Goal: Task Accomplishment & Management: Use online tool/utility

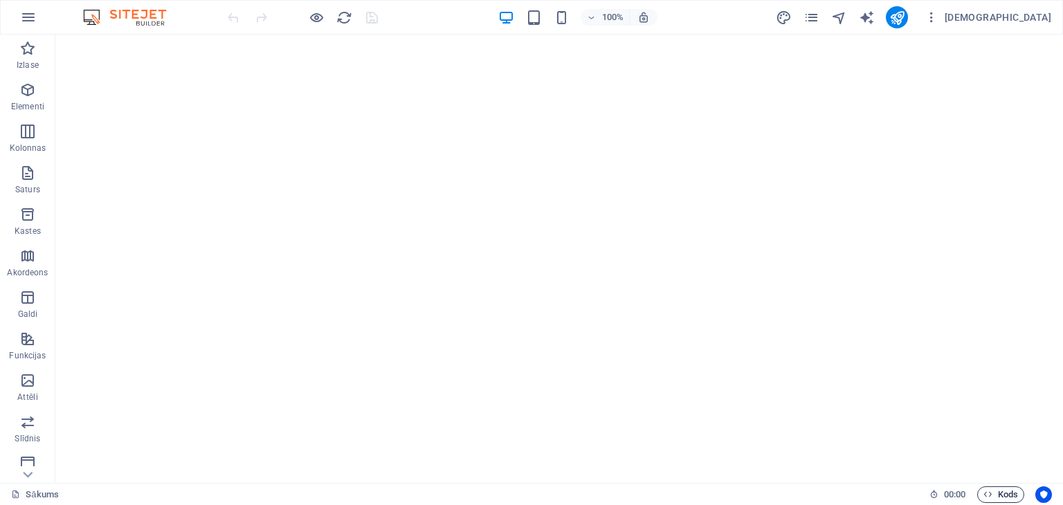
click at [995, 493] on span "Kods" at bounding box center [1001, 495] width 35 height 17
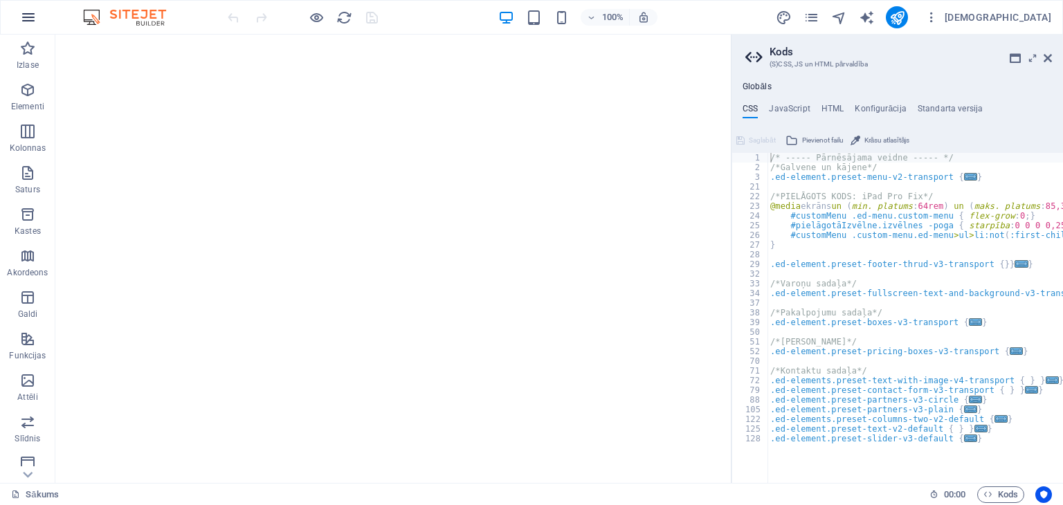
click at [27, 18] on icon "button" at bounding box center [28, 17] width 17 height 17
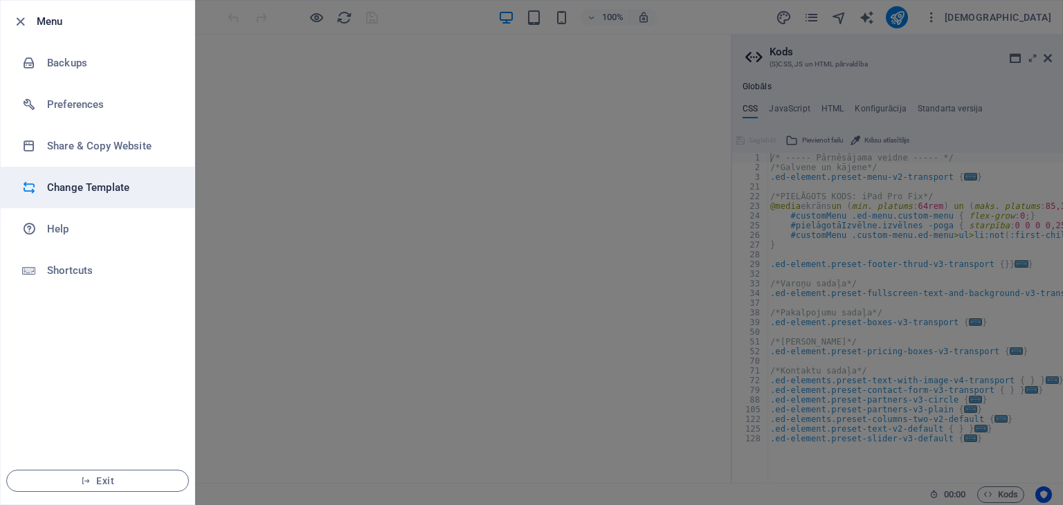
click at [99, 189] on h6 "Change Template" at bounding box center [111, 187] width 128 height 17
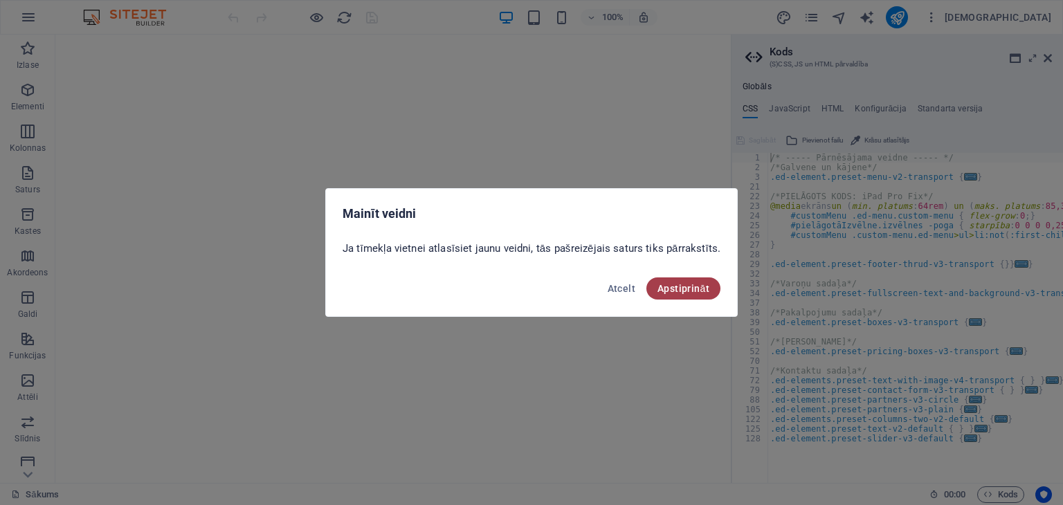
click at [666, 290] on font "Apstiprināt" at bounding box center [684, 288] width 52 height 11
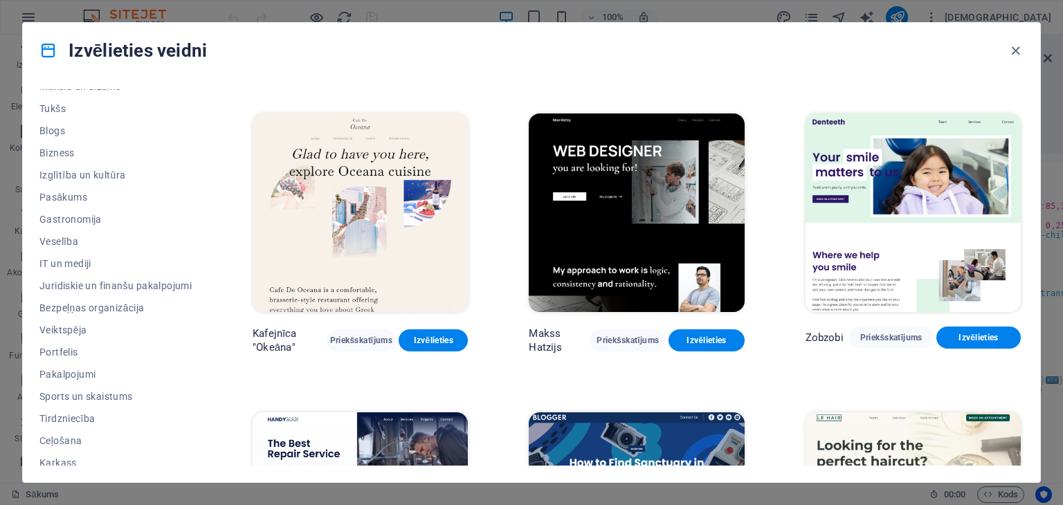
scroll to position [177, 0]
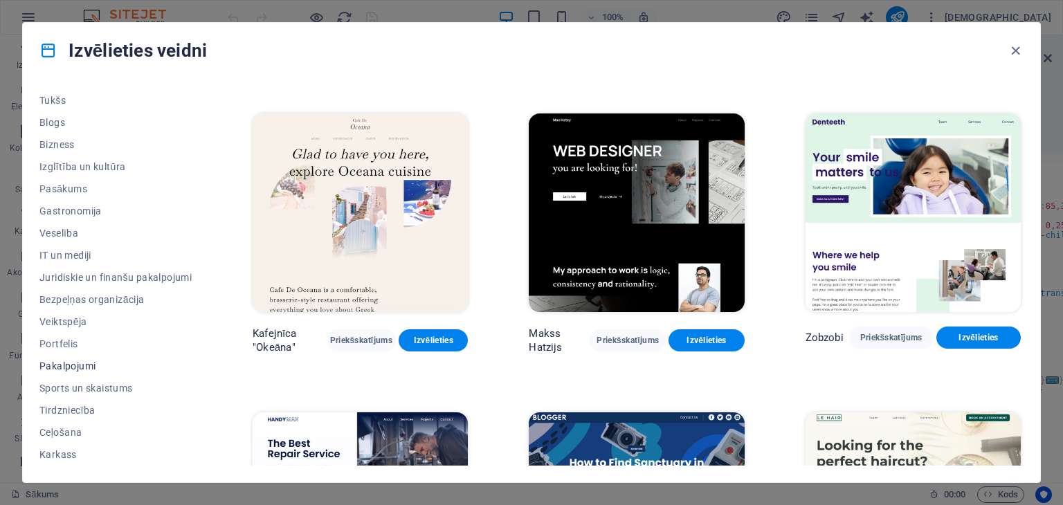
click at [75, 365] on font "Pakalpojumi" at bounding box center [67, 366] width 56 height 11
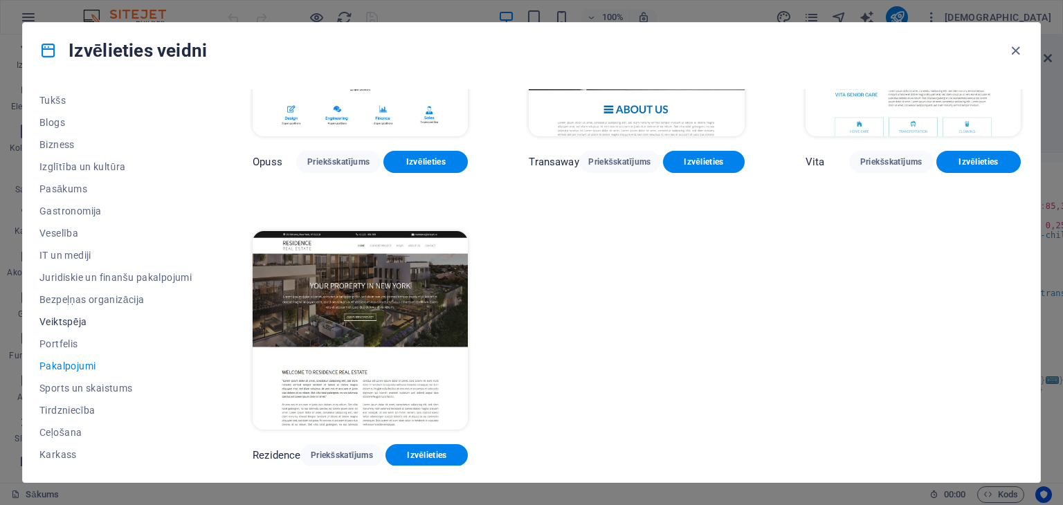
click at [71, 319] on font "Veiktspēja" at bounding box center [63, 321] width 48 height 11
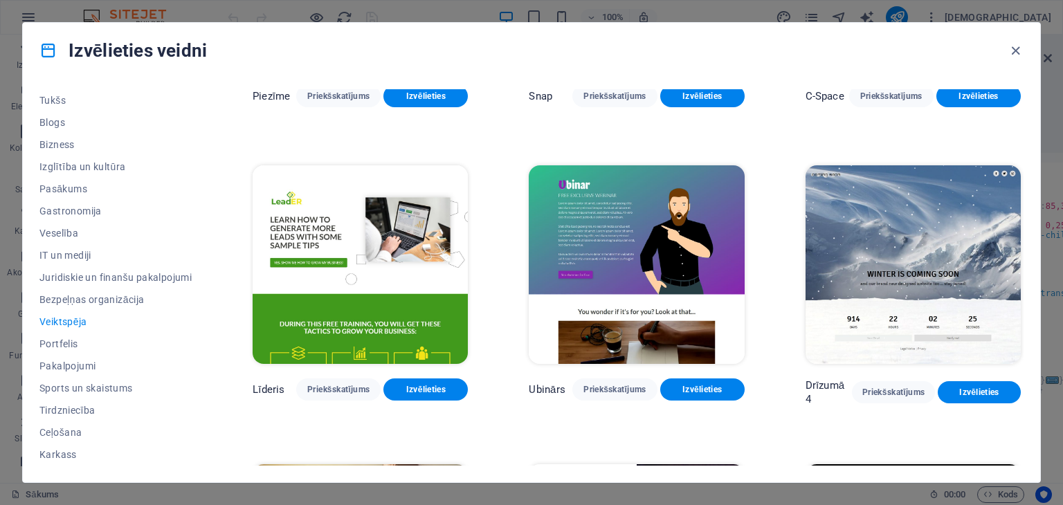
scroll to position [1090, 0]
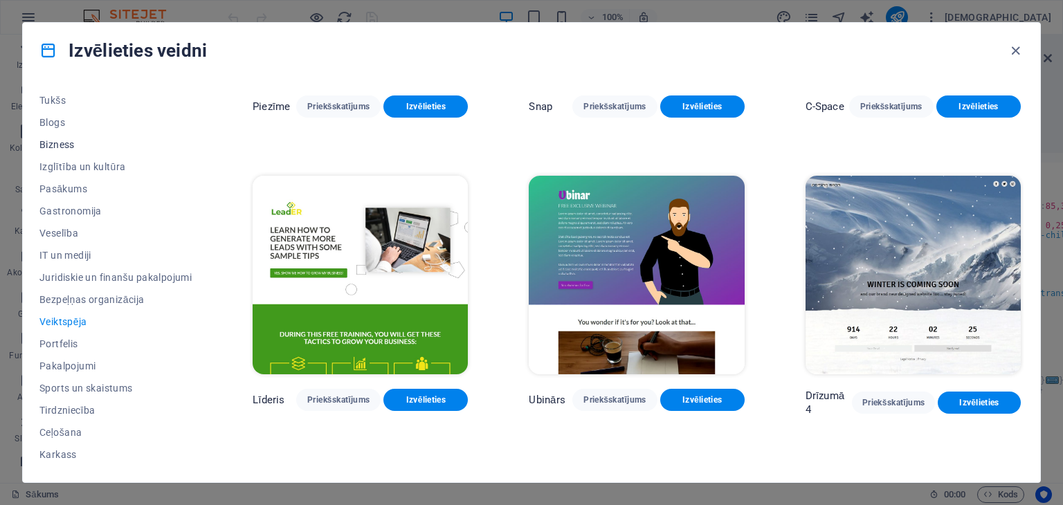
click at [64, 145] on font "Bizness" at bounding box center [56, 144] width 35 height 11
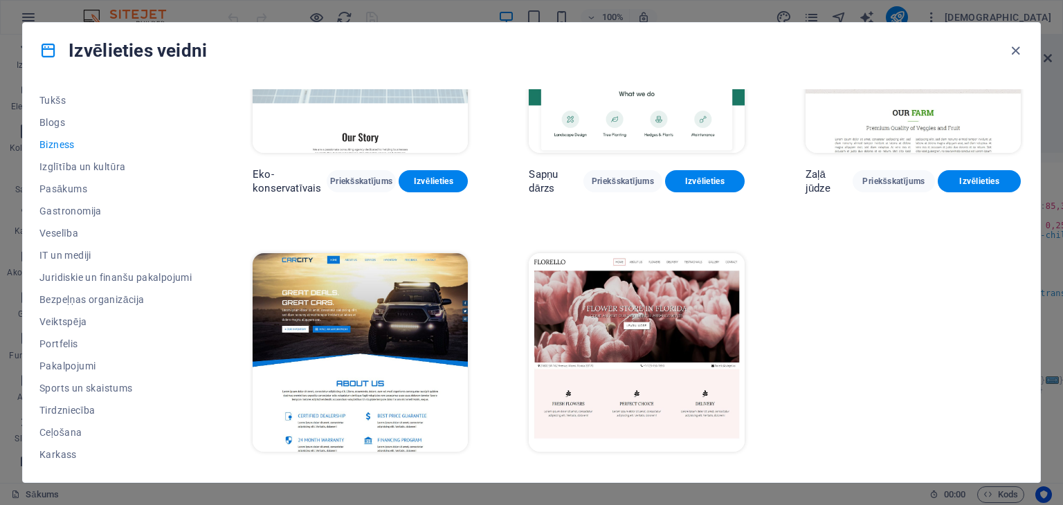
scroll to position [141, 0]
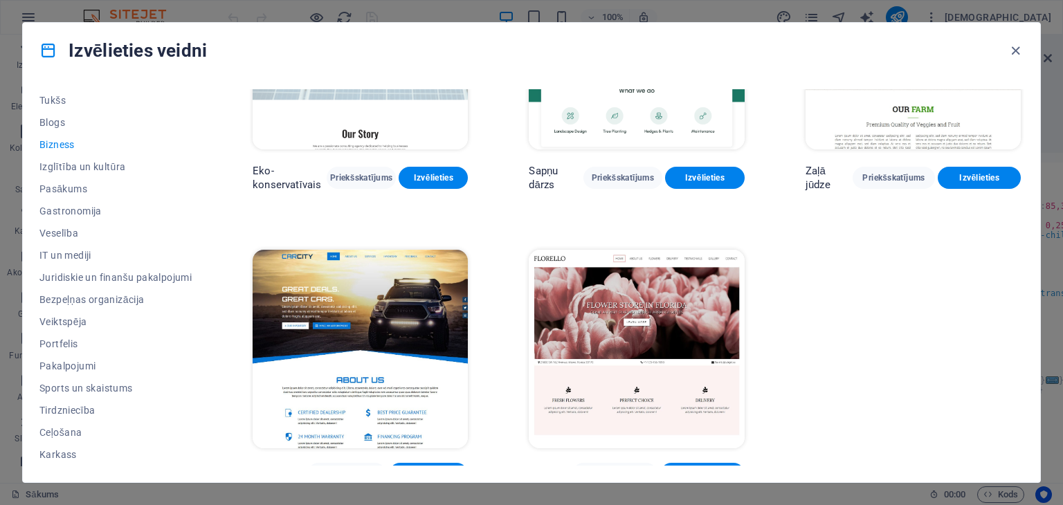
click at [449, 463] on button "Izvēlieties" at bounding box center [428, 474] width 79 height 22
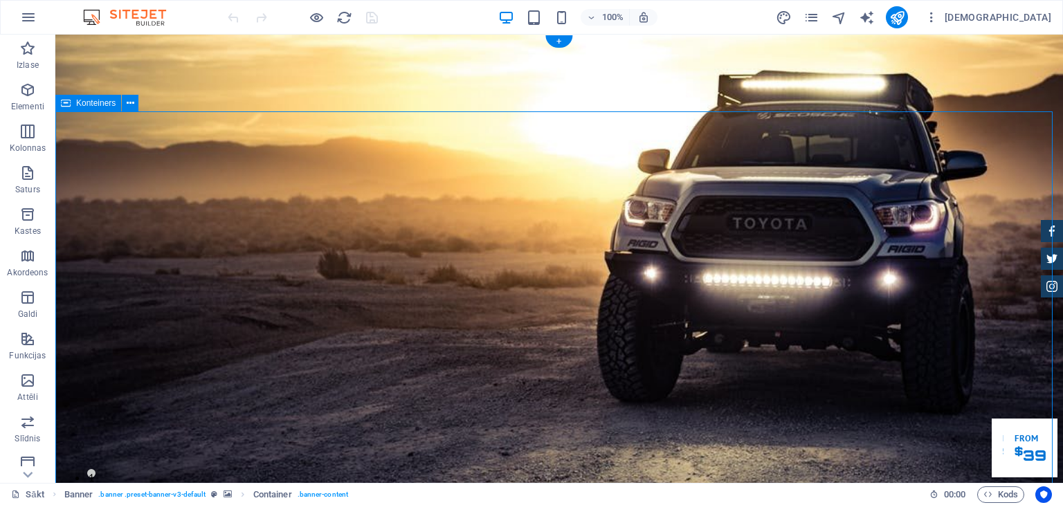
click at [26, 215] on icon "button" at bounding box center [27, 214] width 17 height 17
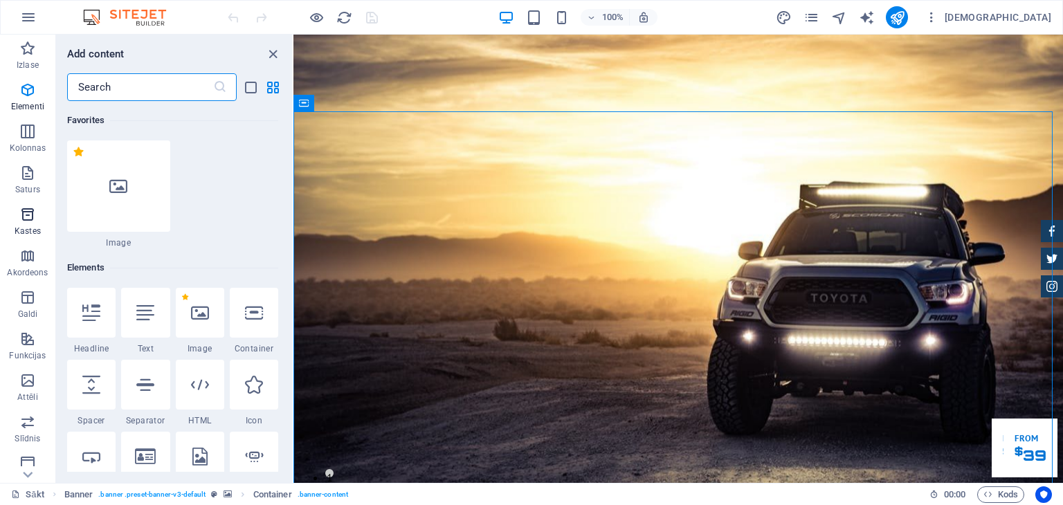
scroll to position [3818, 0]
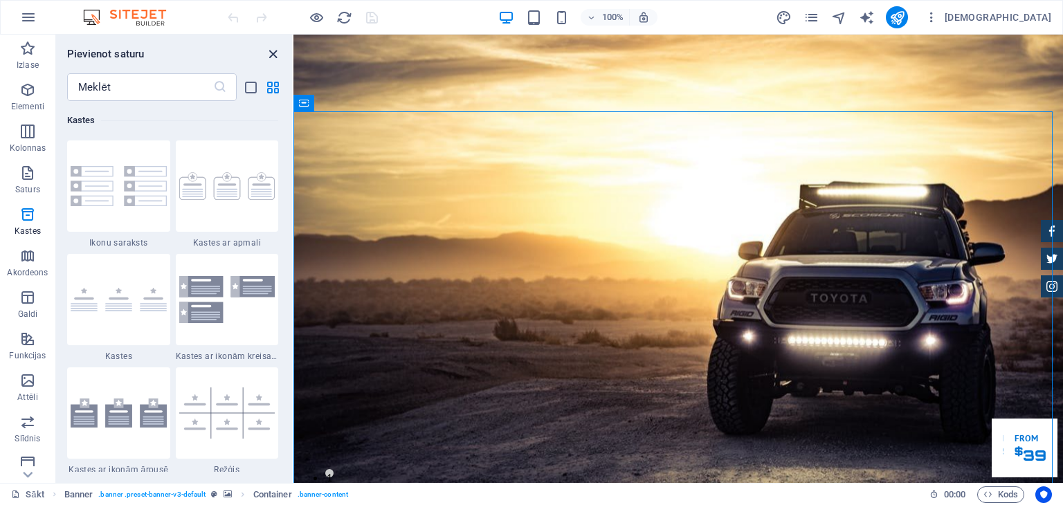
click at [273, 46] on icon "aizvērt paneli" at bounding box center [273, 54] width 16 height 16
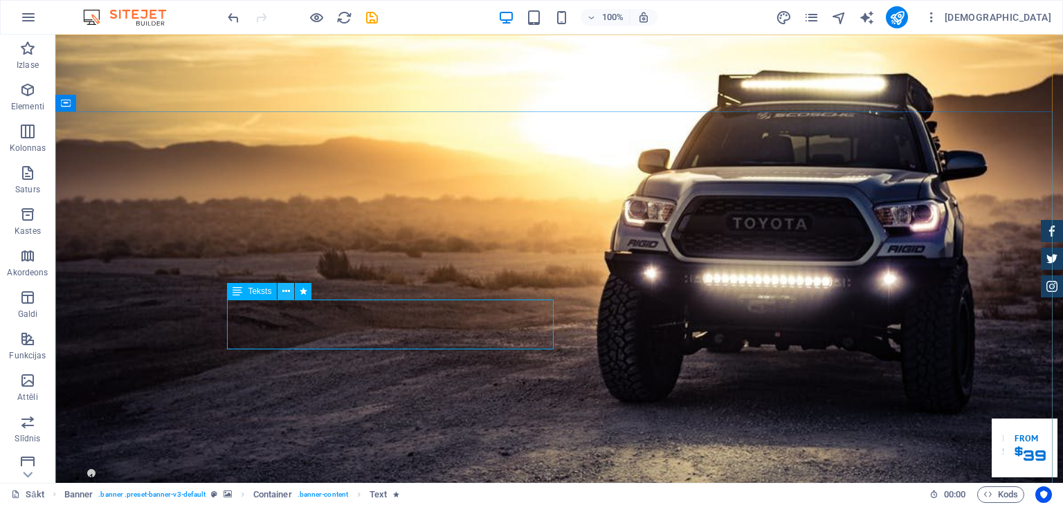
click at [283, 291] on icon at bounding box center [286, 291] width 8 height 15
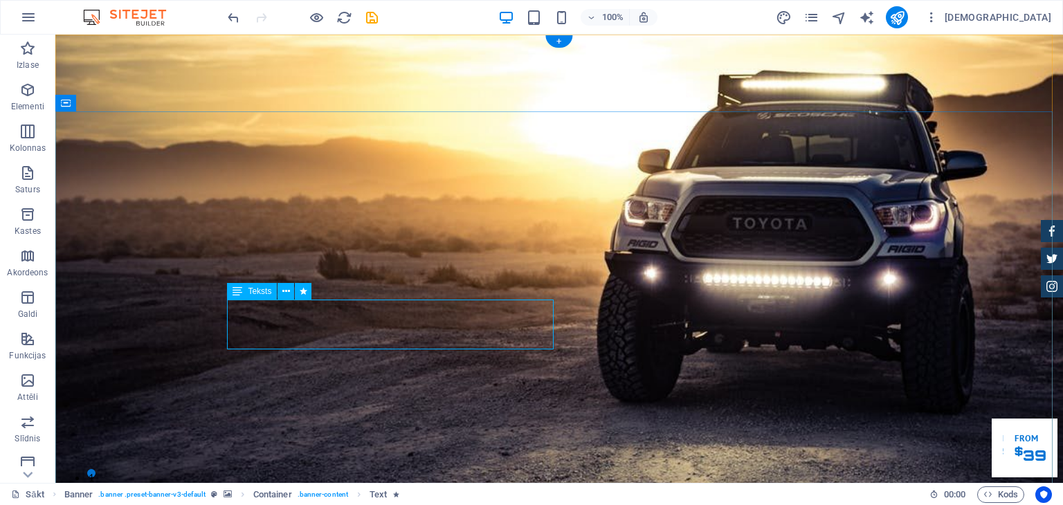
click at [253, 343] on div "Velciet šeit, lai aizstātu esošo saturu. Nospiediet taustiņu “Ctrl”, ja vēlatie…" at bounding box center [559, 259] width 1008 height 449
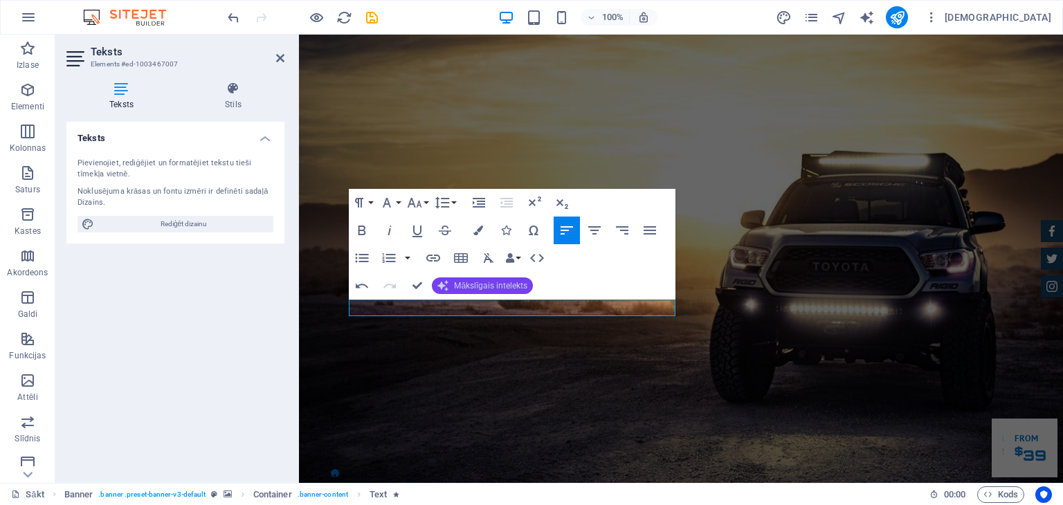
click at [502, 284] on font "Mākslīgais intelekts" at bounding box center [490, 286] width 73 height 10
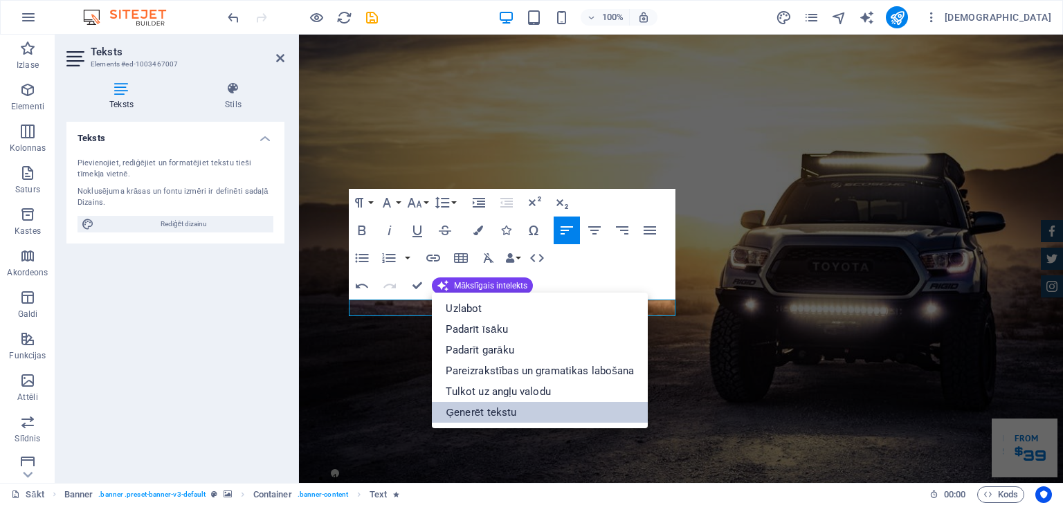
click at [475, 416] on font "Ģenerēt tekstu" at bounding box center [481, 412] width 71 height 12
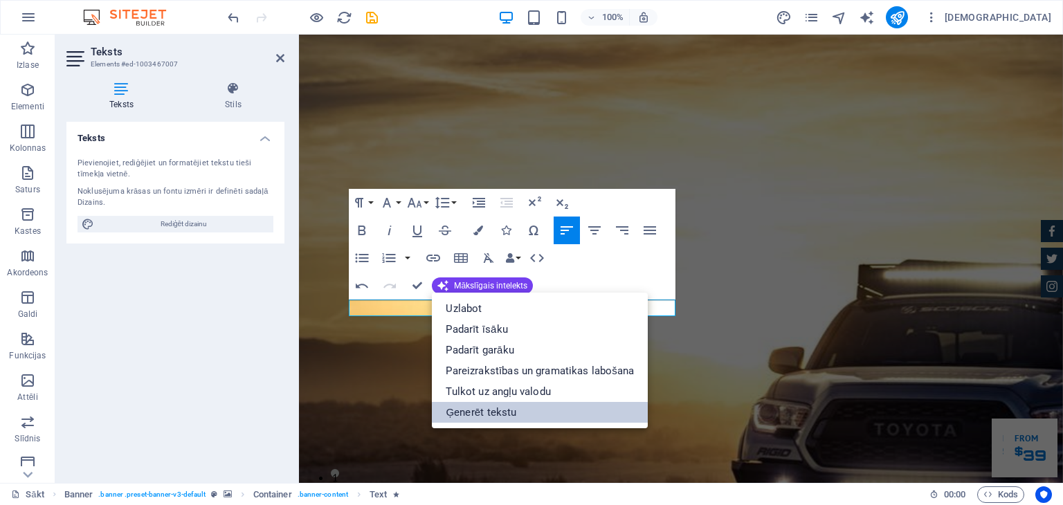
select select "English"
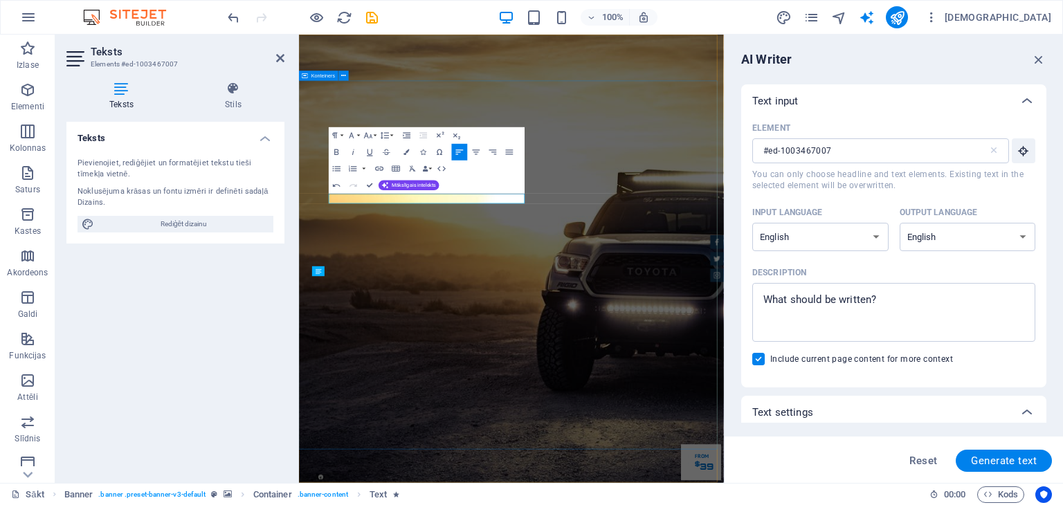
scroll to position [0, 0]
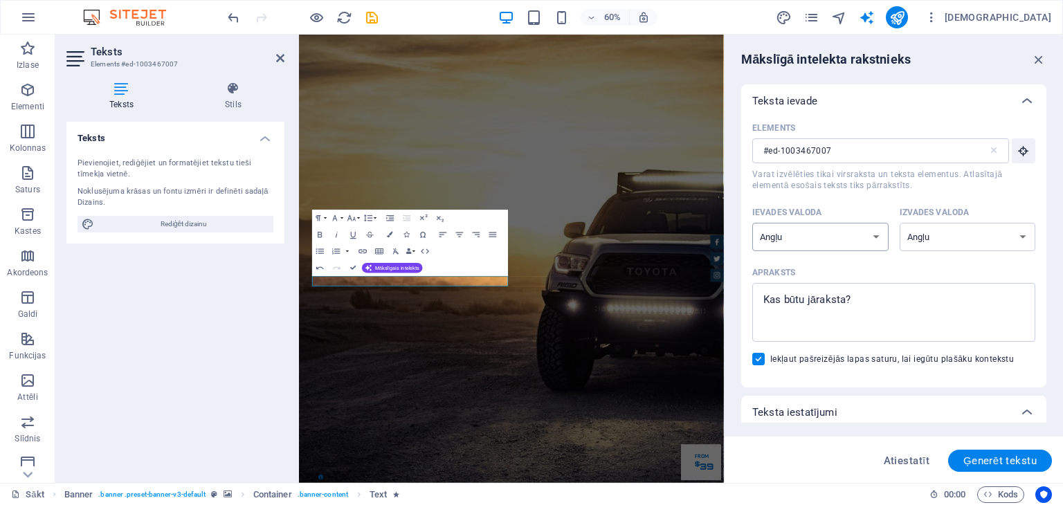
click at [875, 235] on select "Albāņu Arābu Armēņu Avadi Azerbaidžāņu Baškīru Basku baltkrievu Bengāļu Bhojpur…" at bounding box center [820, 237] width 136 height 28
click at [874, 236] on select "Albāņu Arābu Armēņu Avadi Azerbaidžāņu Baškīru Basku baltkrievu Bengāļu Bhojpur…" at bounding box center [820, 237] width 136 height 28
click at [1017, 236] on select "Albāņu Arābu Armēņu Avadi Azerbaidžāņu Baškīru Basku baltkrievu Bengāļu Bhojpur…" at bounding box center [968, 237] width 136 height 28
click at [900, 223] on select "Albāņu Arābu Armēņu Avadi Azerbaidžāņu Baškīru Basku baltkrievu Bengāļu Bhojpur…" at bounding box center [968, 237] width 136 height 28
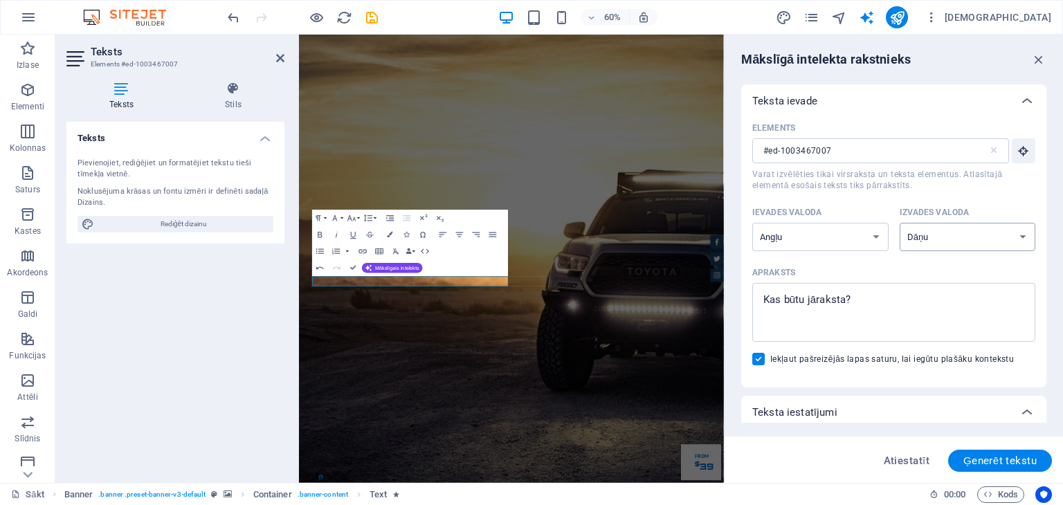
click at [1018, 238] on select "Albāņu Arābu Armēņu Avadi Azerbaidžāņu Baškīru Basku baltkrievu Bengāļu Bhojpur…" at bounding box center [968, 237] width 136 height 28
click at [900, 223] on select "Albāņu Arābu Armēņu Avadi Azerbaidžāņu Baškīru Basku baltkrievu Bengāļu Bhojpur…" at bounding box center [968, 237] width 136 height 28
click at [1023, 230] on select "Albāņu Arābu Armēņu Avadi Azerbaidžāņu Baškīru Basku baltkrievu Bengāļu Bhojpur…" at bounding box center [968, 237] width 136 height 28
select select "Latvian"
click at [900, 223] on select "Albāņu Arābu Armēņu Avadi Azerbaidžāņu Baškīru Basku baltkrievu Bengāļu Bhojpur…" at bounding box center [968, 237] width 136 height 28
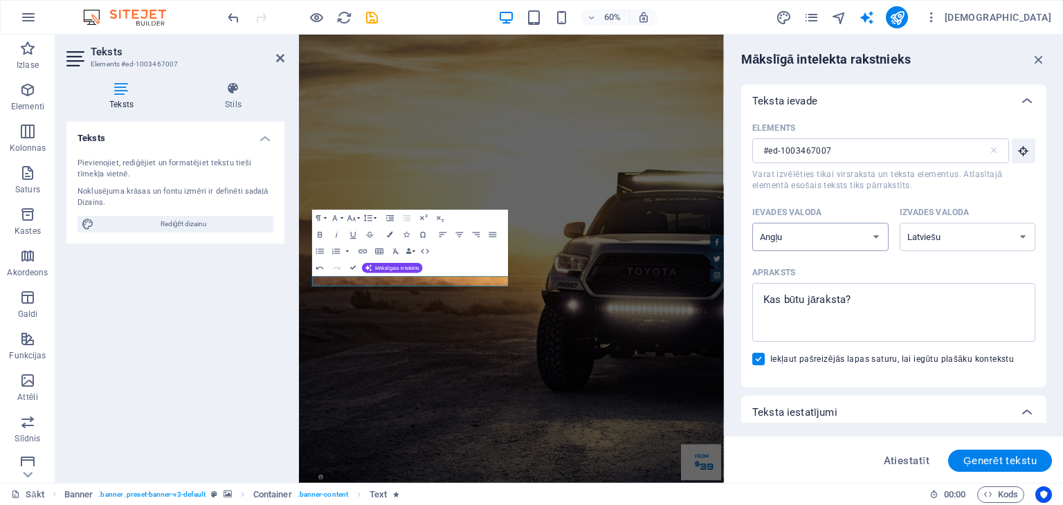
click at [875, 239] on select "Albāņu Arābu Armēņu Avadi Azerbaidžāņu Baškīru Basku baltkrievu Bengāļu Bhojpur…" at bounding box center [820, 237] width 136 height 28
select select "Latvian"
click at [752, 223] on select "Albāņu Arābu Armēņu Avadi Azerbaidžāņu Baškīru Basku baltkrievu Bengāļu Bhojpur…" at bounding box center [820, 237] width 136 height 28
click at [939, 292] on textarea "Apraksts x ​" at bounding box center [893, 312] width 269 height 45
type textarea "x"
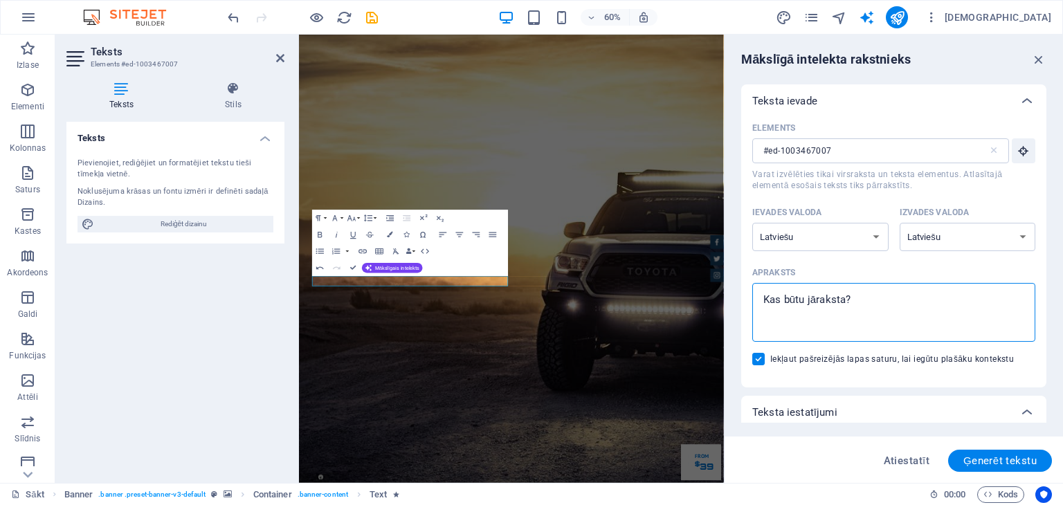
click at [939, 292] on textarea "Apraksts x ​" at bounding box center [893, 312] width 269 height 45
type textarea "S"
type textarea "x"
type textarea "Sc"
type textarea "x"
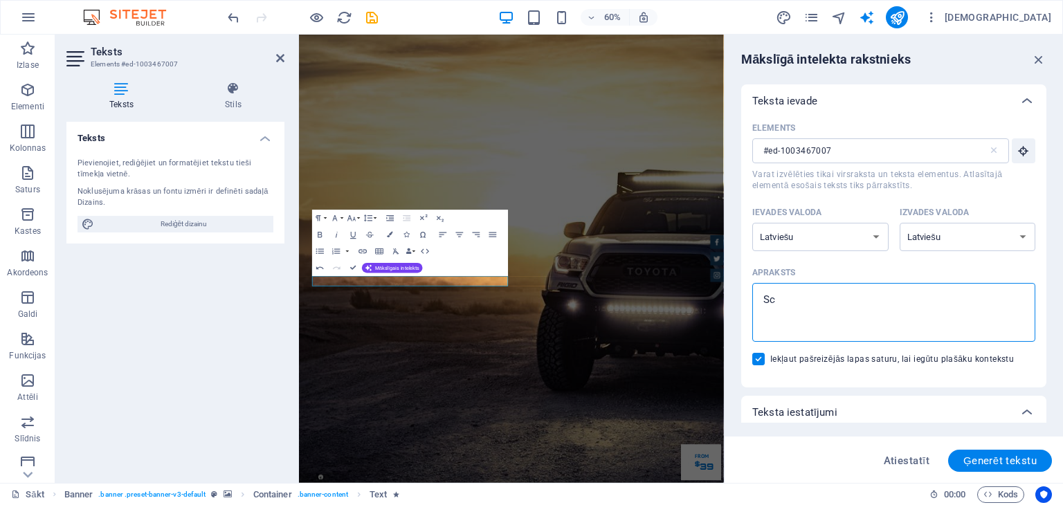
type textarea "Sca"
type textarea "x"
type textarea "Scan"
type textarea "x"
type textarea "Scani"
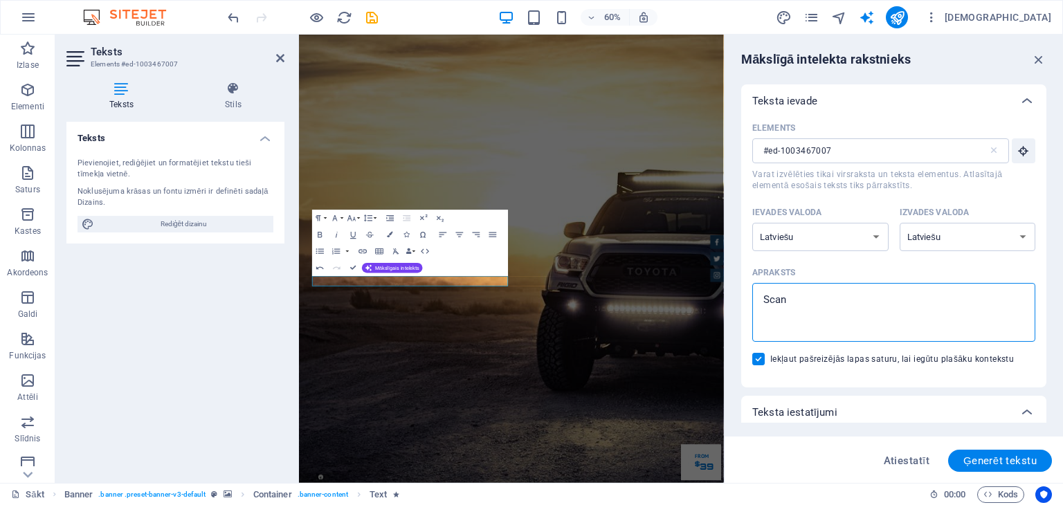
type textarea "x"
type textarea "Scania"
type textarea "x"
type textarea "Scania"
type textarea "x"
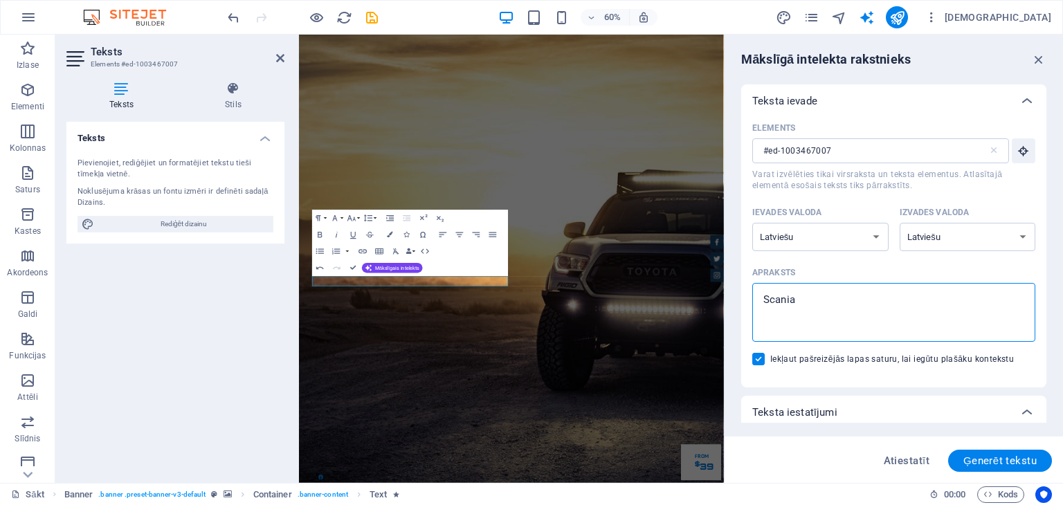
type textarea "Scania a"
type textarea "x"
type textarea "Scania au"
type textarea "x"
type textarea "Scania aut"
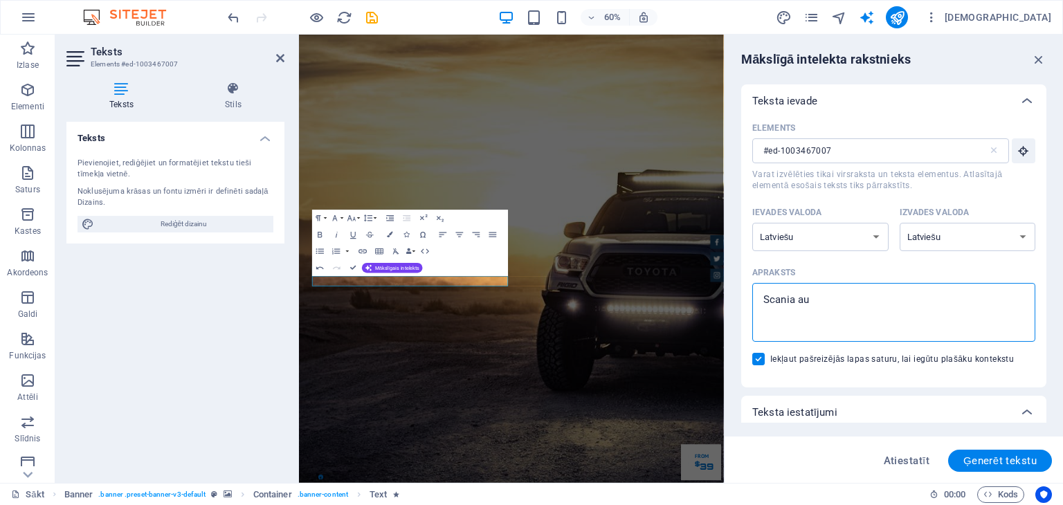
type textarea "x"
type textarea "Scania auto"
type textarea "x"
type textarea "Scania autom"
type textarea "x"
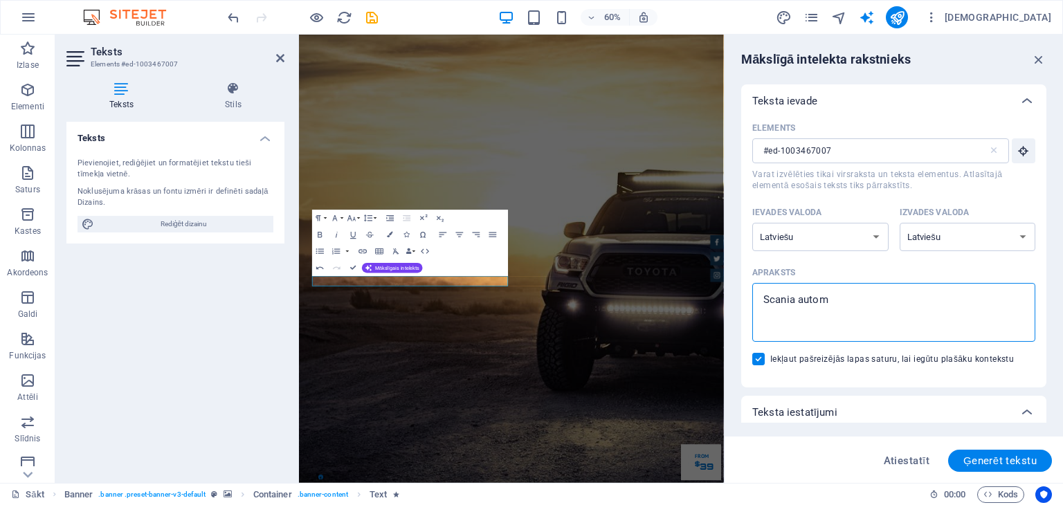
type textarea "Scania automa"
type textarea "x"
type textarea "Scania automaš"
type textarea "x"
type textarea "Scania automašī"
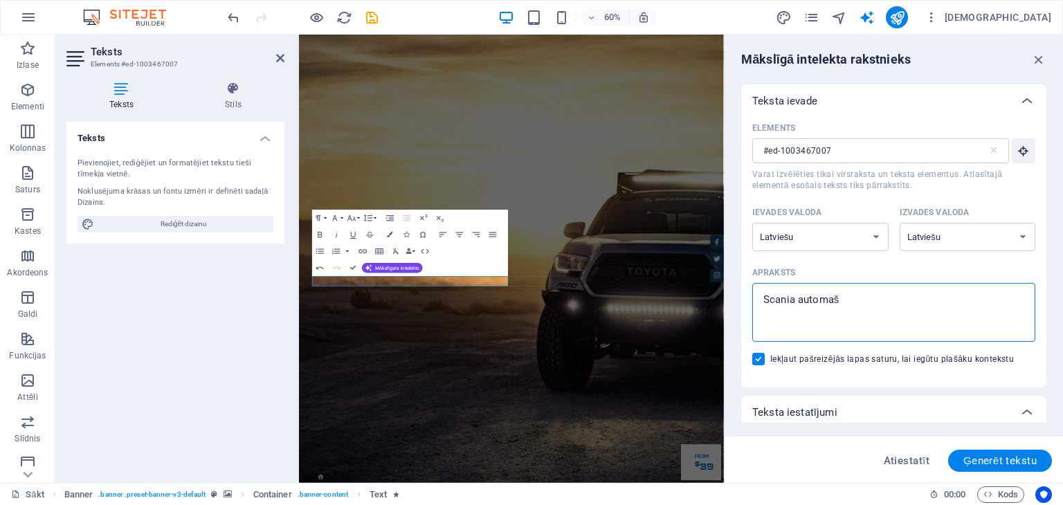
type textarea "x"
type textarea "Scania automašīn"
type textarea "x"
type textarea "Scania automašīna"
type textarea "x"
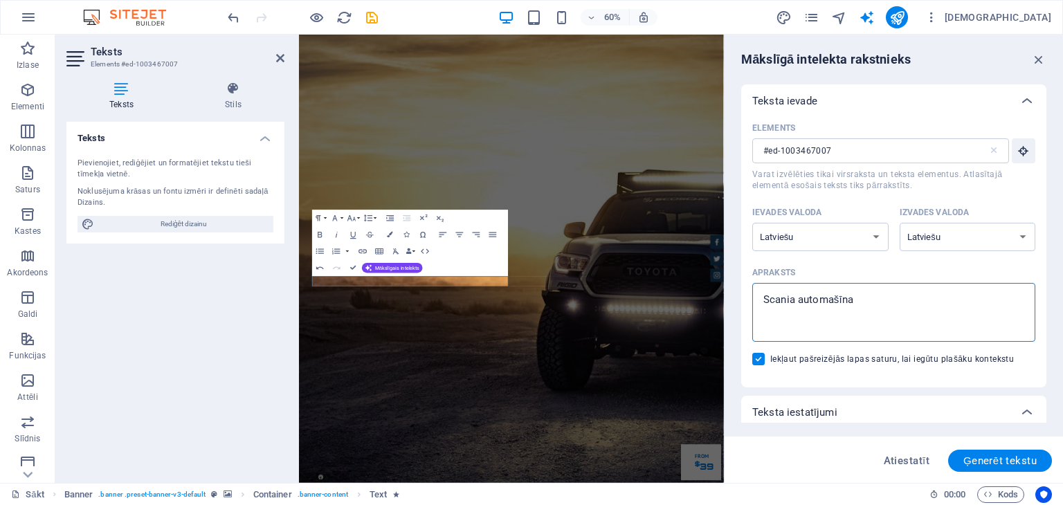
type textarea "Scania automašīnas"
type textarea "x"
type textarea "Scania automašīnas"
type textarea "x"
type textarea "Scania automašīnas a"
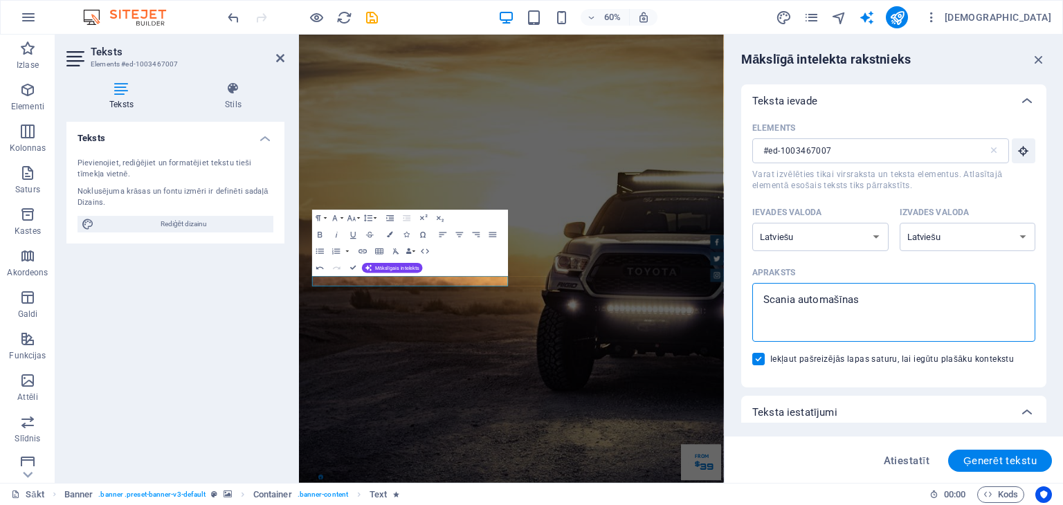
type textarea "x"
type textarea "Scania automašīnas ar"
type textarea "x"
type textarea "Scania automašīnas ar"
type textarea "x"
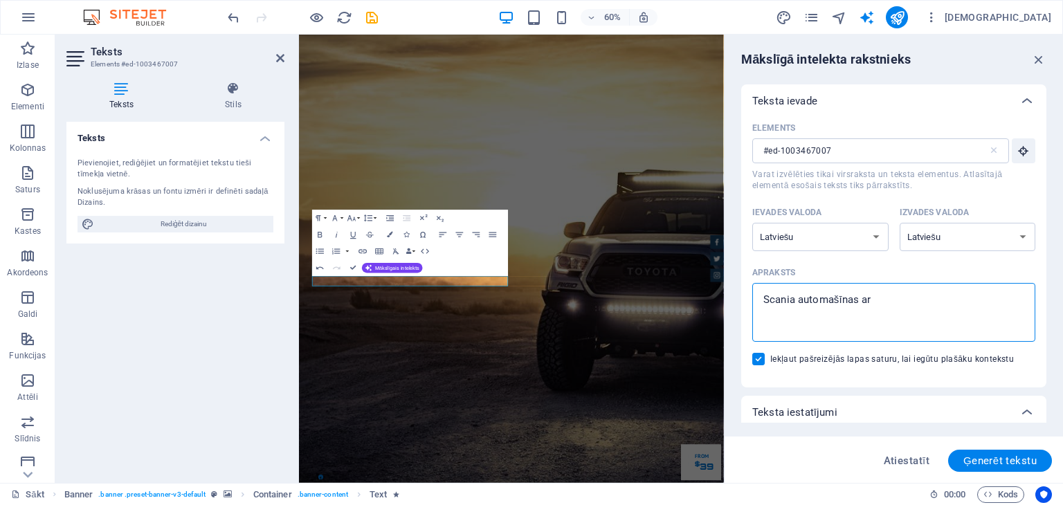
type textarea "Scania automašīnas ar w"
type textarea "x"
type textarea "Scania automašīnas ar wa"
type textarea "x"
type textarea "Scania automašīnas ar wal"
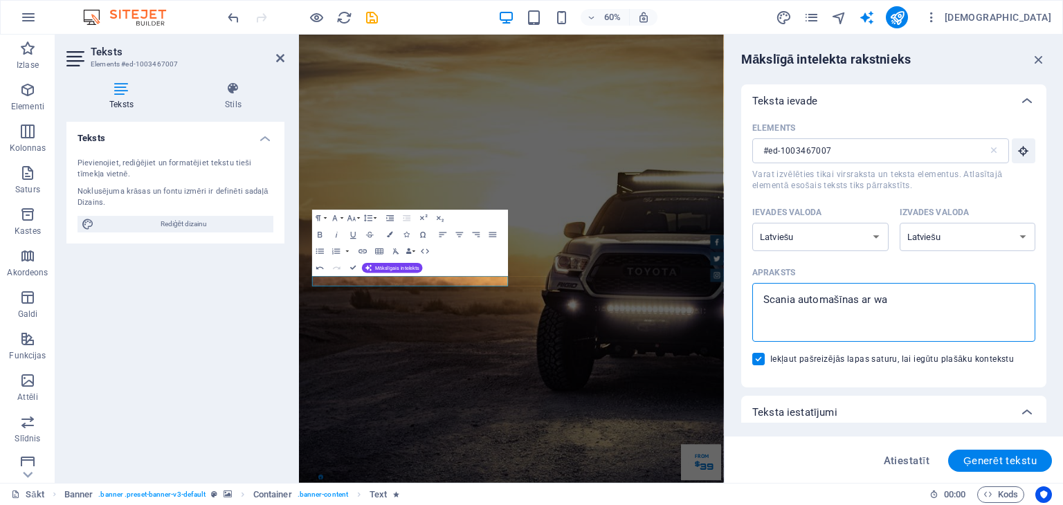
type textarea "x"
type textarea "Scania automašīnas ar walk"
type textarea "x"
type textarea "Scania automašīnas ar walki"
type textarea "x"
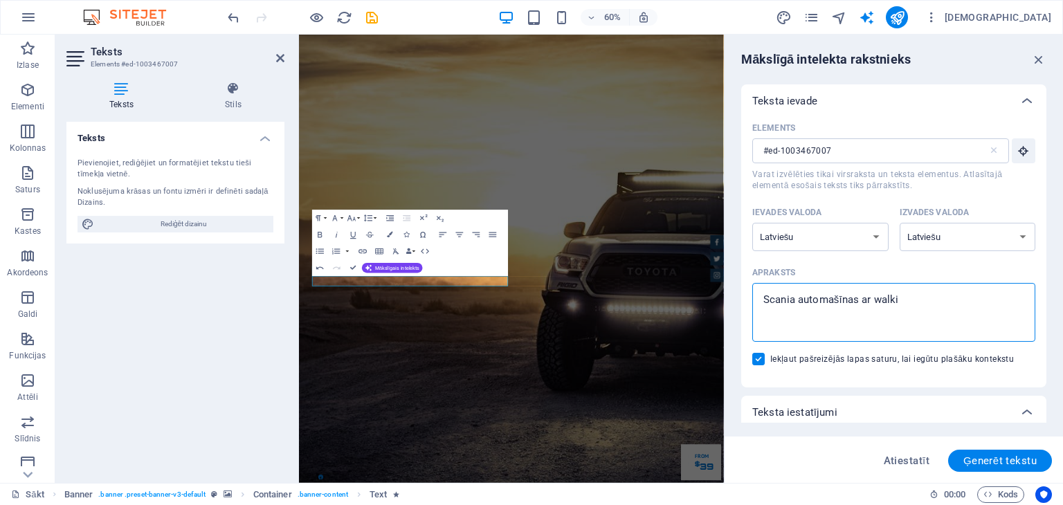
type textarea "Scania automašīnas ar walkin"
type textarea "x"
type textarea "Scania automašīnas ar walking"
type textarea "x"
type textarea "Scania automašīnas ar walkingf"
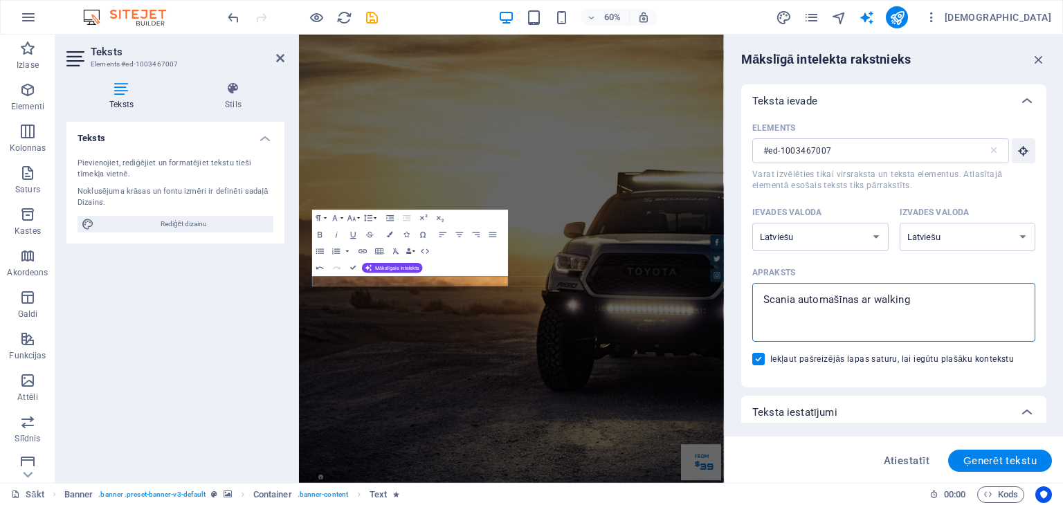
type textarea "x"
type textarea "Scania automašīnas ar walkingfl"
type textarea "x"
type textarea "Scania automašīnas ar walkingflo"
type textarea "x"
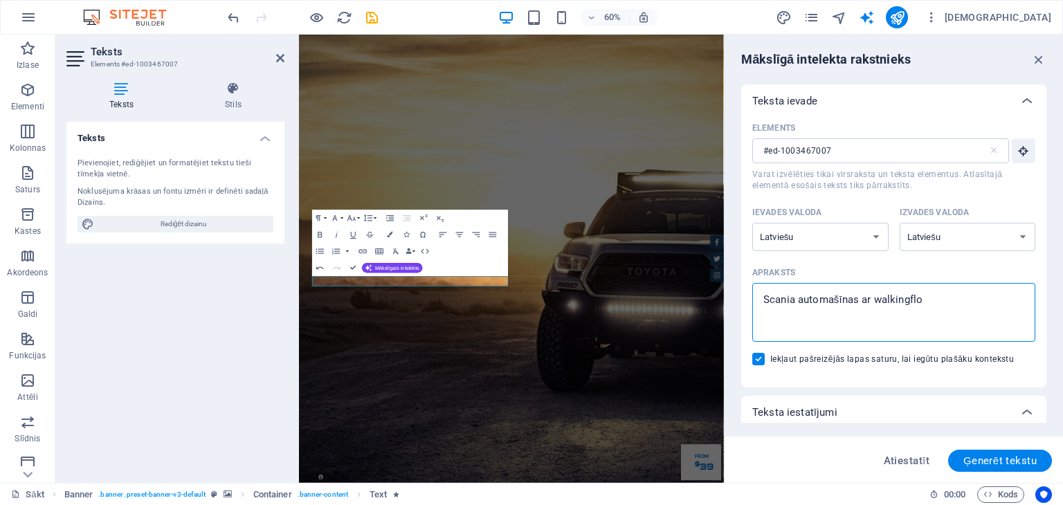
type textarea "Scania automašīnas ar walkingflor"
type textarea "x"
type textarea "Scania automašīnas ar walkingflor"
type textarea "x"
type textarea "Scania automašīnas ar walkingflor p"
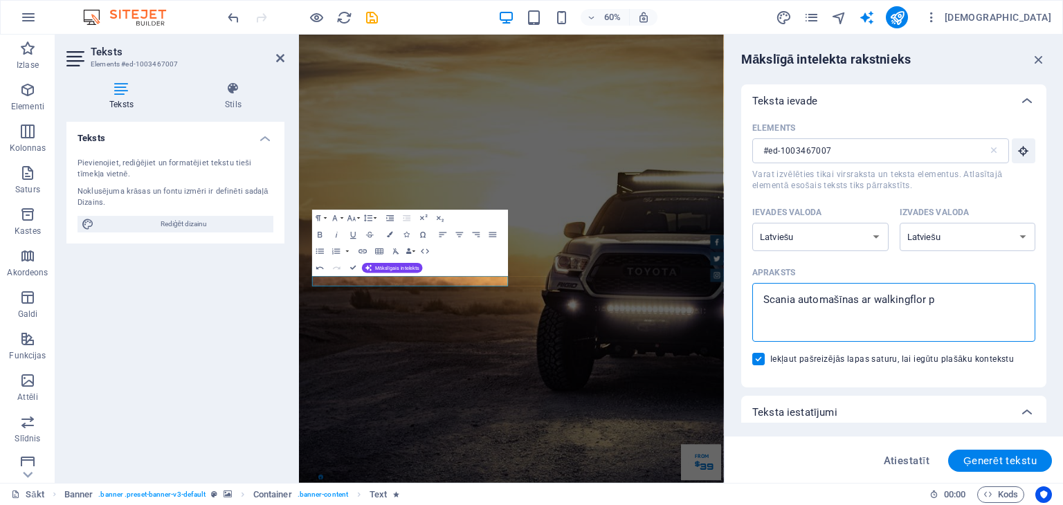
type textarea "x"
type textarea "Scania automašīnas ar walkingflor pi"
type textarea "x"
type textarea "Scania automašīnas ar walkingflor pie"
type textarea "x"
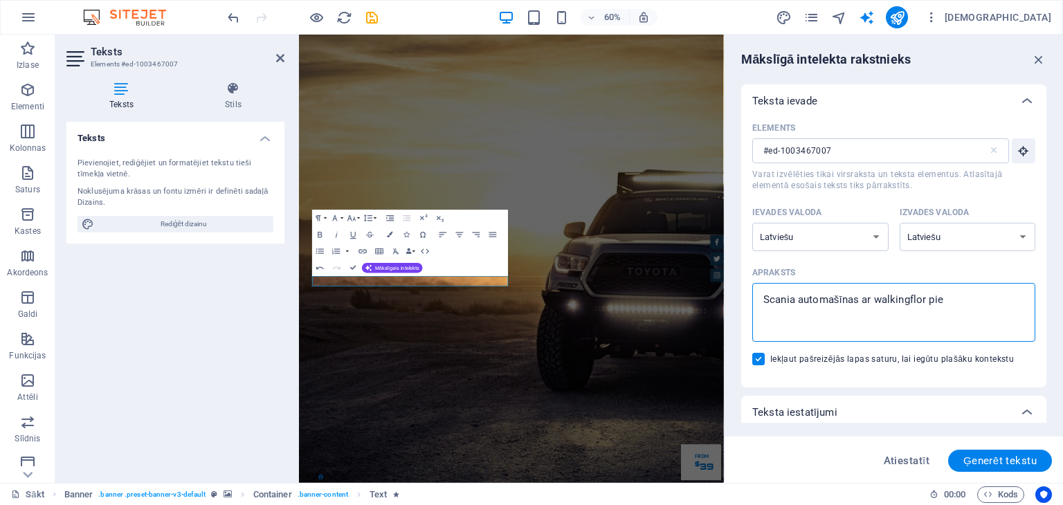
type textarea "Scania automašīnas ar walkingflor piek"
type textarea "x"
type textarea "Scania automašīnas ar walkingflor pieka"
type textarea "x"
type textarea "Scania automašīnas ar walkingflor piekab"
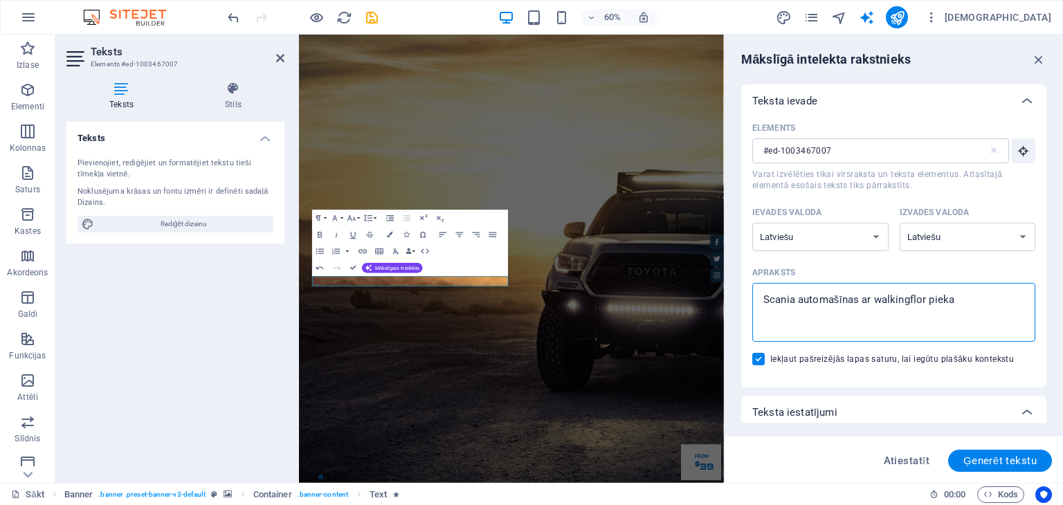
type textarea "x"
type textarea "Scania automašīnas ar walkingflor piekabē"
type textarea "x"
type textarea "Scania automašīnas ar walkingflor piekabēm"
type textarea "x"
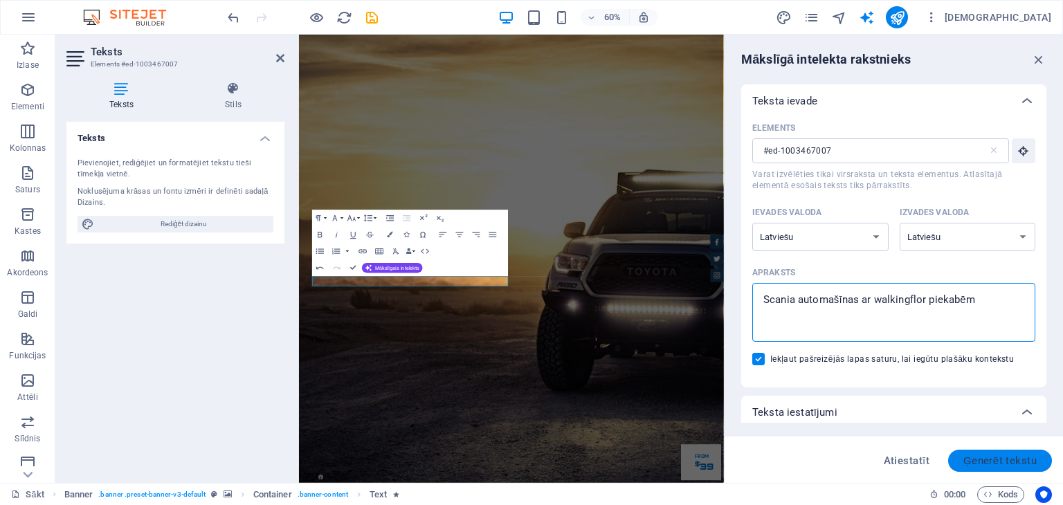
type textarea "Scania automašīnas ar walkingflor piekabēm"
click at [987, 460] on font "Ģenerēt tekstu" at bounding box center [1000, 461] width 73 height 12
type textarea "x"
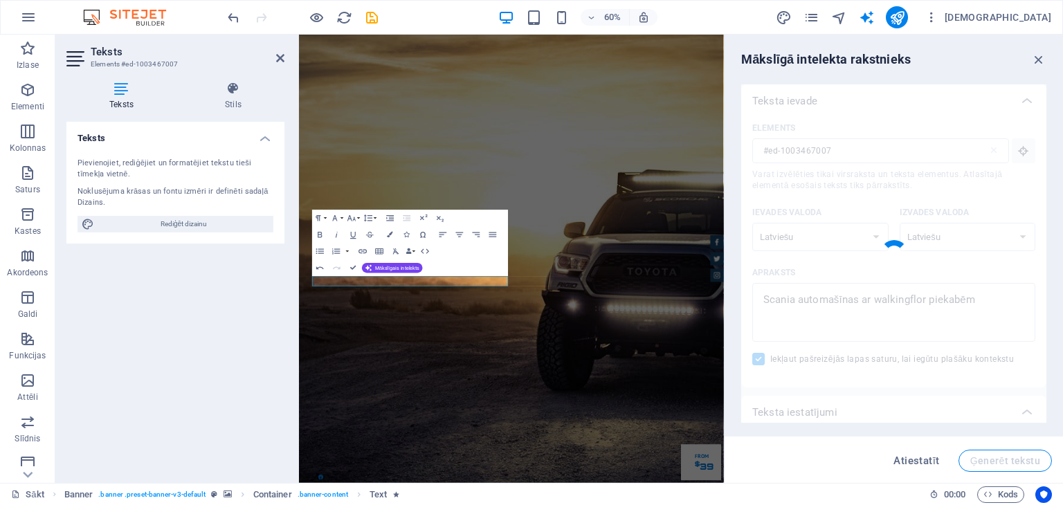
type textarea "x"
type textarea "Scania ar walkingflor piekabēm – jauda un mobilitāte."
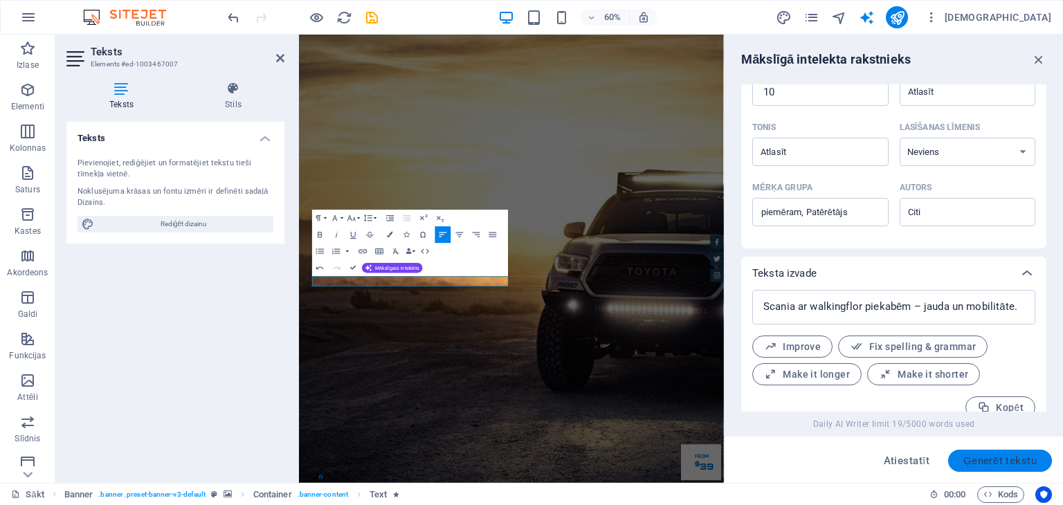
scroll to position [390, 0]
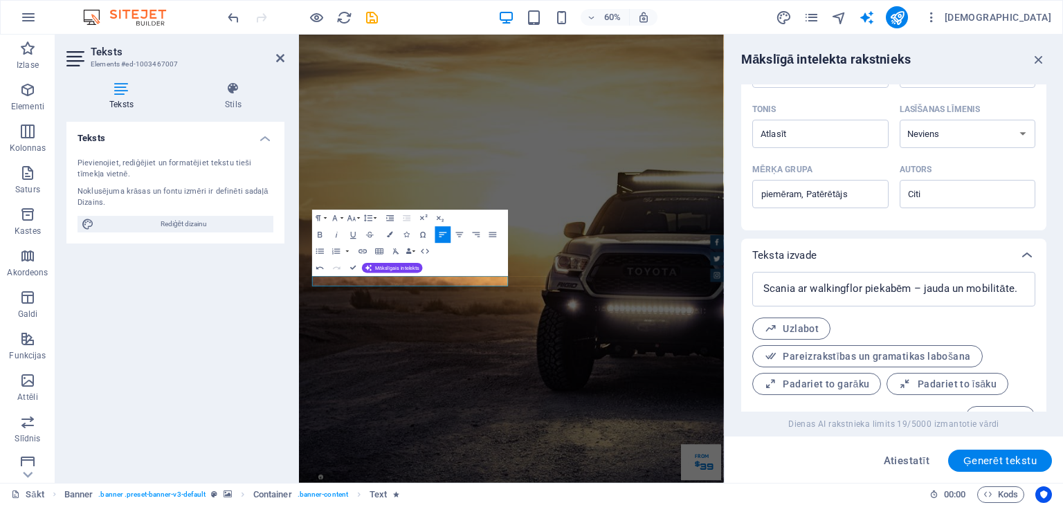
click at [1031, 402] on div "Scania ar walkingflor piekabēm – jauda un mobilitāte. x ​ Uzlabot Pareizrakstīb…" at bounding box center [893, 350] width 283 height 156
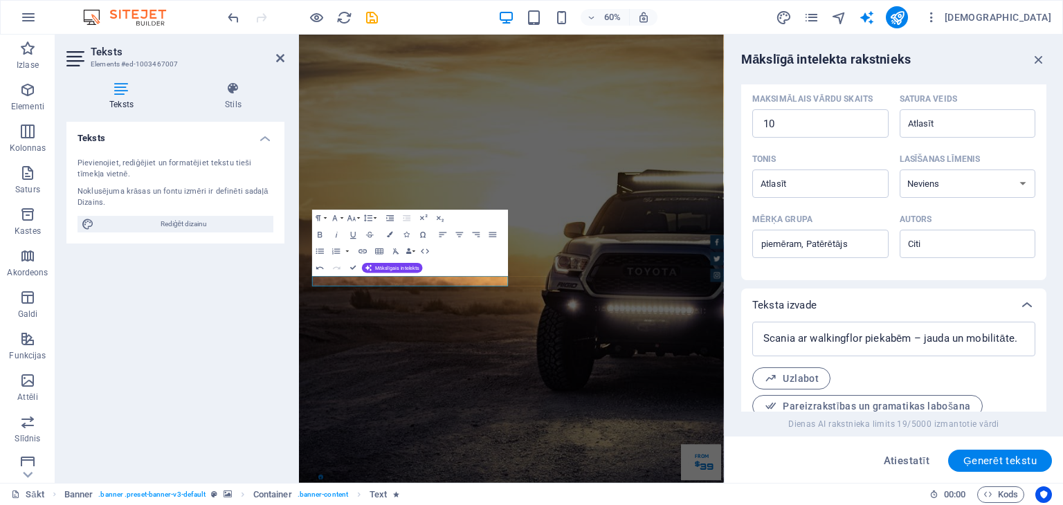
scroll to position [399, 0]
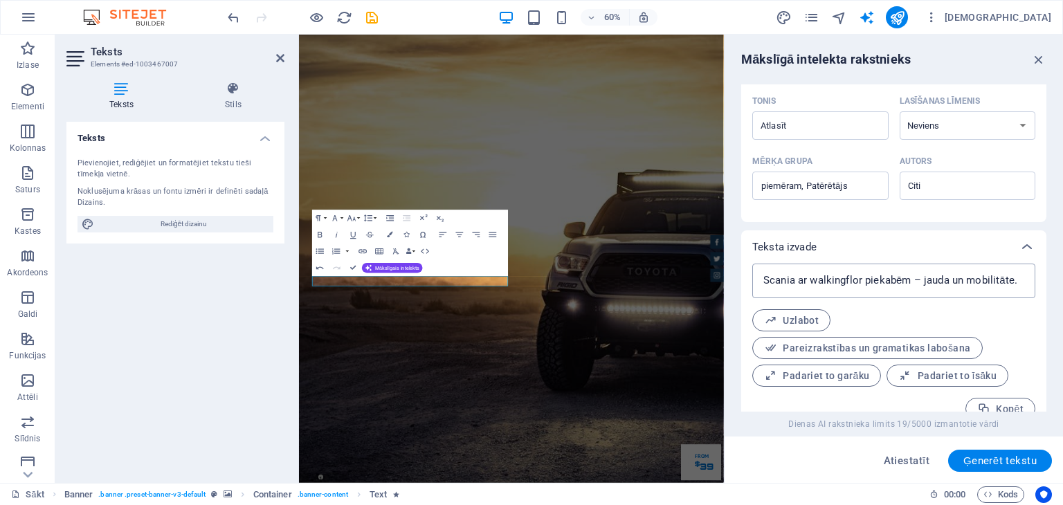
type textarea "x"
click at [796, 280] on textarea "Scania ar walkingflor piekabēm – jauda un mobilitāte." at bounding box center [893, 281] width 269 height 21
click at [797, 280] on textarea "Scania ar walkingflor piekabēm – jauda un mobilitāte." at bounding box center [893, 281] width 269 height 21
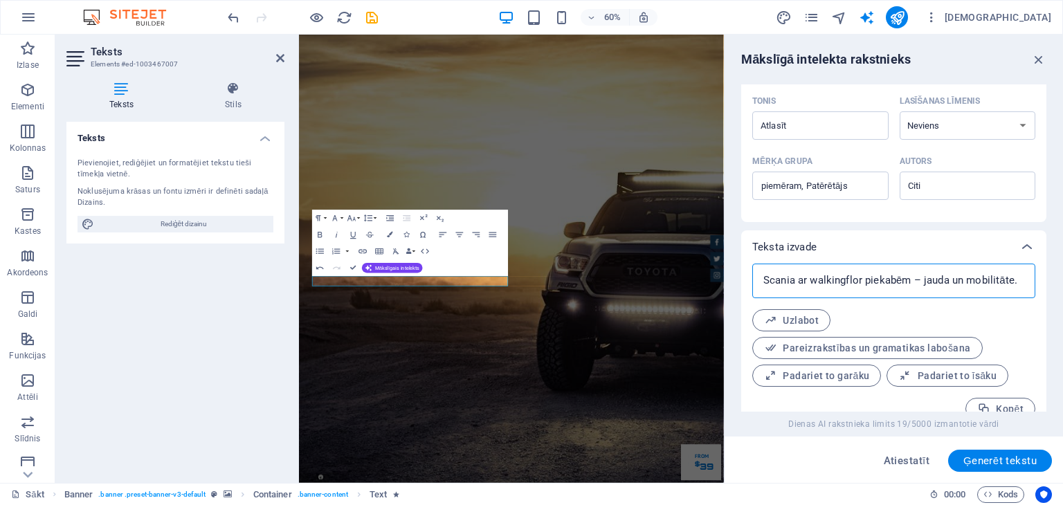
click at [797, 280] on textarea "Scania ar walkingflor piekabēm – jauda un mobilitāte." at bounding box center [893, 281] width 269 height 21
type textarea "Scania ar walkingflor piekabēm – jauda un mobilitāte."
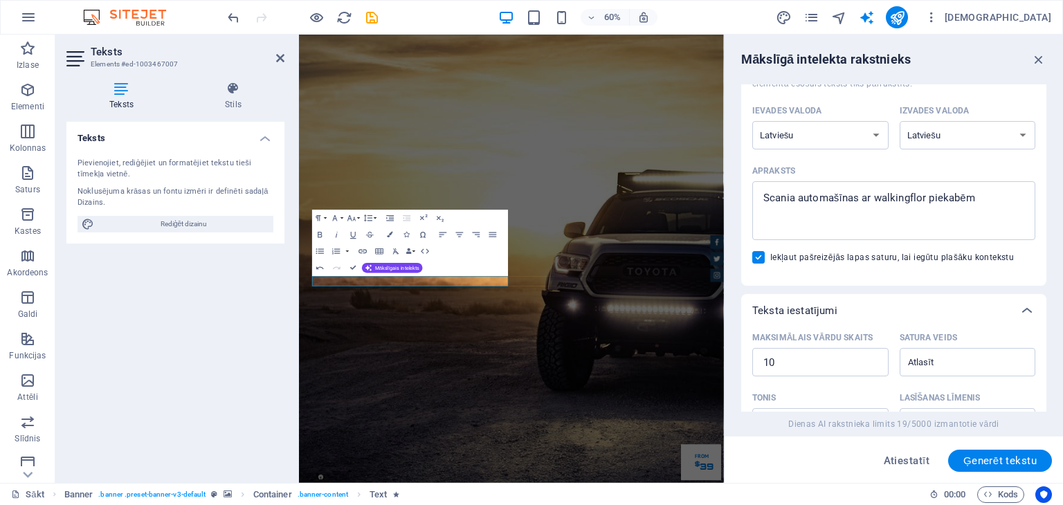
scroll to position [89, 0]
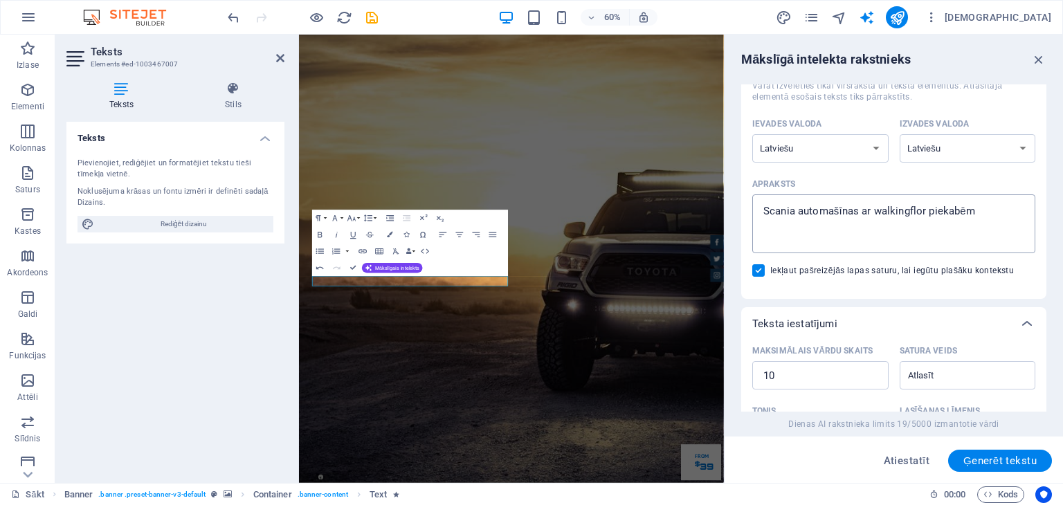
click at [919, 210] on textarea "Scania automašīnas ar walkingflor piekabēm" at bounding box center [893, 223] width 269 height 45
type textarea "x"
type textarea "Scania automašīnas ar walkingfloir piekabēm"
type textarea "x"
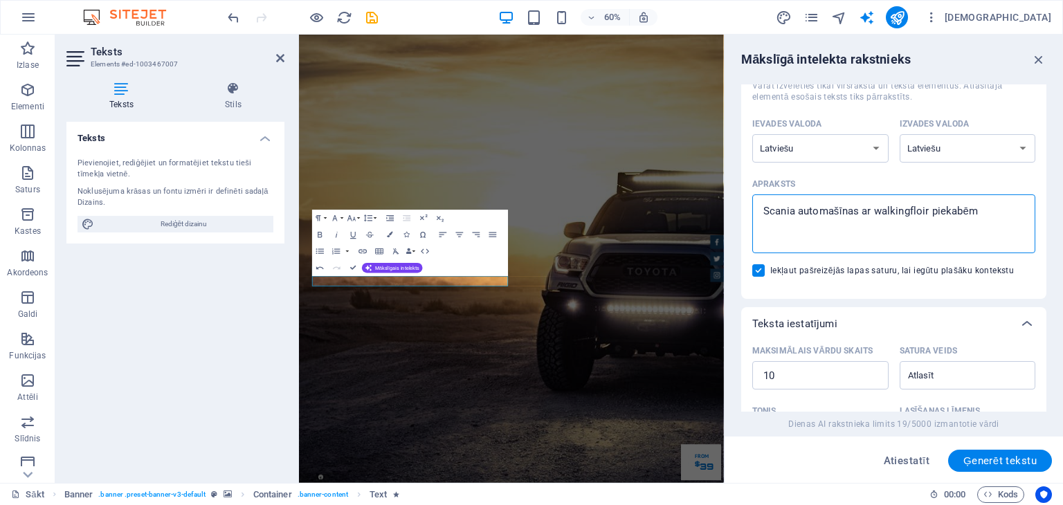
type textarea "Scania automašīnas ar walkingflor piekabēm"
type textarea "x"
type textarea "Scania automašīnas ar walkingfloor piekabēm"
type textarea "x"
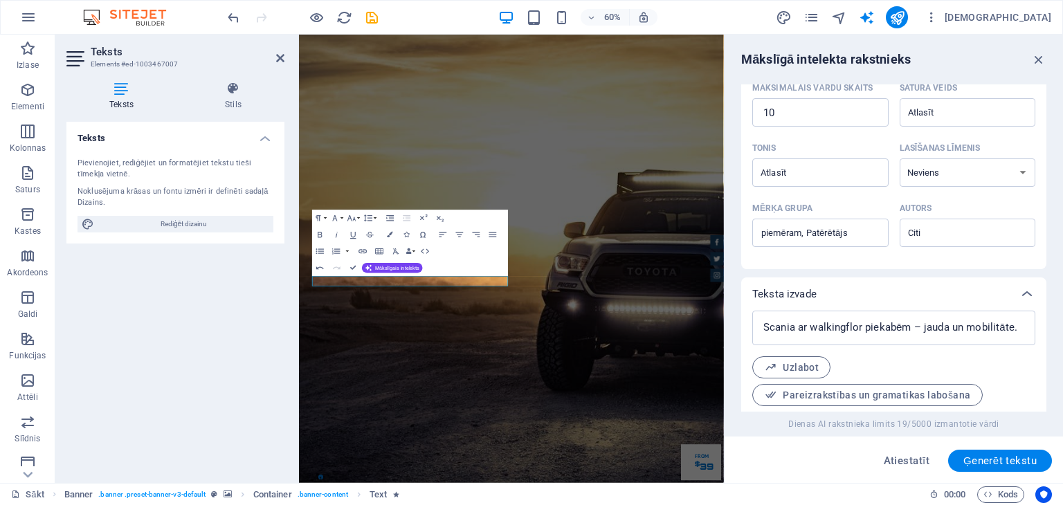
scroll to position [418, 0]
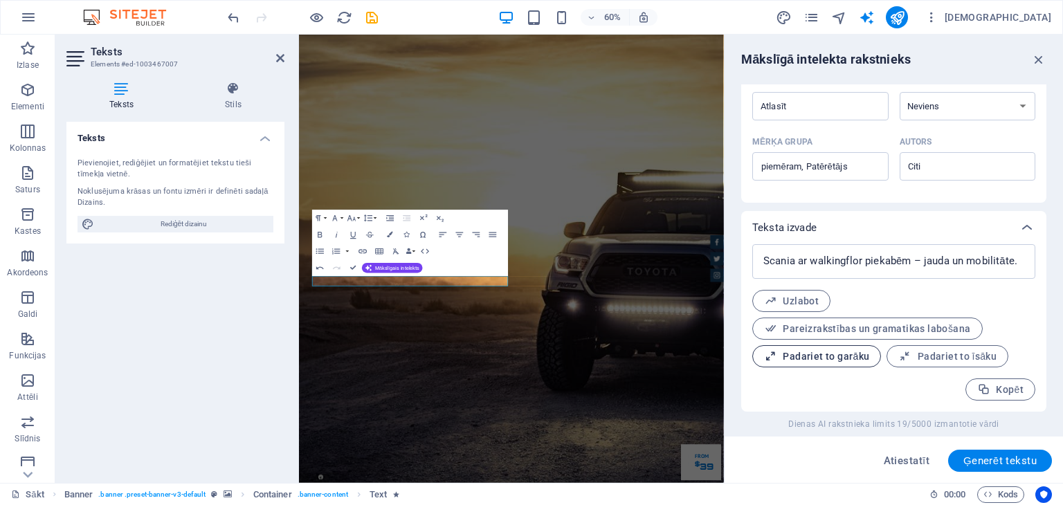
type textarea "Scania automašīnas ar walkingfloor piekabēm"
click at [844, 354] on font "Padariet to garāku" at bounding box center [826, 356] width 87 height 11
type textarea "x"
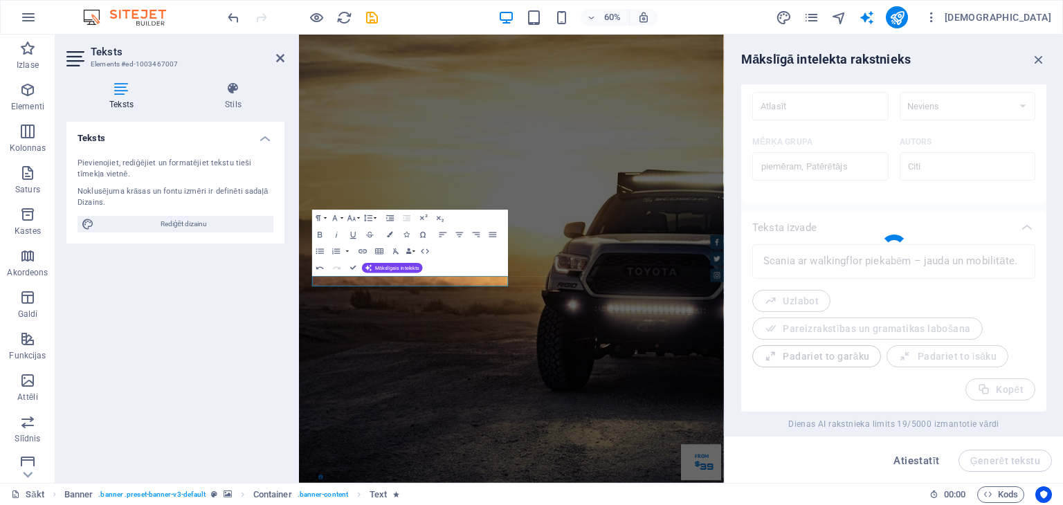
type textarea "x"
type textarea "Scania piedāvā modernas walkingflor piekabes, kuras ir izstrādātas, lai nodroši…"
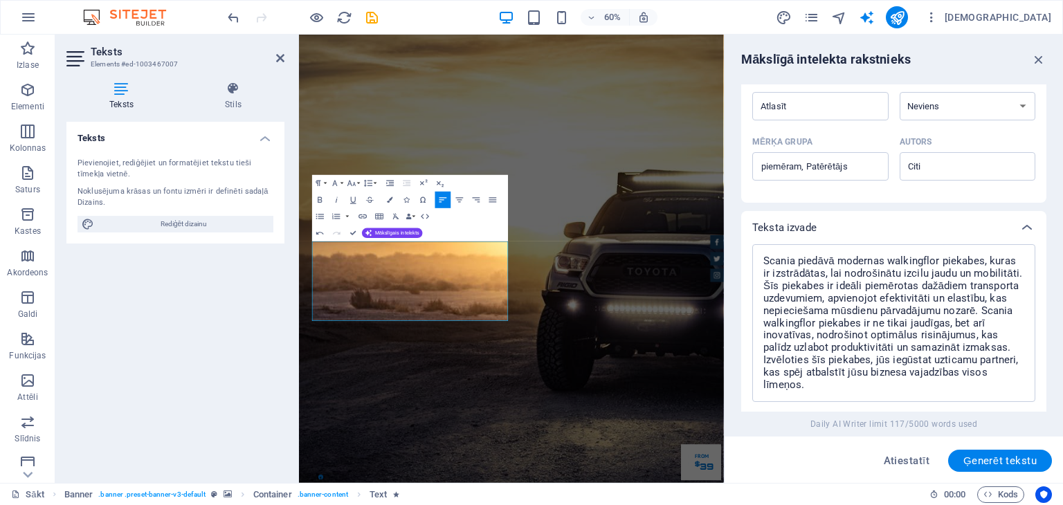
scroll to position [541, 0]
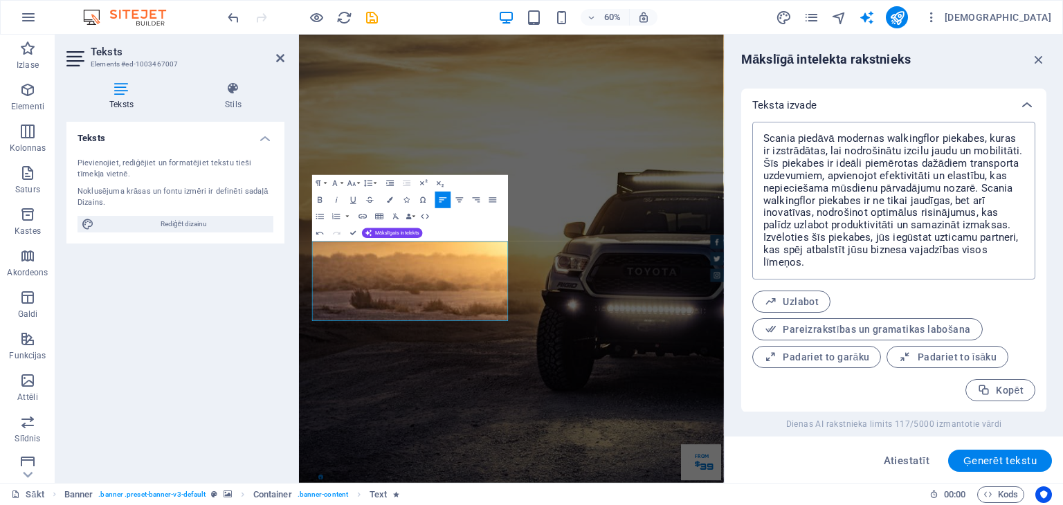
click at [897, 150] on textarea "Scania piedāvā modernas walkingflor piekabes, kuras ir izstrādātas, lai nodroši…" at bounding box center [893, 201] width 269 height 144
type textarea "x"
click at [899, 150] on textarea "Scania piedāvā modernas walkingflor piekabes, kuras ir izstrādātas, lai nodroši…" at bounding box center [893, 201] width 269 height 144
type textarea "Scania piedāvā modernas walkingflor piekabes, kuras ir izstrādātas, lai nodroši…"
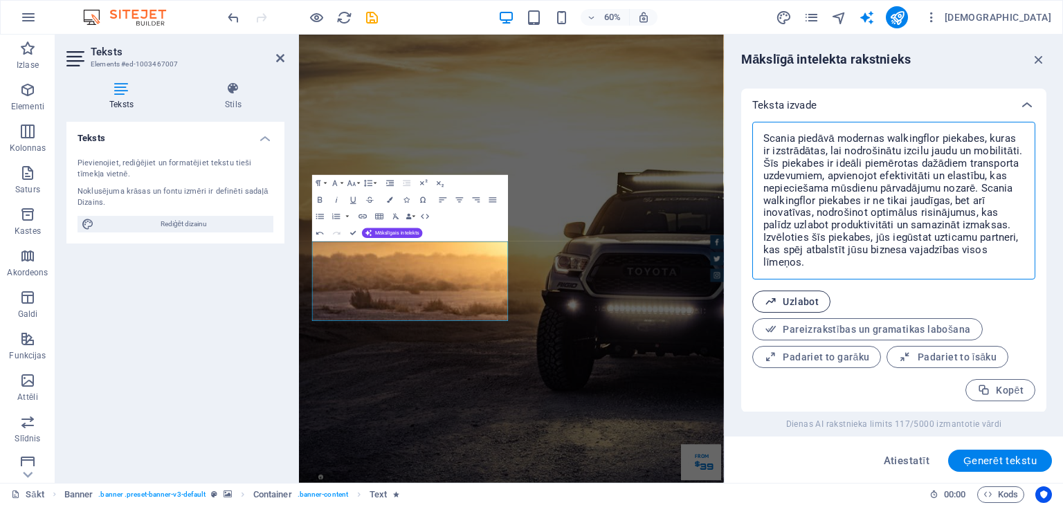
type textarea "x"
click at [805, 300] on font "Uzlabot" at bounding box center [801, 301] width 36 height 11
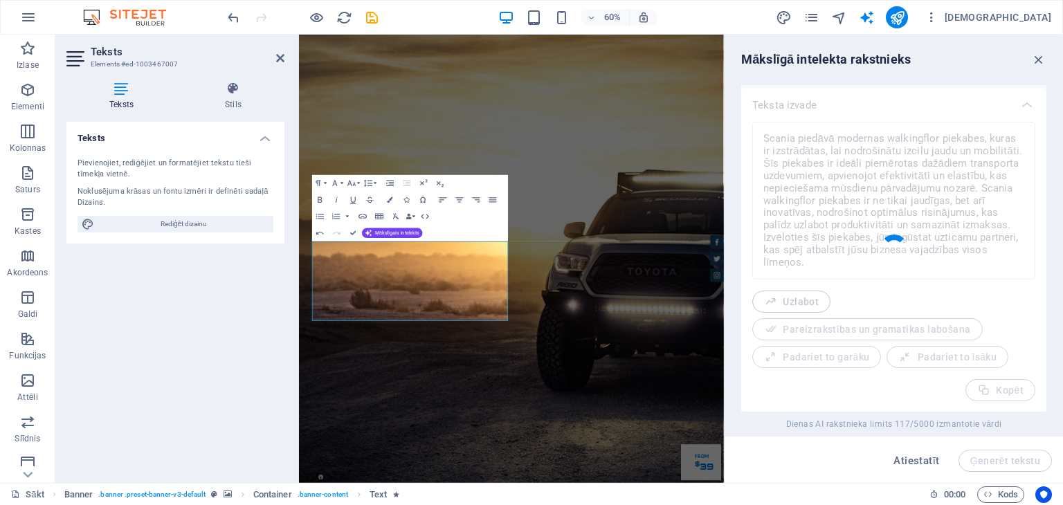
type textarea "x"
type textarea "Scania piedāvā modernas walking floor piekabes, kas izstrādātas, lai nodrošināt…"
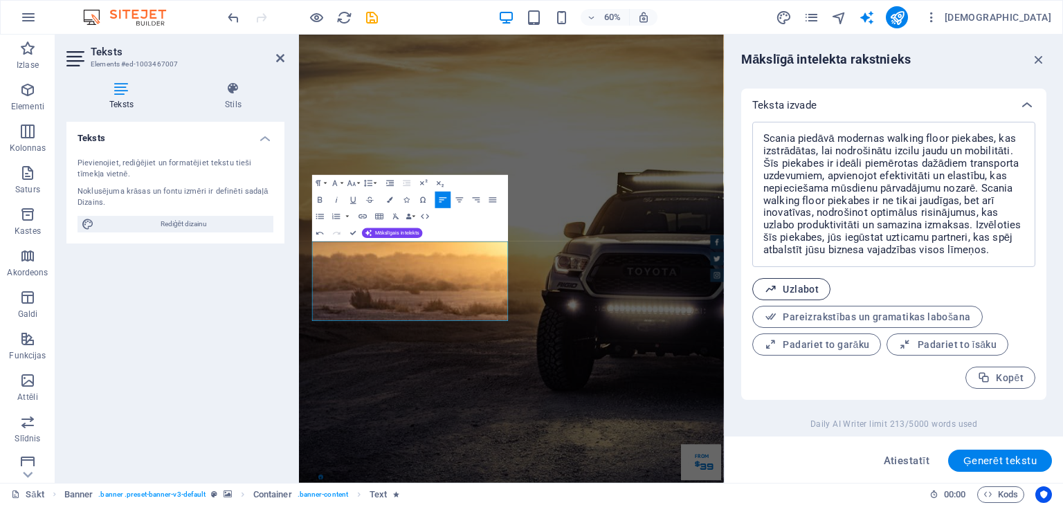
scroll to position [540, 0]
type textarea "x"
click at [891, 152] on textarea "Scania piedāvā modernas walking floor piekabes, kas izstrādātas, lai nodrošināt…" at bounding box center [893, 195] width 269 height 132
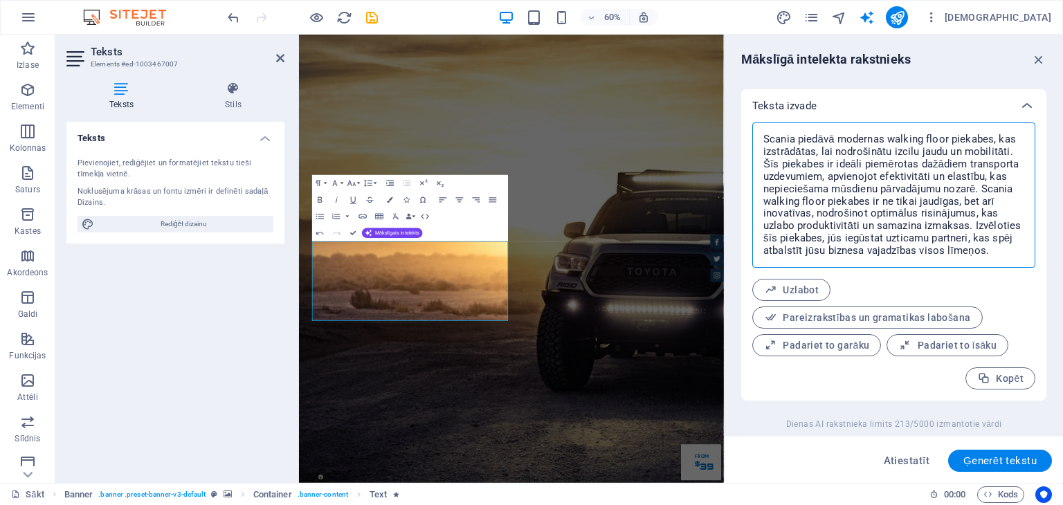
type textarea "Scania piedāvā modernas walking floor piekabes, kas izstrādātas, lai nodrošināt…"
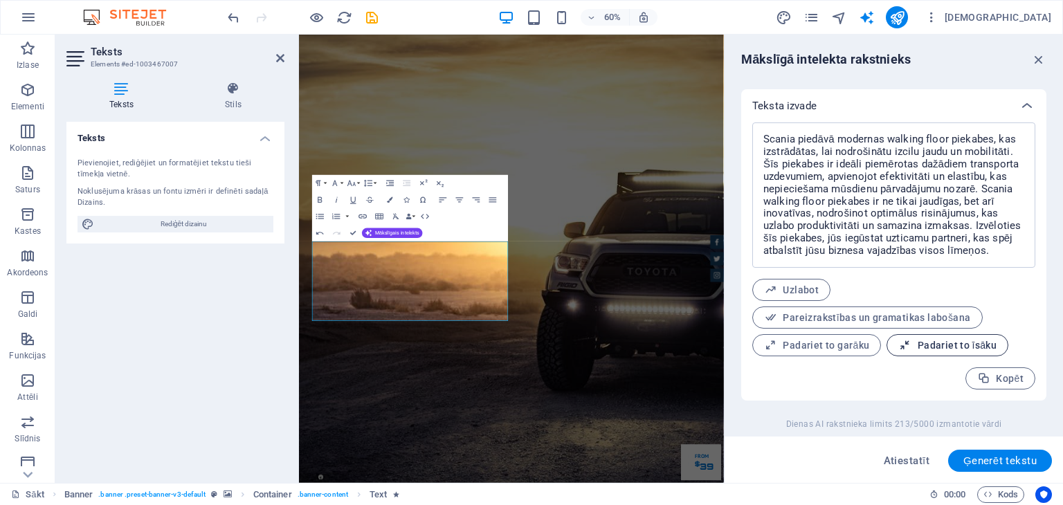
type textarea "x"
click at [930, 341] on font "Padariet to īsāku" at bounding box center [957, 345] width 79 height 11
type textarea "x"
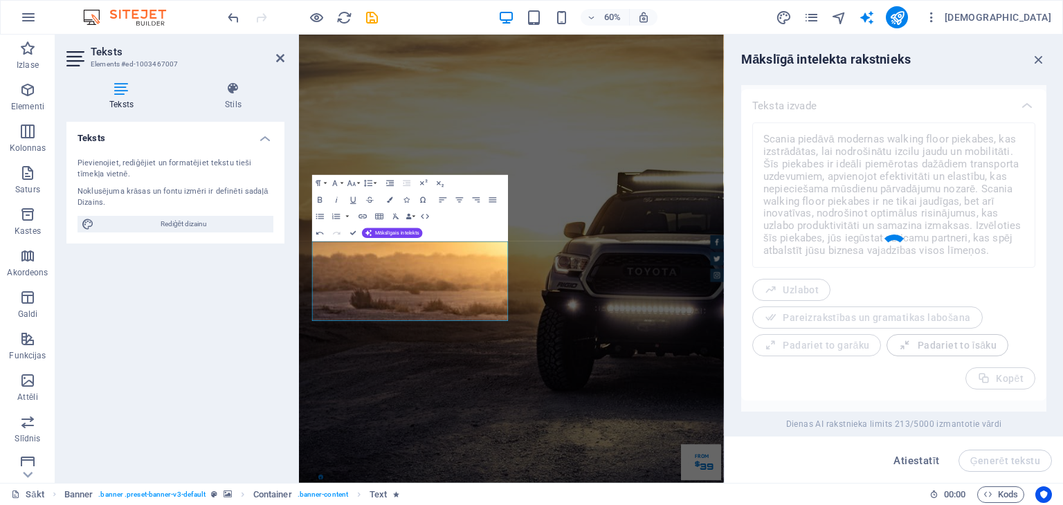
type textarea "x"
type textarea "Scania piedāvā modernas walking floor piekabes, kas nodrošina izcilu jaudu un m…"
type textarea "x"
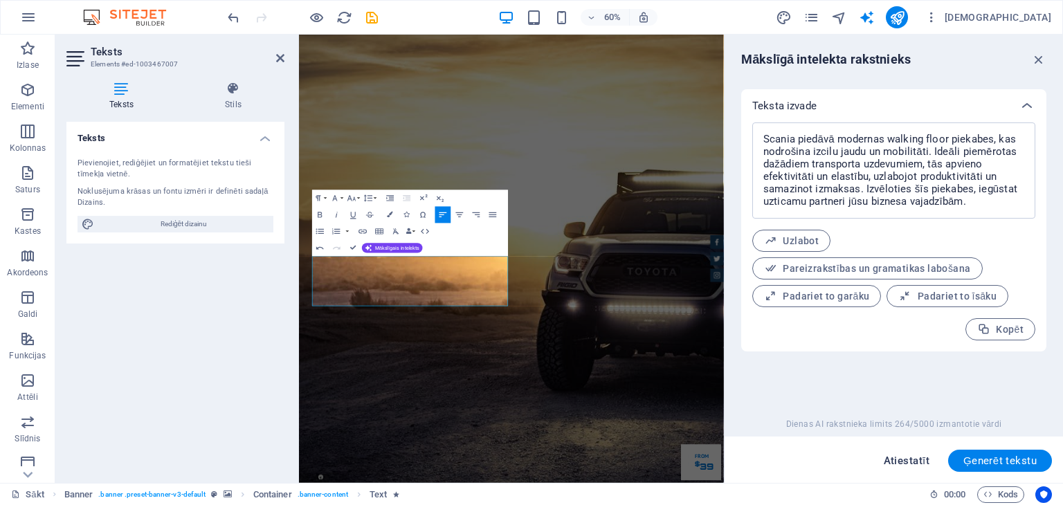
click at [897, 458] on font "Atiestatīt" at bounding box center [907, 461] width 46 height 12
select select "English"
type textarea "x"
type input "100"
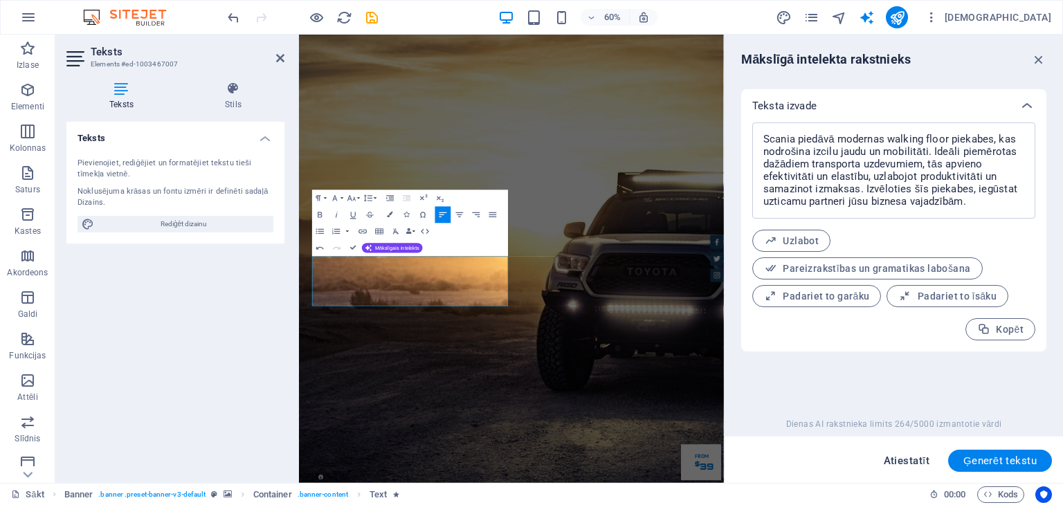
type textarea "x"
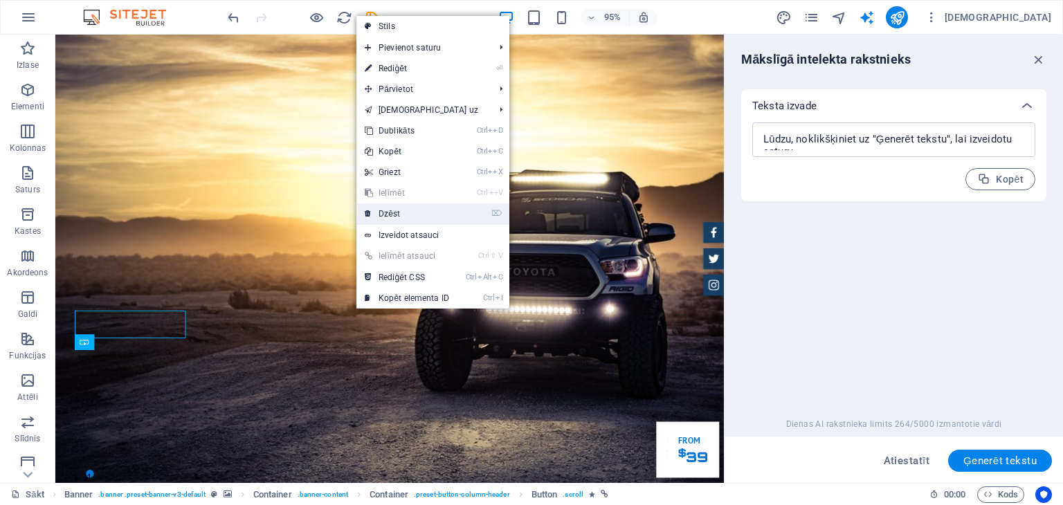
click at [399, 214] on font "Dzēst" at bounding box center [389, 214] width 21 height 10
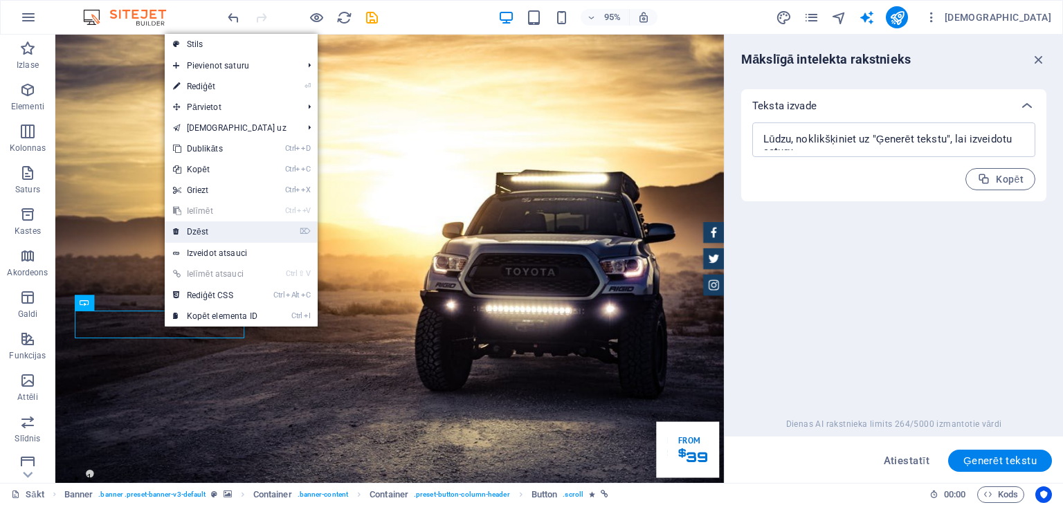
click at [197, 233] on font "Dzēst" at bounding box center [197, 232] width 21 height 10
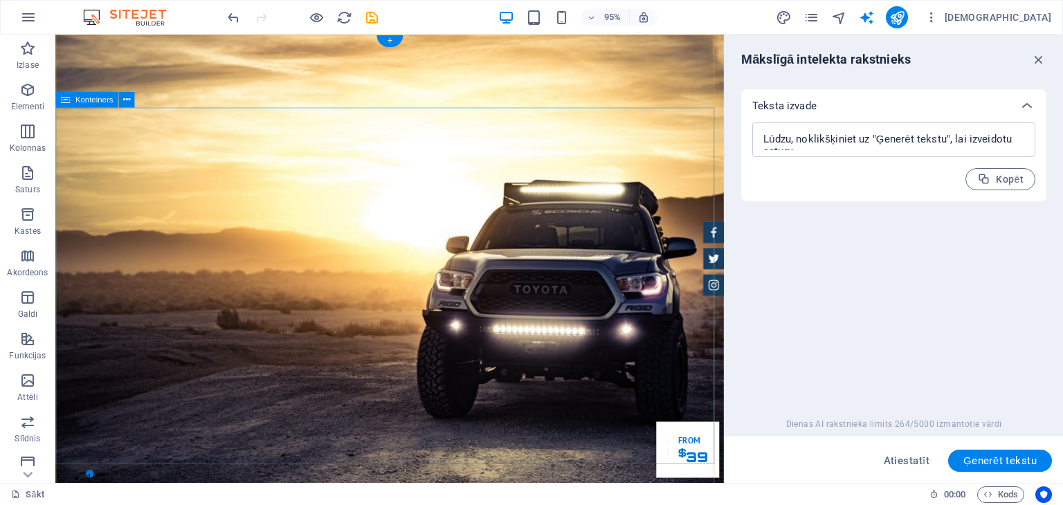
drag, startPoint x: 233, startPoint y: 155, endPoint x: 251, endPoint y: 239, distance: 85.8
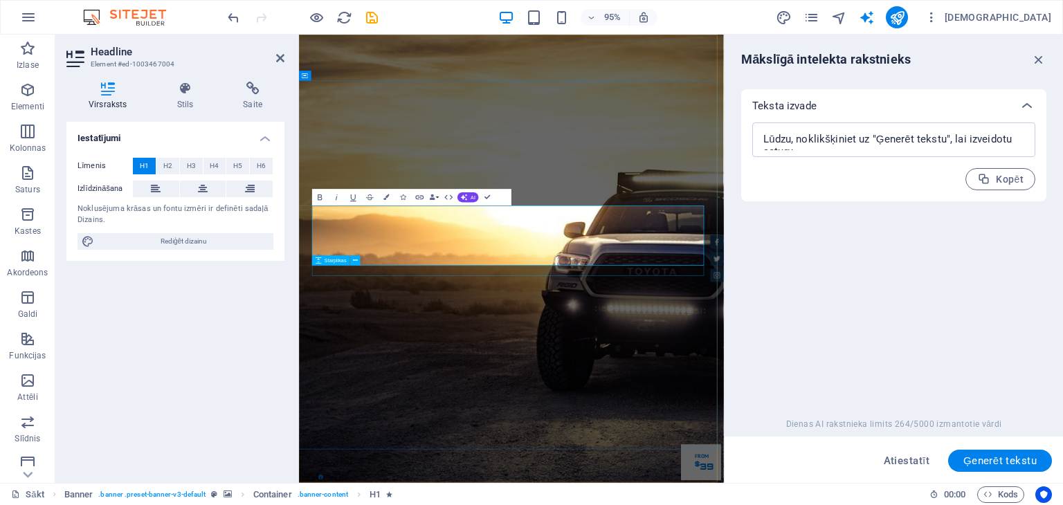
type input "#ed-1003467004"
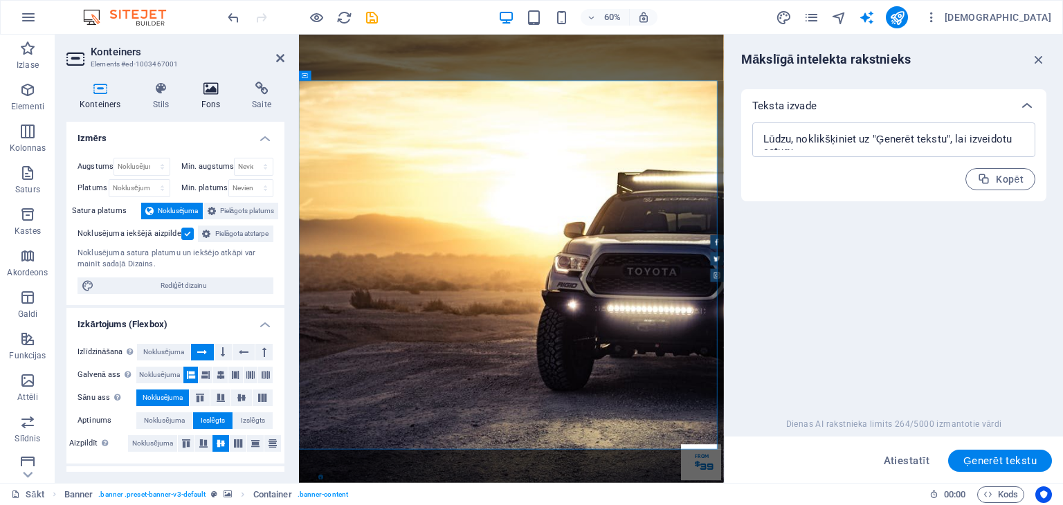
click at [211, 91] on icon at bounding box center [211, 89] width 46 height 14
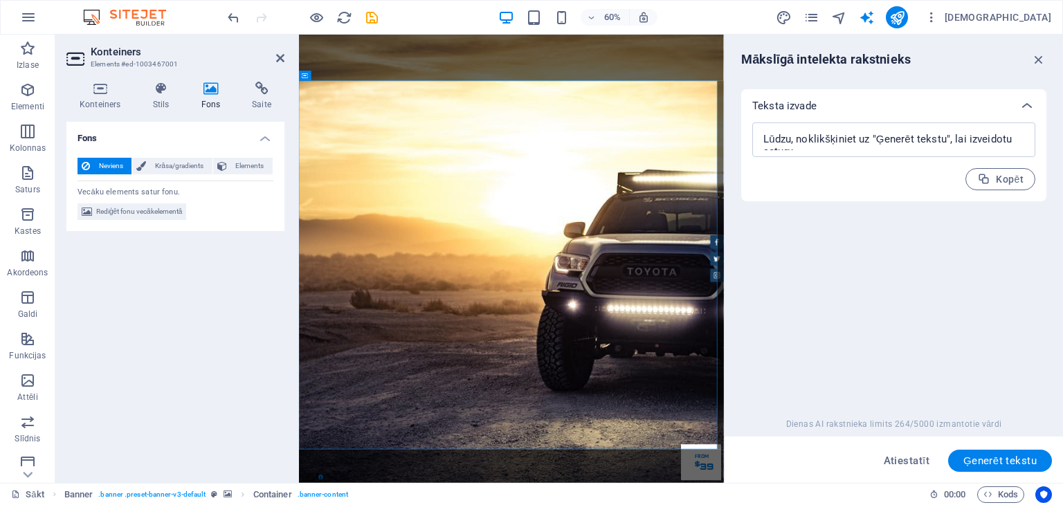
click at [211, 91] on icon at bounding box center [211, 89] width 46 height 14
click at [164, 211] on font "Rediģēt fonu vecākelementā" at bounding box center [139, 212] width 86 height 8
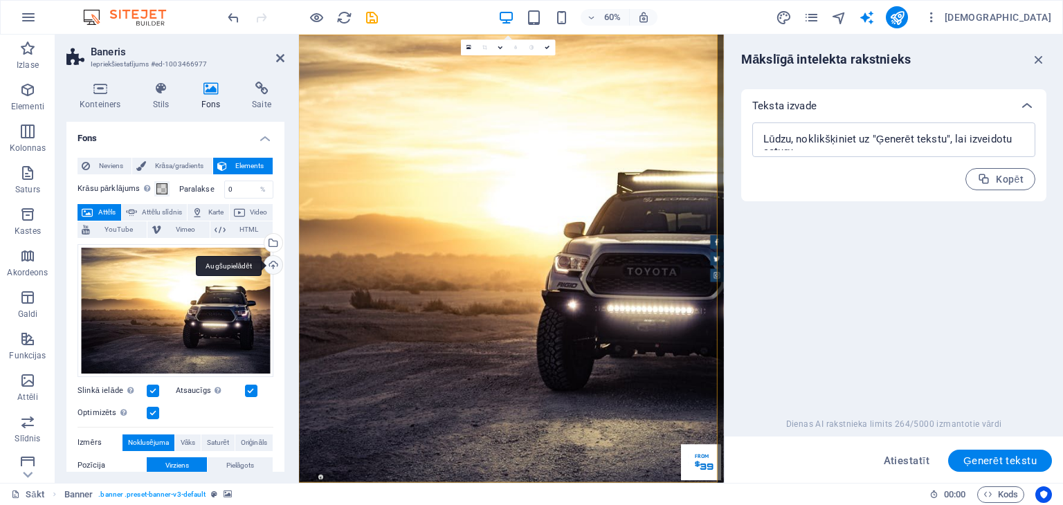
click at [269, 262] on div "Augšupielādēt" at bounding box center [272, 266] width 21 height 21
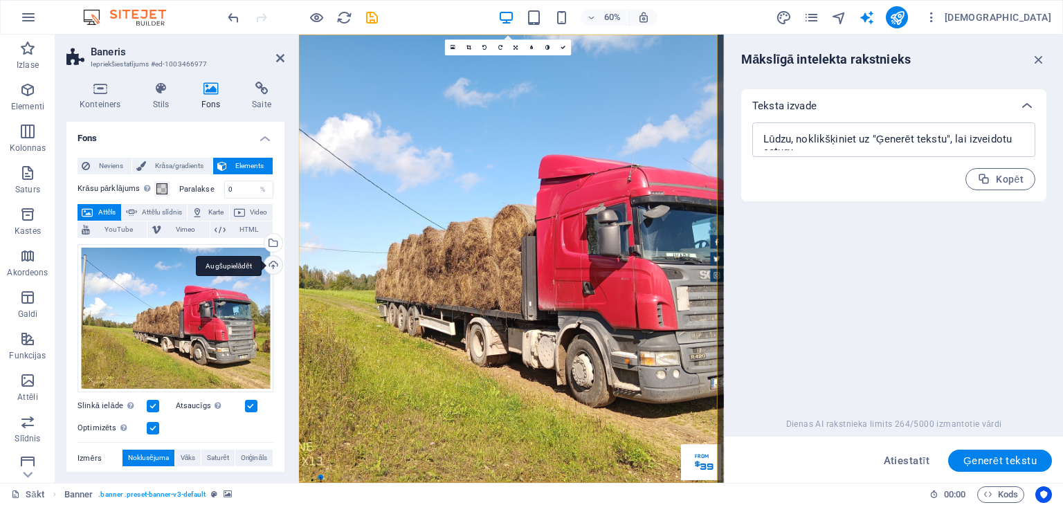
click at [271, 262] on div "Augšupielādēt" at bounding box center [272, 266] width 21 height 21
click at [269, 264] on div "Augšupielādēt" at bounding box center [272, 266] width 21 height 21
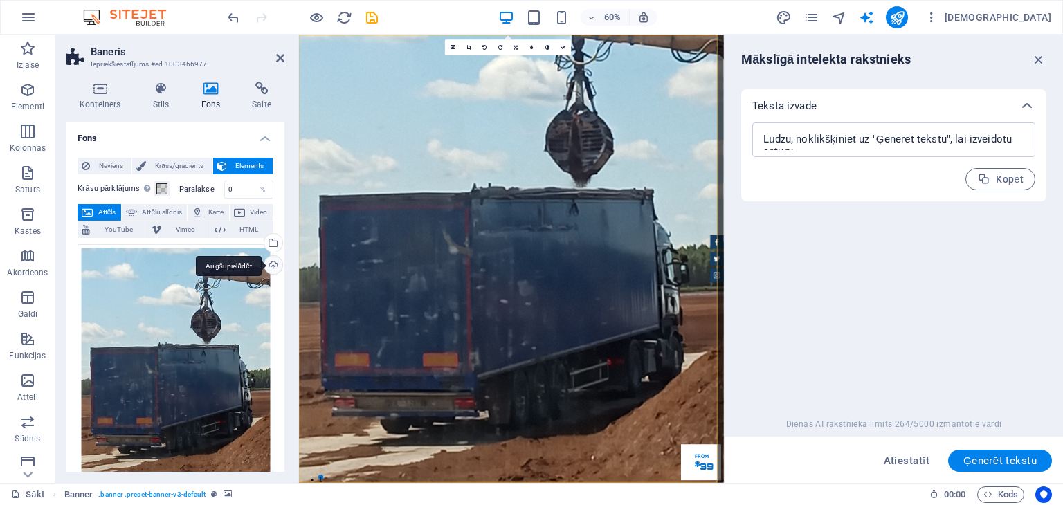
click at [269, 264] on div "Augšupielādēt" at bounding box center [272, 266] width 21 height 21
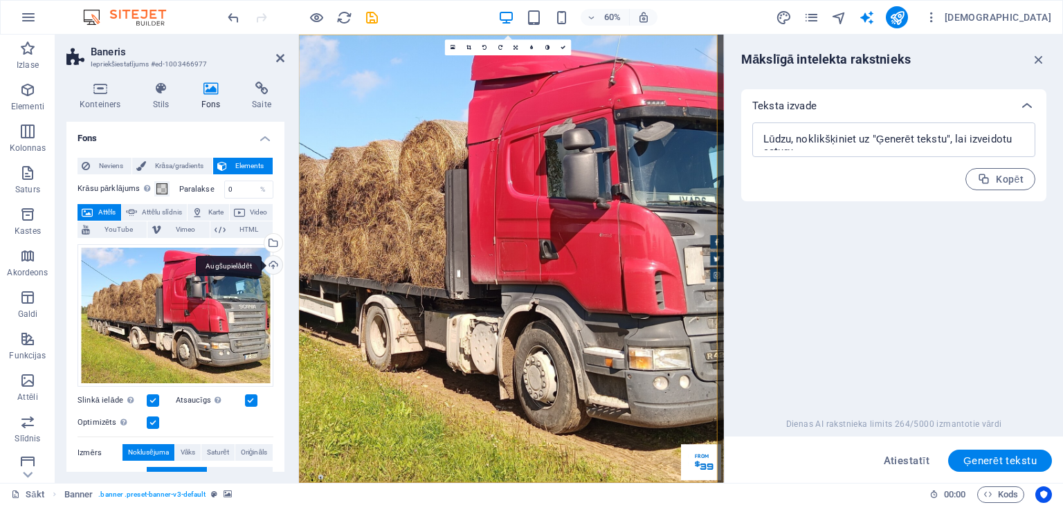
click at [271, 264] on div "Augšupielādēt" at bounding box center [272, 266] width 21 height 21
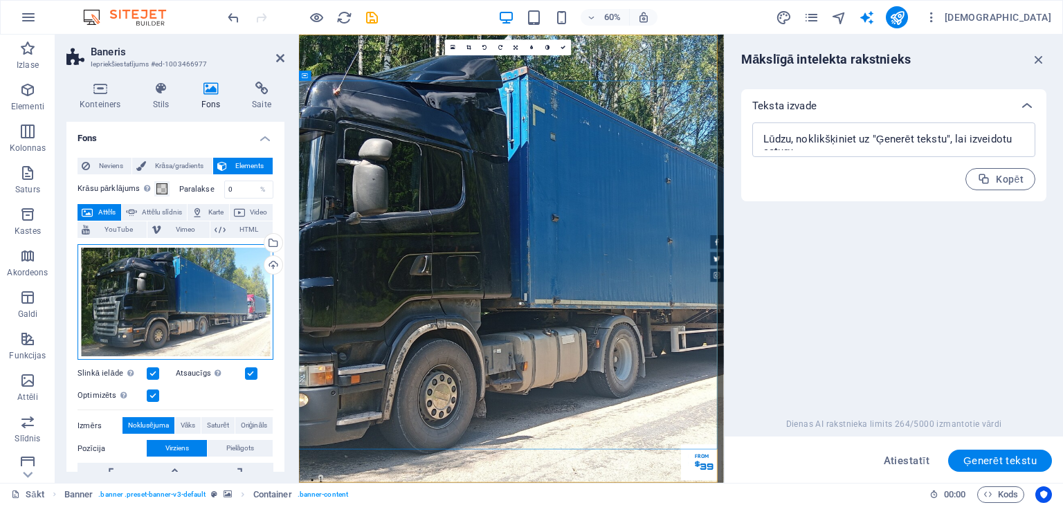
click at [183, 278] on div "Velciet failus šeit, noklikšķiniet, lai izvēlētos failus, vai atlasiet failus n…" at bounding box center [176, 302] width 196 height 116
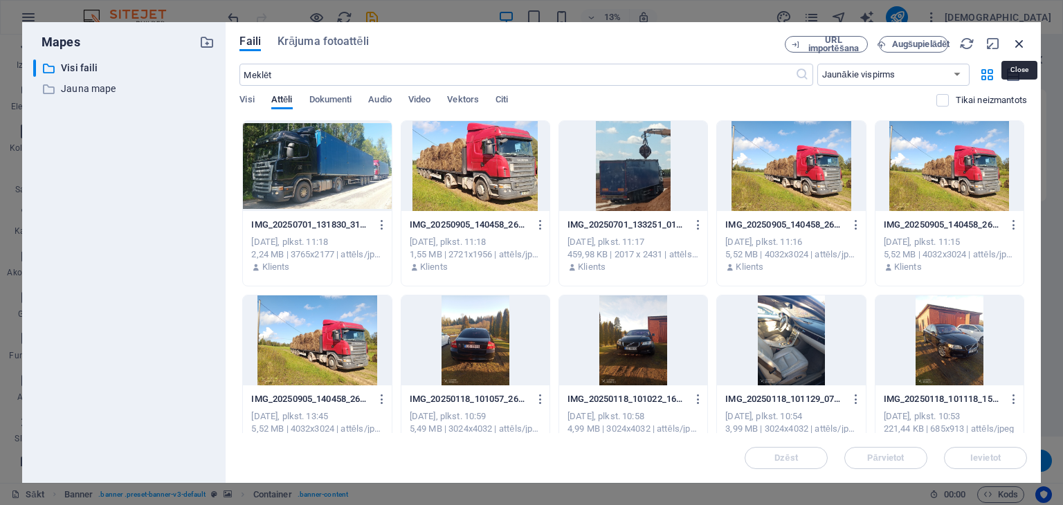
click at [1021, 42] on icon "button" at bounding box center [1019, 43] width 15 height 15
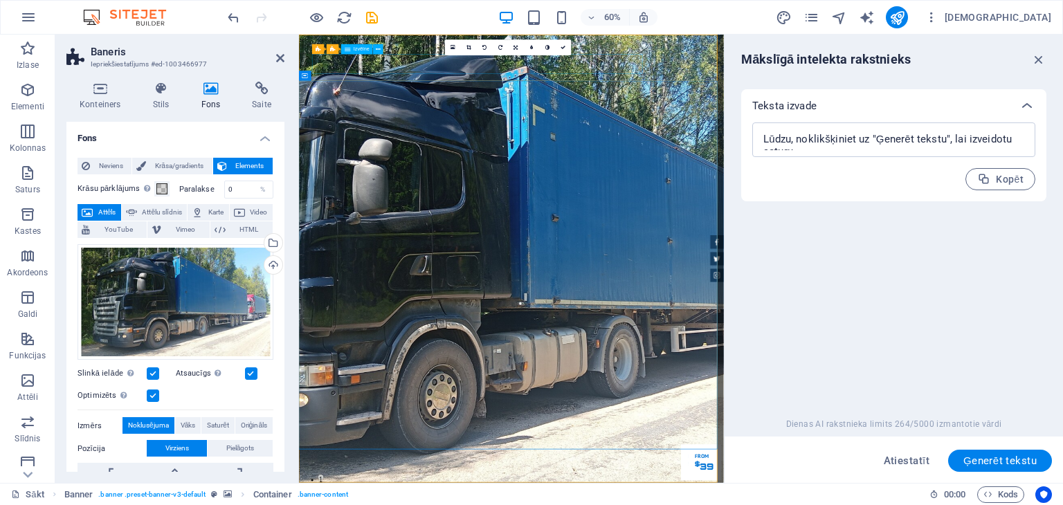
click at [282, 57] on icon at bounding box center [280, 58] width 8 height 11
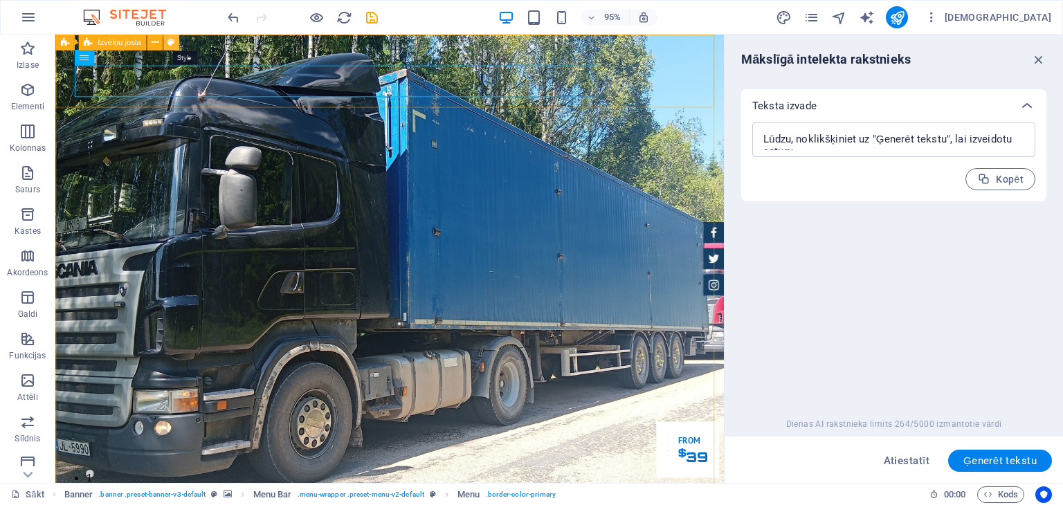
click at [169, 44] on icon at bounding box center [171, 42] width 7 height 14
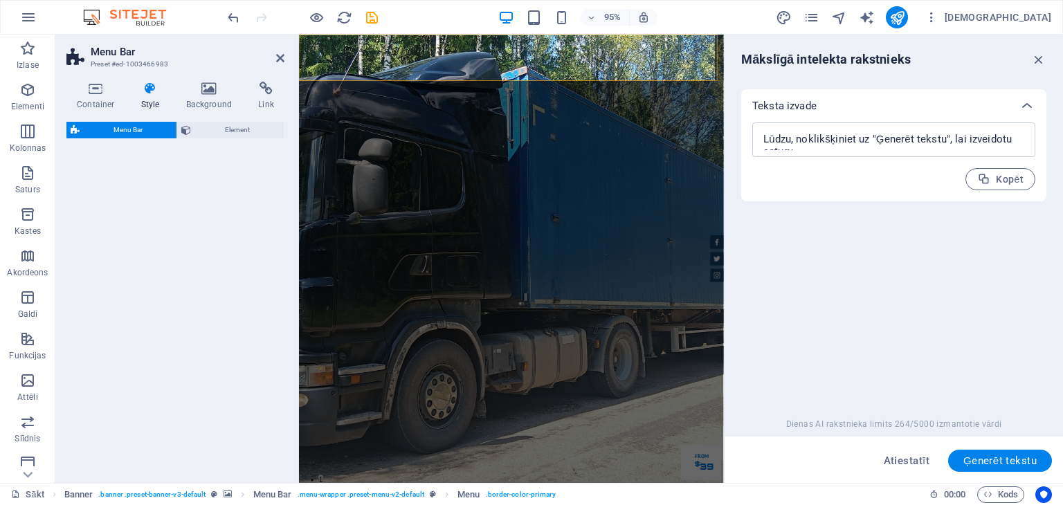
select select "rem"
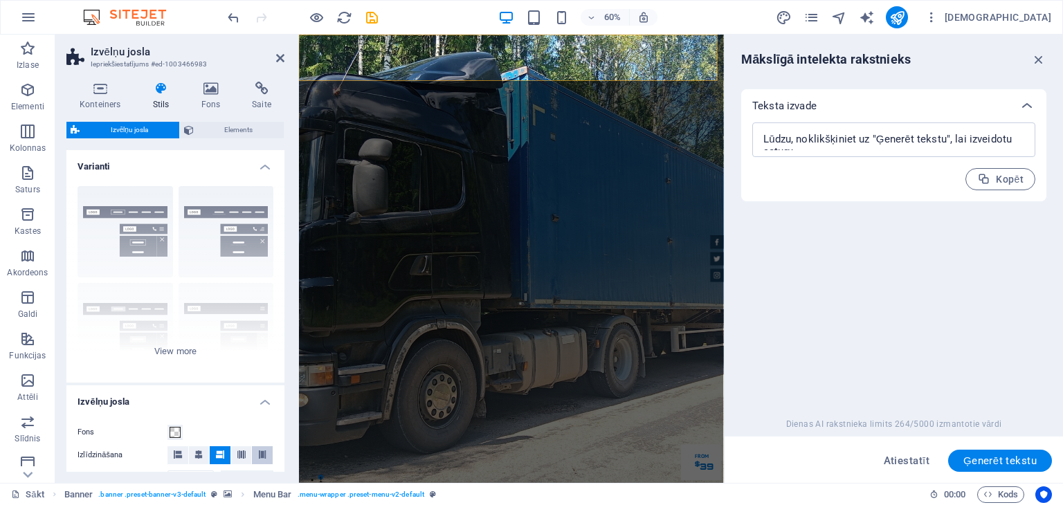
click at [258, 456] on icon at bounding box center [262, 455] width 8 height 8
click at [179, 449] on span at bounding box center [178, 455] width 8 height 18
drag, startPoint x: 280, startPoint y: 309, endPoint x: 270, endPoint y: 410, distance: 101.6
click at [270, 410] on div "Varianti Robeža Centrēts Noklusējuma Fiksēts Loki Trigeris Plats XXL Izvēlņu jo…" at bounding box center [175, 311] width 218 height 322
click at [170, 352] on div "Robeža Centrēts Noklusējuma Fiksēts Loki Trigeris Plats XXL" at bounding box center [175, 279] width 218 height 208
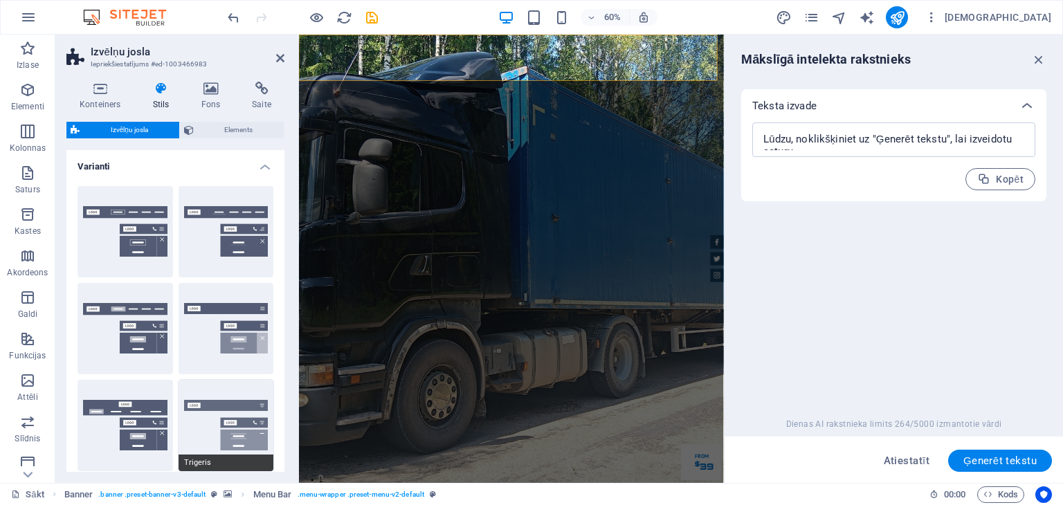
click at [213, 423] on button "Trigeris" at bounding box center [227, 425] width 96 height 91
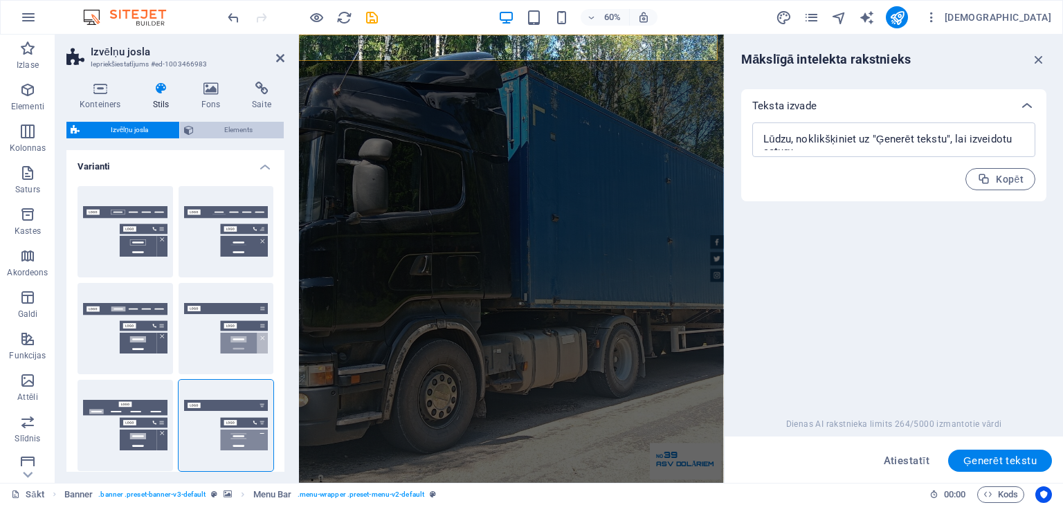
click at [229, 127] on font "Elements" at bounding box center [238, 130] width 28 height 8
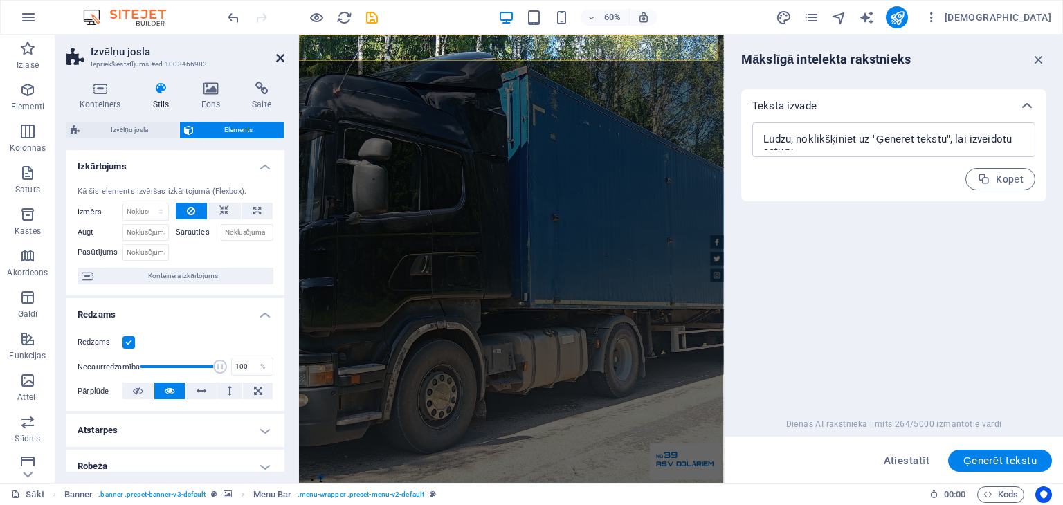
click at [280, 59] on icon at bounding box center [280, 58] width 8 height 11
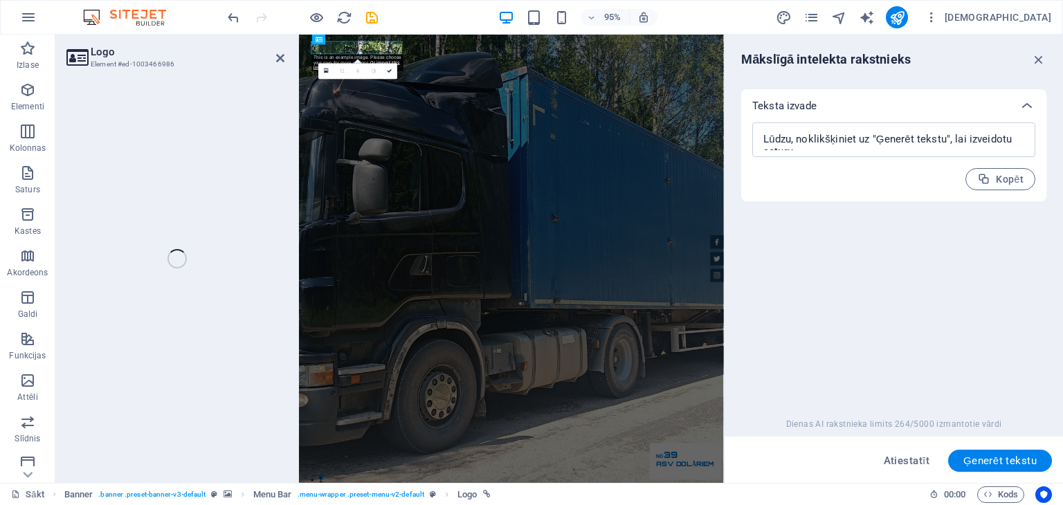
select select "px"
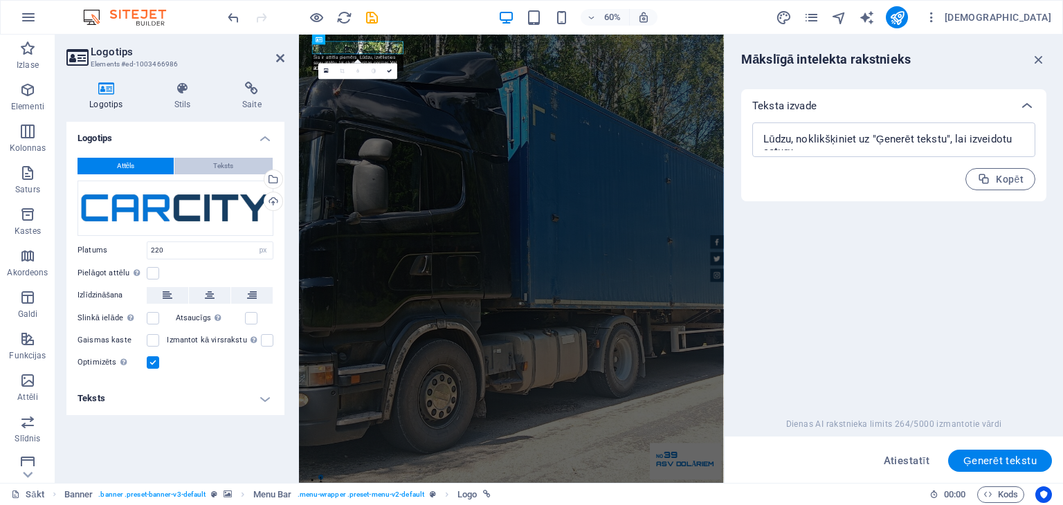
click at [224, 167] on font "Teksts" at bounding box center [223, 166] width 20 height 8
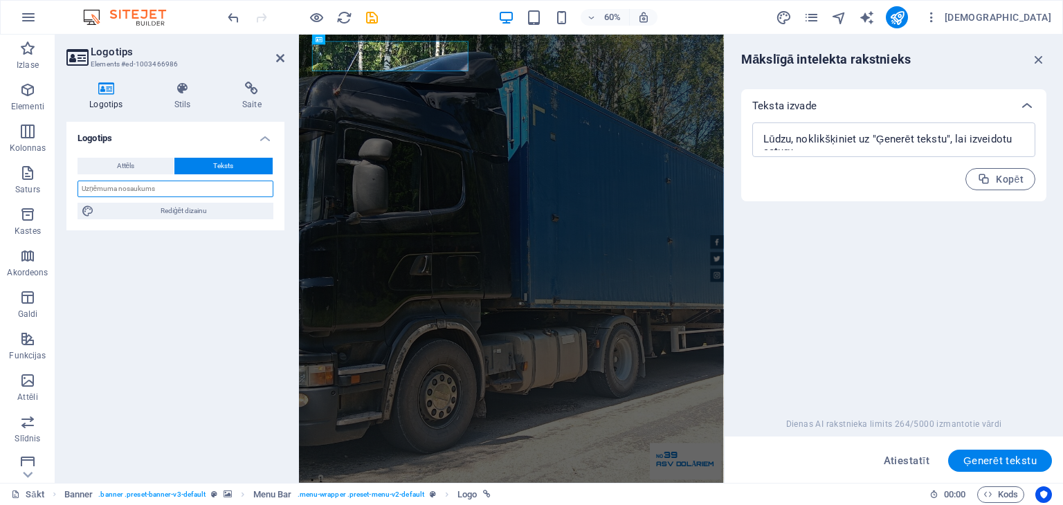
click at [219, 192] on input "text" at bounding box center [176, 189] width 196 height 17
type input "IK IVARELLO"
click at [179, 90] on icon at bounding box center [183, 89] width 62 height 14
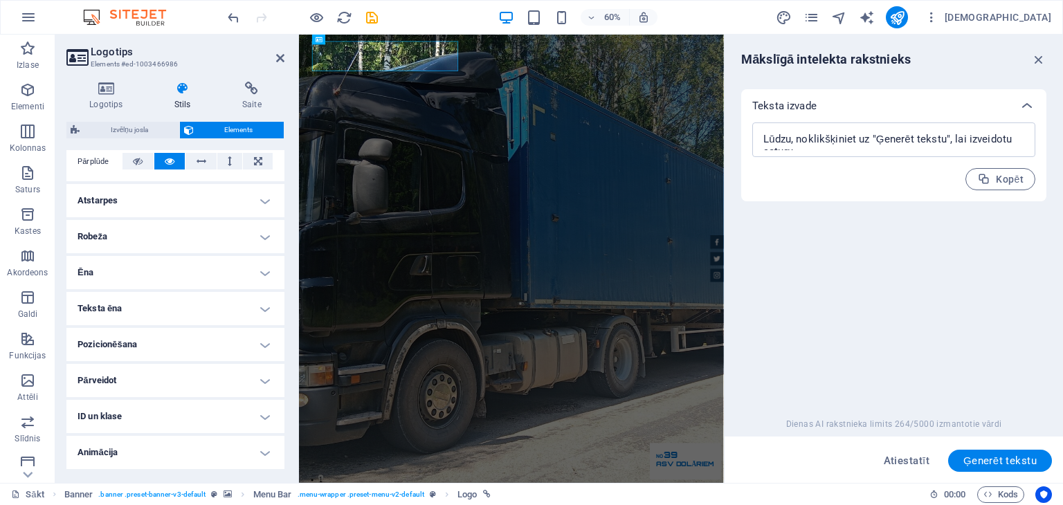
scroll to position [263, 0]
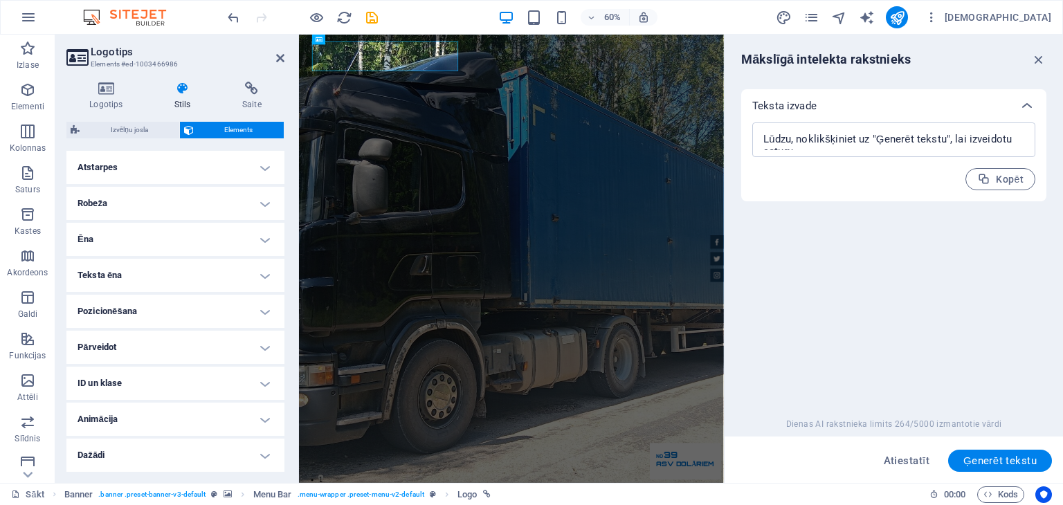
click at [260, 422] on h4 "Animācija" at bounding box center [175, 419] width 218 height 33
click at [260, 422] on h4 "Animācija" at bounding box center [175, 415] width 218 height 25
click at [261, 454] on h4 "Dažādi" at bounding box center [175, 455] width 218 height 33
click at [261, 454] on h4 "Dažādi" at bounding box center [175, 451] width 218 height 25
click at [261, 454] on h4 "Dažādi" at bounding box center [175, 455] width 218 height 33
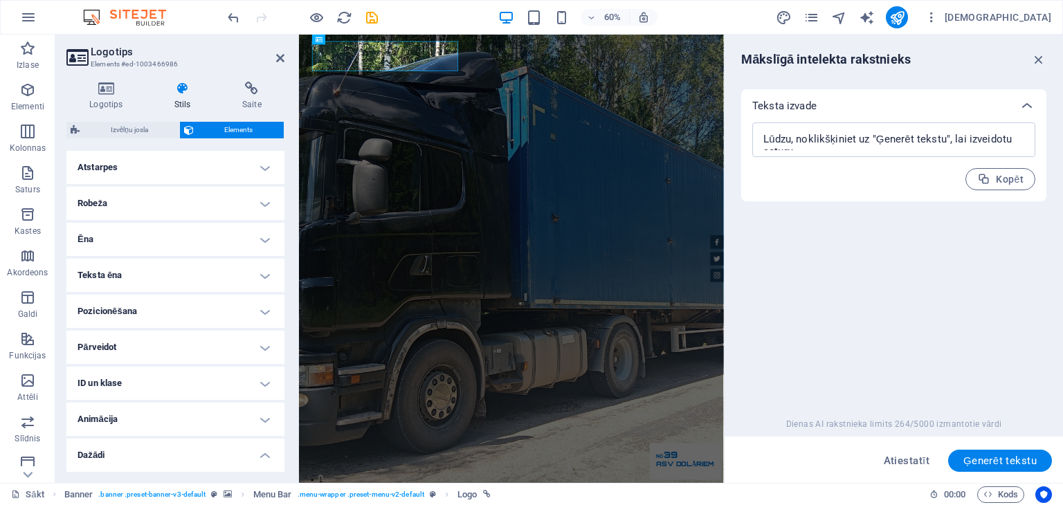
click at [261, 454] on h4 "Dažādi" at bounding box center [175, 451] width 218 height 25
drag, startPoint x: 280, startPoint y: 325, endPoint x: 284, endPoint y: 189, distance: 135.7
click at [284, 189] on div "Izkārtojums Kā šis elements izvēršas izkārtojumā (Flexbox). Izmērs Noklusējuma …" at bounding box center [175, 311] width 218 height 322
click at [280, 188] on h4 "Robeža" at bounding box center [175, 203] width 218 height 33
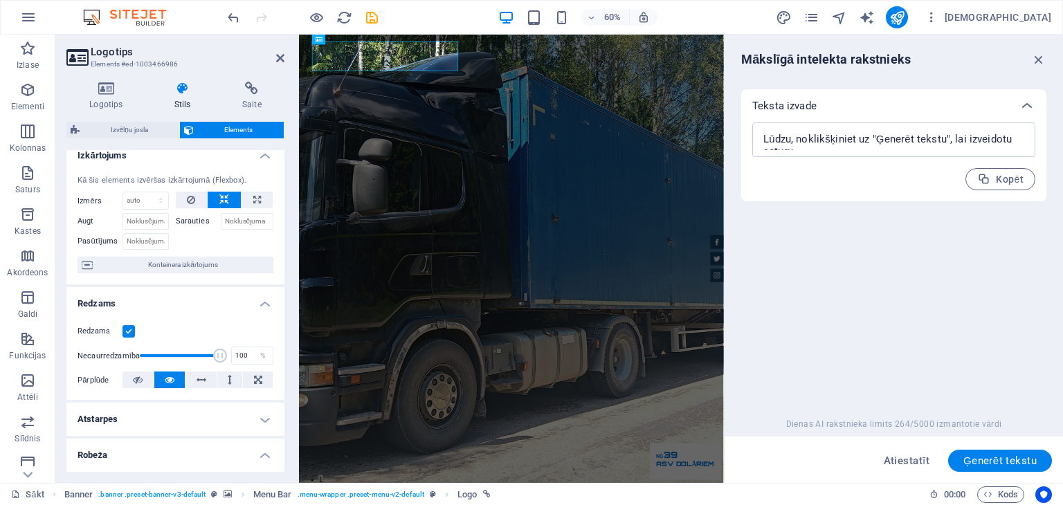
scroll to position [0, 0]
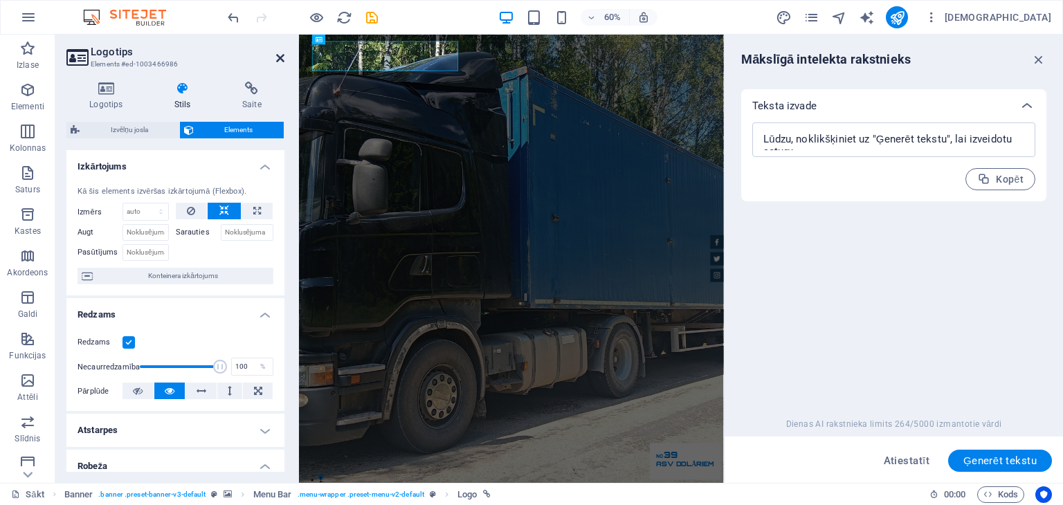
click at [280, 58] on icon at bounding box center [280, 58] width 8 height 11
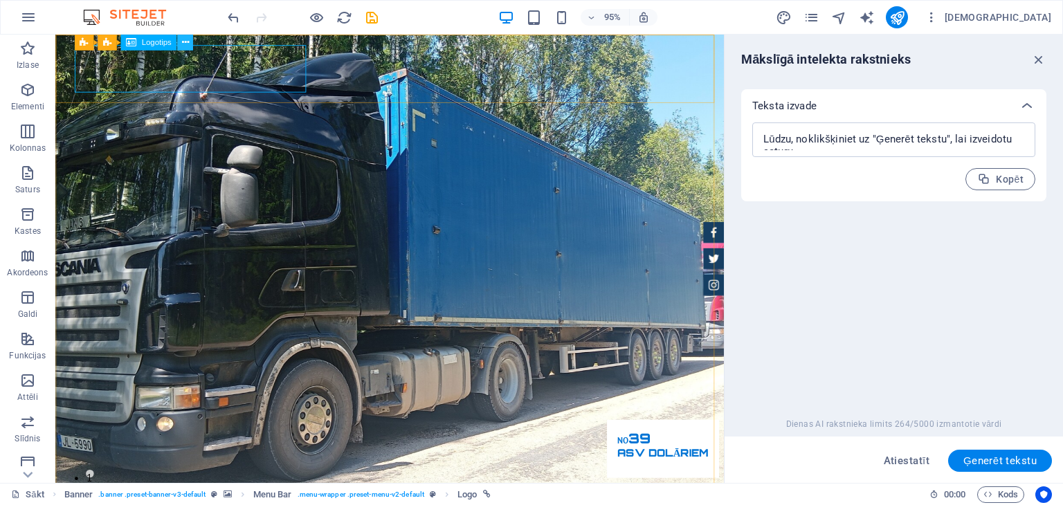
click at [183, 40] on icon at bounding box center [184, 42] width 7 height 14
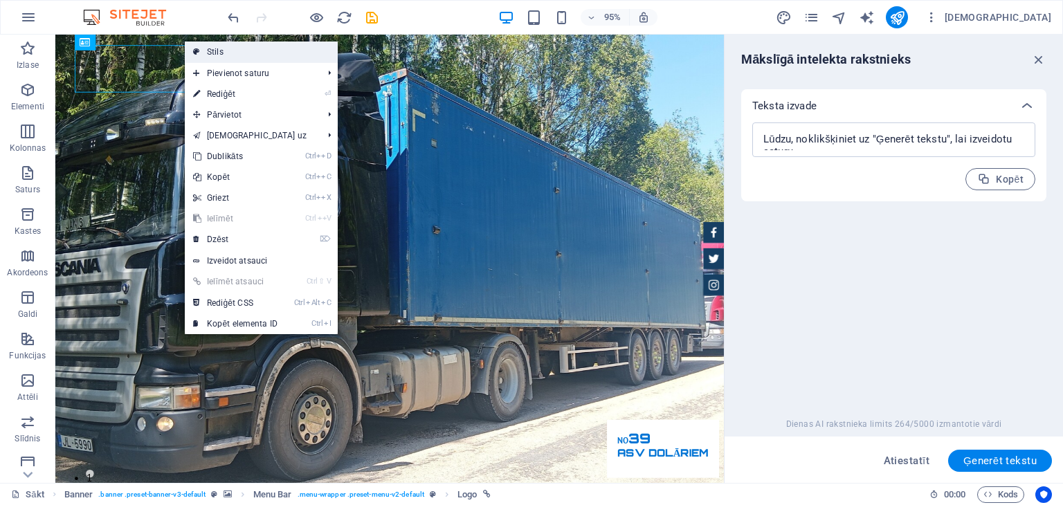
click at [205, 54] on link "Stils" at bounding box center [261, 52] width 153 height 21
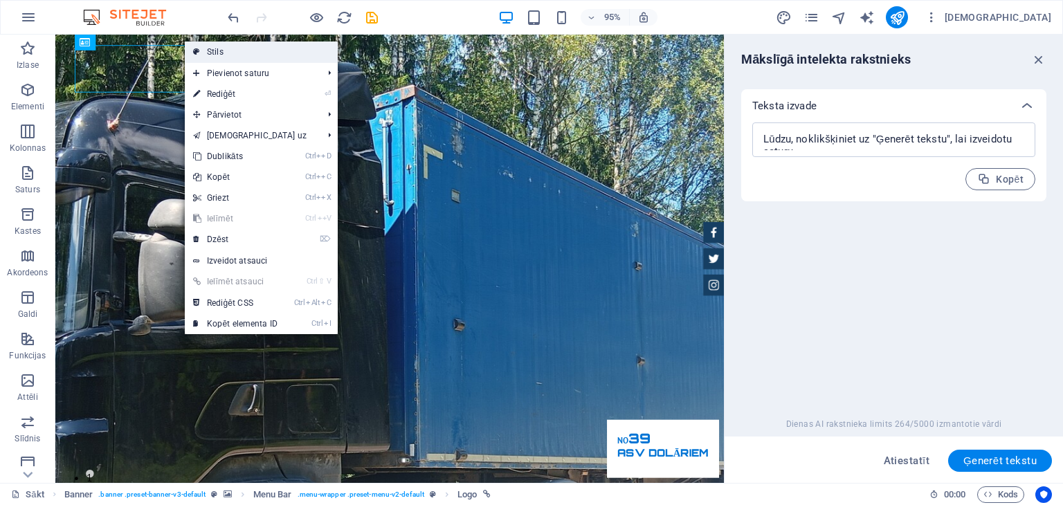
select select "rem"
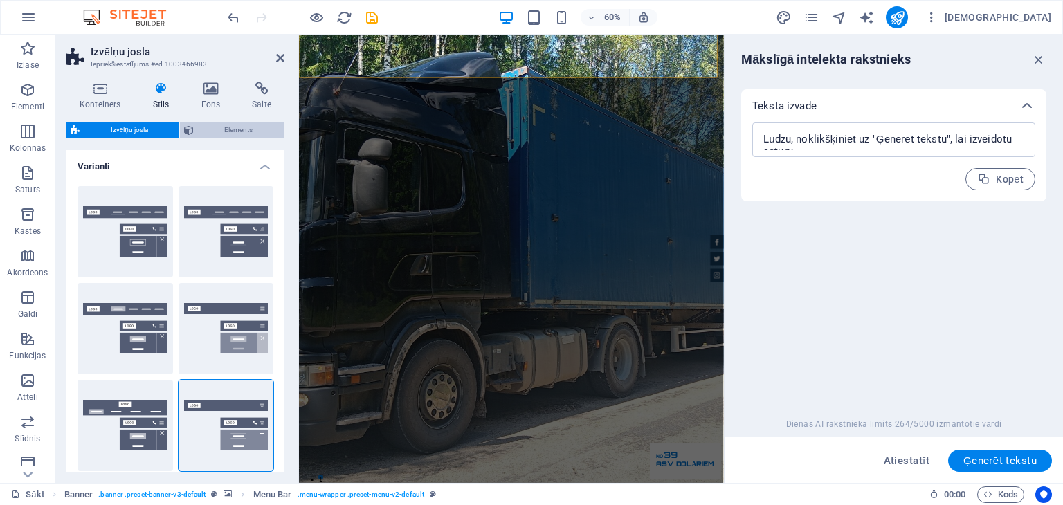
click at [198, 133] on span "Elements" at bounding box center [239, 130] width 82 height 17
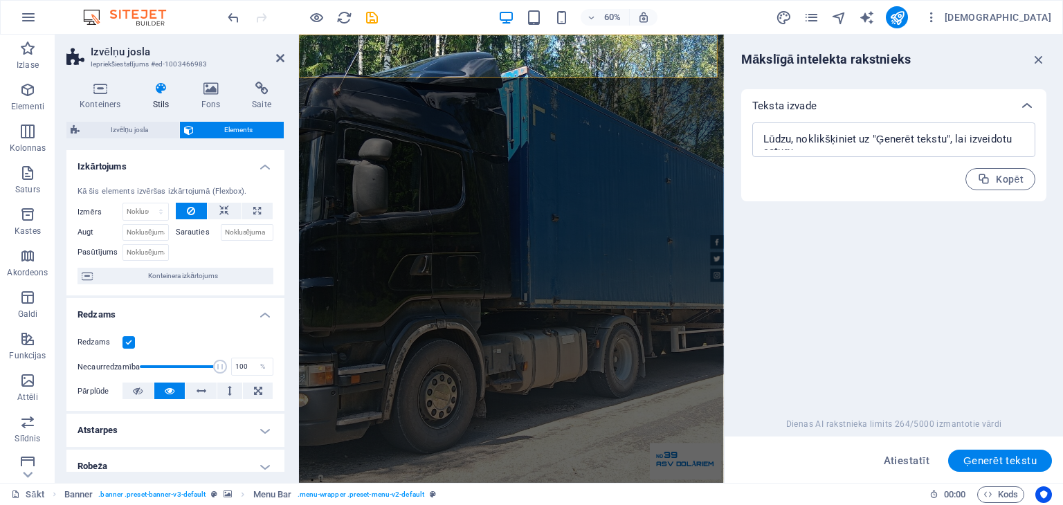
click at [260, 166] on h4 "Izkārtojums" at bounding box center [175, 162] width 218 height 25
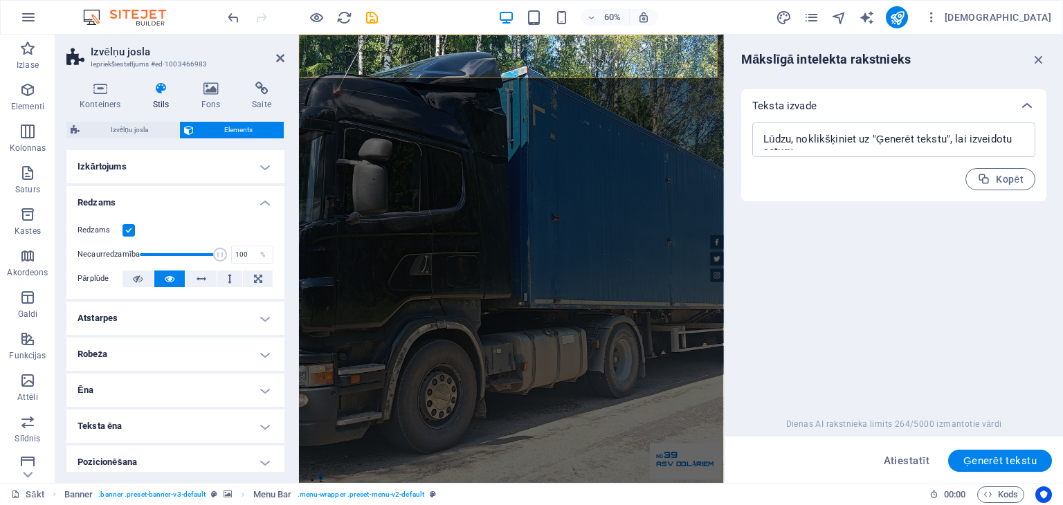
click at [262, 389] on h4 "Ēna" at bounding box center [175, 390] width 218 height 33
click at [253, 416] on font "Iekšā" at bounding box center [253, 418] width 17 height 8
type input "2"
click at [131, 437] on span at bounding box center [130, 440] width 11 height 11
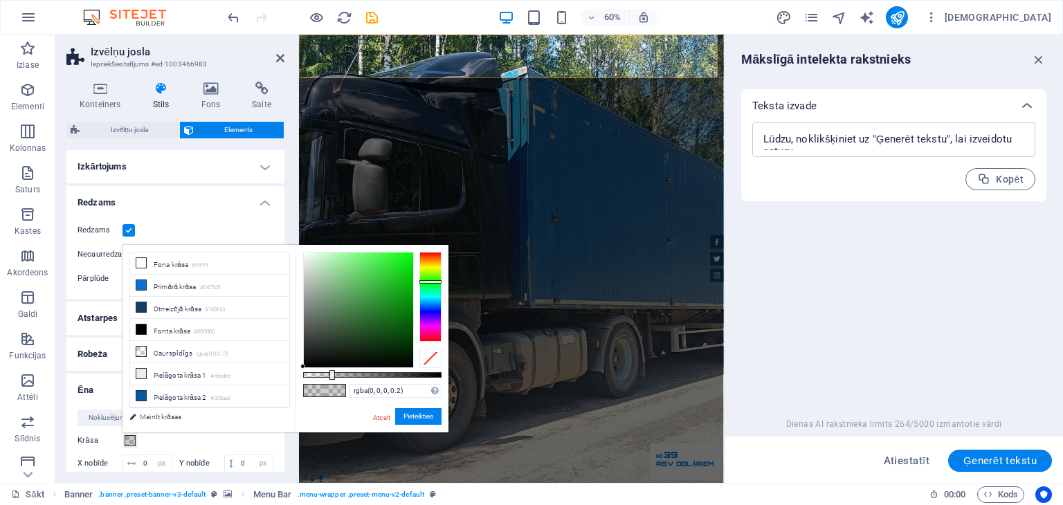
click at [426, 282] on div at bounding box center [430, 297] width 22 height 90
type input "rgba(12, 210, 18, 0.2)"
click at [406, 272] on div at bounding box center [358, 310] width 109 height 115
click at [414, 414] on font "Pieteikties" at bounding box center [419, 417] width 30 height 8
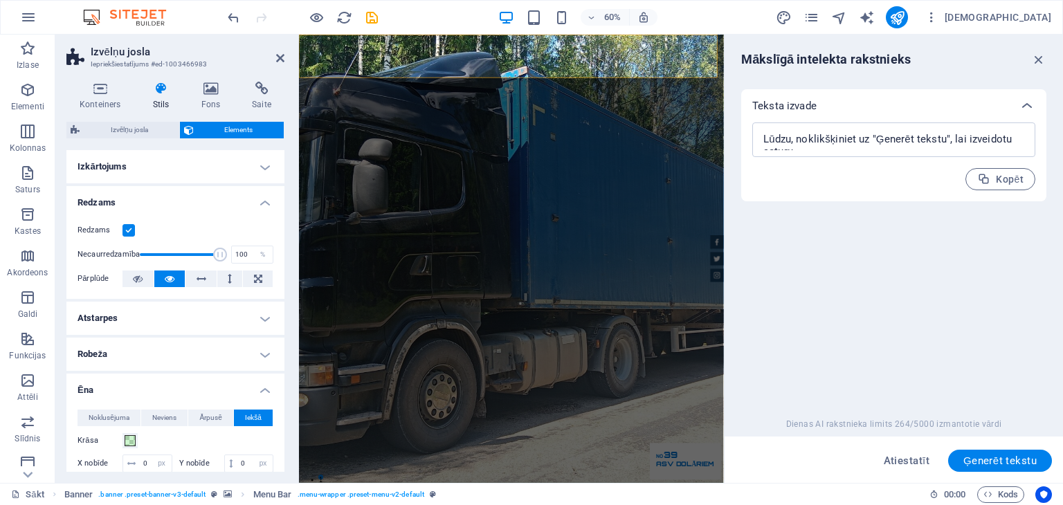
drag, startPoint x: 282, startPoint y: 288, endPoint x: 282, endPoint y: 368, distance: 80.3
click at [282, 368] on div "Izkārtojums Kā šis elements izvēršas izkārtojumā (Flexbox). Izmērs Noklusējuma …" at bounding box center [175, 311] width 218 height 322
click at [285, 479] on div "Konteiners Stils Fons Saite Izmērs Augstums Noklusējuma px atmiņa % vh VW Min. …" at bounding box center [175, 277] width 240 height 413
click at [280, 478] on div "Konteiners Stils Fons Saite Izmērs Augstums Noklusējuma px atmiņa % vh VW Min. …" at bounding box center [175, 277] width 240 height 413
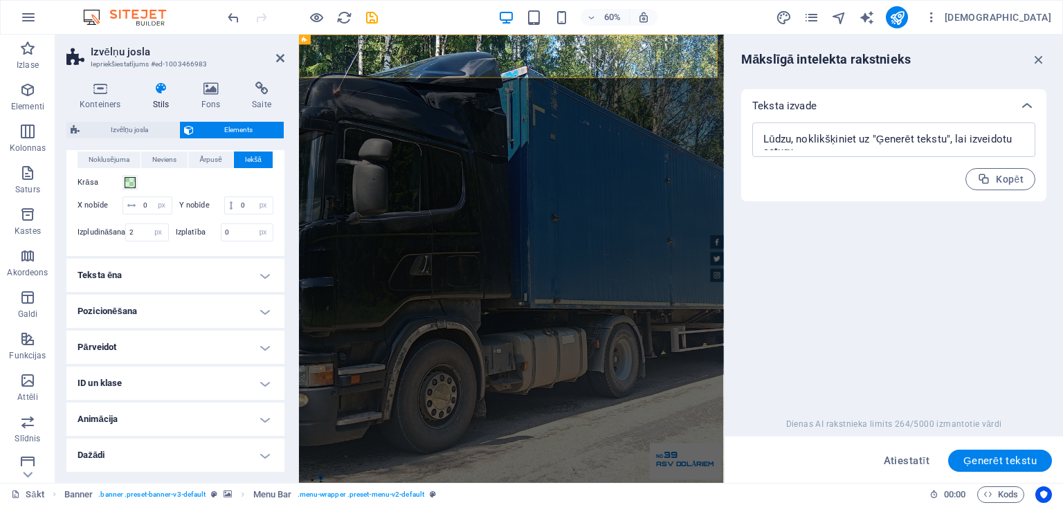
scroll to position [275, 0]
click at [260, 311] on h4 "Pozicionēšana" at bounding box center [175, 311] width 218 height 33
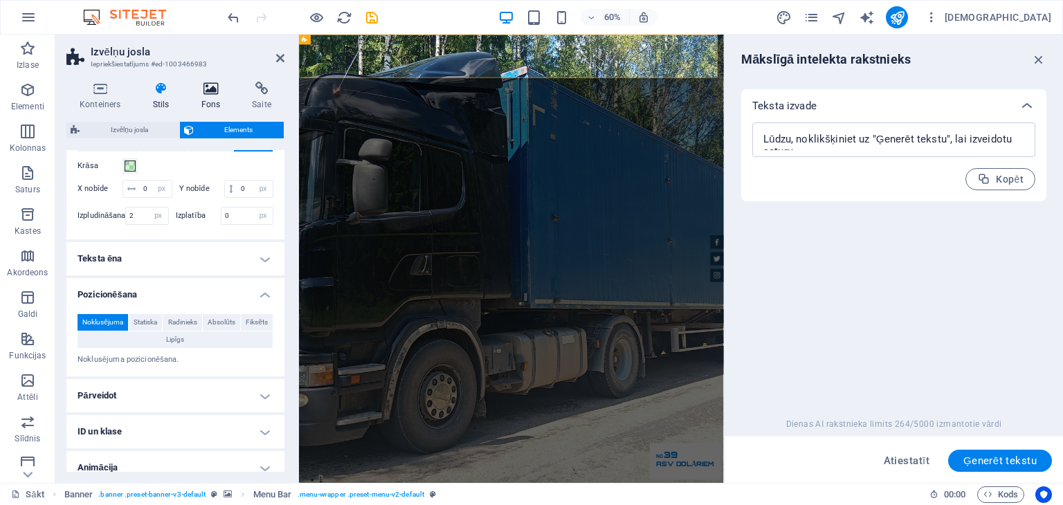
click at [208, 102] on font "Fons" at bounding box center [210, 105] width 19 height 10
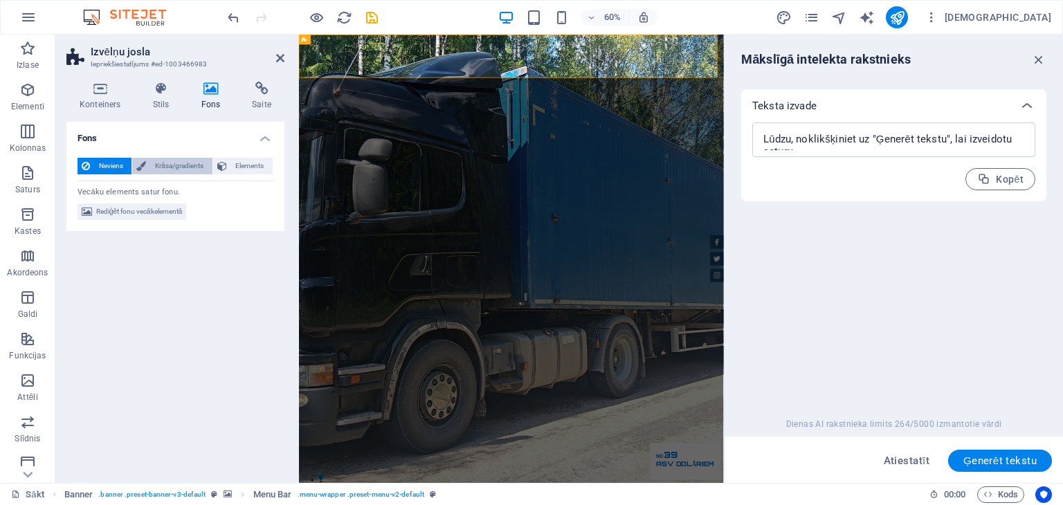
click at [186, 165] on font "Krāsa/gradients" at bounding box center [179, 166] width 48 height 8
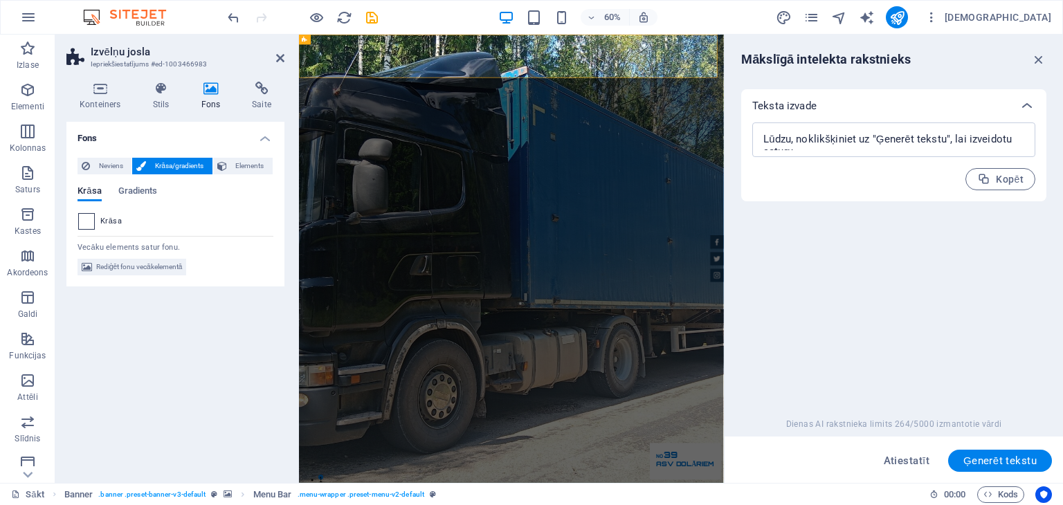
click at [87, 219] on span at bounding box center [86, 221] width 15 height 15
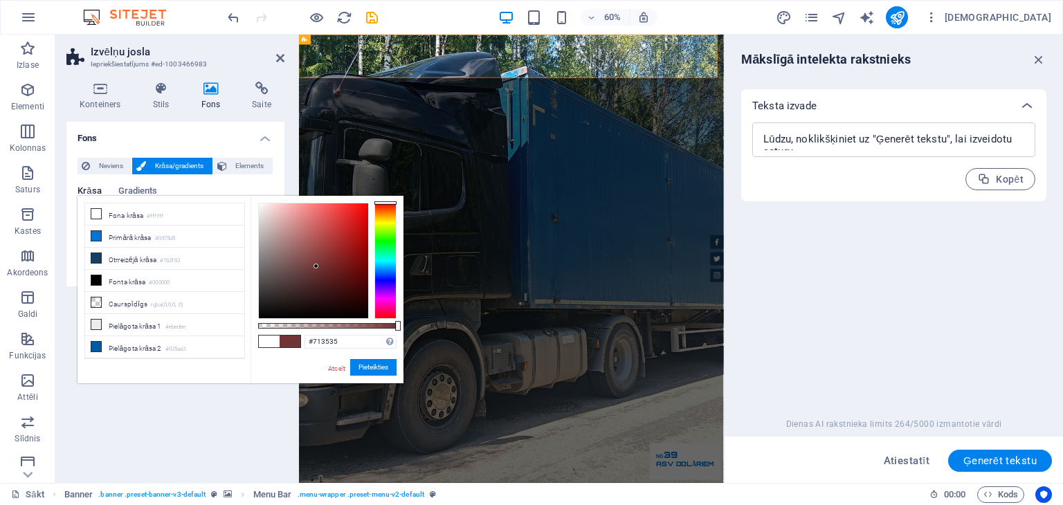
click at [316, 266] on div at bounding box center [313, 261] width 109 height 115
click at [385, 225] on div at bounding box center [385, 261] width 22 height 116
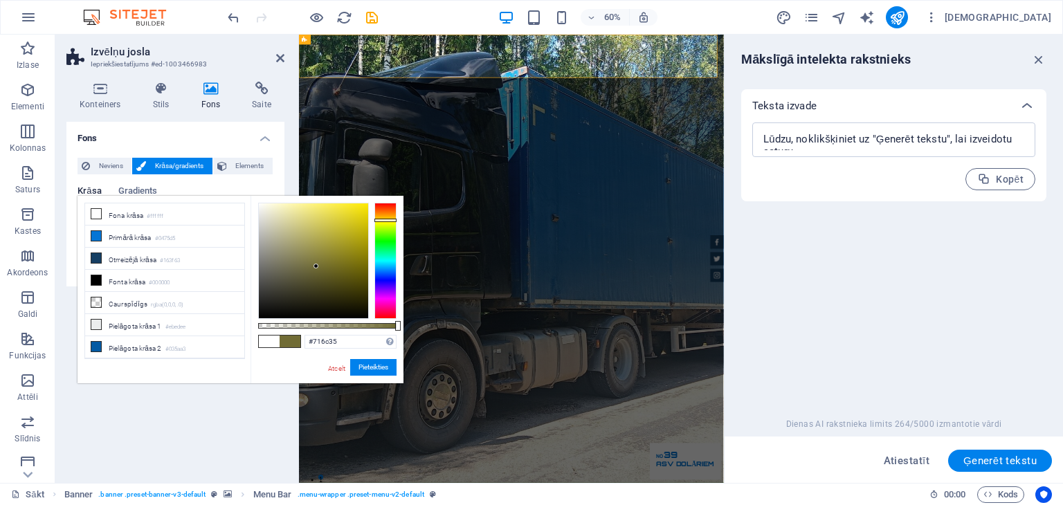
click at [386, 220] on div at bounding box center [385, 261] width 22 height 116
type input "#e4d95e"
drag, startPoint x: 314, startPoint y: 264, endPoint x: 323, endPoint y: 215, distance: 50.0
click at [323, 215] on div at bounding box center [322, 214] width 5 height 5
click at [383, 371] on font "Pieteikties" at bounding box center [374, 367] width 30 height 8
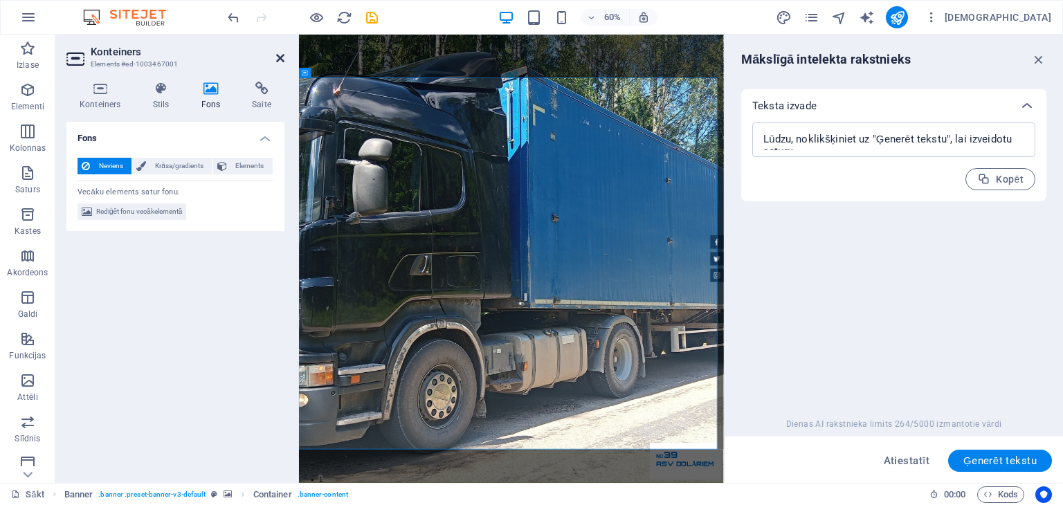
click at [278, 57] on icon at bounding box center [280, 58] width 8 height 11
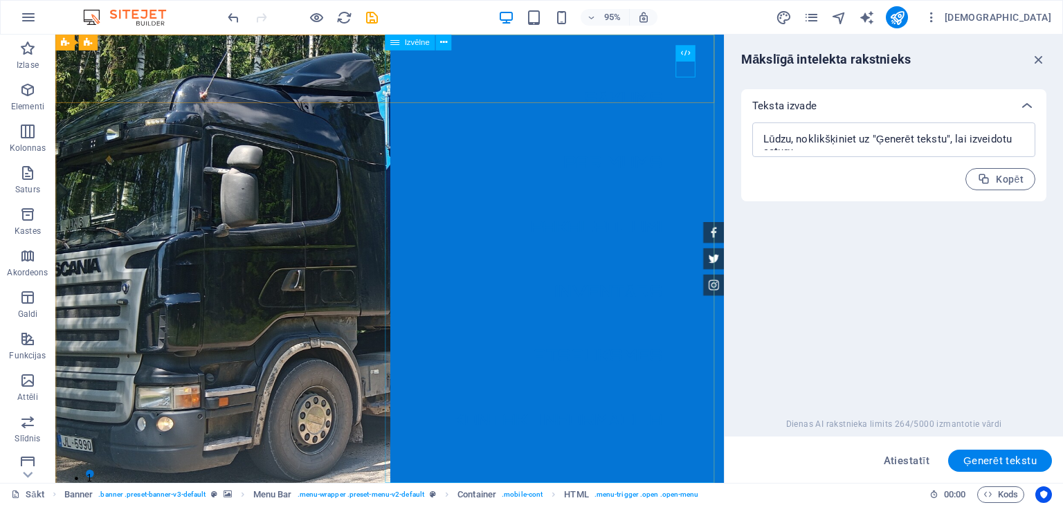
click at [395, 44] on icon at bounding box center [394, 43] width 9 height 16
click at [518, 161] on nav "Sākums Par mums Pakalpojumi Inventārs Atsauksmes Kontaktinformācija" at bounding box center [584, 271] width 352 height 472
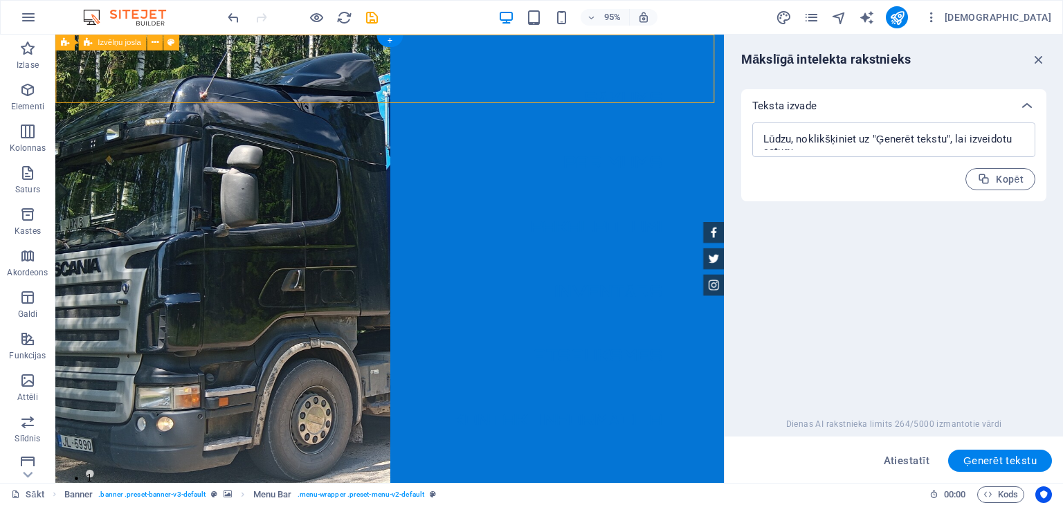
click at [541, 81] on nav "Sākums Par mums Pakalpojumi Inventārs Atsauksmes Kontaktinformācija" at bounding box center [584, 271] width 352 height 472
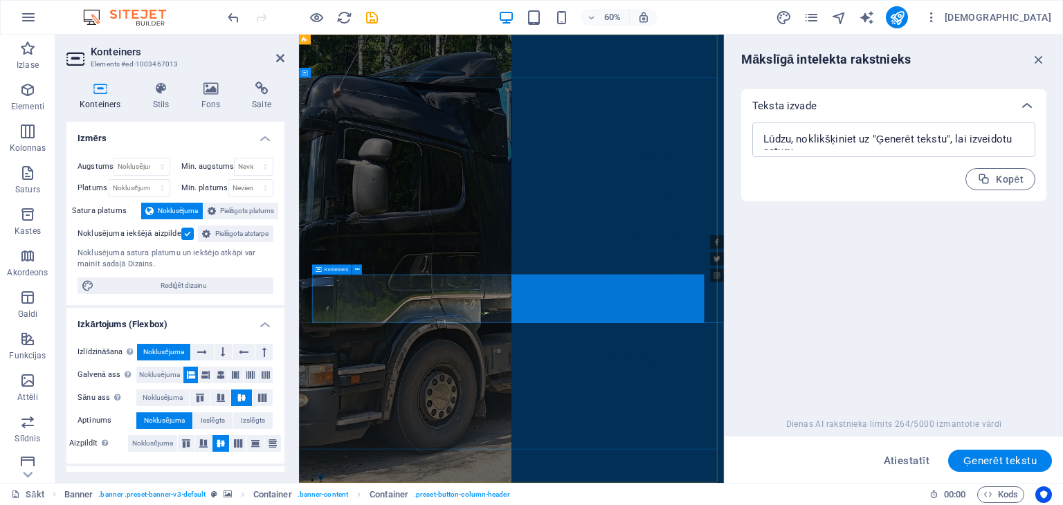
click at [278, 56] on icon at bounding box center [280, 58] width 8 height 11
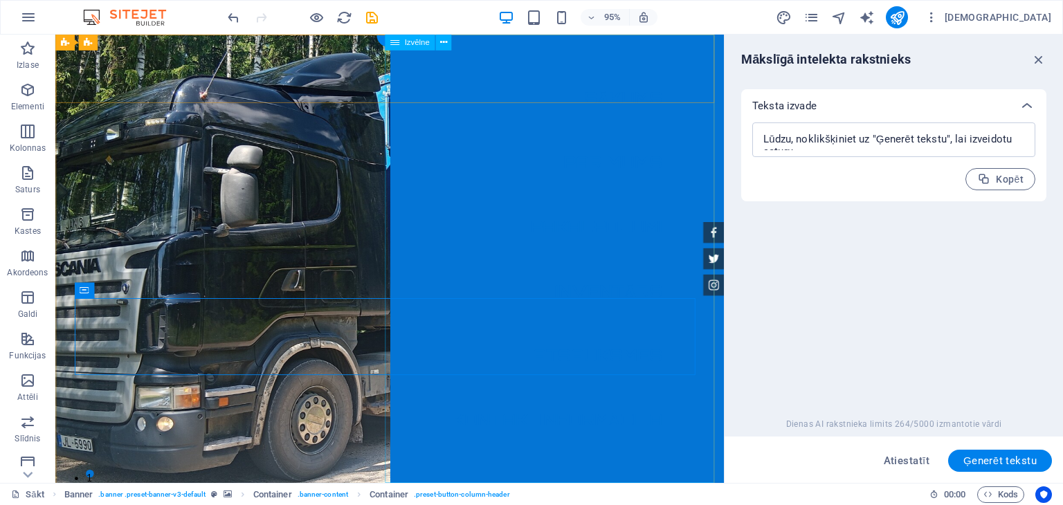
click at [677, 172] on nav "Sākums Par mums Pakalpojumi Inventārs Atsauksmes Kontaktinformācija" at bounding box center [584, 271] width 352 height 472
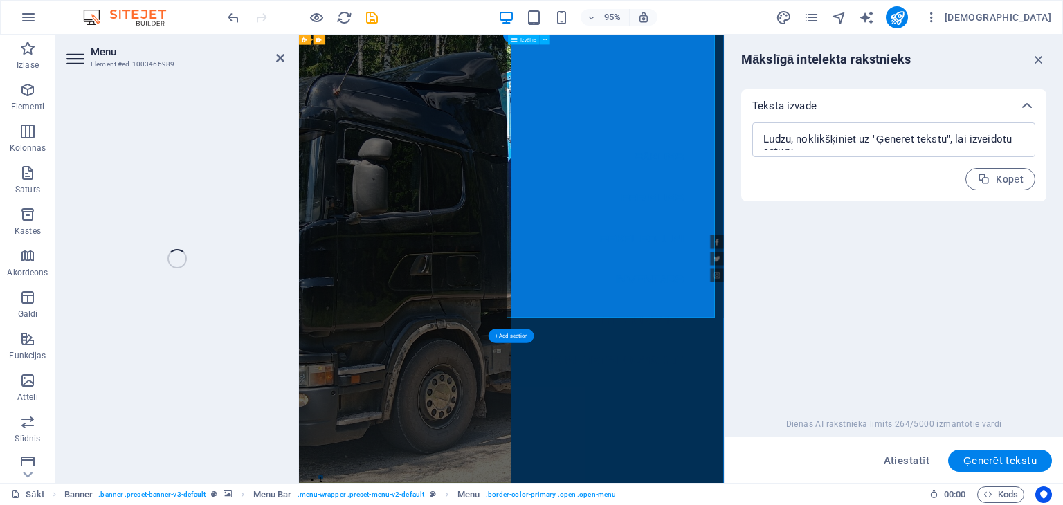
click at [877, 252] on nav "Sākums Par mums Pakalpojumi Inventārs Atsauksmes Kontaktinformācija" at bounding box center [830, 409] width 354 height 748
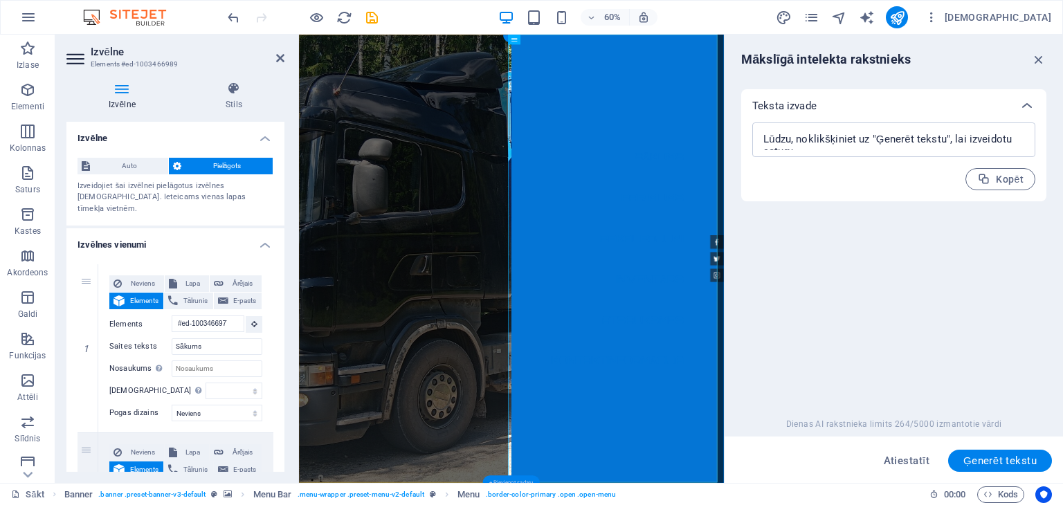
click at [518, 478] on div "+ Pievienot sadaļu" at bounding box center [511, 483] width 57 height 14
click at [673, 505] on nav "Sākums Par mums Pakalpojumi Inventārs Atsauksmes Kontaktinformācija" at bounding box center [830, 409] width 354 height 748
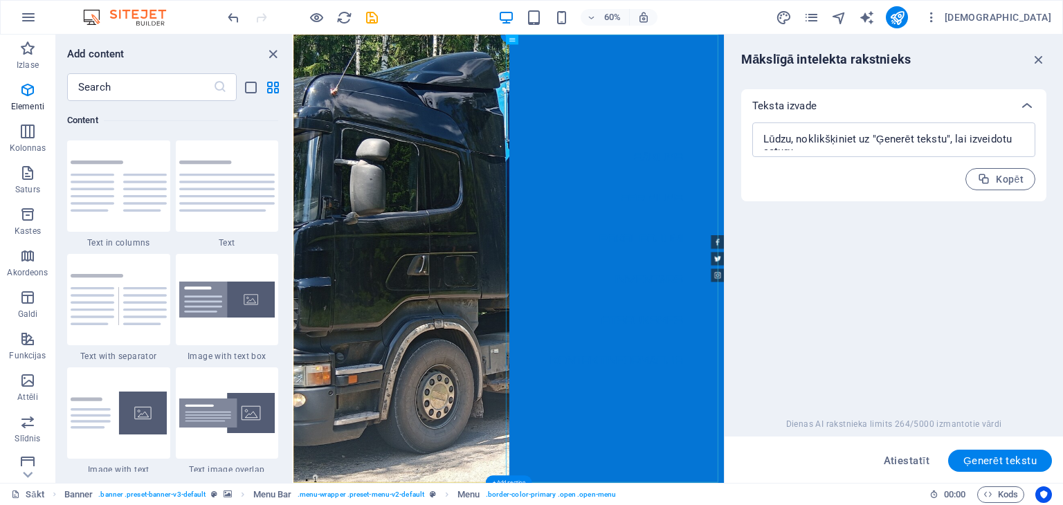
scroll to position [2422, 0]
click at [202, 199] on img at bounding box center [227, 186] width 96 height 51
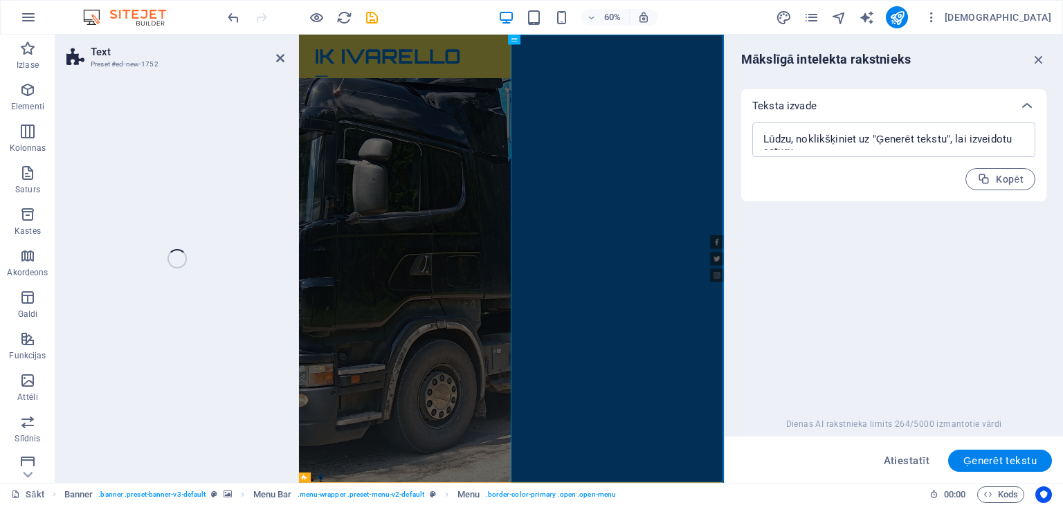
scroll to position [530, 0]
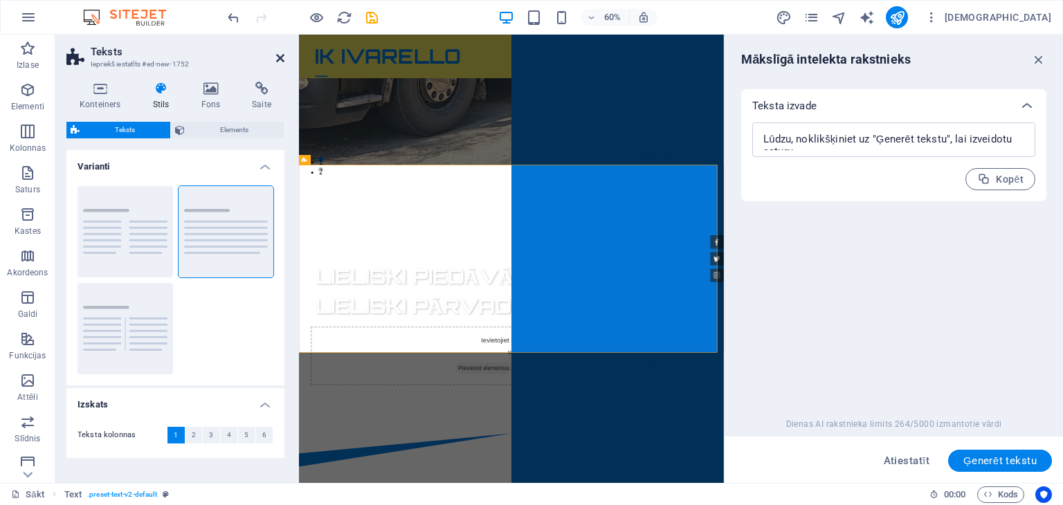
click at [280, 53] on icon at bounding box center [280, 58] width 8 height 11
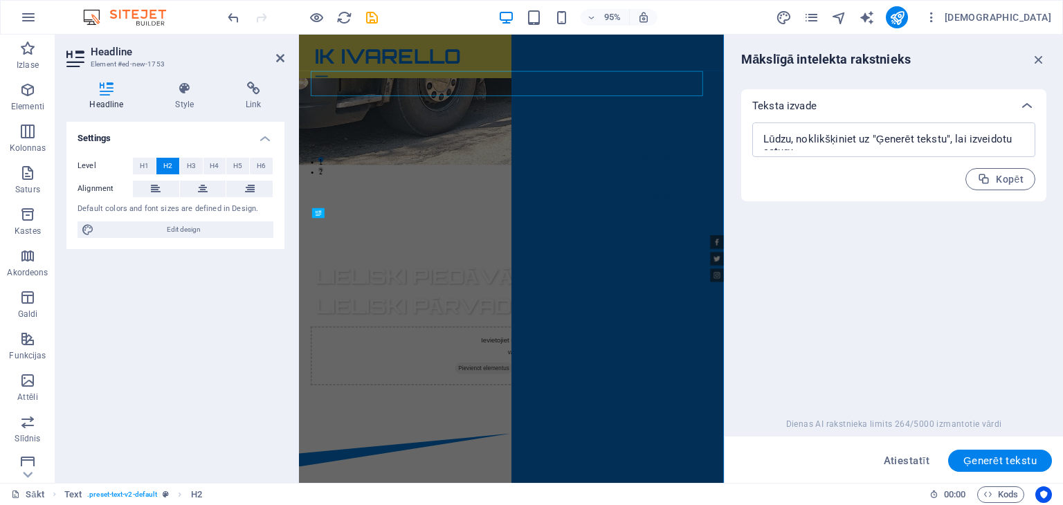
type input "#ed-new-1753"
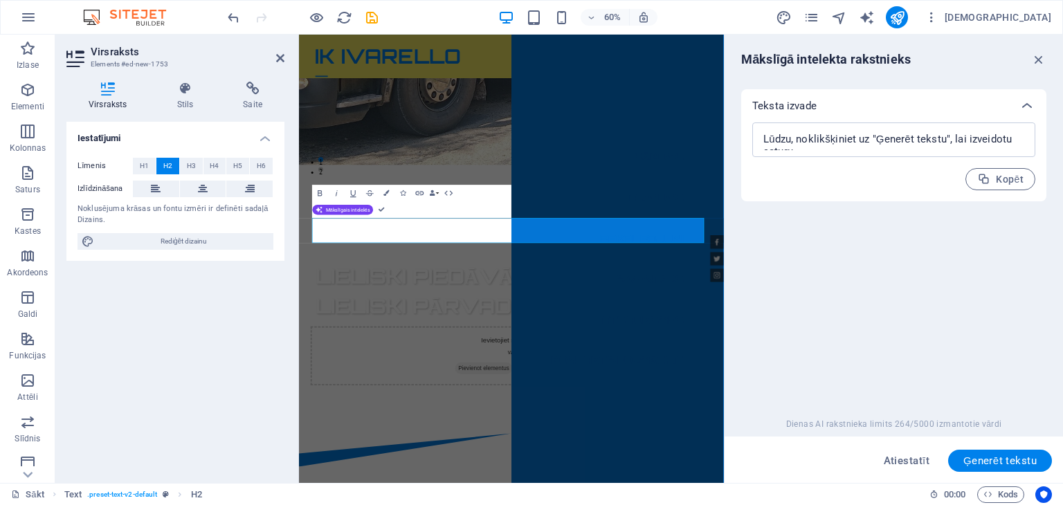
click at [106, 89] on icon at bounding box center [107, 89] width 82 height 14
click at [228, 17] on icon "atsaukt" at bounding box center [234, 18] width 16 height 16
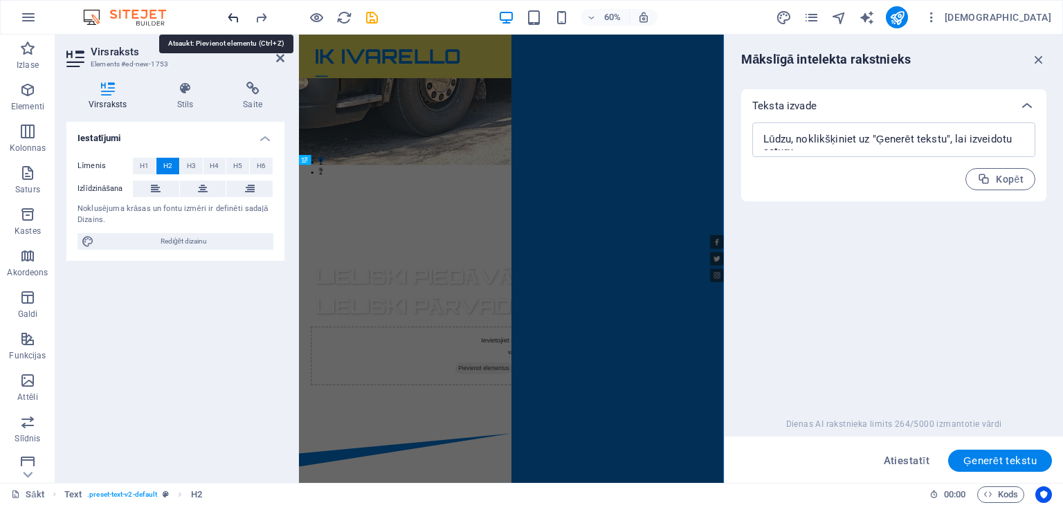
click at [228, 17] on icon "atsaukt" at bounding box center [234, 18] width 16 height 16
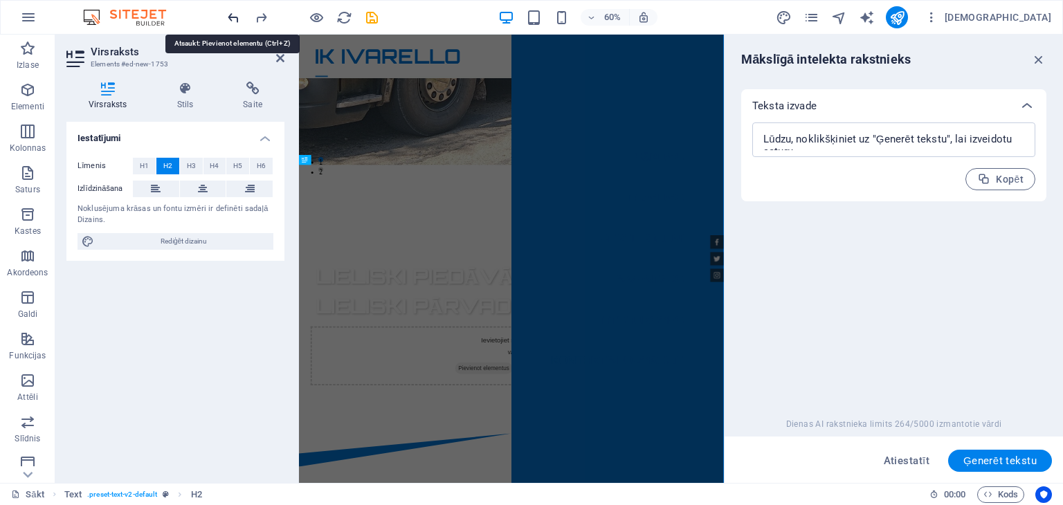
click at [228, 17] on icon "atsaukt" at bounding box center [234, 18] width 16 height 16
click at [233, 16] on icon "atsaukt" at bounding box center [234, 18] width 16 height 16
click at [278, 55] on icon at bounding box center [280, 58] width 8 height 11
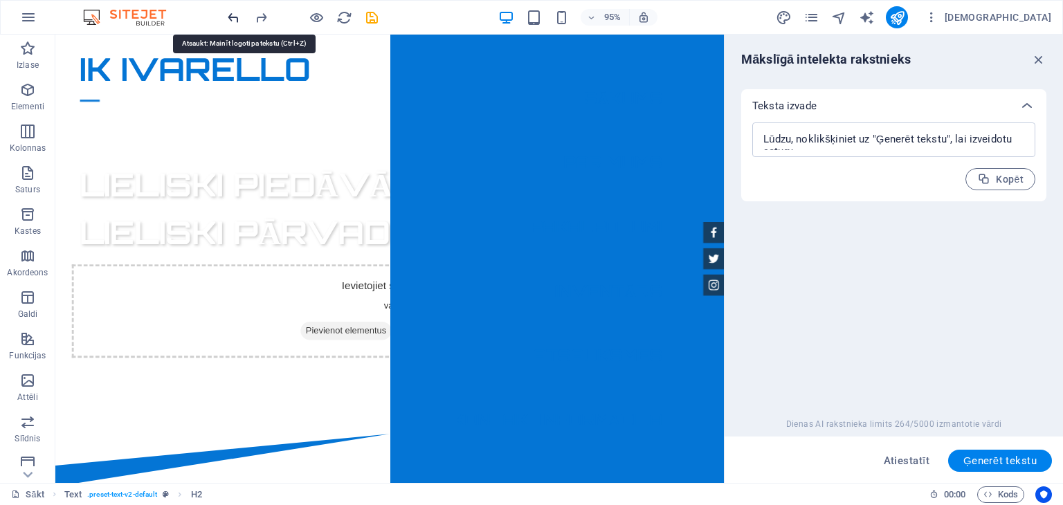
click at [236, 15] on icon "atsaukt" at bounding box center [234, 18] width 16 height 16
click at [230, 15] on icon "atsaukt" at bounding box center [234, 18] width 16 height 16
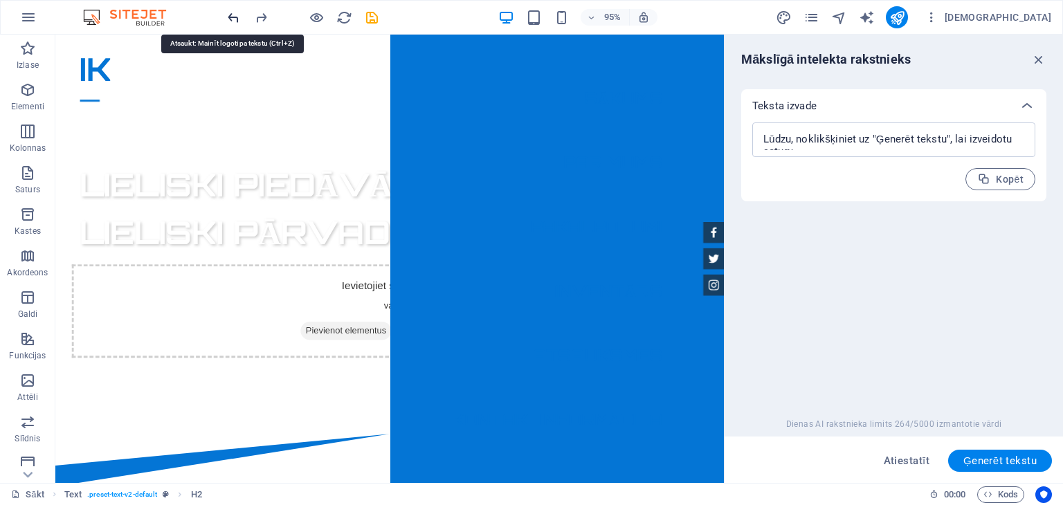
click at [230, 15] on icon "atsaukt" at bounding box center [234, 18] width 16 height 16
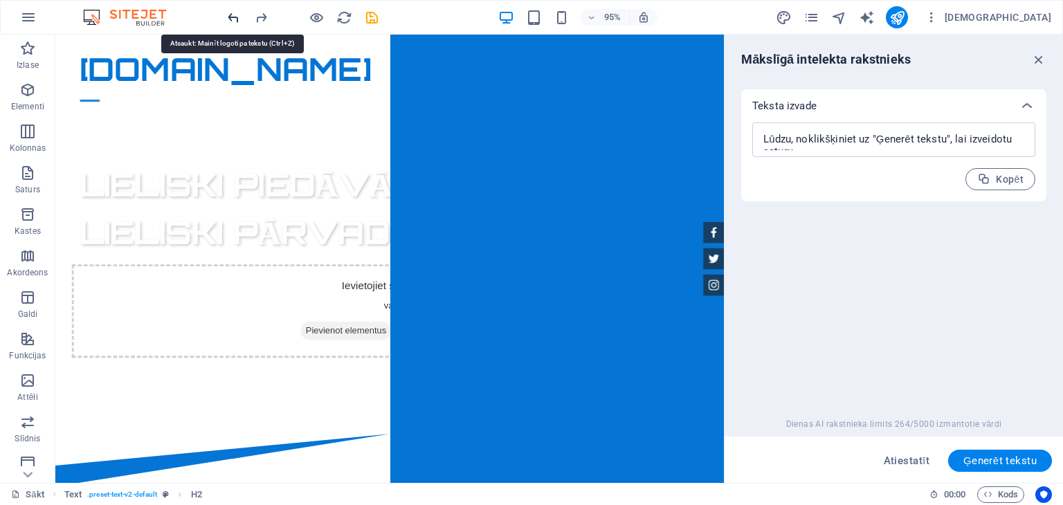
click at [230, 15] on icon "atsaukt" at bounding box center [234, 18] width 16 height 16
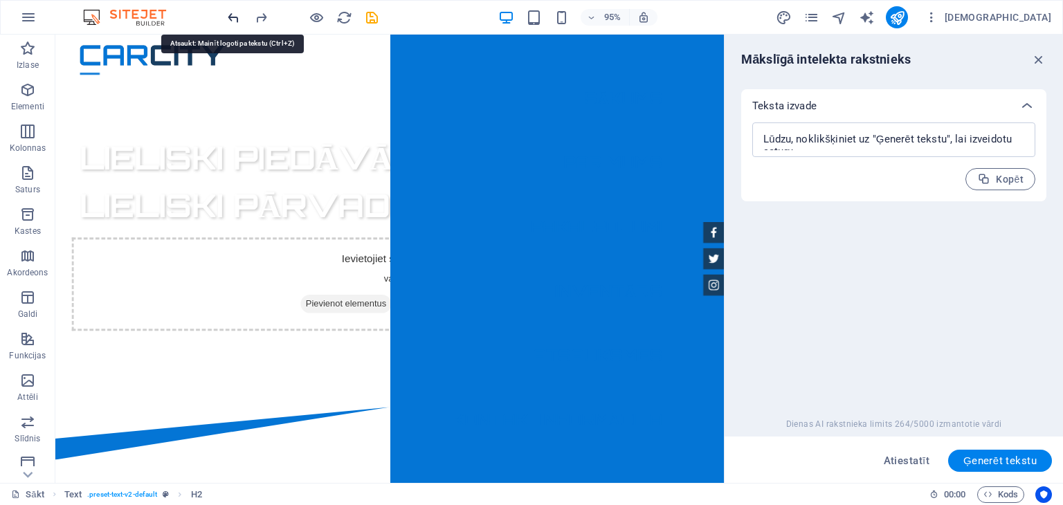
click at [230, 15] on icon "atsaukt" at bounding box center [234, 18] width 16 height 16
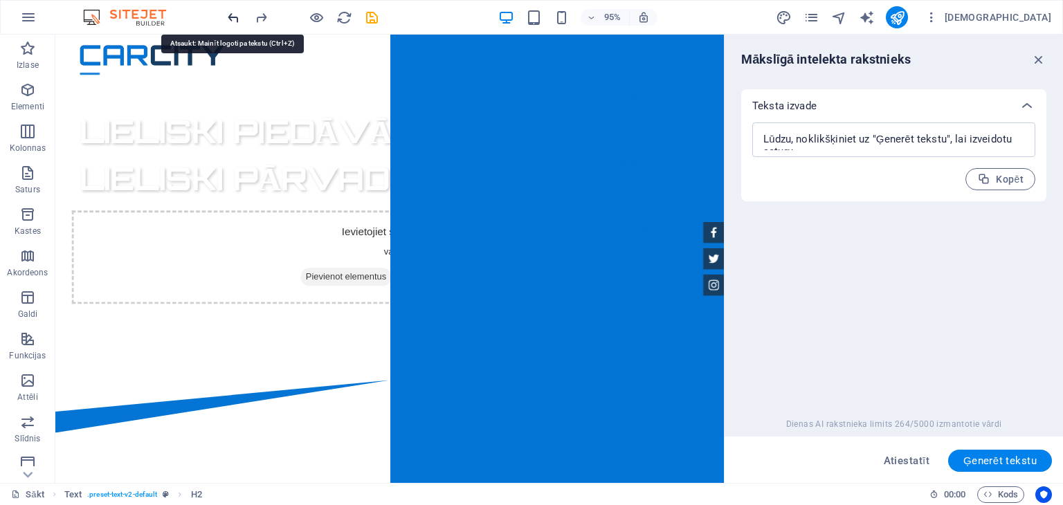
click at [230, 15] on icon "atsaukt" at bounding box center [234, 18] width 16 height 16
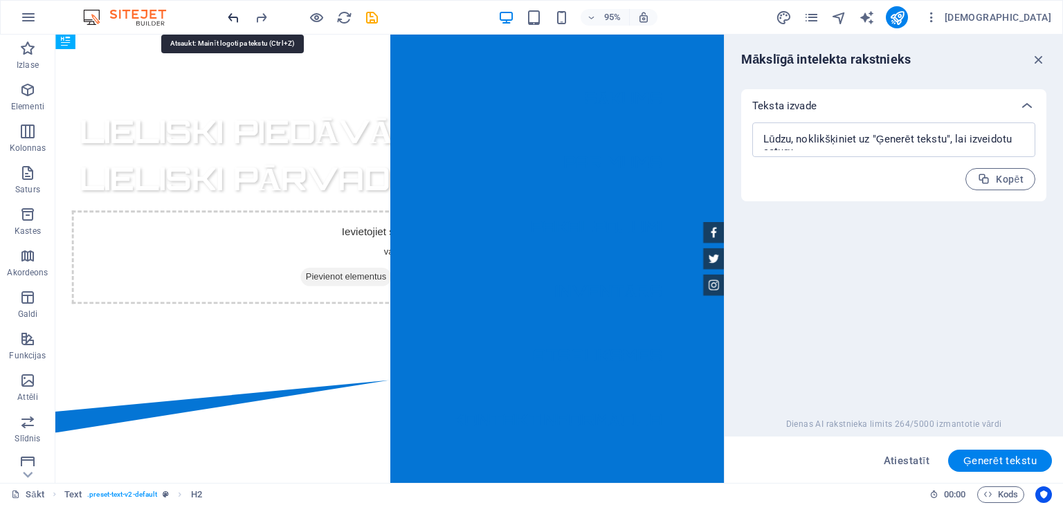
click at [230, 15] on icon "atsaukt" at bounding box center [234, 18] width 16 height 16
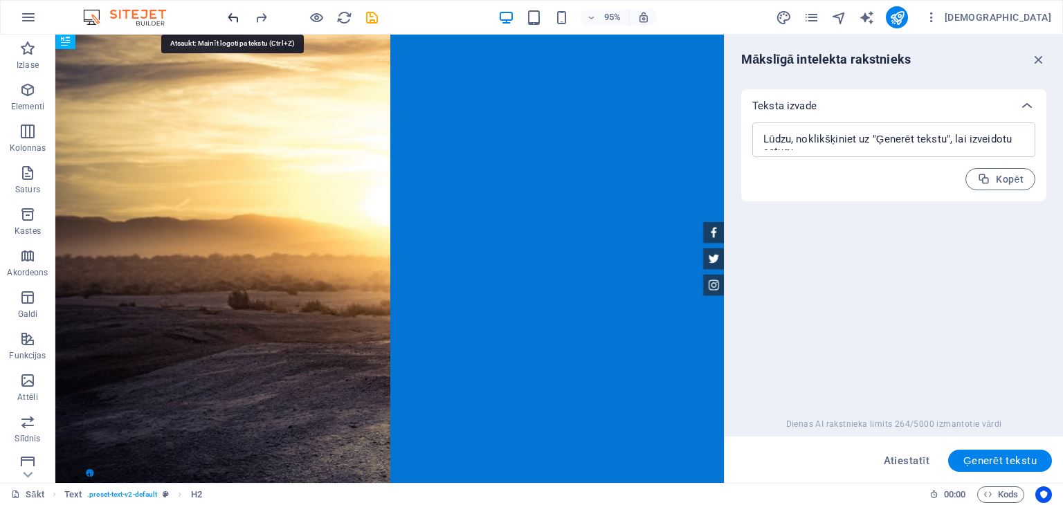
click at [230, 15] on icon "atsaukt" at bounding box center [234, 18] width 16 height 16
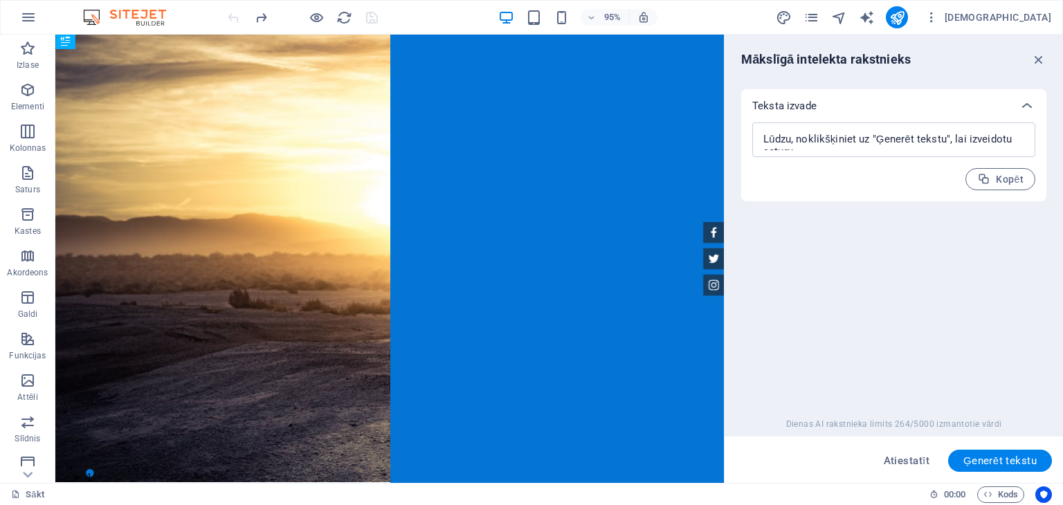
click at [230, 15] on div at bounding box center [302, 17] width 155 height 22
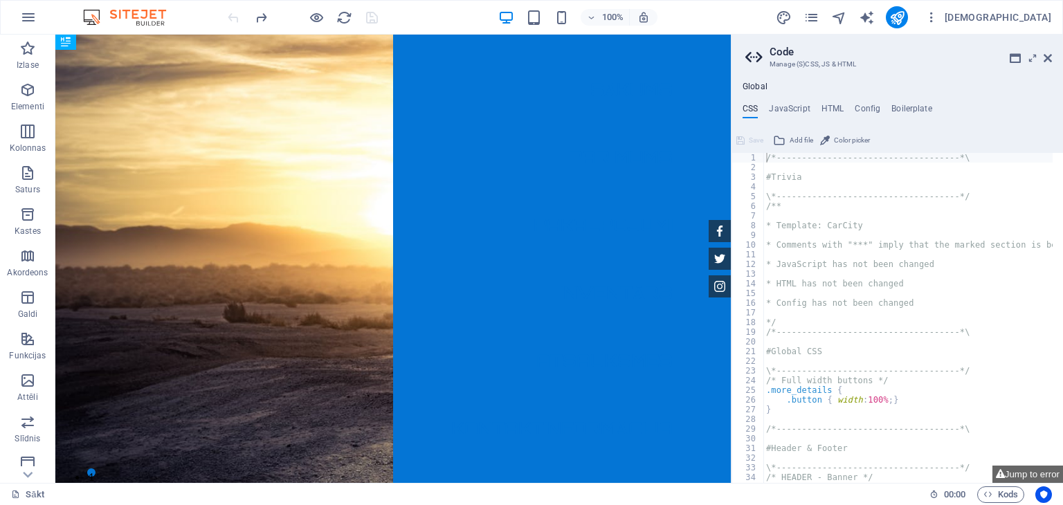
click at [230, 15] on div at bounding box center [302, 17] width 155 height 22
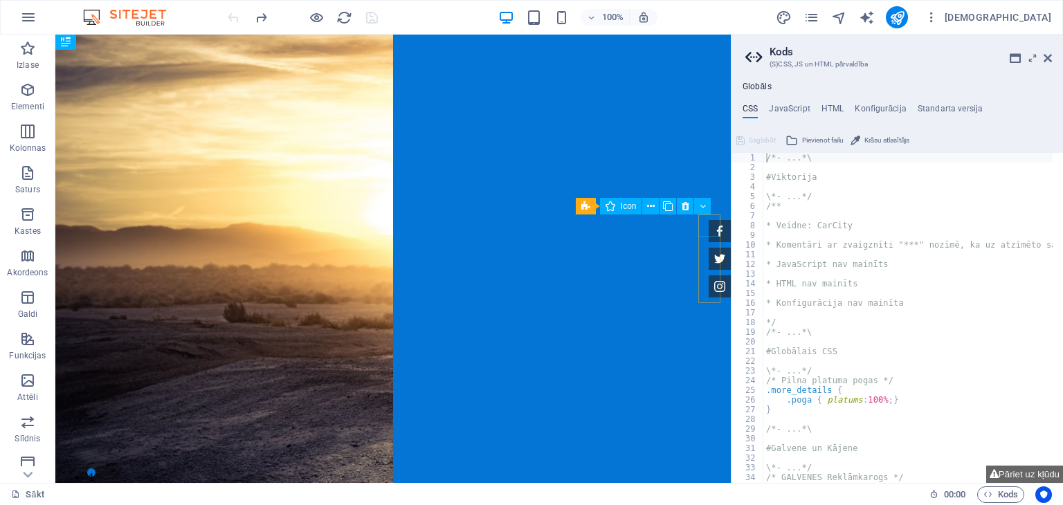
click at [709, 221] on figure at bounding box center [720, 231] width 22 height 22
click at [28, 89] on icon "button" at bounding box center [27, 90] width 17 height 17
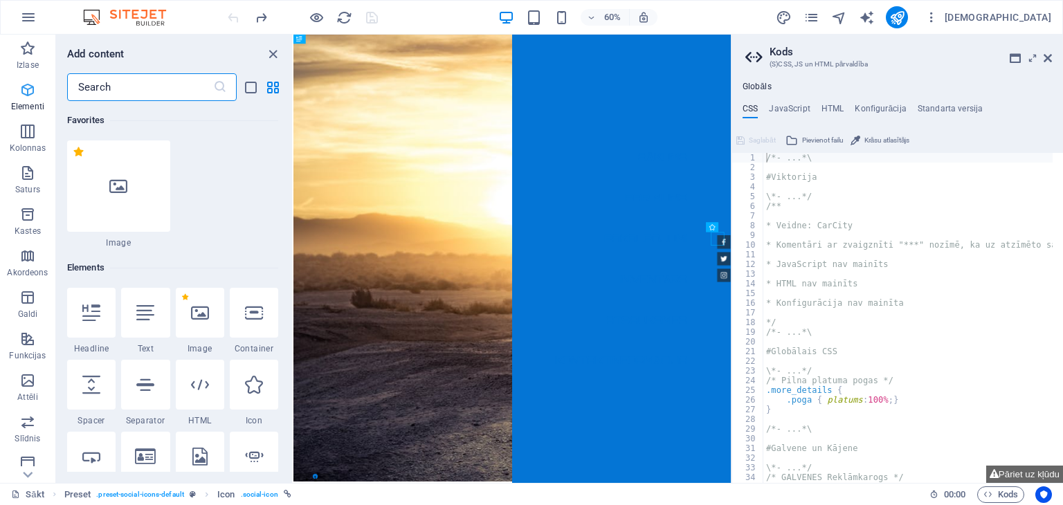
scroll to position [147, 0]
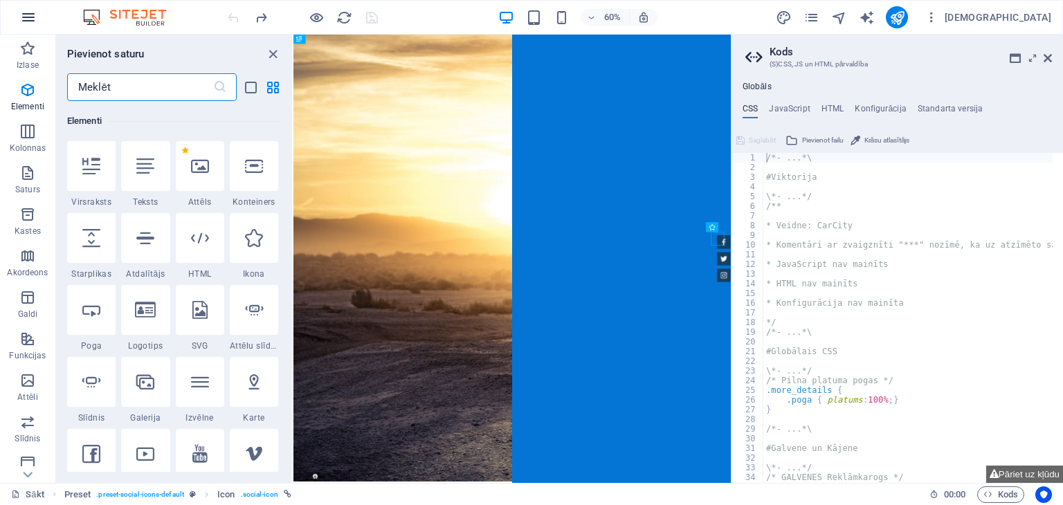
click at [28, 15] on icon "button" at bounding box center [28, 17] width 17 height 17
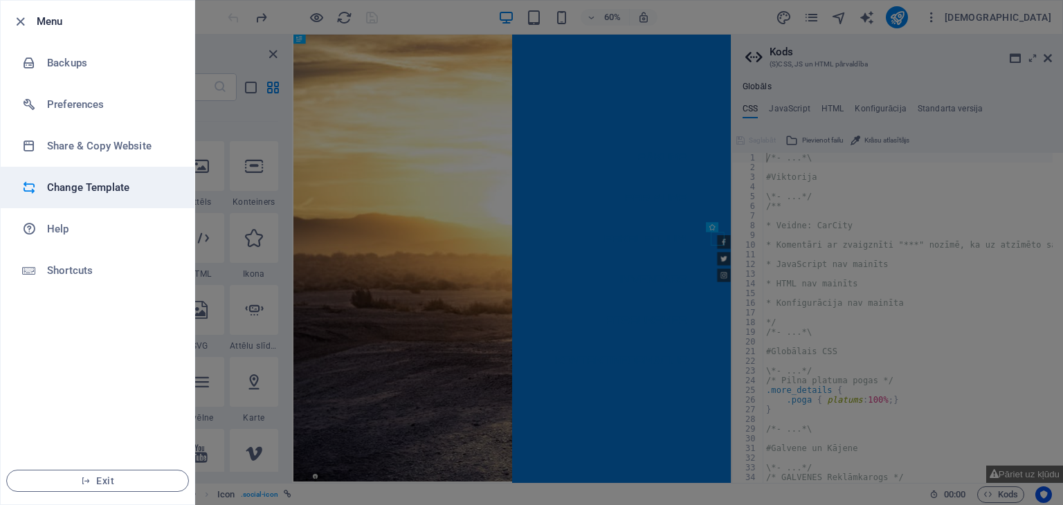
click at [60, 181] on h6 "Change Template" at bounding box center [111, 187] width 128 height 17
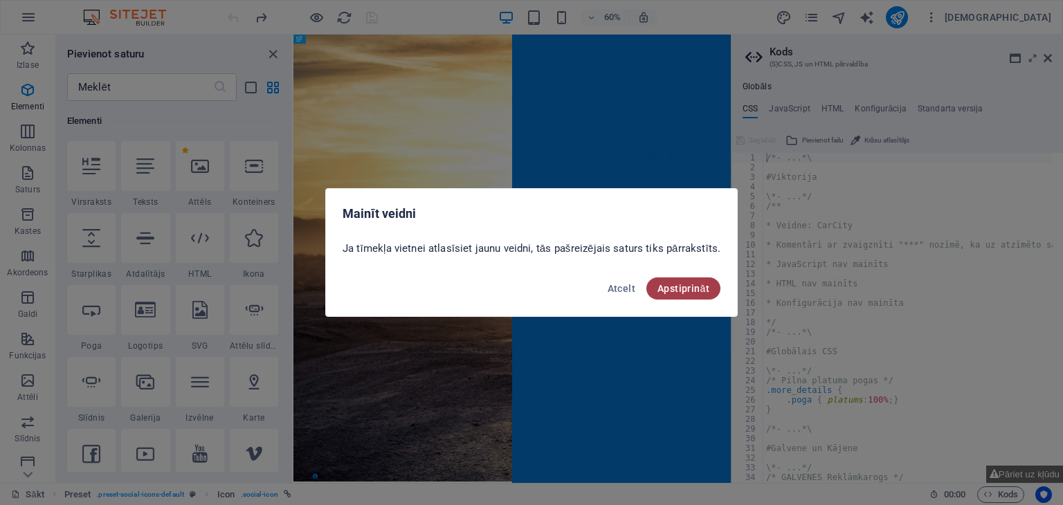
click at [680, 289] on font "Apstiprināt" at bounding box center [684, 288] width 52 height 11
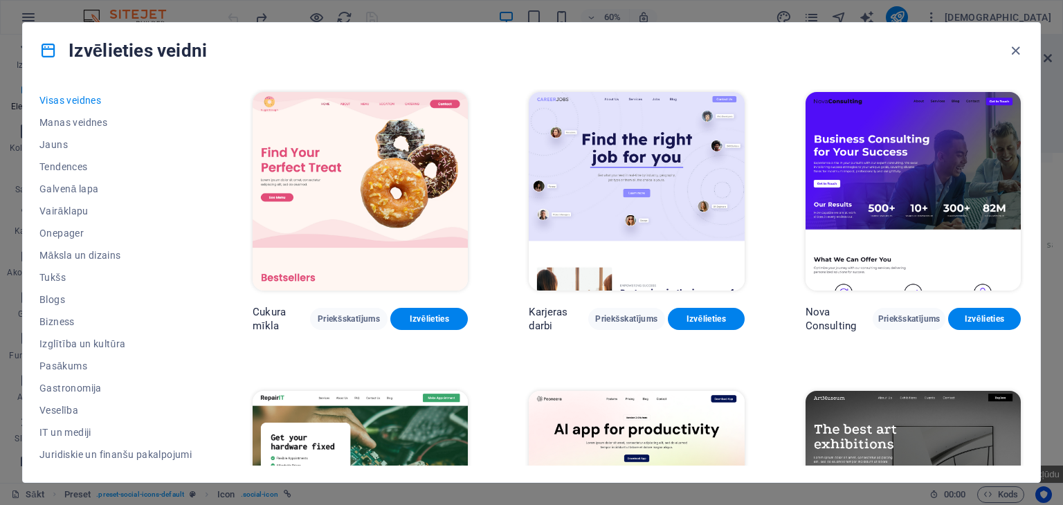
scroll to position [1951, 0]
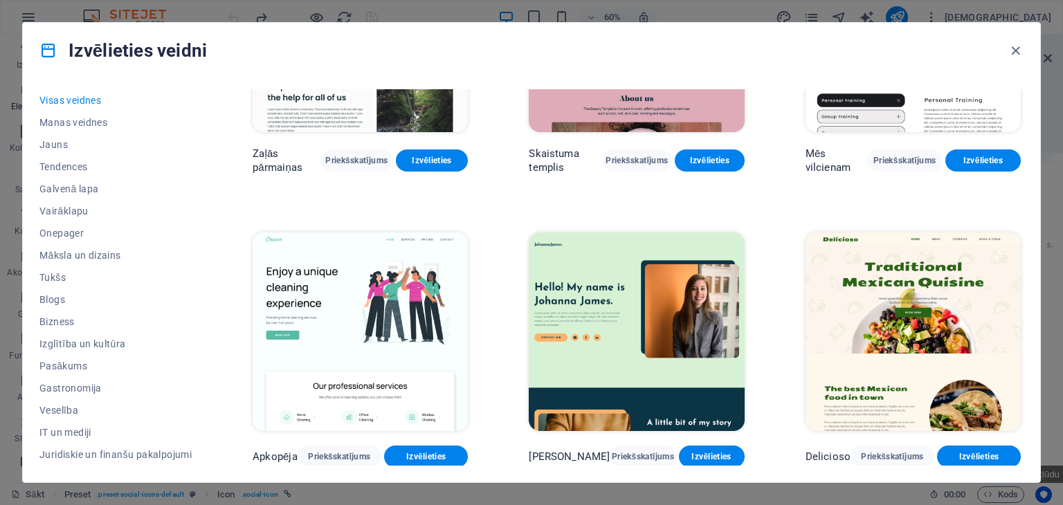
drag, startPoint x: 1029, startPoint y: 139, endPoint x: 1031, endPoint y: 167, distance: 27.8
click at [1031, 165] on div "Visas veidnes Manas veidnes Jauns Tendences Galvenā lapa Vairāklapu Onepager Mā…" at bounding box center [532, 280] width 1018 height 404
click at [73, 186] on font "Galvenā lapa" at bounding box center [69, 188] width 60 height 11
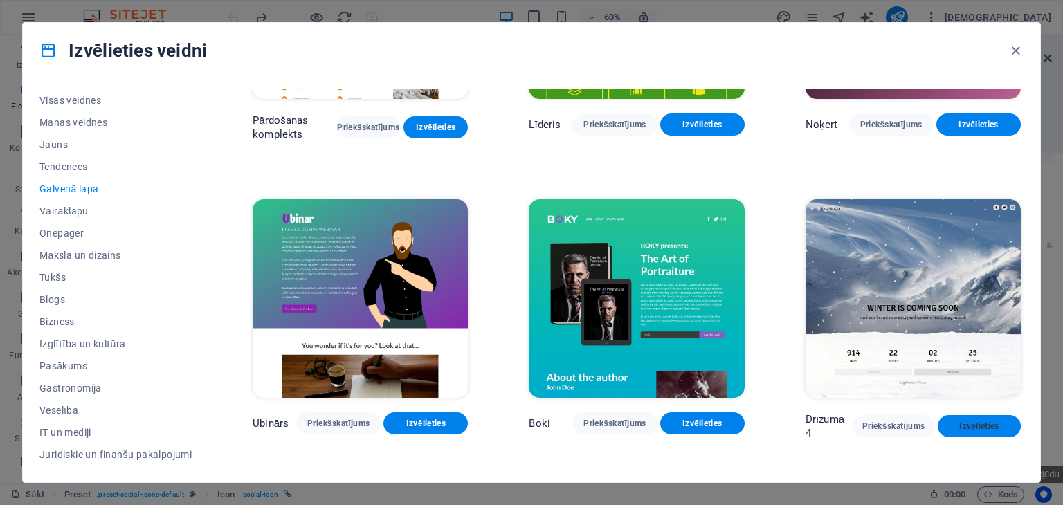
click at [954, 421] on span "Izvēlieties" at bounding box center [979, 426] width 61 height 11
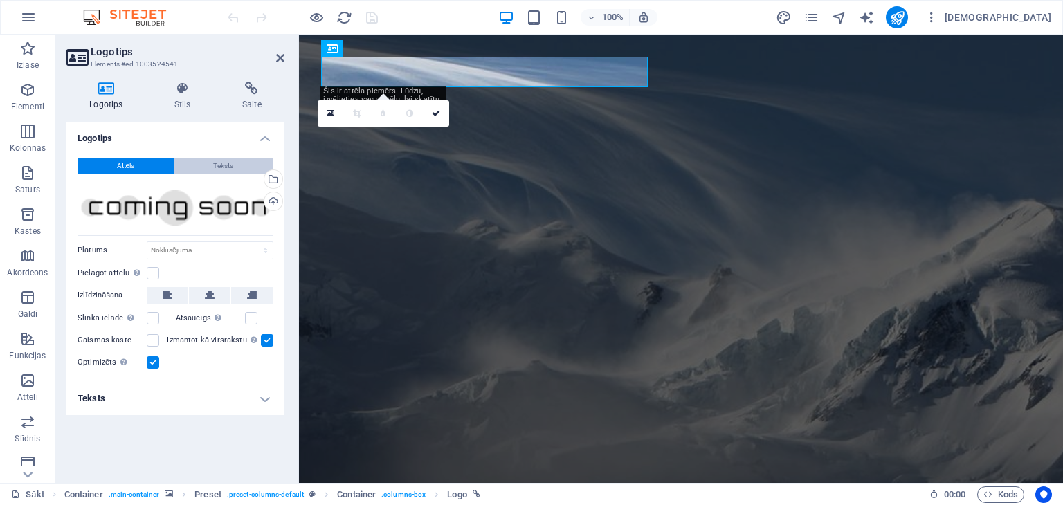
click at [219, 162] on font "Teksts" at bounding box center [223, 166] width 20 height 8
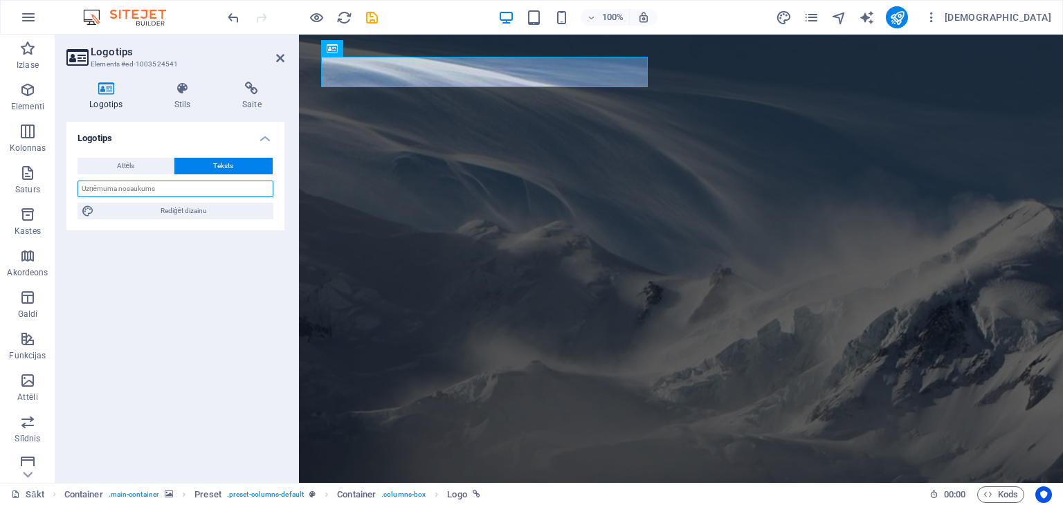
click at [219, 186] on input "text" at bounding box center [176, 189] width 196 height 17
type input "IK IVARELLO"
click at [178, 91] on icon at bounding box center [183, 89] width 62 height 14
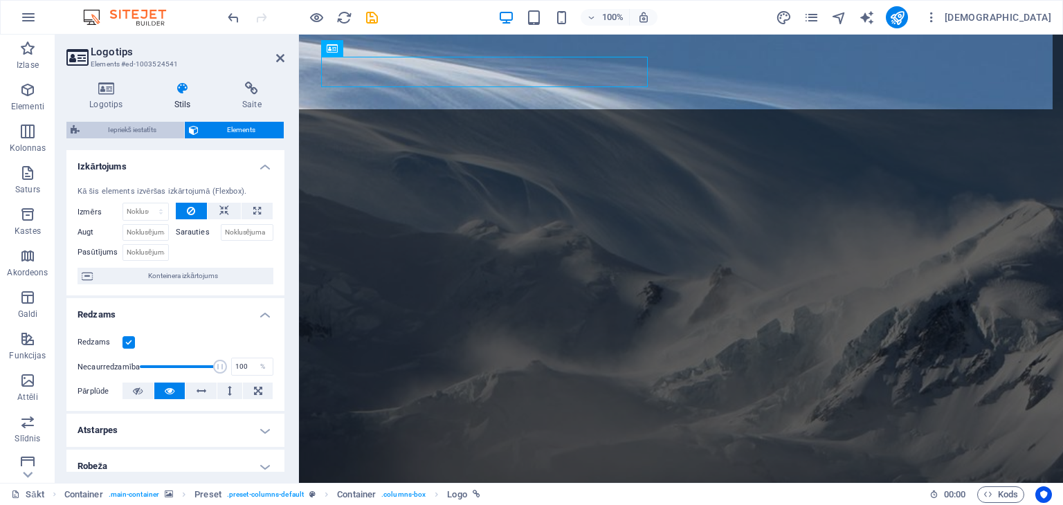
click at [167, 127] on span "Iepriekš iestatīts" at bounding box center [132, 130] width 96 height 17
select select "px"
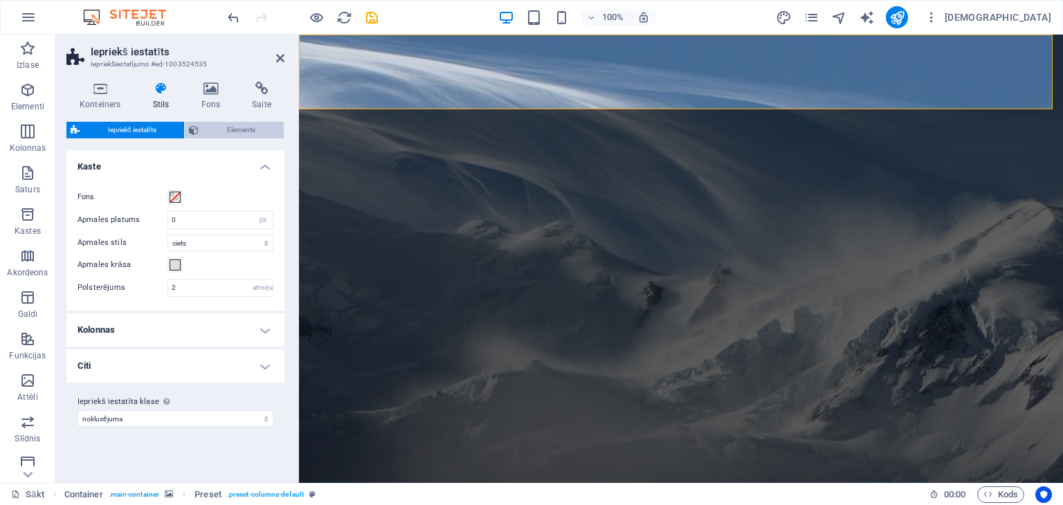
click at [230, 126] on font "Elements" at bounding box center [241, 130] width 28 height 8
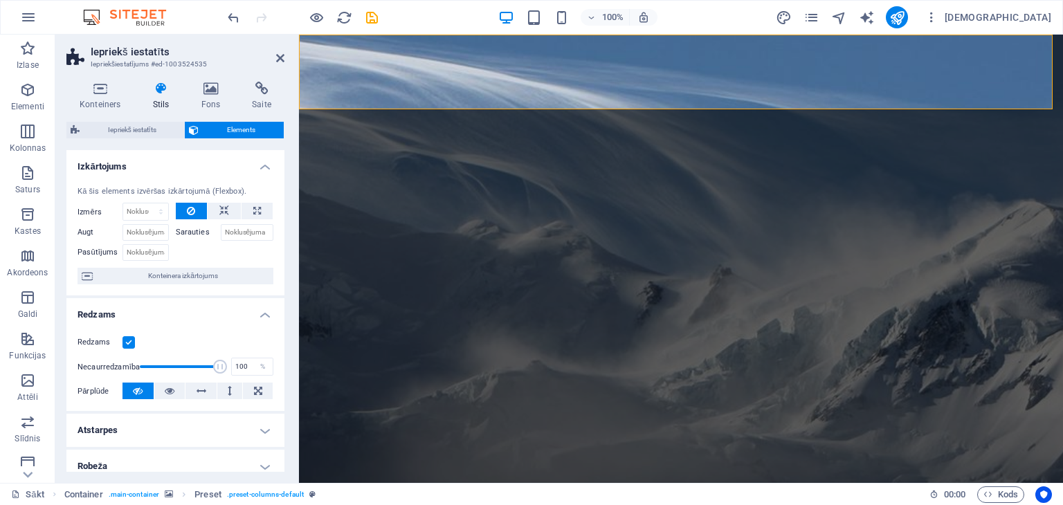
click at [230, 126] on font "Elements" at bounding box center [241, 130] width 28 height 8
click at [282, 59] on icon at bounding box center [280, 58] width 8 height 11
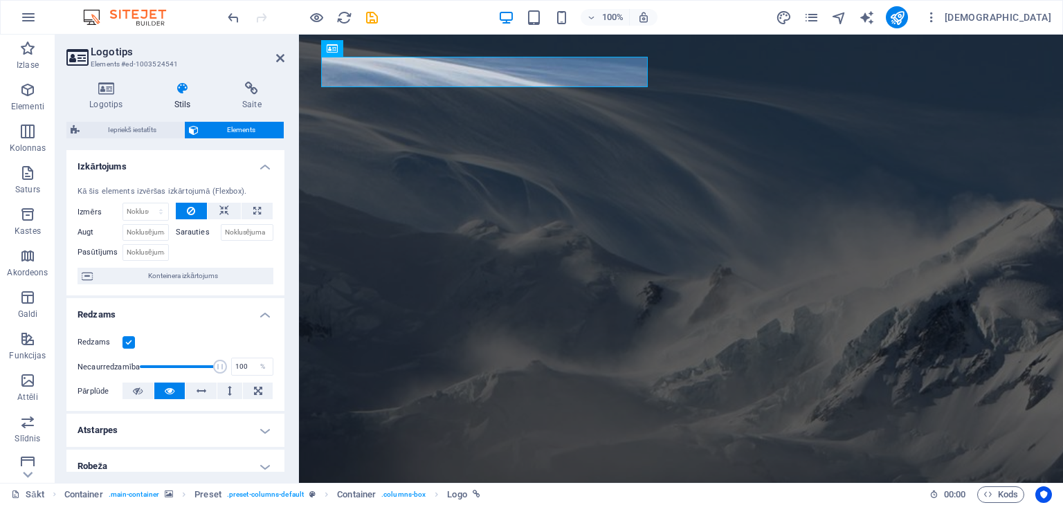
click at [183, 91] on icon at bounding box center [183, 89] width 62 height 14
drag, startPoint x: 244, startPoint y: 264, endPoint x: 269, endPoint y: 275, distance: 27.3
click at [268, 275] on div "Kā šis elements izvēršas izkārtojumā (Flexbox). Izmērs Noklusējuma auto px % 1/…" at bounding box center [175, 235] width 218 height 121
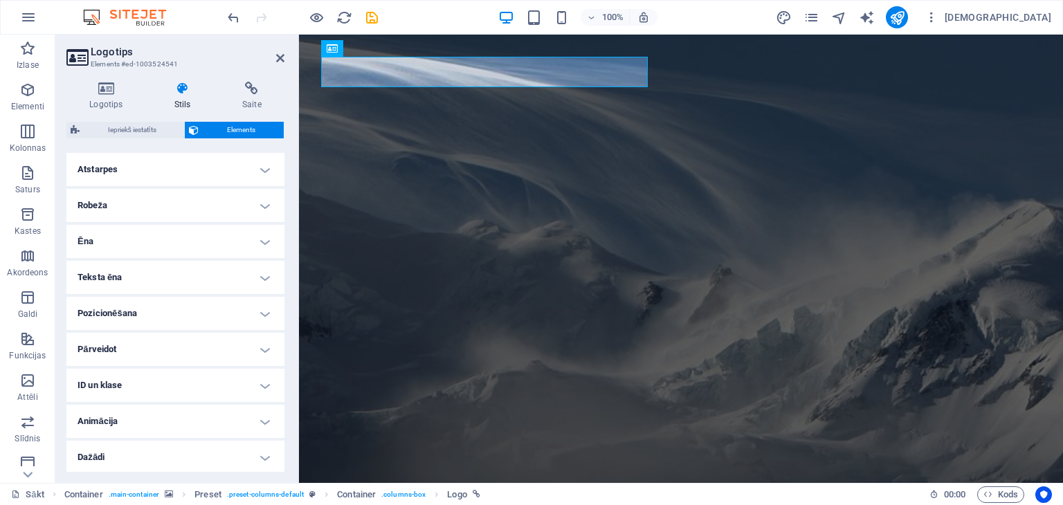
scroll to position [263, 0]
click at [172, 344] on h4 "Pārveidot" at bounding box center [175, 347] width 218 height 33
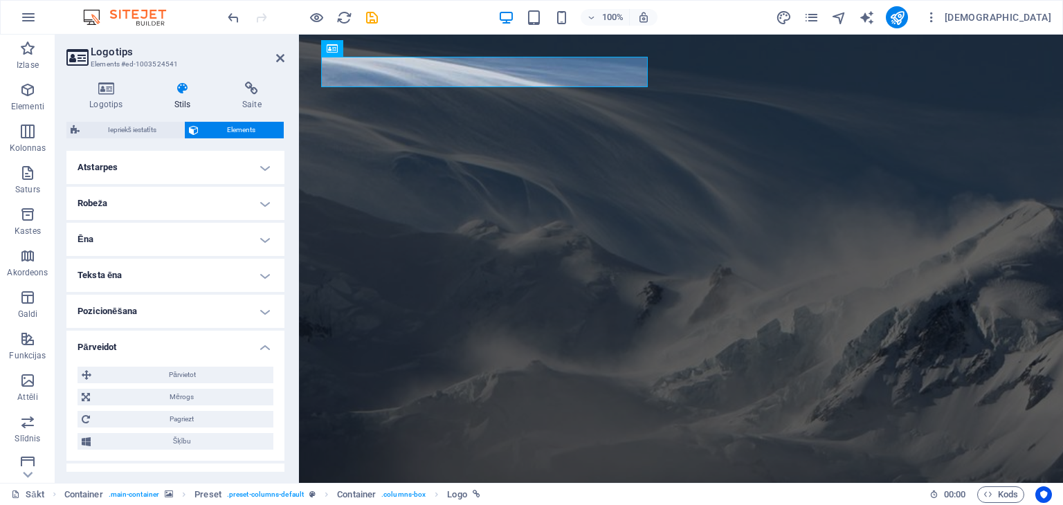
click at [166, 310] on h4 "Pozicionēšana" at bounding box center [175, 311] width 218 height 33
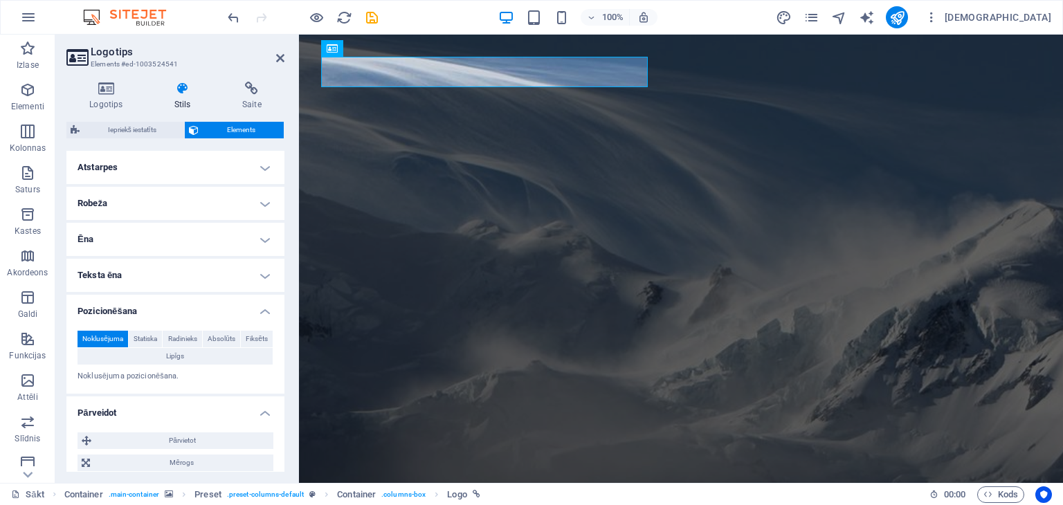
drag, startPoint x: 281, startPoint y: 389, endPoint x: 282, endPoint y: 411, distance: 22.2
click at [282, 411] on div "Izkārtojums Kā šis elements izvēršas izkārtojumā (Flexbox). Izmērs Noklusējuma …" at bounding box center [175, 311] width 218 height 322
click at [281, 469] on div "Pārvietot X nobīde 0 px atmiņa % em vh VW Y nobīde 0 px atmiņa % em vh VW Mērog…" at bounding box center [175, 474] width 218 height 105
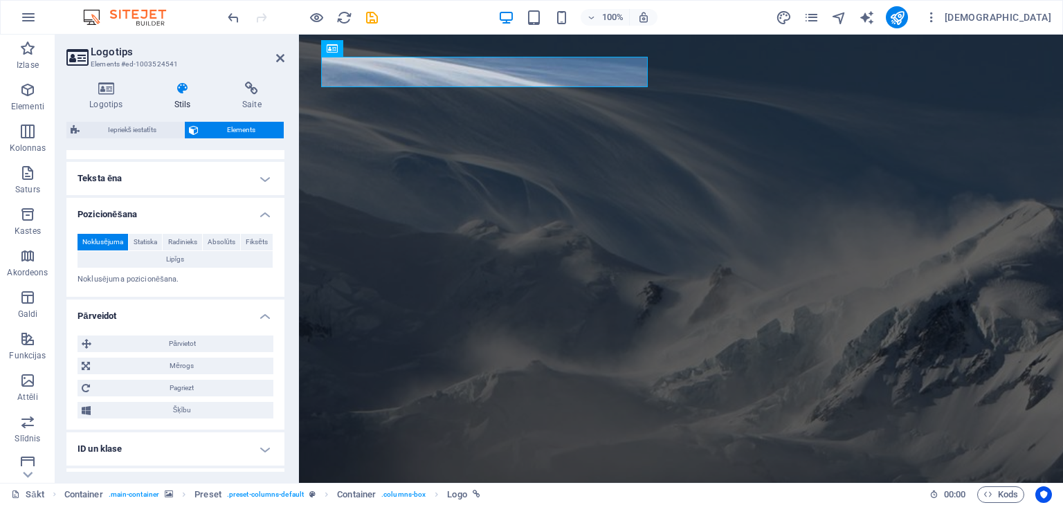
scroll to position [363, 0]
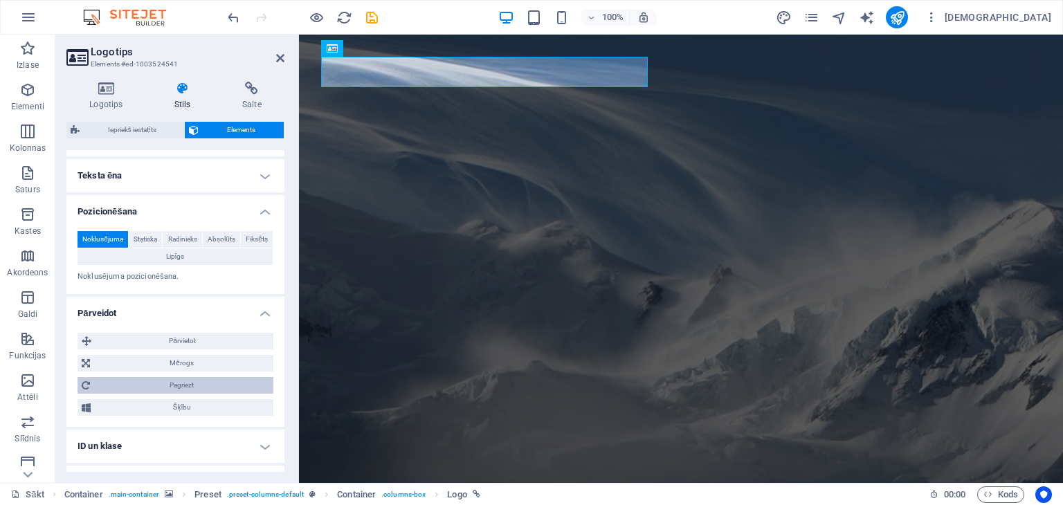
click at [205, 383] on span "Pagriezt" at bounding box center [181, 385] width 175 height 17
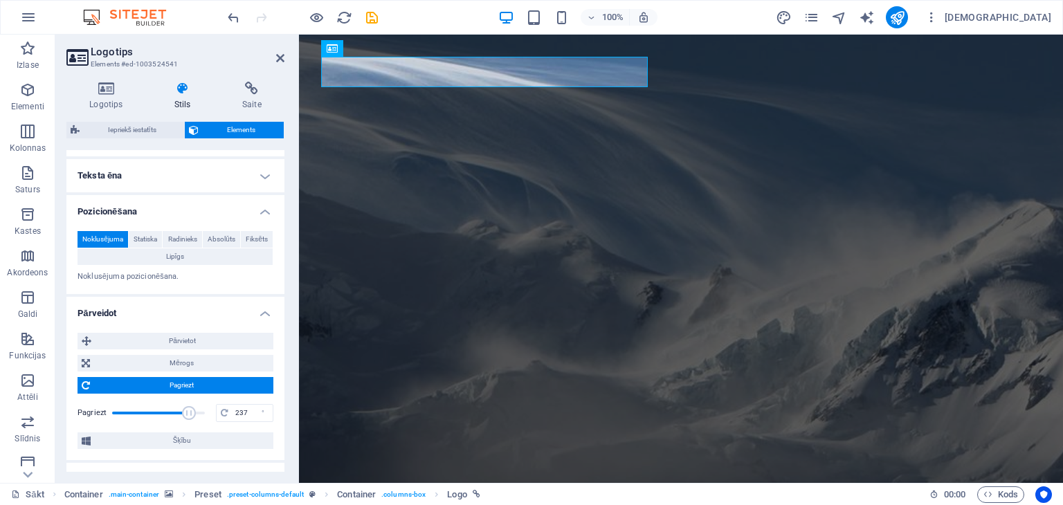
drag, startPoint x: 158, startPoint y: 410, endPoint x: 187, endPoint y: 414, distance: 29.3
click at [187, 414] on span at bounding box center [189, 413] width 14 height 14
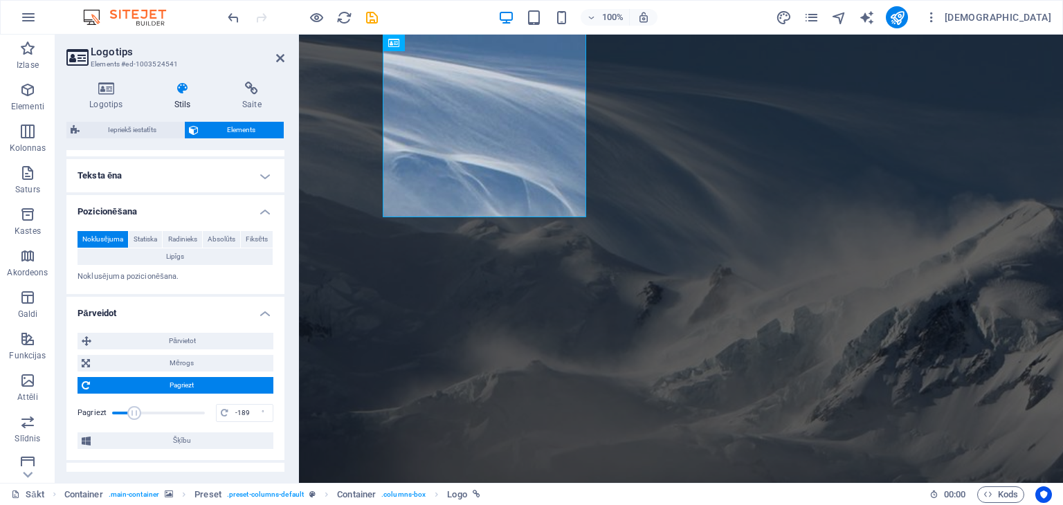
drag, startPoint x: 187, startPoint y: 414, endPoint x: 134, endPoint y: 405, distance: 54.1
click at [134, 406] on span at bounding box center [134, 413] width 14 height 14
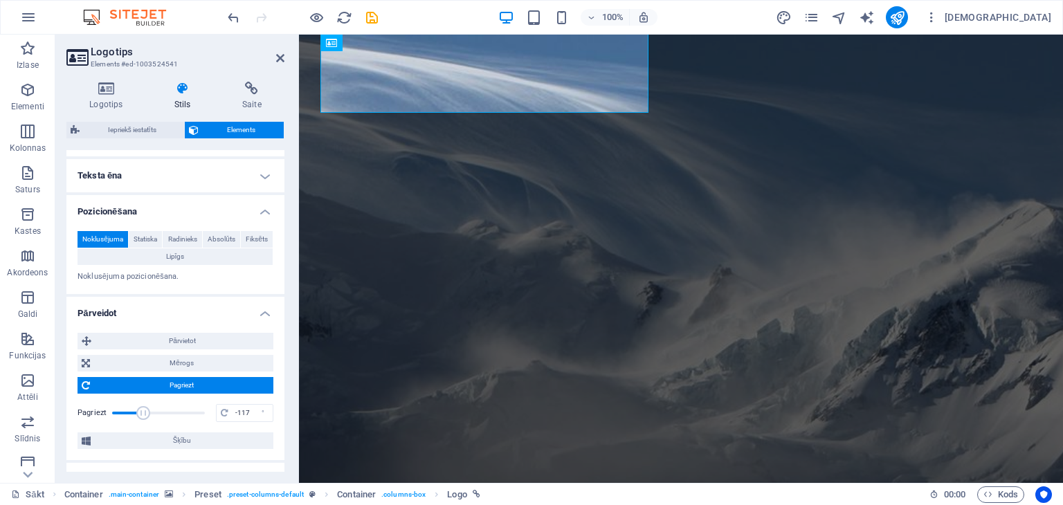
drag, startPoint x: 134, startPoint y: 405, endPoint x: 143, endPoint y: 405, distance: 9.0
click at [143, 406] on span at bounding box center [143, 413] width 14 height 14
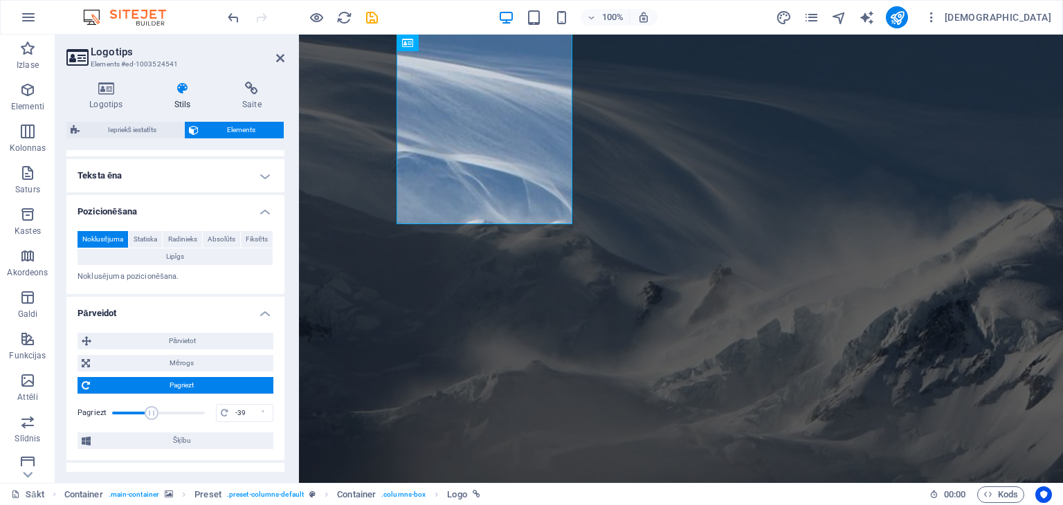
drag, startPoint x: 143, startPoint y: 405, endPoint x: 152, endPoint y: 407, distance: 9.9
click at [152, 407] on span at bounding box center [152, 413] width 14 height 14
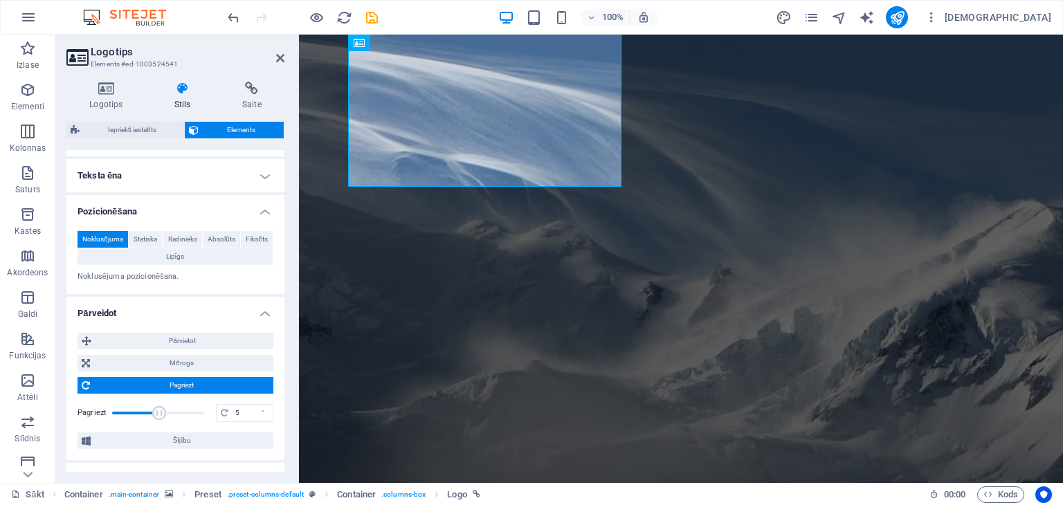
click at [160, 407] on span at bounding box center [159, 413] width 14 height 14
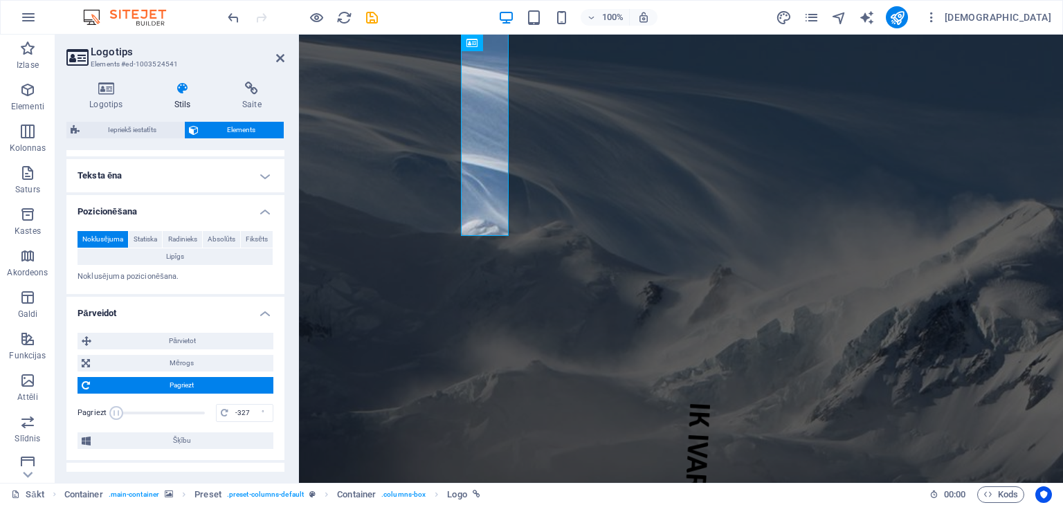
type input "-360"
drag, startPoint x: 161, startPoint y: 407, endPoint x: 105, endPoint y: 426, distance: 58.7
click at [105, 426] on div "Pārvietot X nobīde 0 px atmiņa % em vh VW Y nobīde 0 px atmiņa % em vh VW Mērog…" at bounding box center [176, 391] width 196 height 116
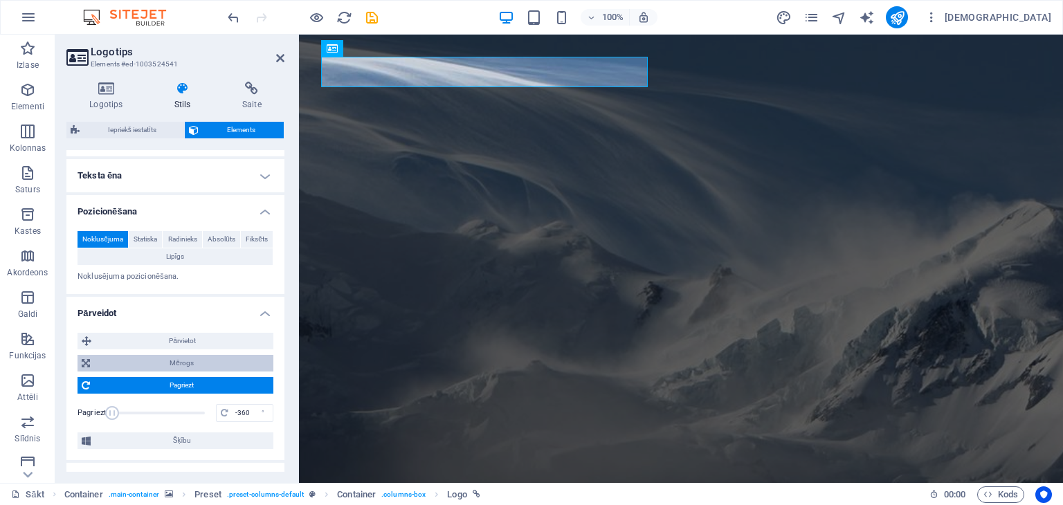
click at [179, 359] on font "Mērogs" at bounding box center [182, 363] width 24 height 8
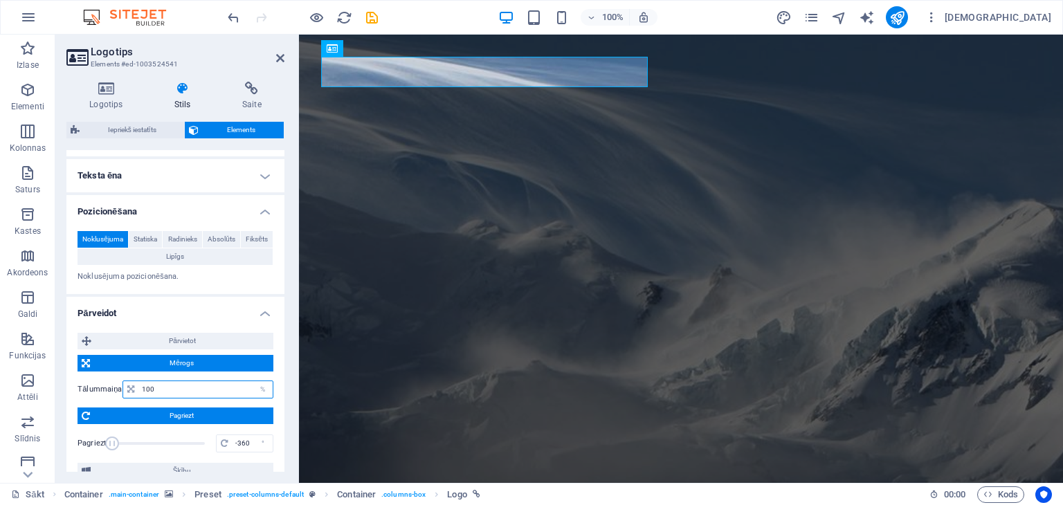
click at [159, 388] on input "100" at bounding box center [205, 389] width 134 height 17
click at [147, 388] on input "100" at bounding box center [205, 389] width 134 height 17
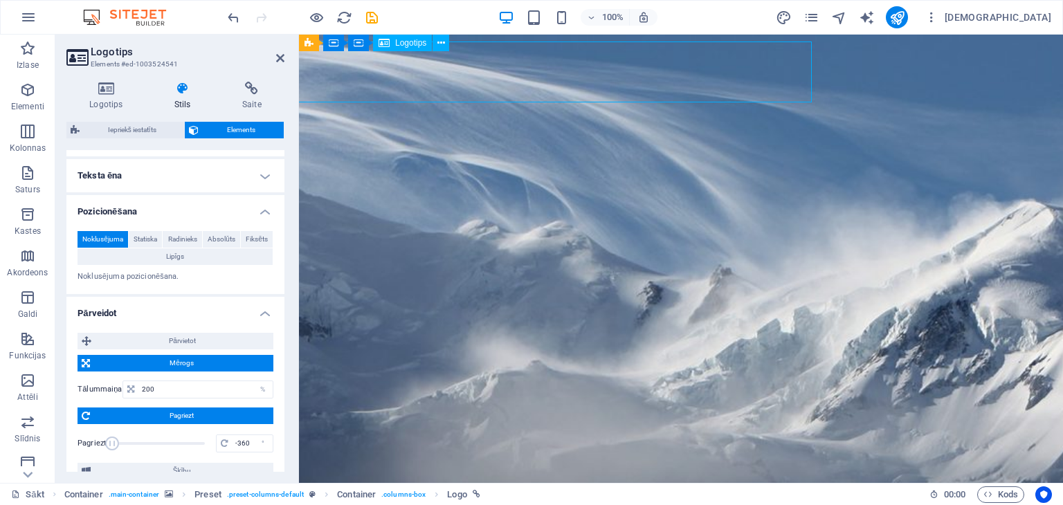
drag, startPoint x: 390, startPoint y: 70, endPoint x: 525, endPoint y: 79, distance: 135.3
click at [141, 387] on input "200" at bounding box center [205, 389] width 134 height 17
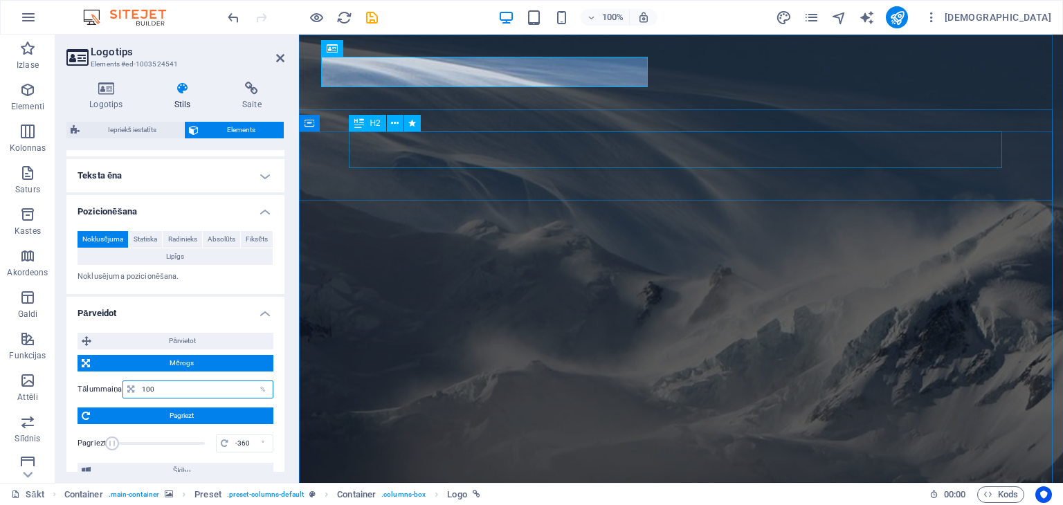
type input "100"
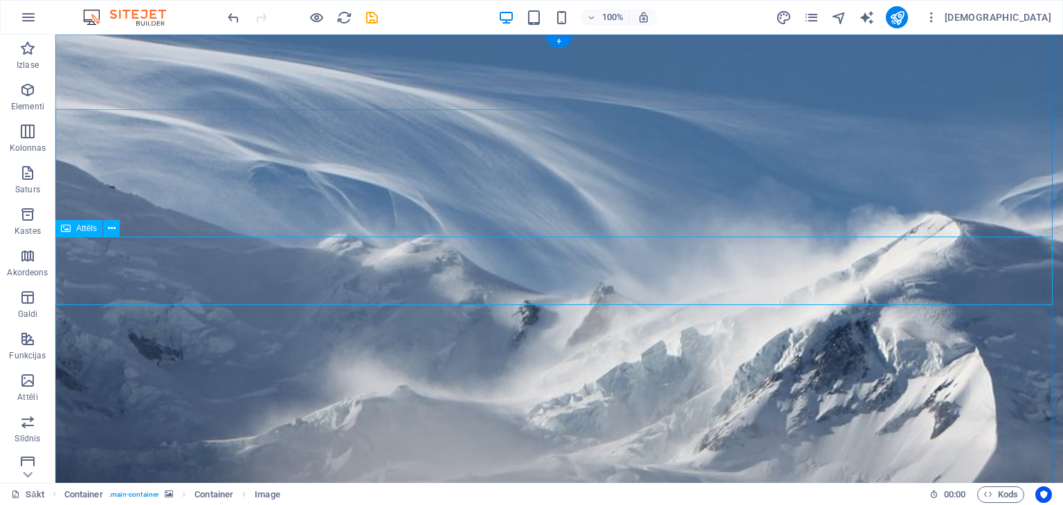
select select "%"
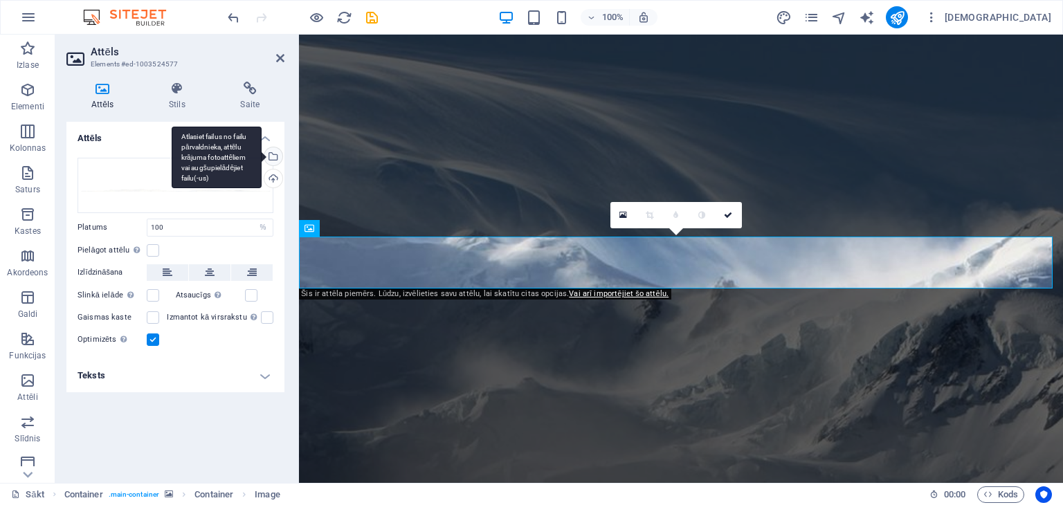
click at [273, 152] on div "Atlasiet failus no failu pārvaldnieka, attēlu krājuma fotoattēliem vai augšupie…" at bounding box center [272, 157] width 21 height 21
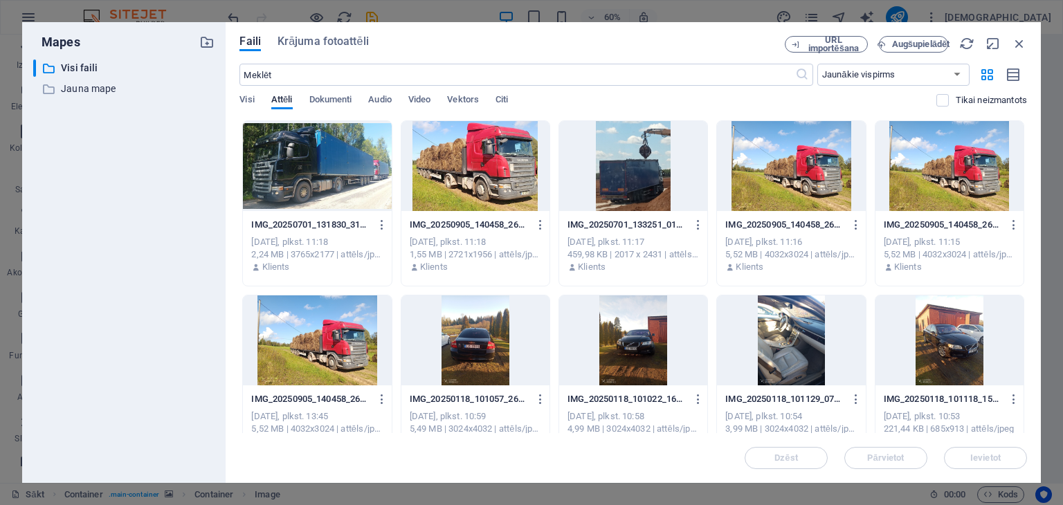
click at [313, 172] on div at bounding box center [317, 166] width 148 height 90
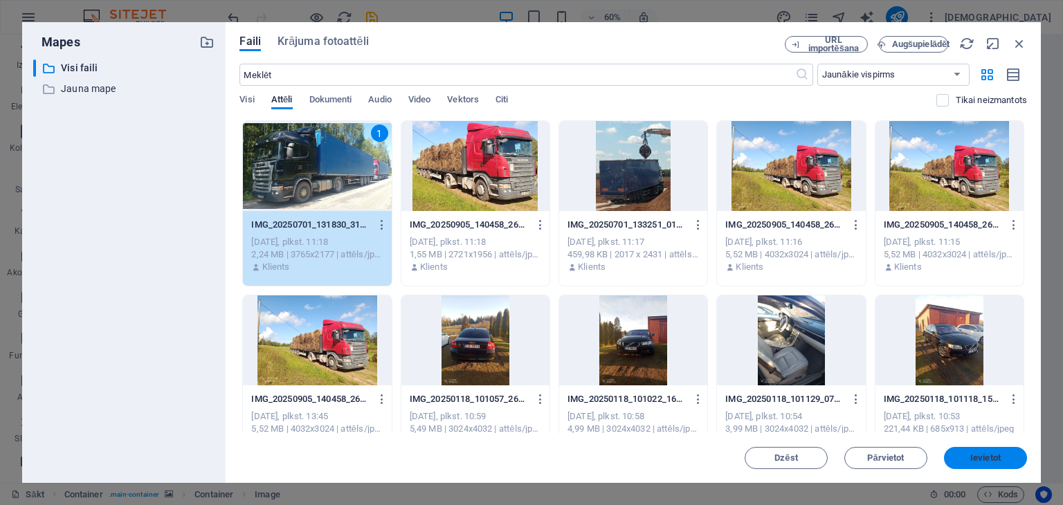
click at [975, 453] on font "Ievietot" at bounding box center [985, 458] width 30 height 10
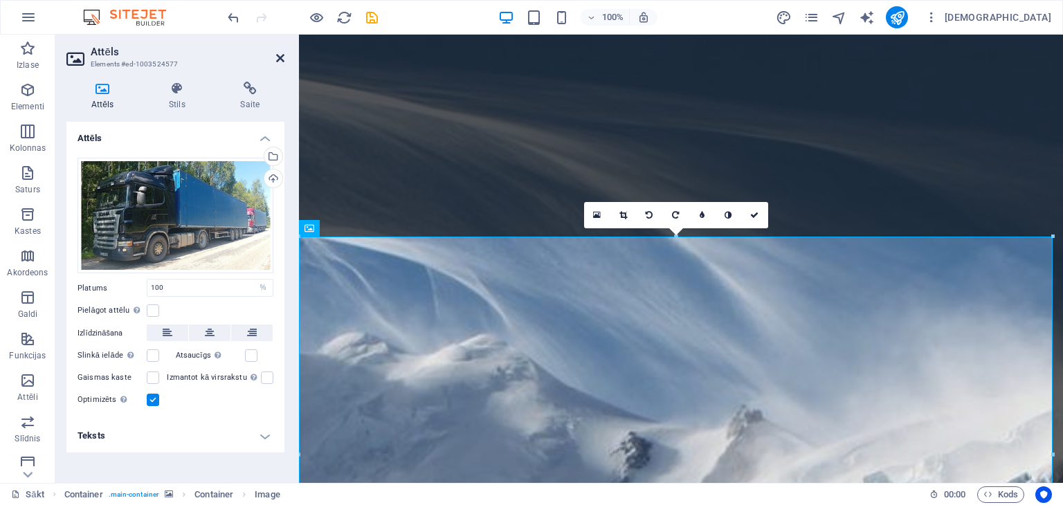
click at [280, 55] on icon at bounding box center [280, 58] width 8 height 11
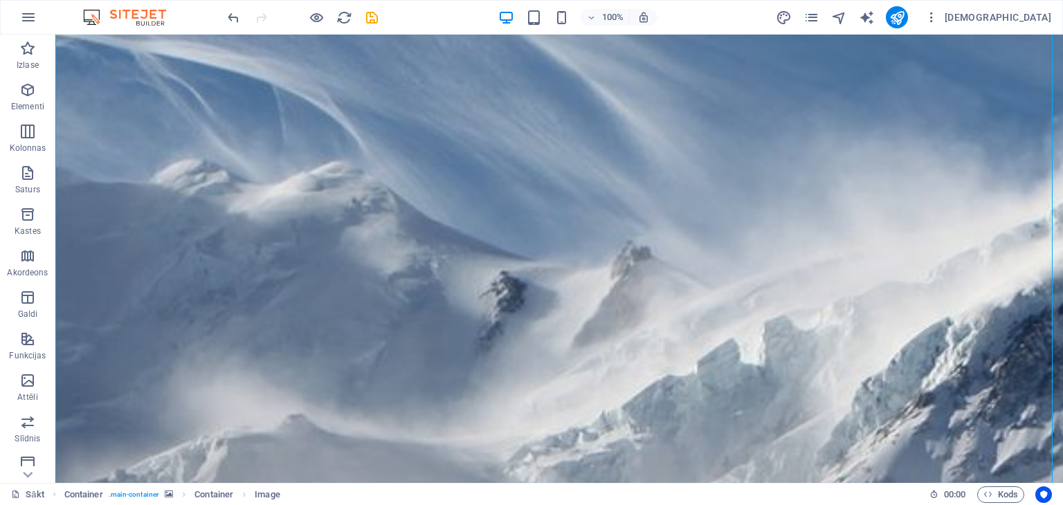
scroll to position [0, 0]
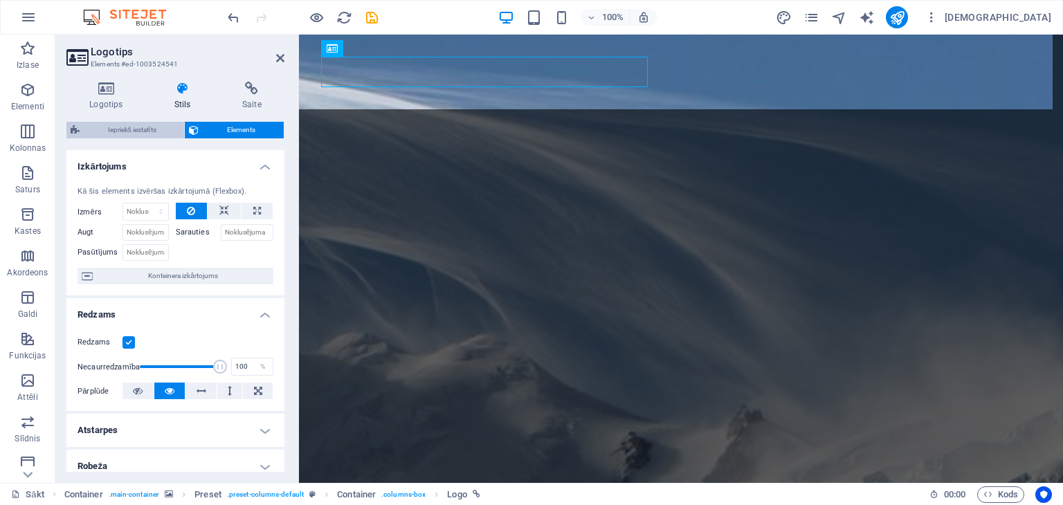
click at [133, 129] on font "Iepriekš iestatīts" at bounding box center [132, 130] width 48 height 8
select select "px"
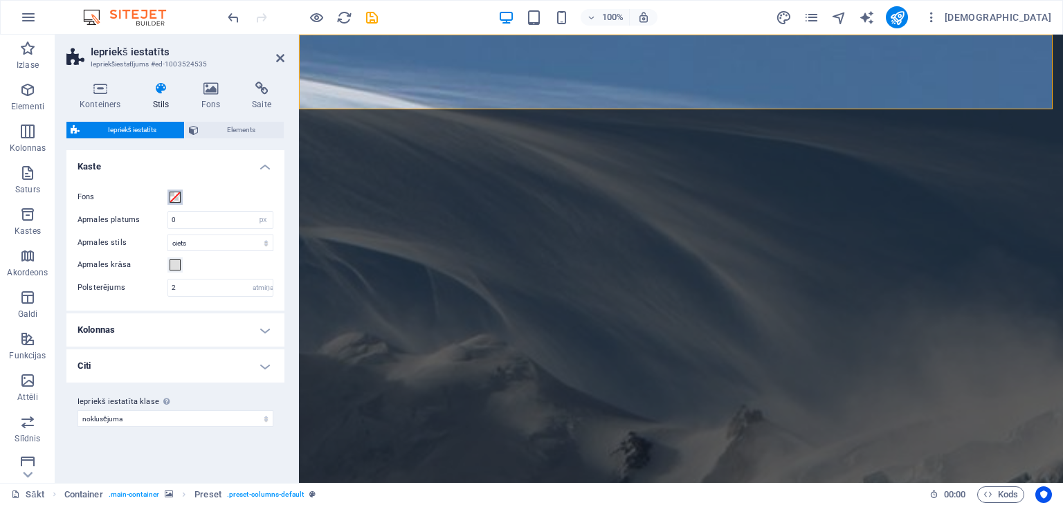
click at [173, 198] on span at bounding box center [175, 197] width 11 height 11
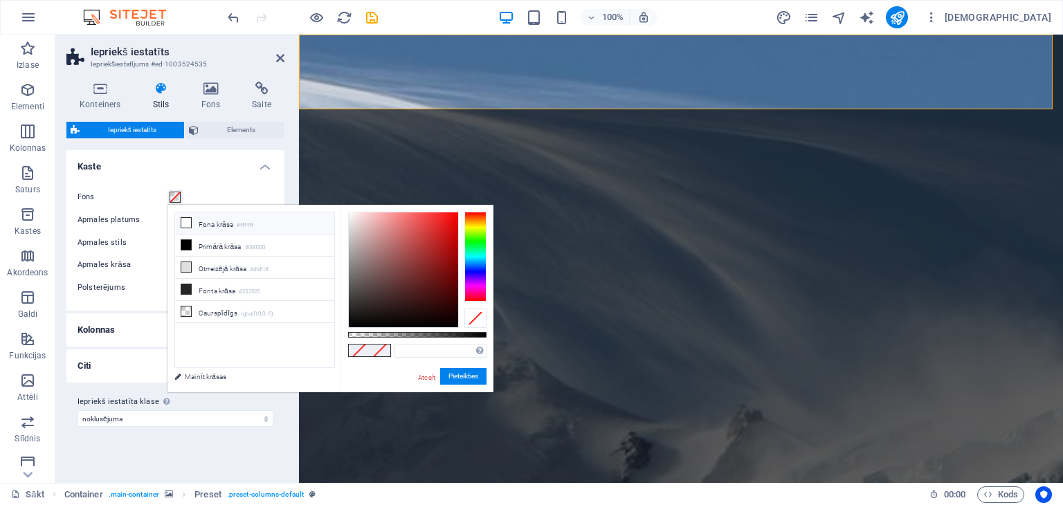
click at [186, 221] on icon at bounding box center [186, 223] width 10 height 10
click at [472, 255] on div at bounding box center [475, 257] width 22 height 90
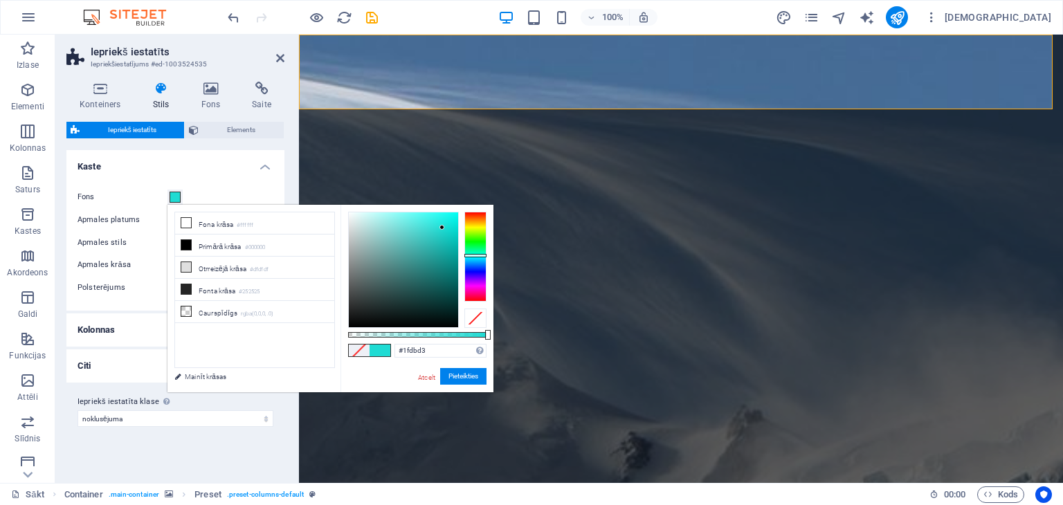
click at [442, 228] on div at bounding box center [403, 270] width 109 height 115
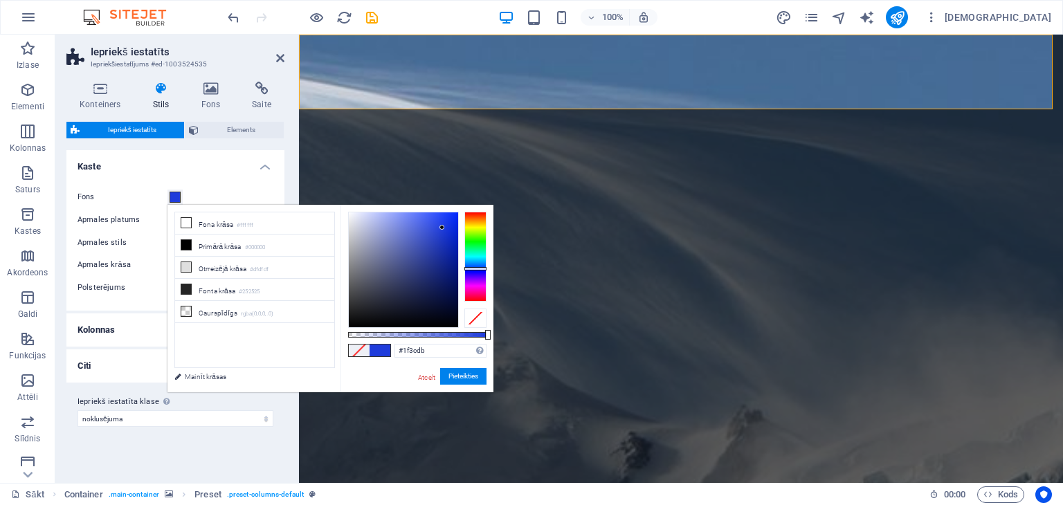
click at [475, 269] on div at bounding box center [475, 257] width 22 height 90
click at [428, 234] on div at bounding box center [403, 270] width 109 height 115
click at [393, 225] on div at bounding box center [403, 270] width 109 height 115
click at [369, 215] on div at bounding box center [403, 270] width 109 height 115
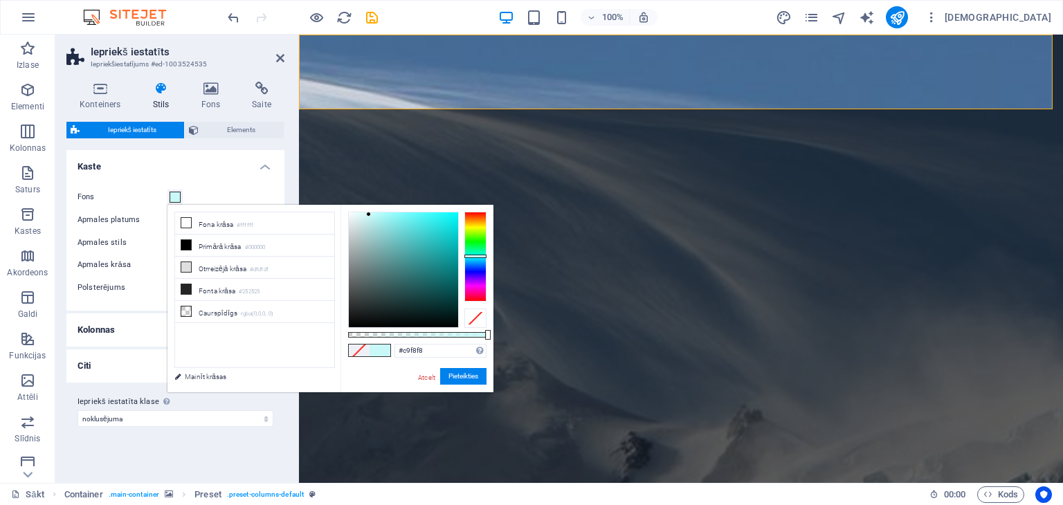
click at [471, 256] on div at bounding box center [475, 257] width 22 height 90
click at [421, 261] on div at bounding box center [403, 270] width 109 height 115
click at [365, 224] on div at bounding box center [403, 270] width 109 height 115
type input "#98d5d5"
click at [379, 230] on div at bounding box center [403, 270] width 109 height 115
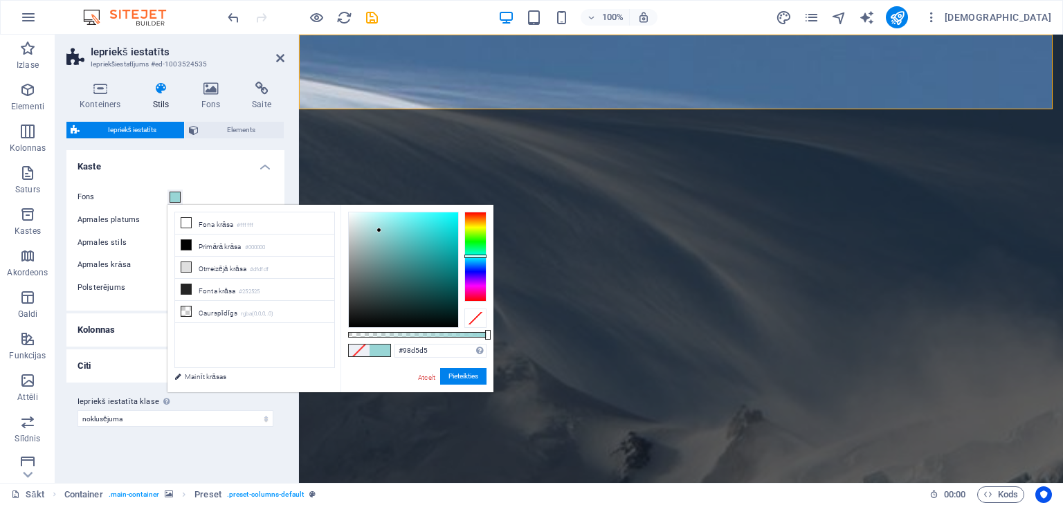
click at [108, 219] on font "Apmales platums" at bounding box center [109, 219] width 62 height 9
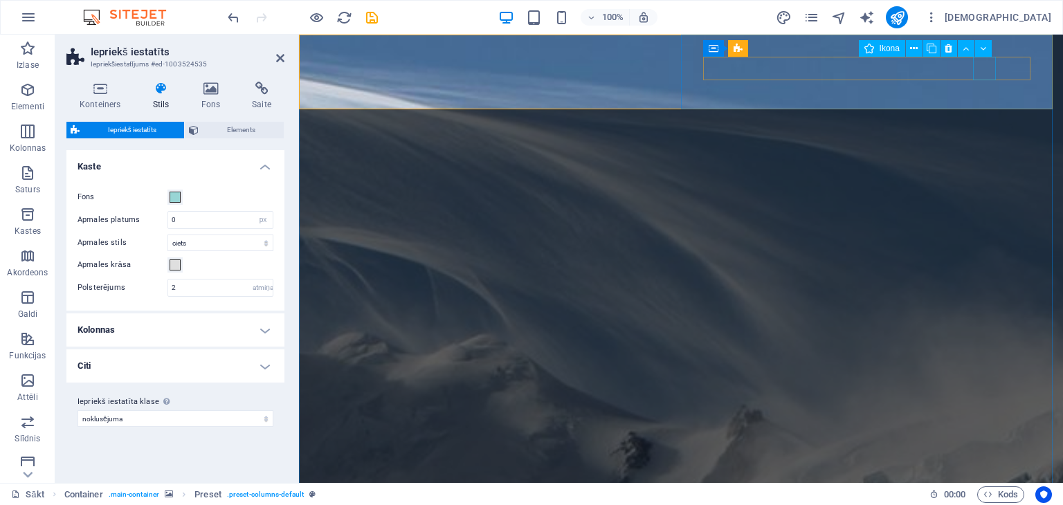
select select "xMidYMid"
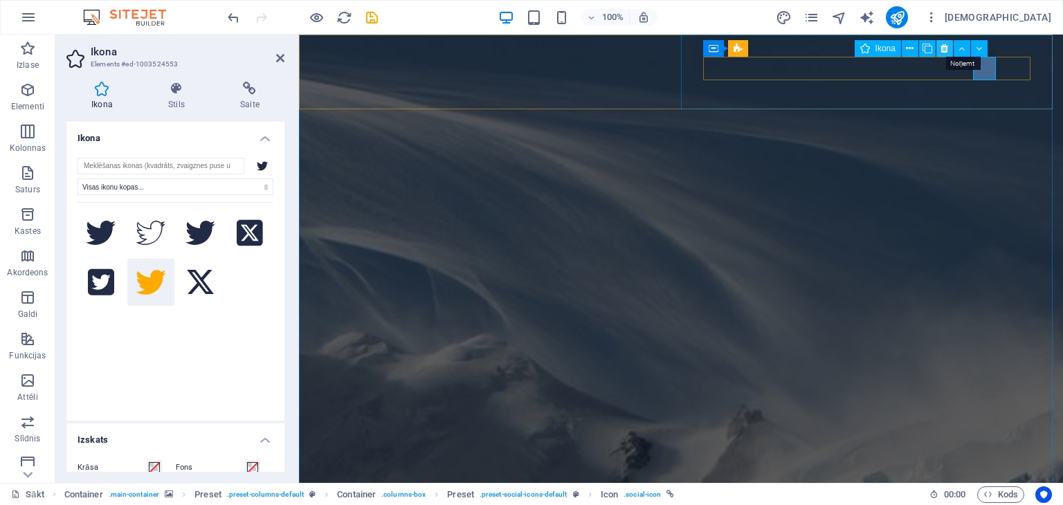
click at [941, 48] on icon at bounding box center [945, 49] width 8 height 15
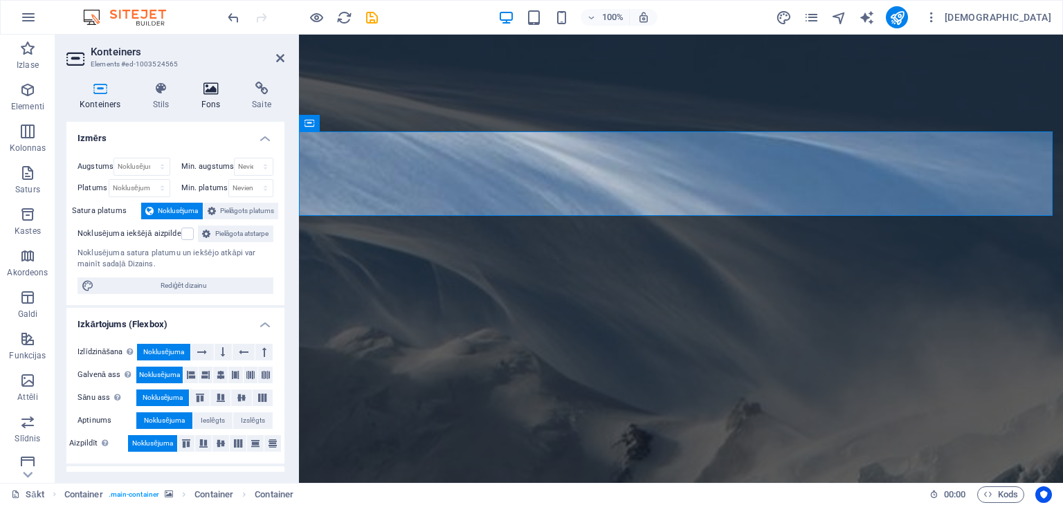
click at [213, 98] on h4 "Fons" at bounding box center [213, 96] width 51 height 29
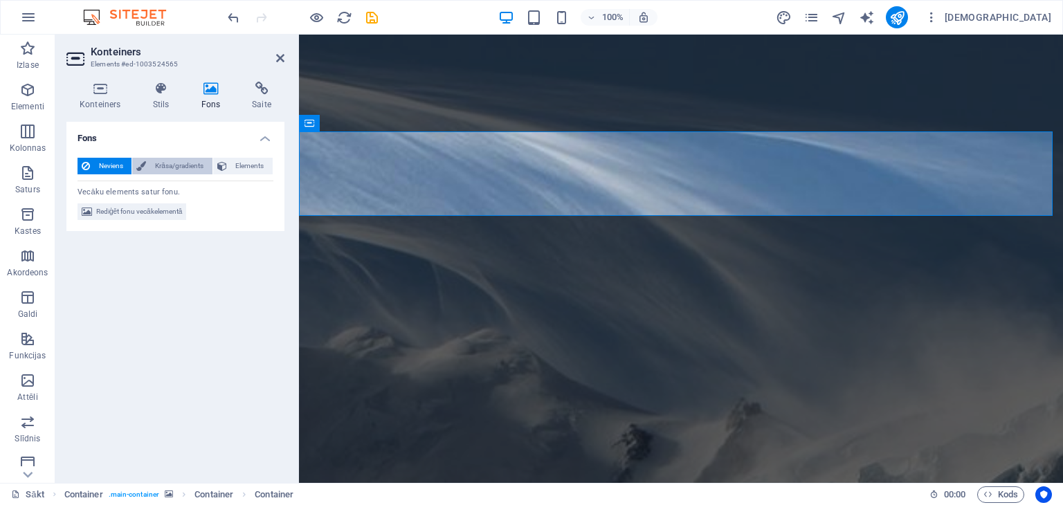
click at [197, 162] on font "Krāsa/gradients" at bounding box center [179, 166] width 48 height 8
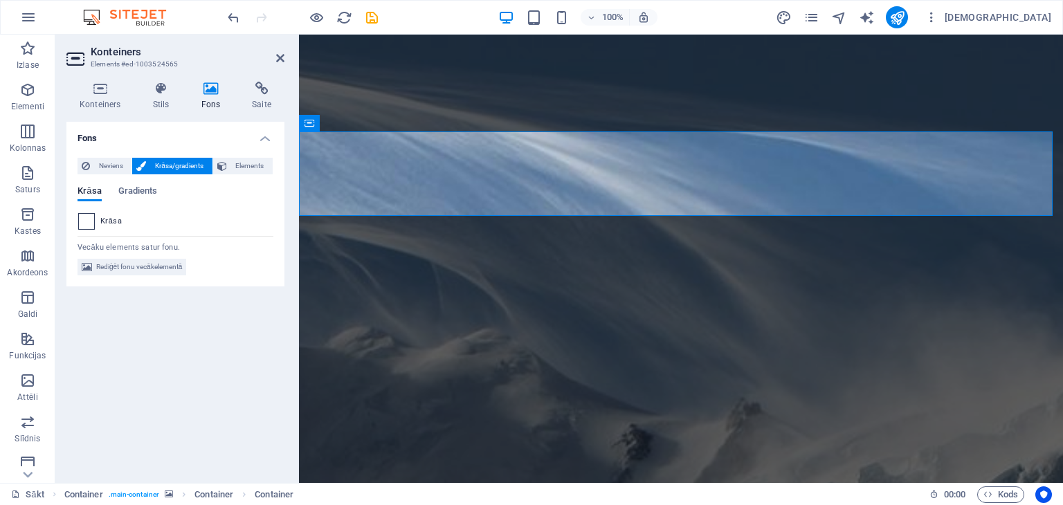
click at [91, 221] on span at bounding box center [86, 221] width 15 height 15
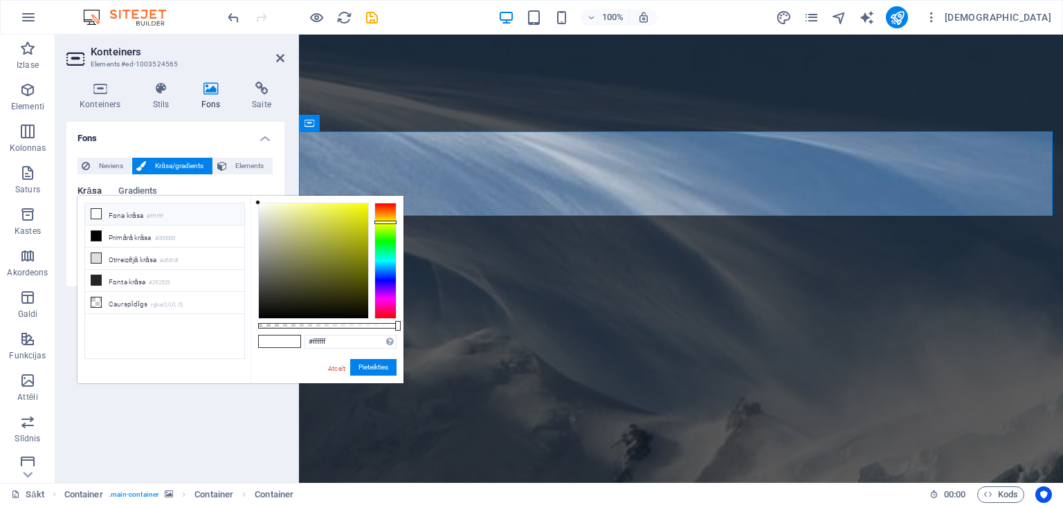
click at [388, 222] on div at bounding box center [385, 261] width 22 height 116
click at [302, 242] on div at bounding box center [313, 261] width 109 height 115
type input "#ecef78"
click at [313, 210] on div at bounding box center [313, 261] width 109 height 115
click at [379, 366] on font "Pieteikties" at bounding box center [374, 367] width 30 height 8
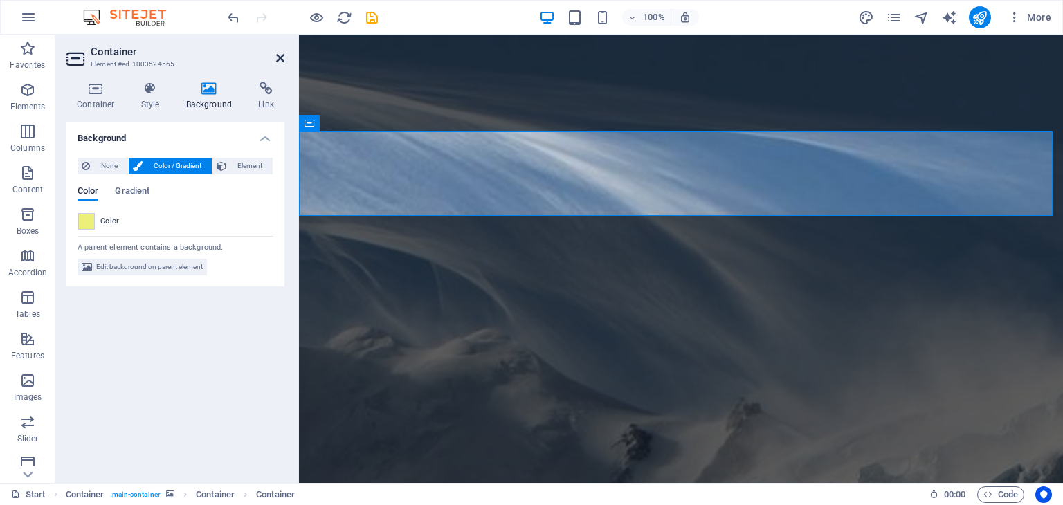
click at [280, 55] on icon at bounding box center [280, 58] width 8 height 11
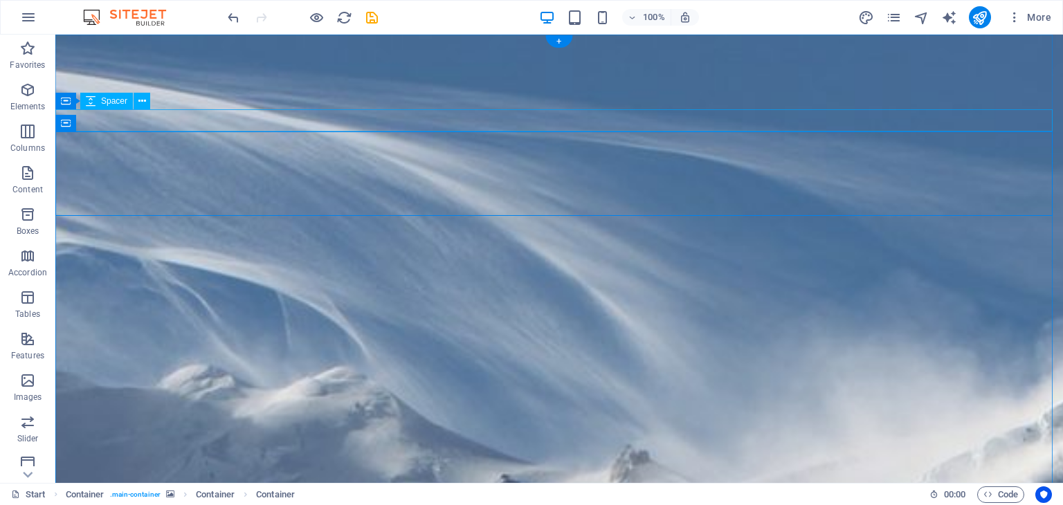
select select "px"
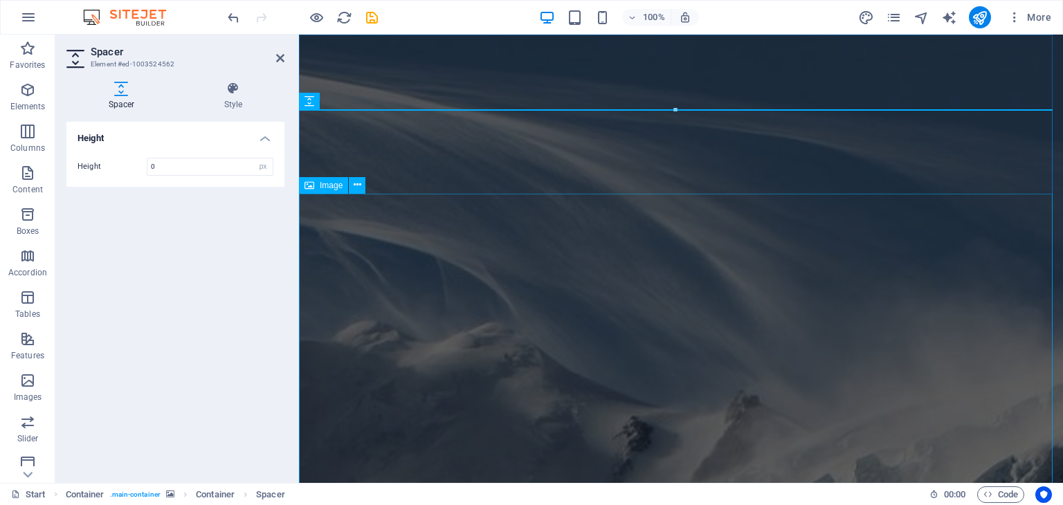
type input "0"
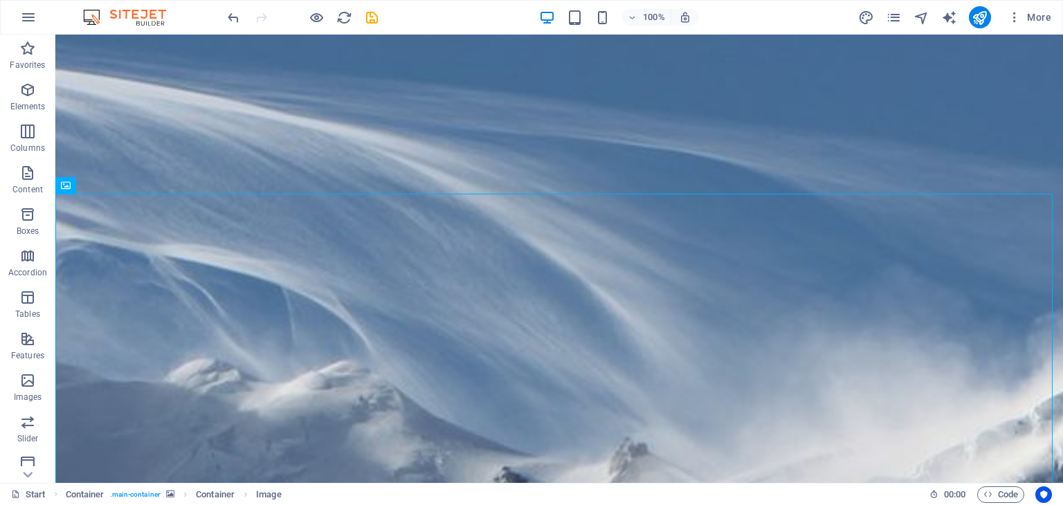
drag, startPoint x: 1058, startPoint y: 95, endPoint x: 1083, endPoint y: 44, distance: 57.0
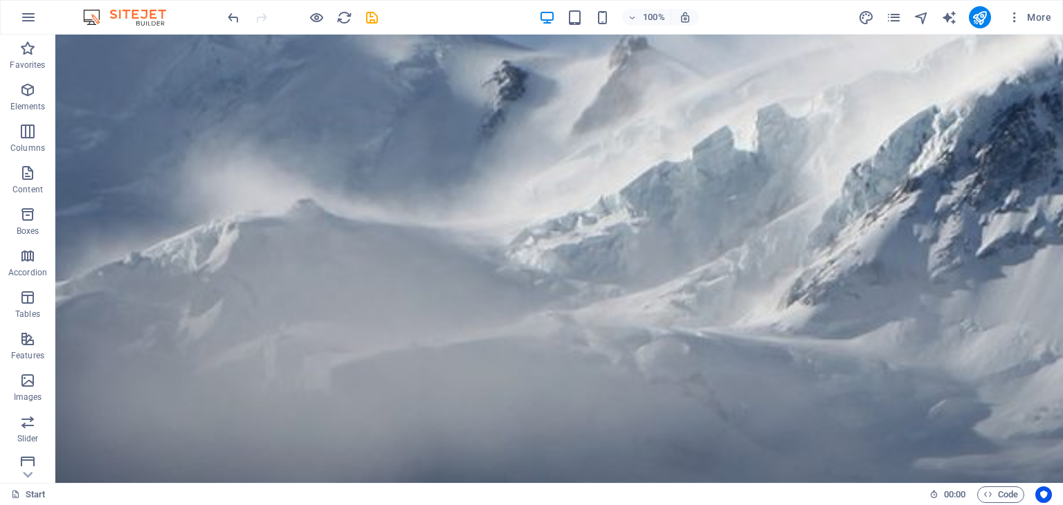
scroll to position [393, 0]
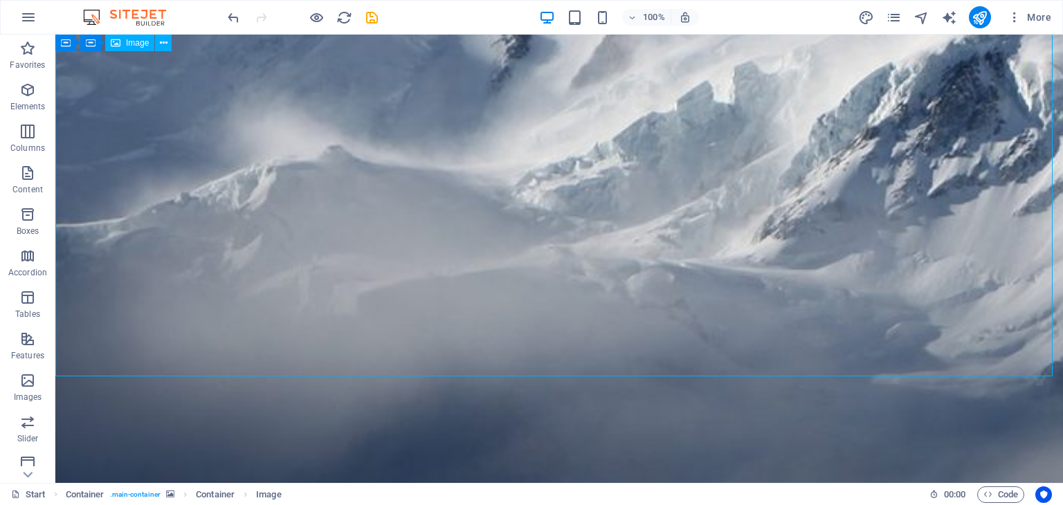
select select "%"
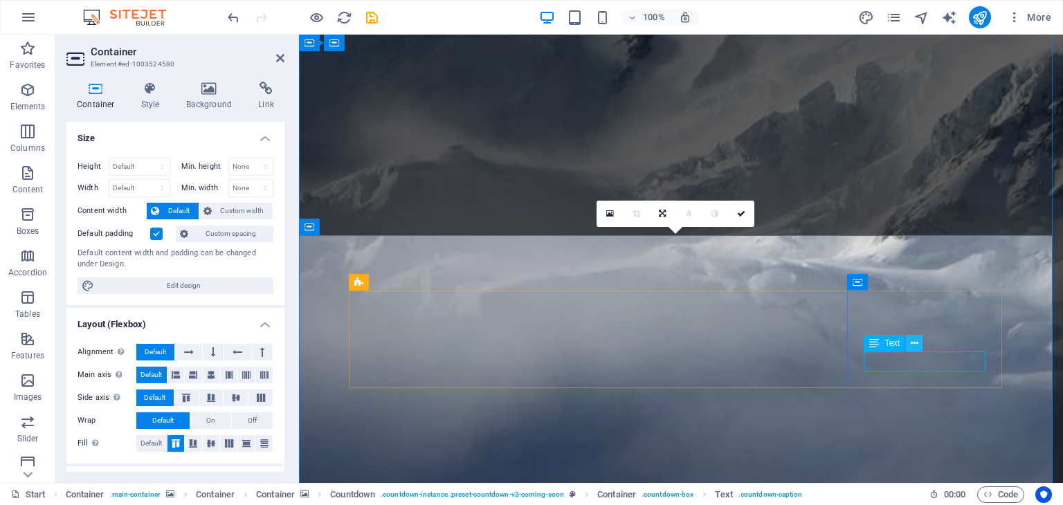
click at [919, 341] on button at bounding box center [914, 343] width 17 height 17
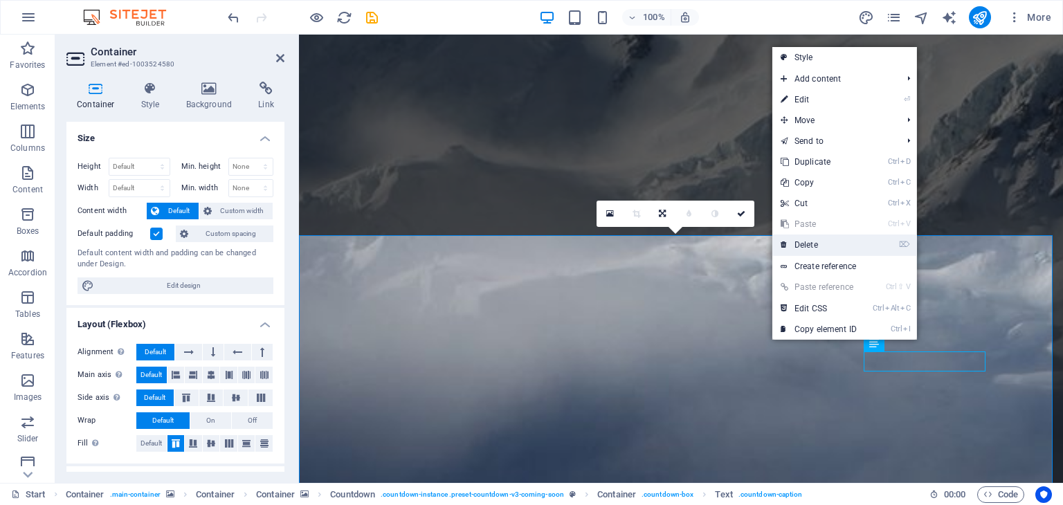
click at [820, 241] on link "⌦ Delete" at bounding box center [818, 245] width 93 height 21
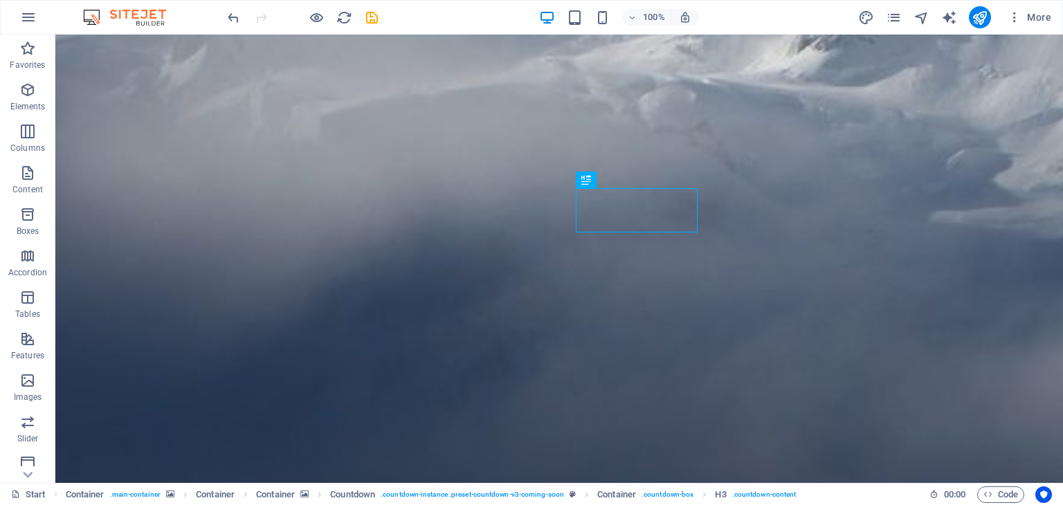
scroll to position [721, 0]
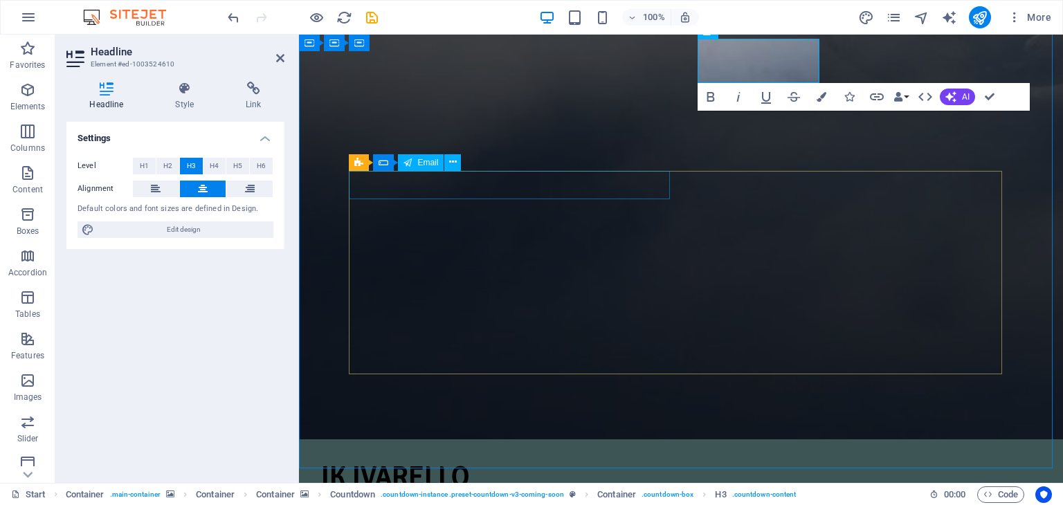
scroll to position [691, 0]
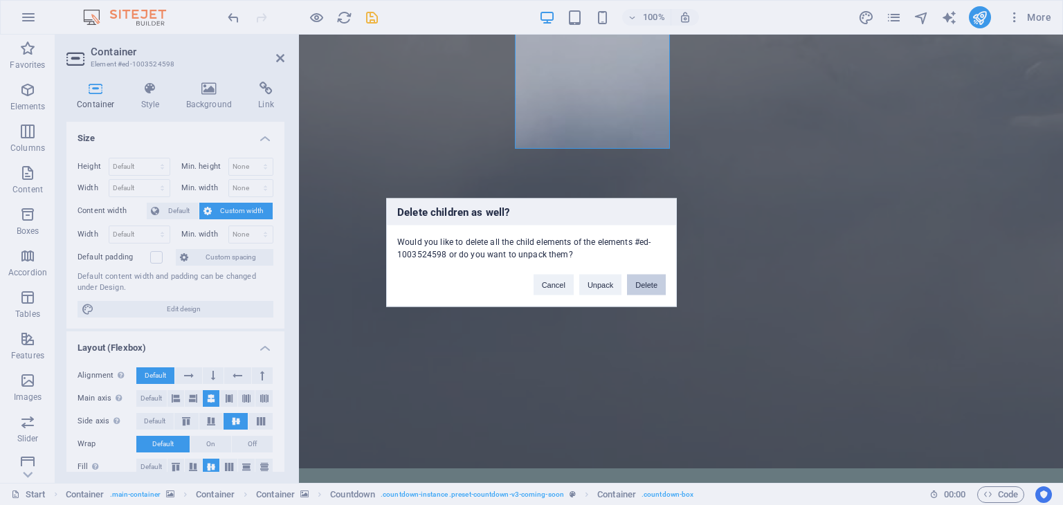
click at [637, 285] on button "Delete" at bounding box center [646, 285] width 39 height 21
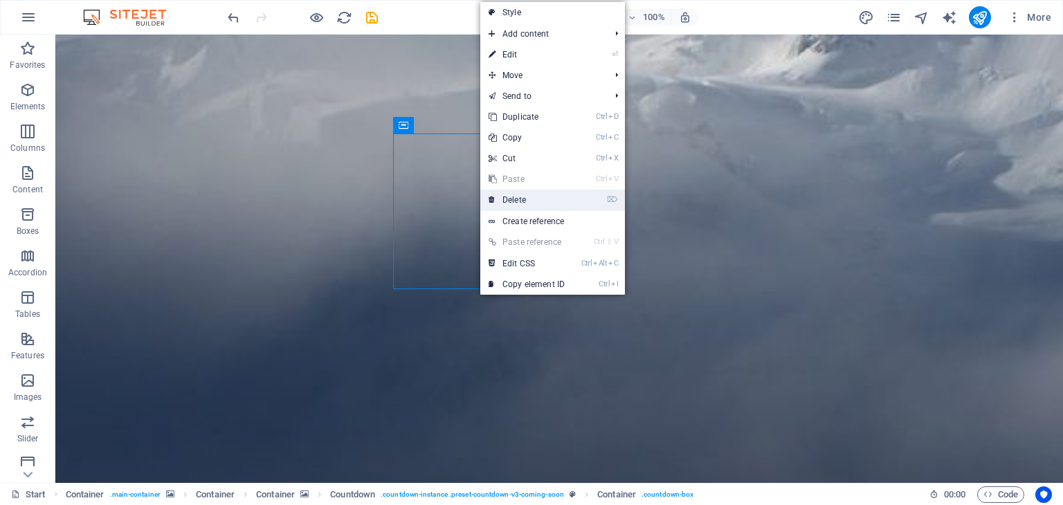
click at [527, 199] on link "⌦ Delete" at bounding box center [526, 200] width 93 height 21
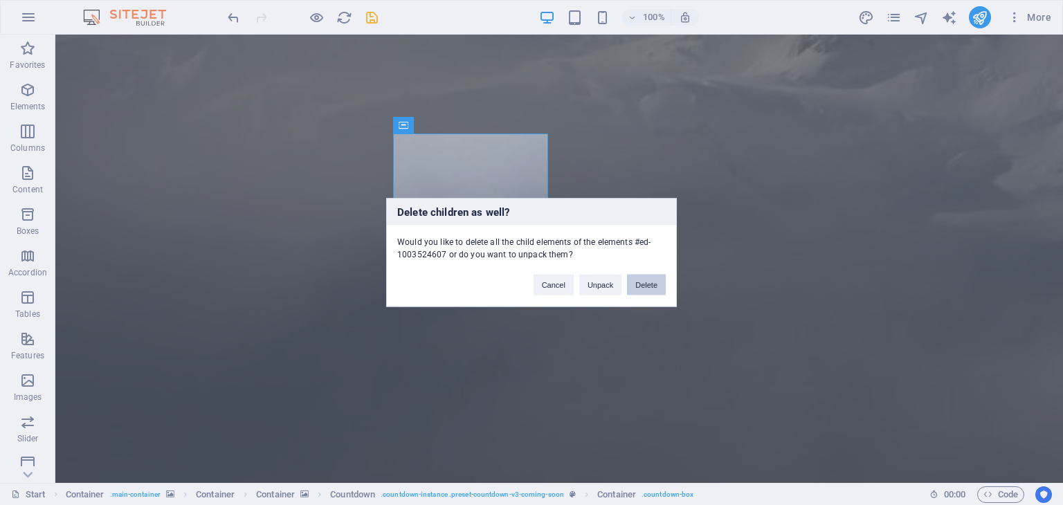
click at [641, 284] on button "Delete" at bounding box center [646, 285] width 39 height 21
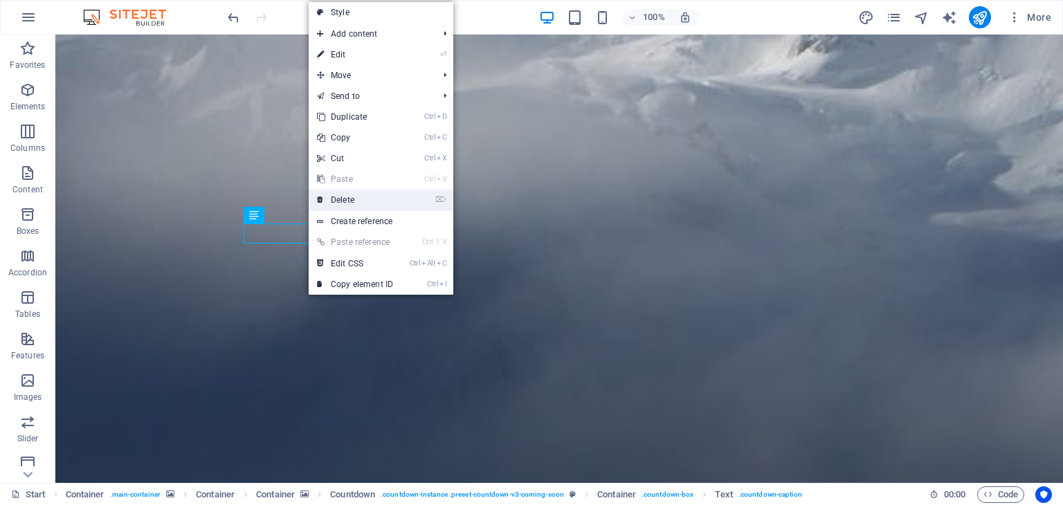
click at [334, 199] on link "⌦ Delete" at bounding box center [355, 200] width 93 height 21
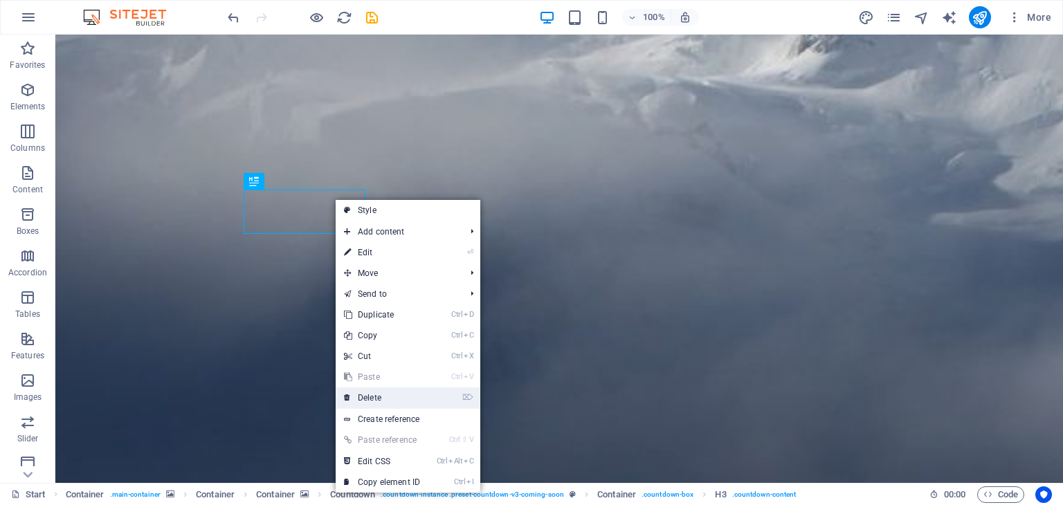
click at [374, 395] on link "⌦ Delete" at bounding box center [382, 398] width 93 height 21
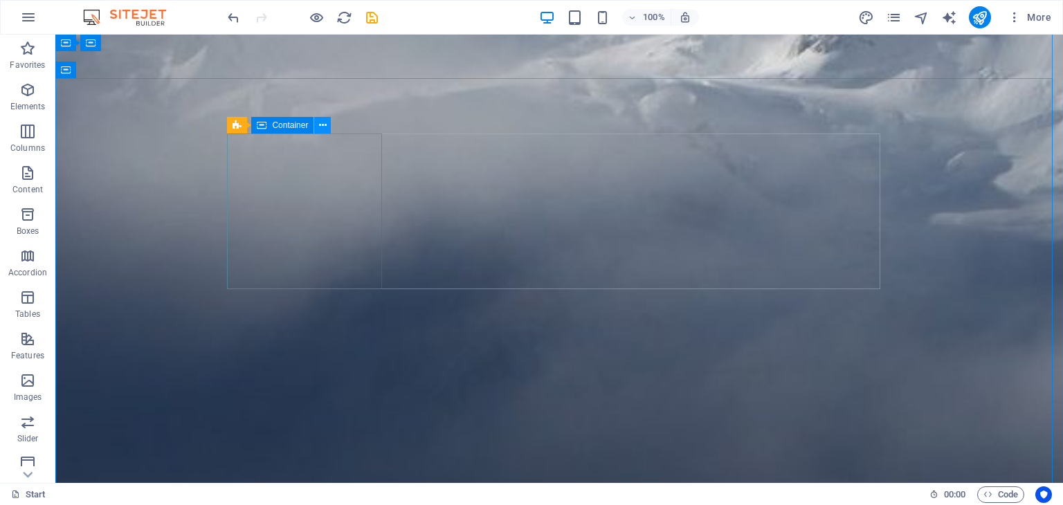
click at [321, 123] on icon at bounding box center [323, 125] width 8 height 15
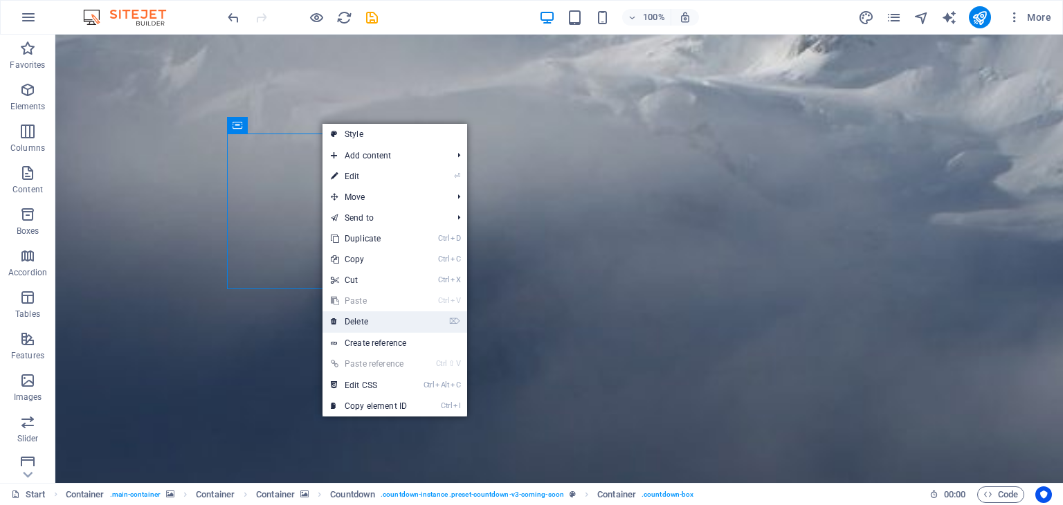
click at [352, 315] on link "⌦ Delete" at bounding box center [369, 321] width 93 height 21
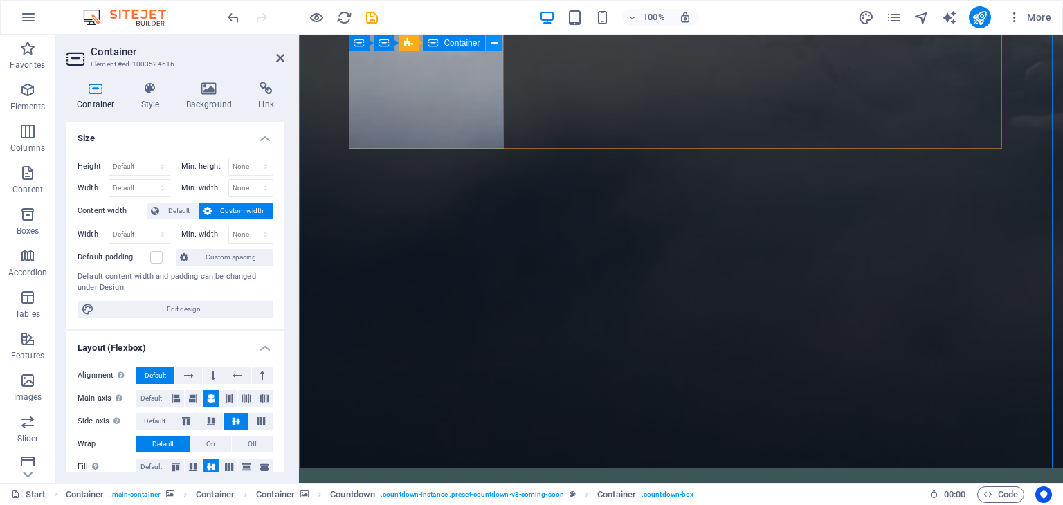
click at [494, 39] on icon at bounding box center [495, 43] width 8 height 15
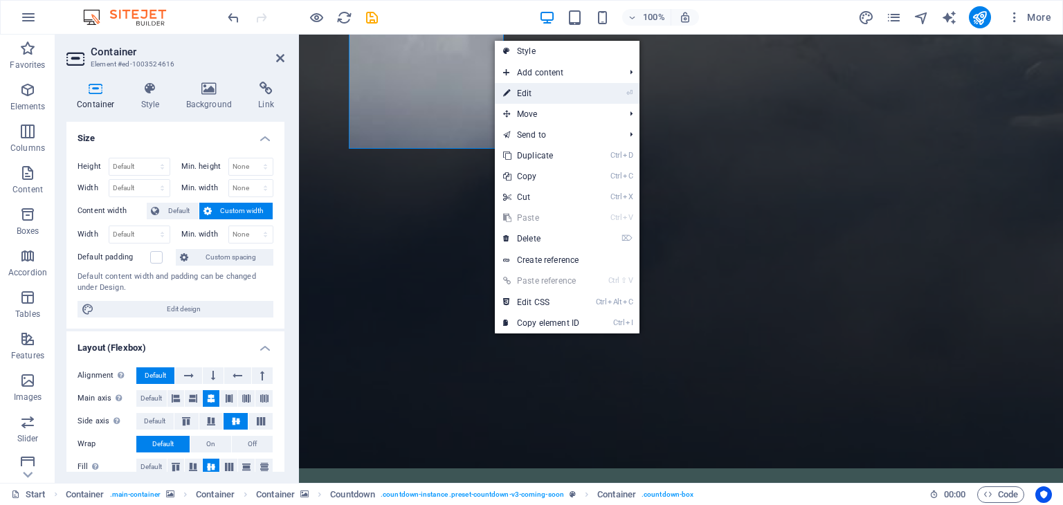
click at [525, 89] on link "⏎ Edit" at bounding box center [541, 93] width 93 height 21
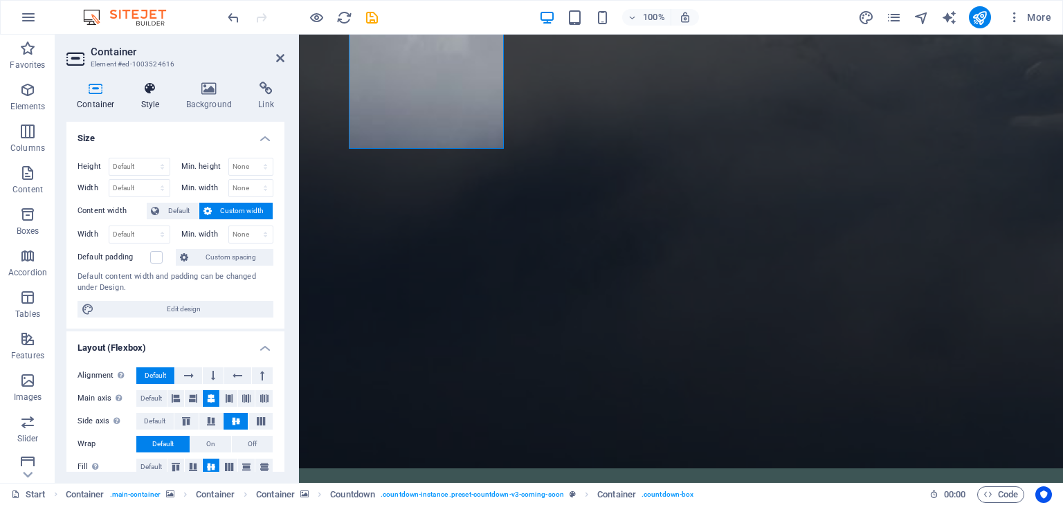
click at [150, 91] on icon at bounding box center [150, 89] width 39 height 14
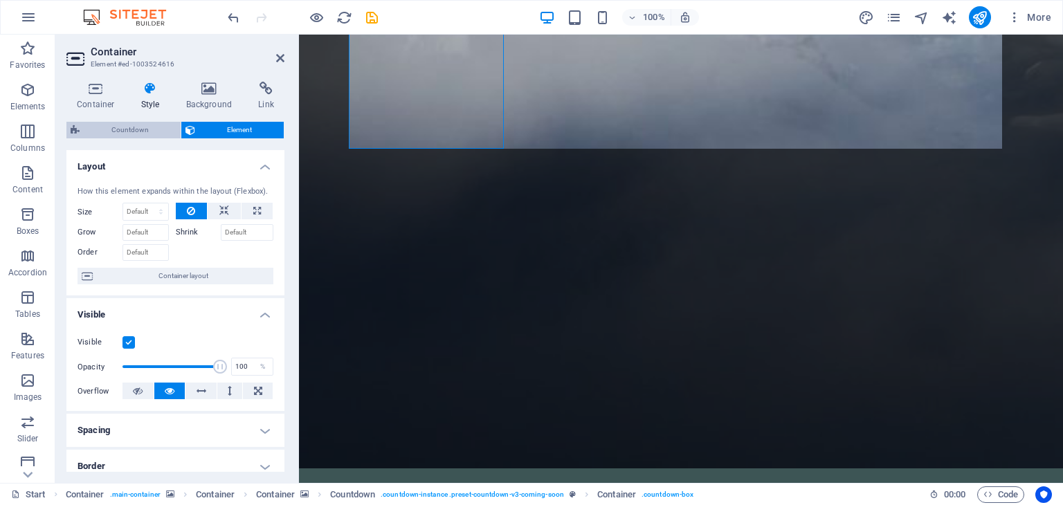
click at [147, 131] on span "Countdown" at bounding box center [130, 130] width 93 height 17
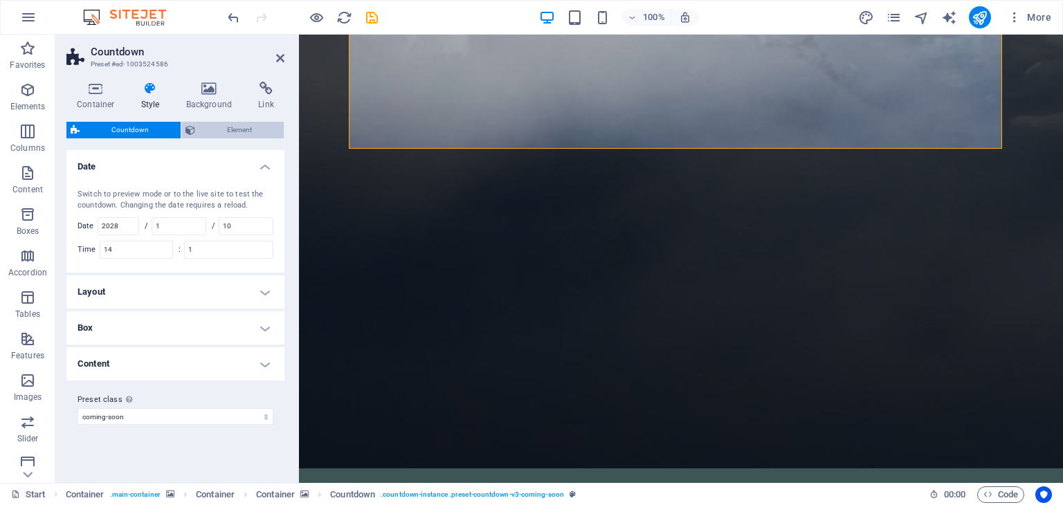
click at [210, 126] on span "Element" at bounding box center [239, 130] width 80 height 17
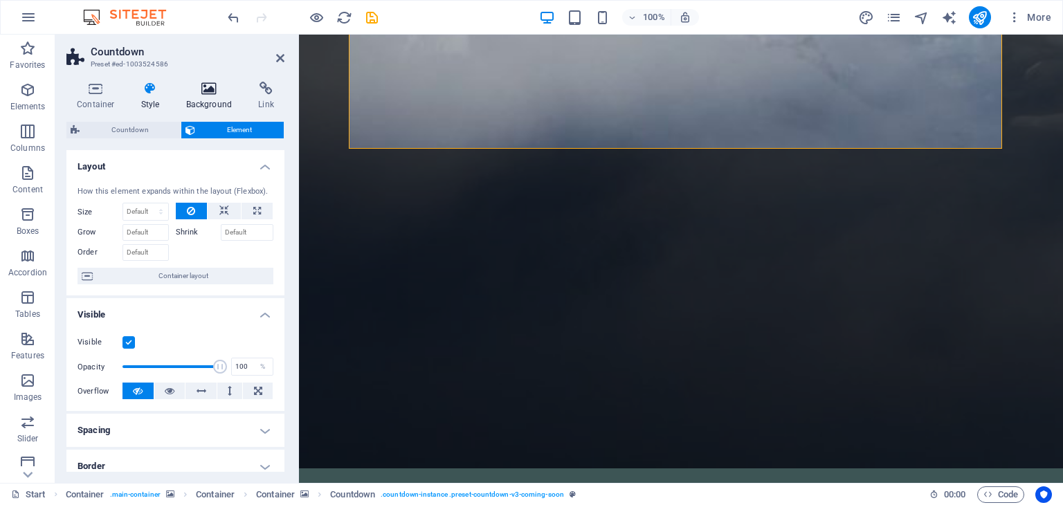
click at [210, 101] on h4 "Background" at bounding box center [212, 96] width 73 height 29
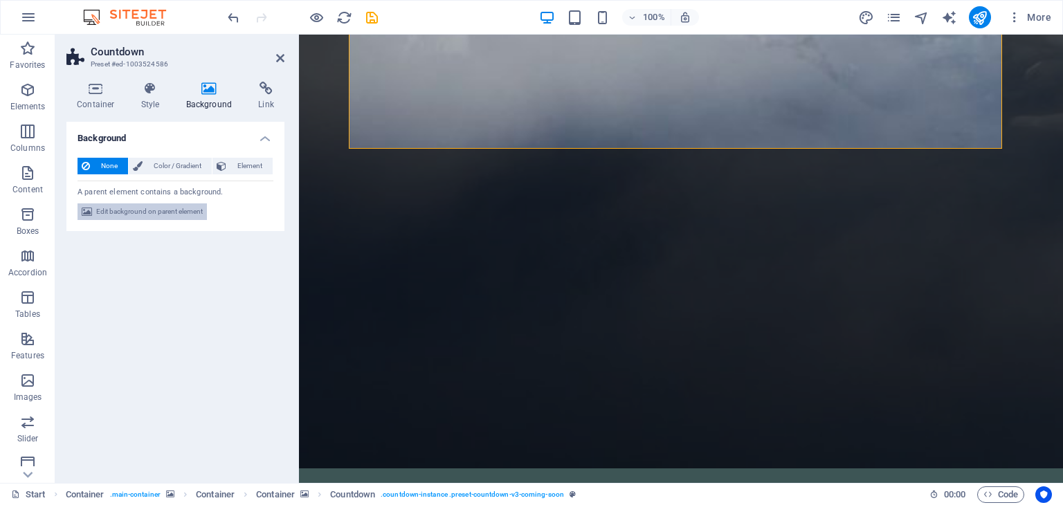
click at [172, 213] on span "Edit background on parent element" at bounding box center [149, 212] width 107 height 17
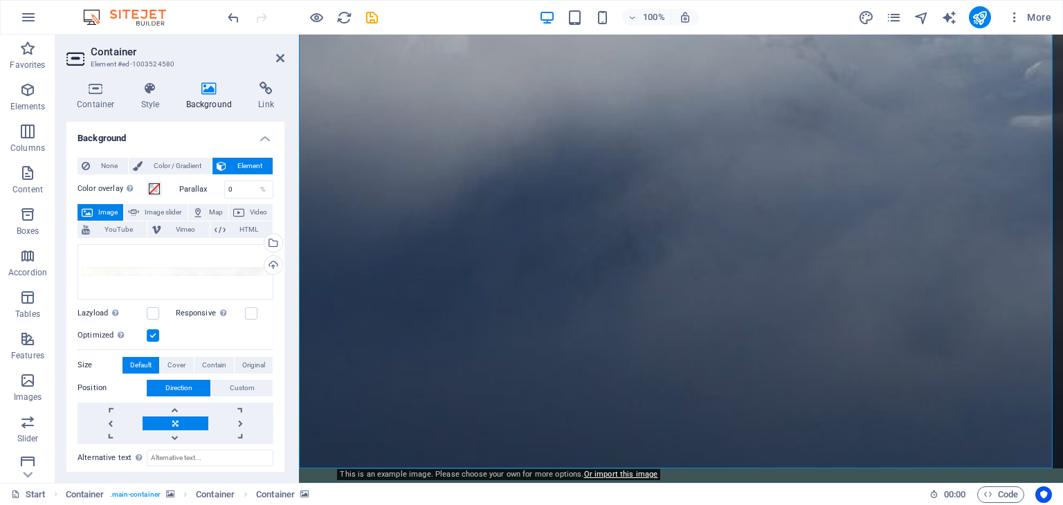
click at [172, 213] on span "Image slider" at bounding box center [162, 212] width 39 height 17
select select "ms"
select select "s"
select select "progressive"
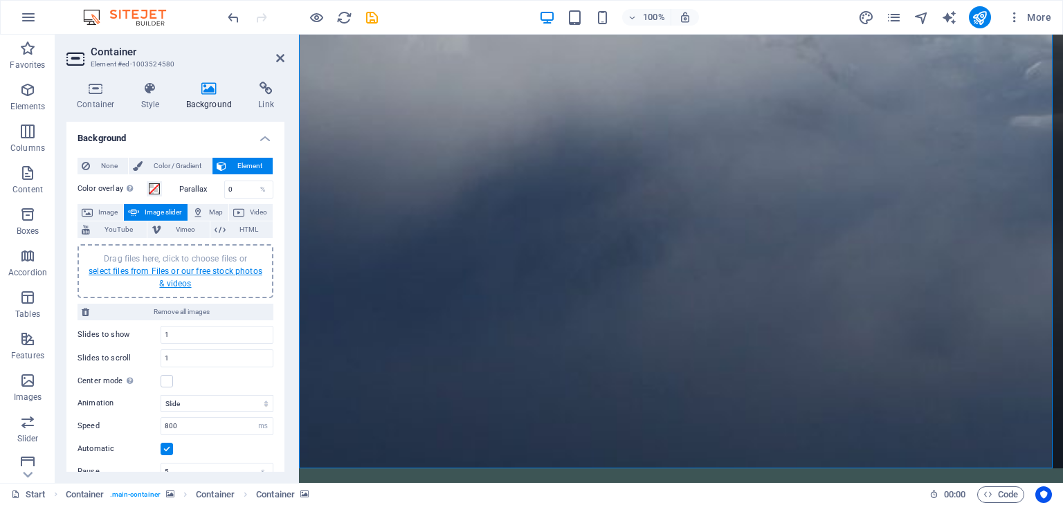
click at [171, 273] on link "select files from Files or our free stock photos & videos" at bounding box center [176, 277] width 174 height 22
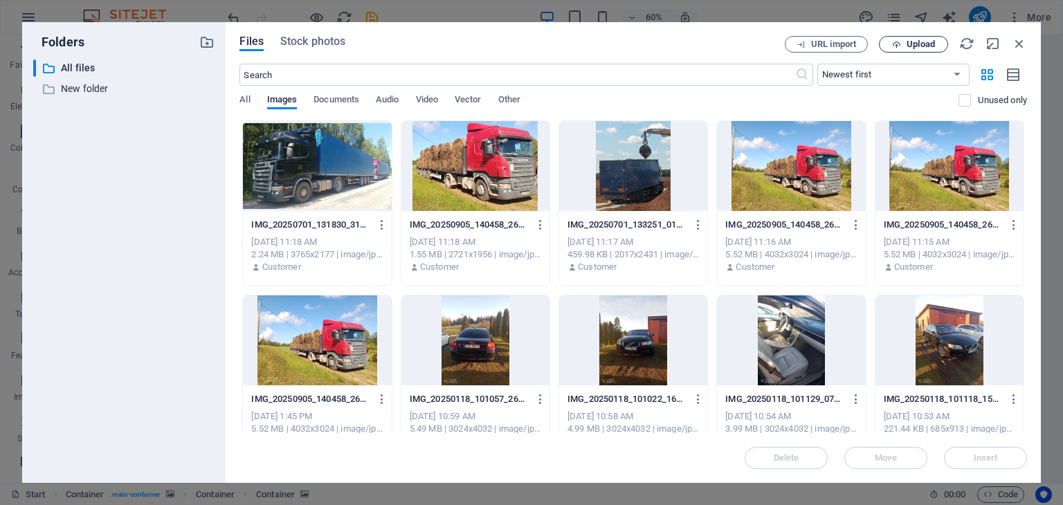
click at [913, 45] on span "Upload" at bounding box center [921, 44] width 28 height 8
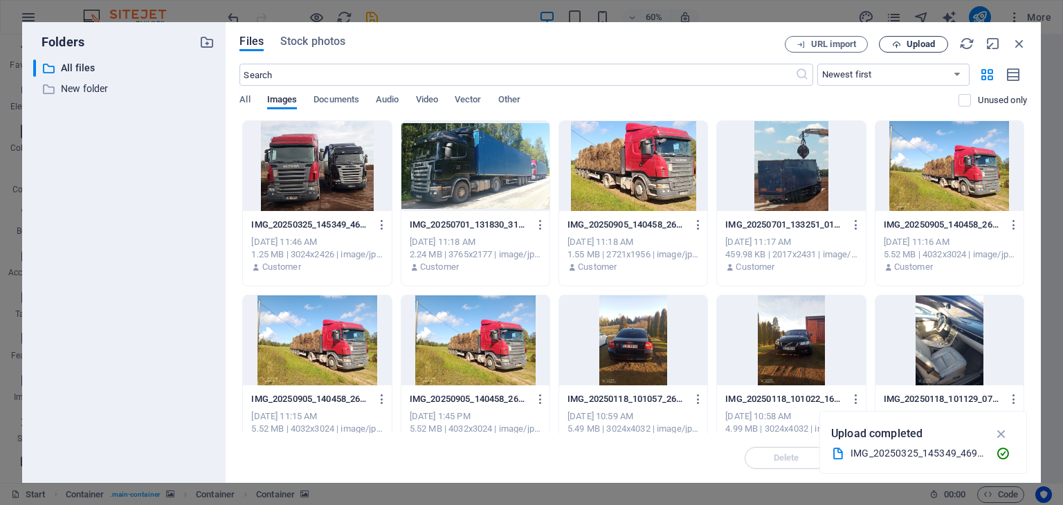
click at [929, 40] on span "Upload" at bounding box center [921, 44] width 28 height 8
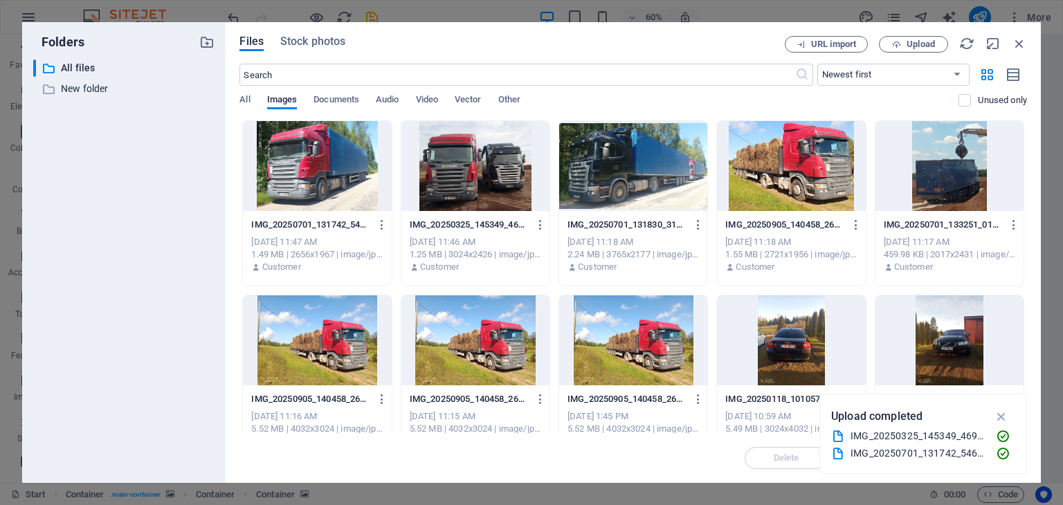
click at [306, 177] on div at bounding box center [317, 166] width 148 height 90
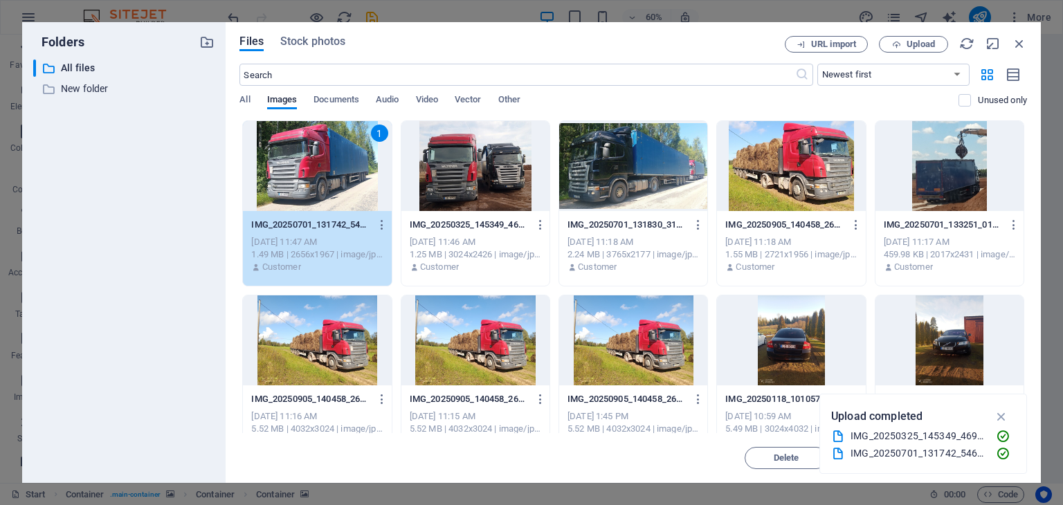
click at [471, 178] on div at bounding box center [475, 166] width 148 height 90
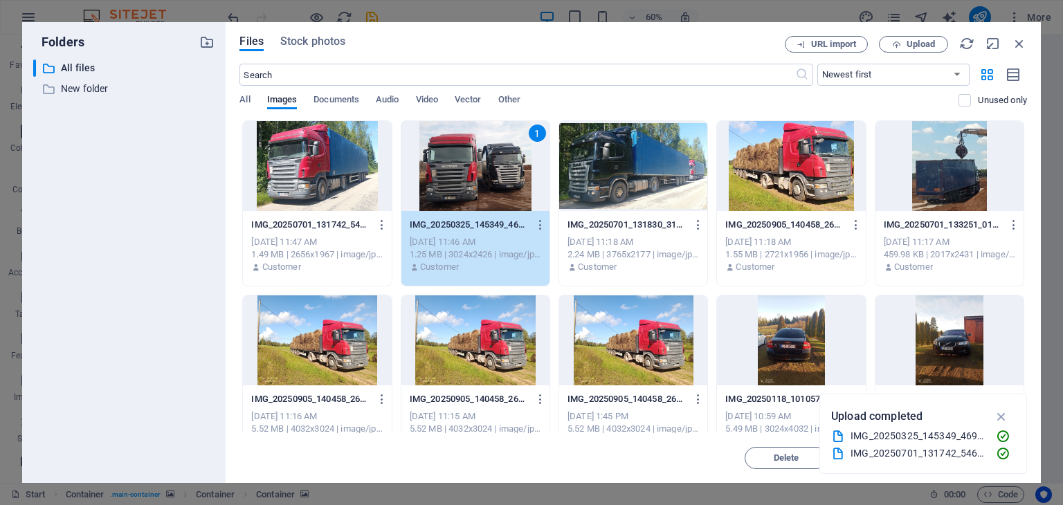
click at [602, 174] on div at bounding box center [633, 166] width 148 height 90
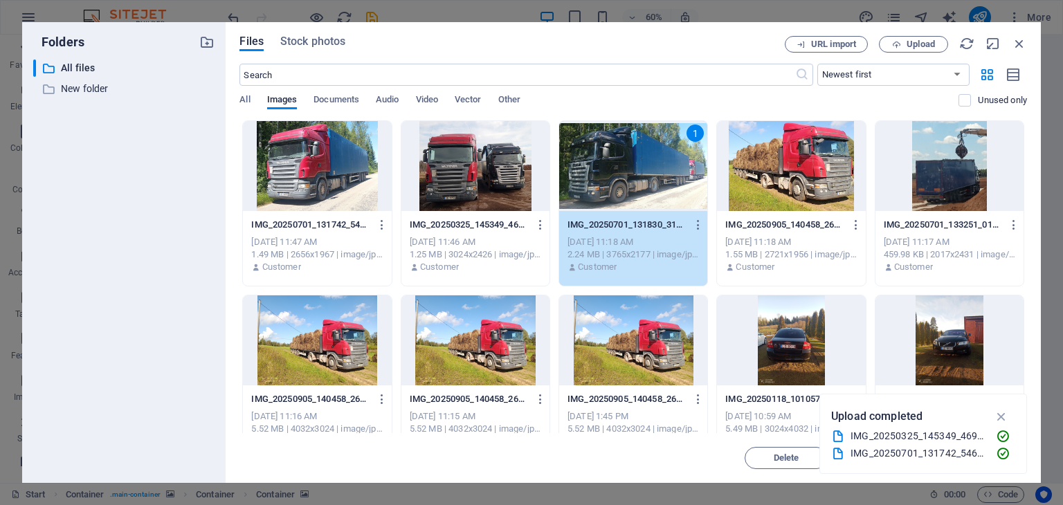
click at [320, 170] on div at bounding box center [317, 166] width 148 height 90
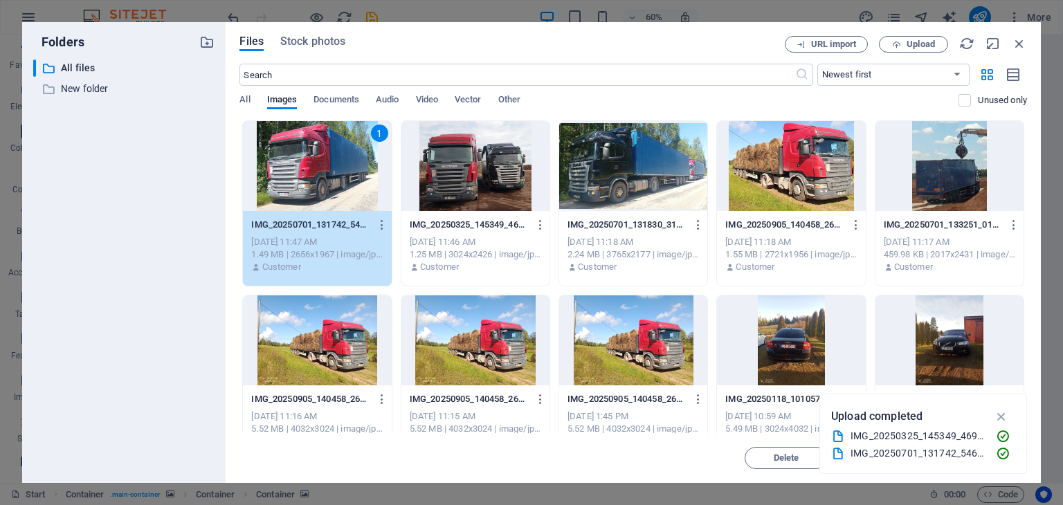
click at [440, 173] on div at bounding box center [475, 166] width 148 height 90
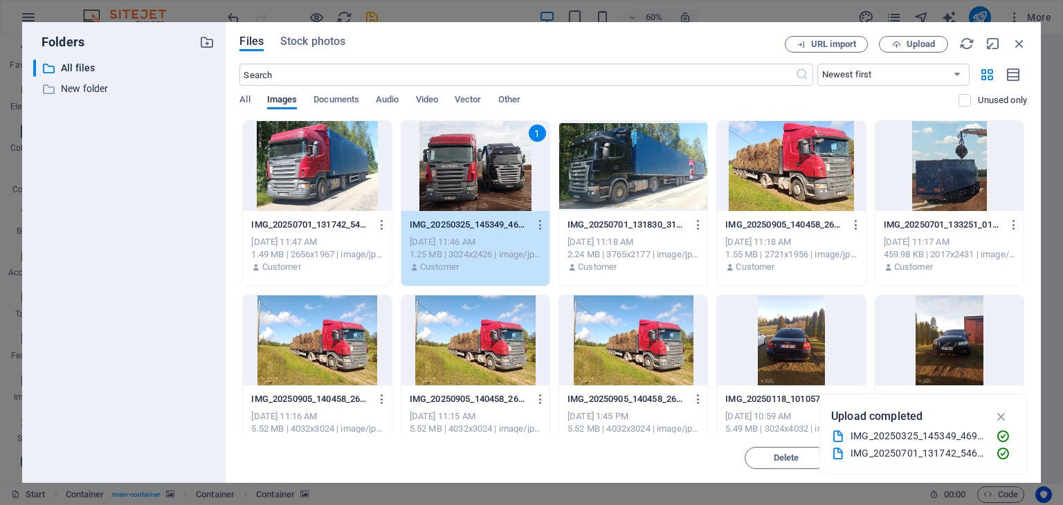
click at [307, 156] on div at bounding box center [317, 166] width 148 height 90
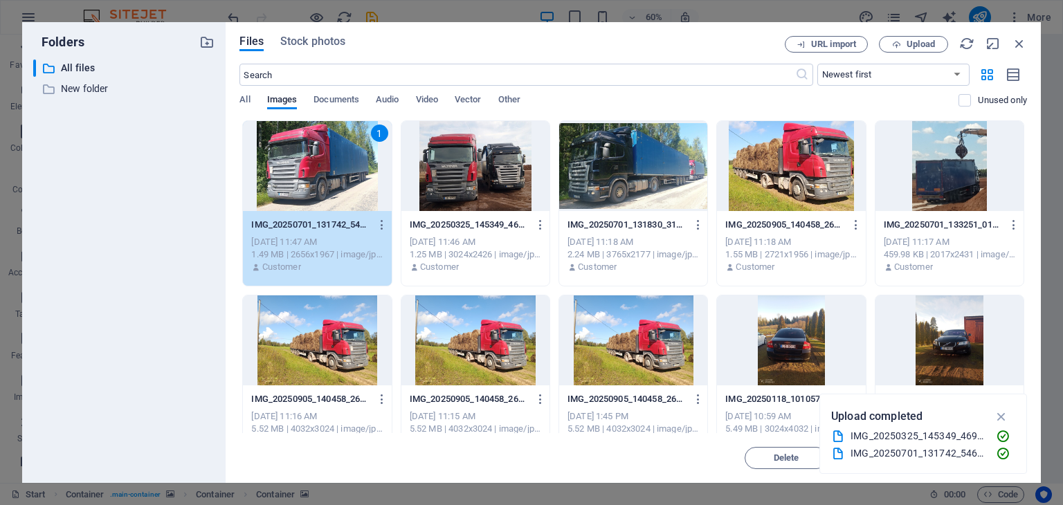
click at [435, 176] on div at bounding box center [475, 166] width 148 height 90
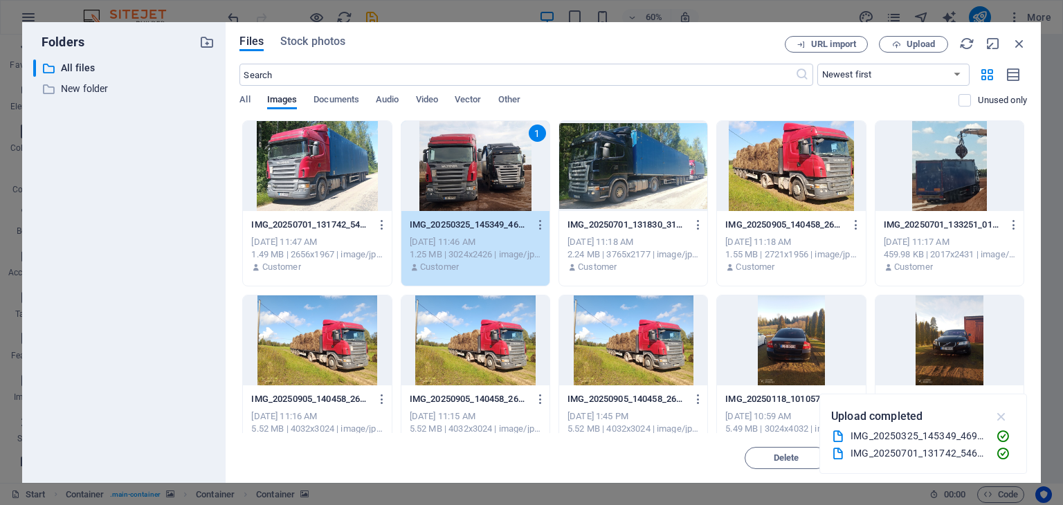
click at [997, 415] on icon "button" at bounding box center [1002, 416] width 16 height 15
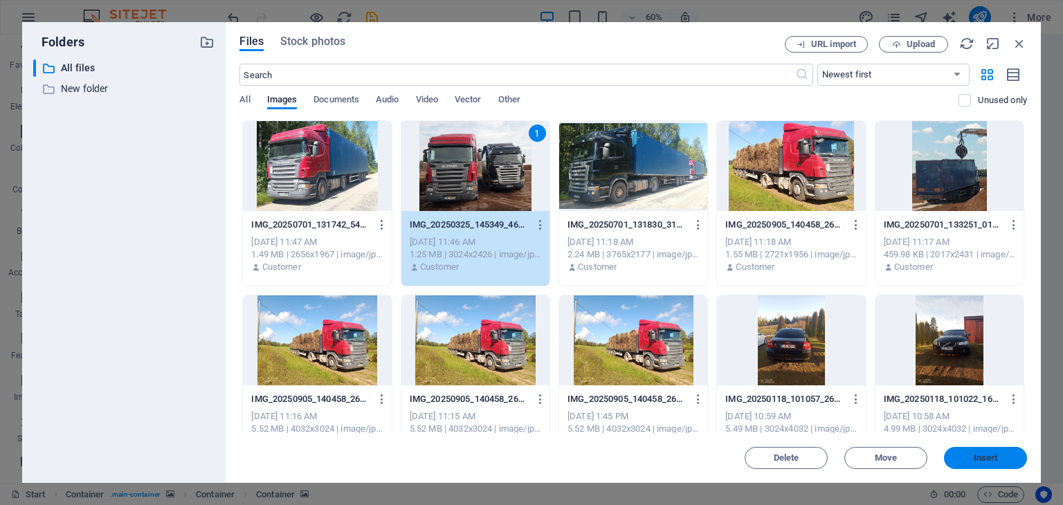
click at [982, 462] on span "Insert" at bounding box center [986, 458] width 24 height 8
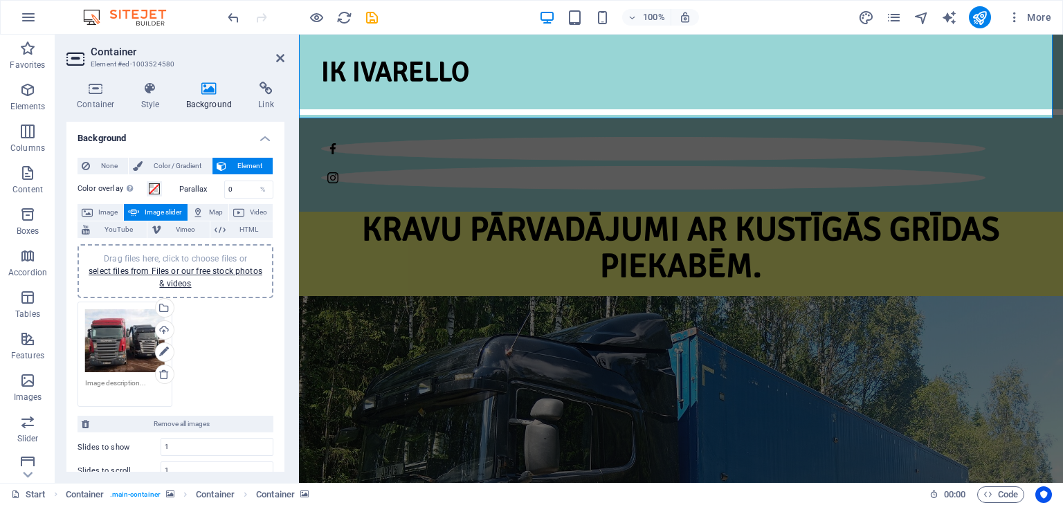
scroll to position [907, 0]
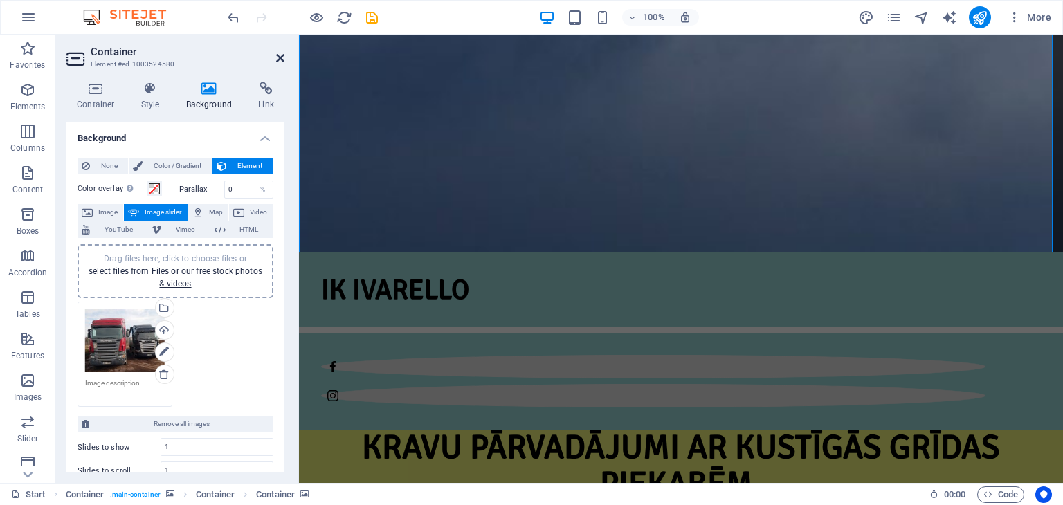
click at [276, 59] on icon at bounding box center [280, 58] width 8 height 11
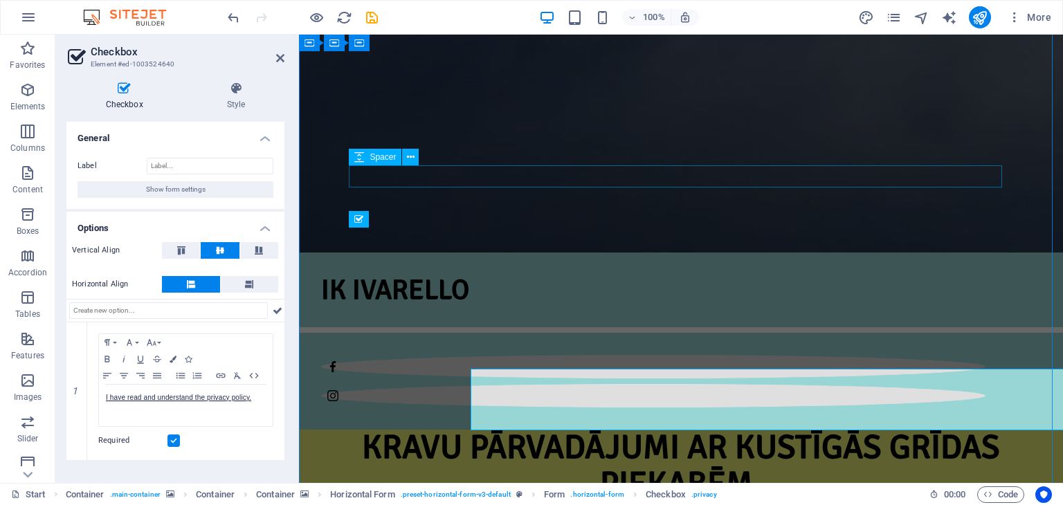
scroll to position [674, 0]
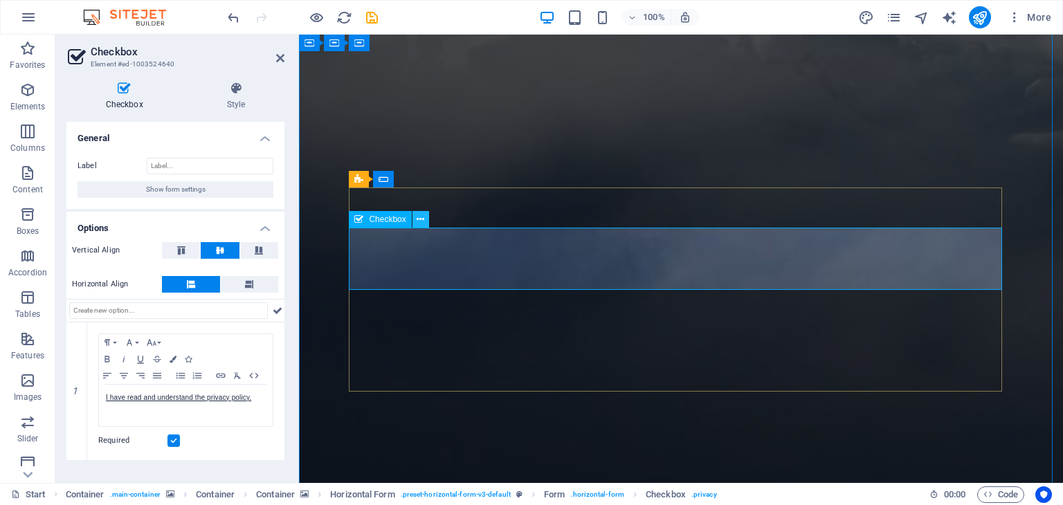
click at [419, 217] on icon at bounding box center [421, 220] width 8 height 15
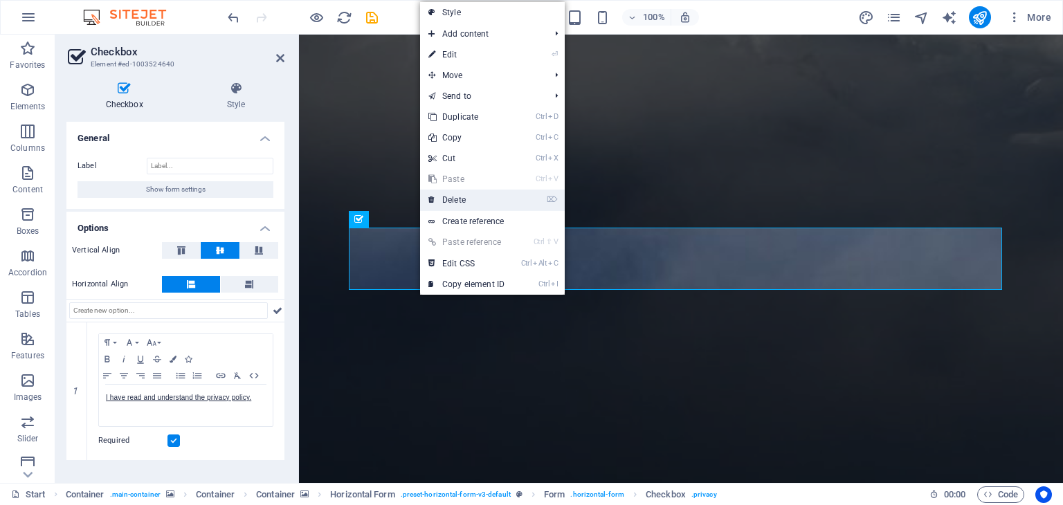
click at [436, 195] on link "⌦ Delete" at bounding box center [466, 200] width 93 height 21
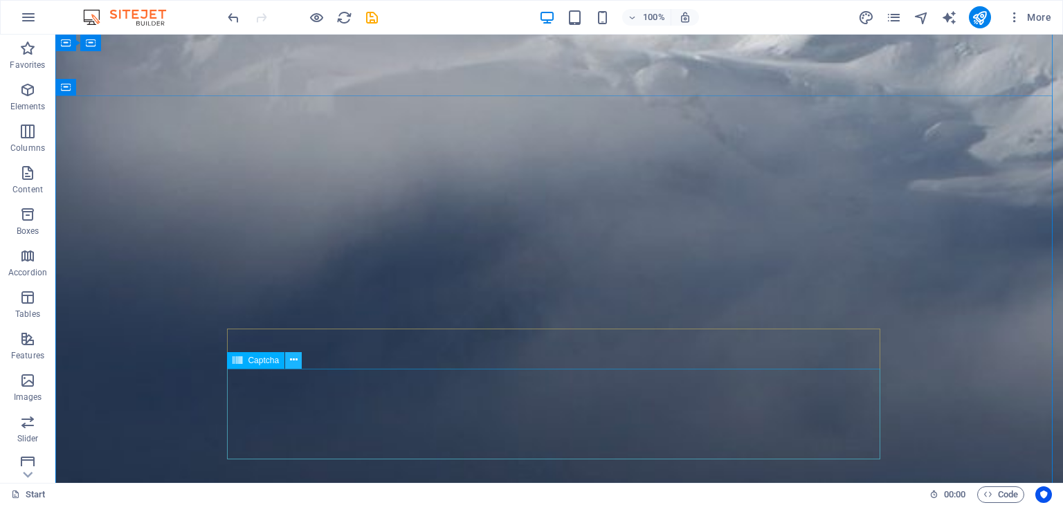
click at [293, 356] on icon at bounding box center [294, 360] width 8 height 15
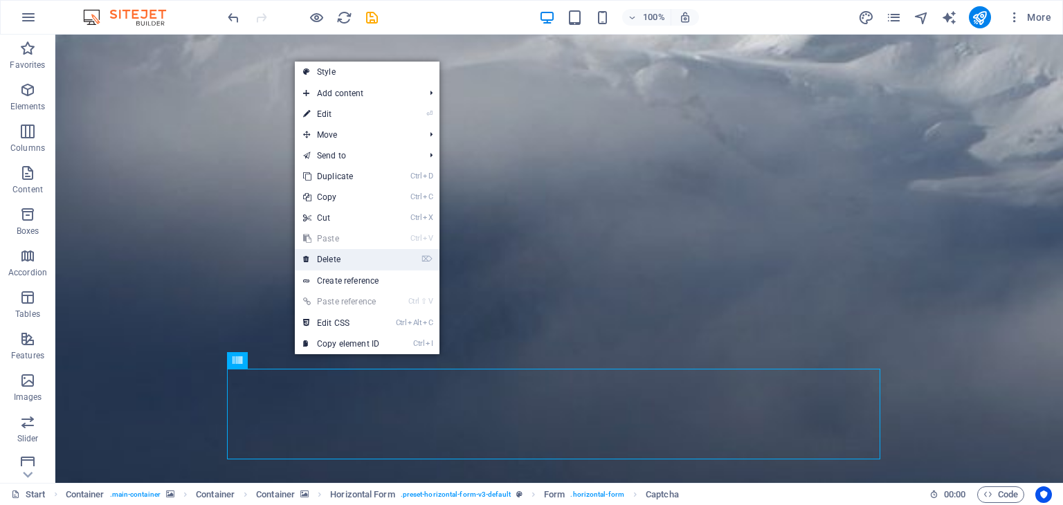
click at [320, 255] on link "⌦ Delete" at bounding box center [341, 259] width 93 height 21
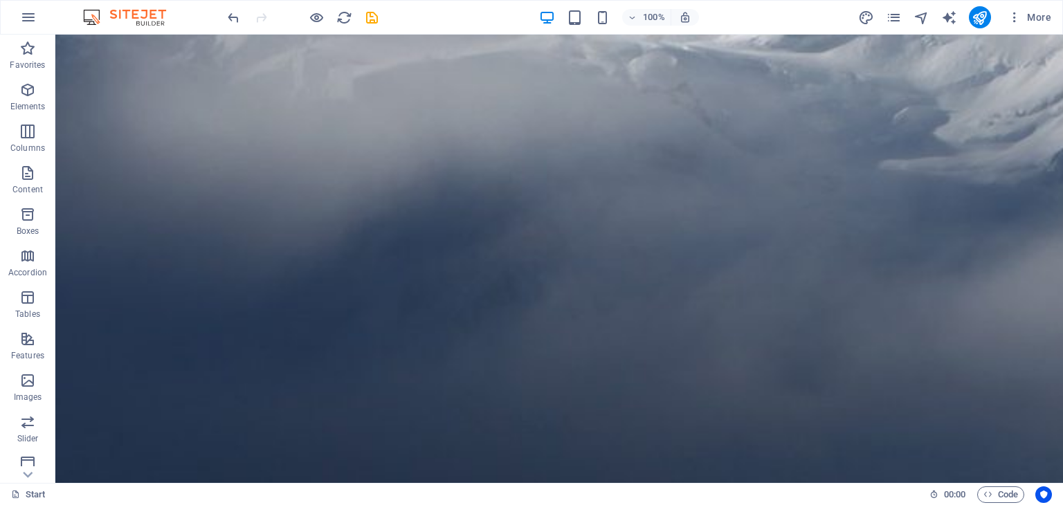
scroll to position [619, 0]
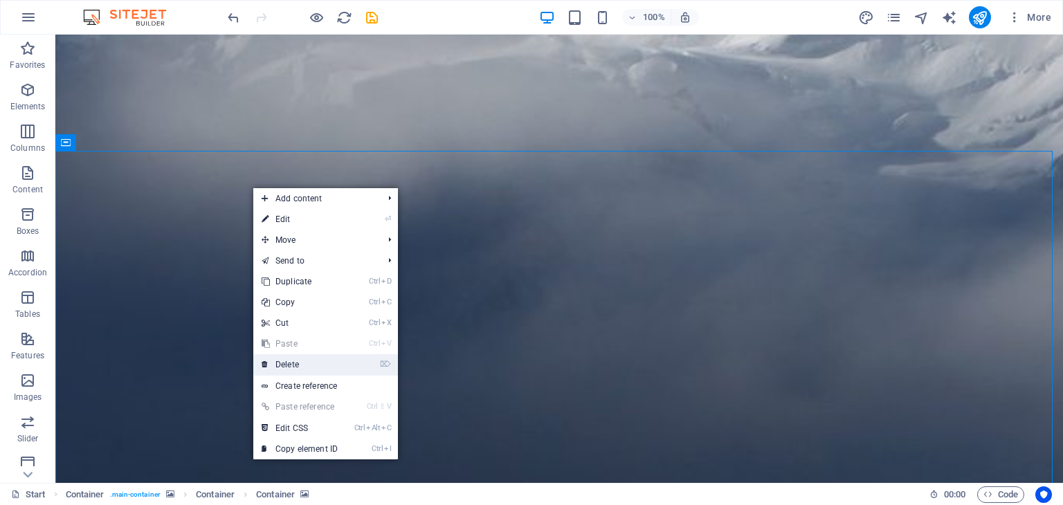
click at [288, 363] on link "⌦ Delete" at bounding box center [299, 364] width 93 height 21
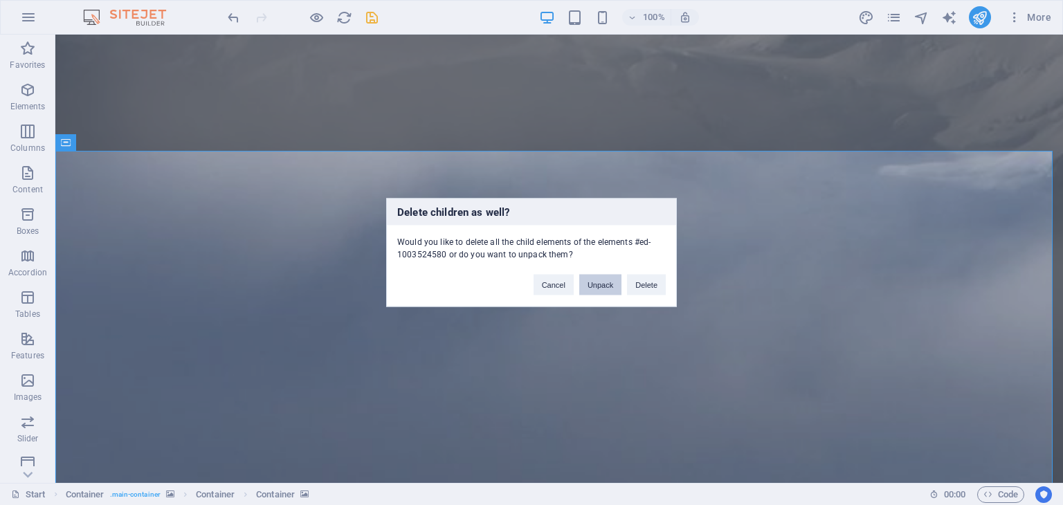
click at [599, 287] on button "Unpack" at bounding box center [600, 285] width 42 height 21
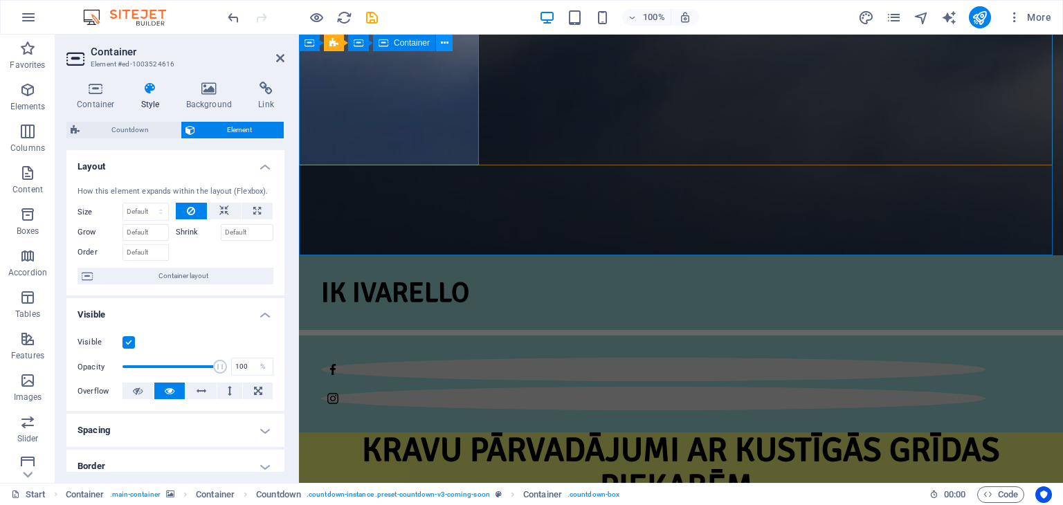
click at [449, 39] on button at bounding box center [444, 43] width 17 height 17
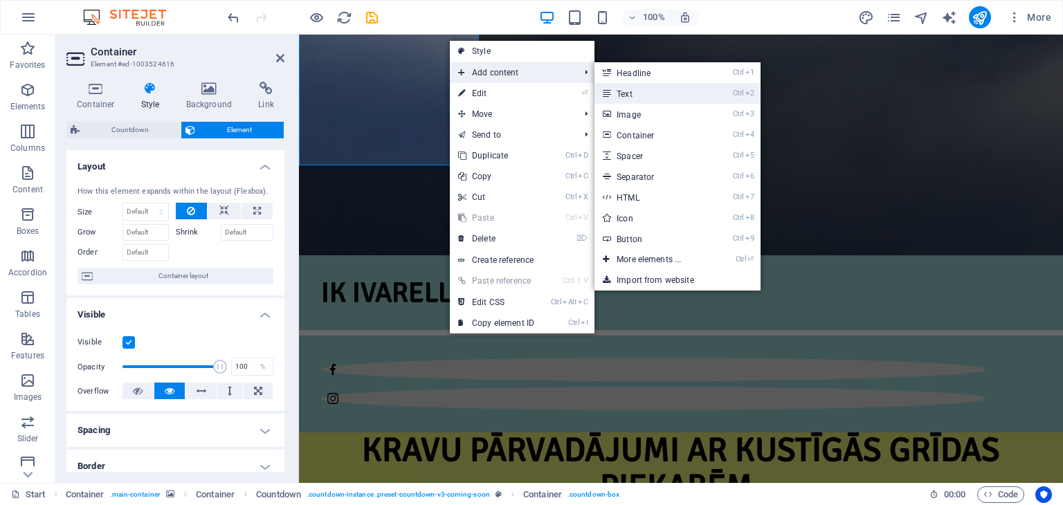
click at [626, 93] on link "Ctrl 2 Text" at bounding box center [652, 93] width 114 height 21
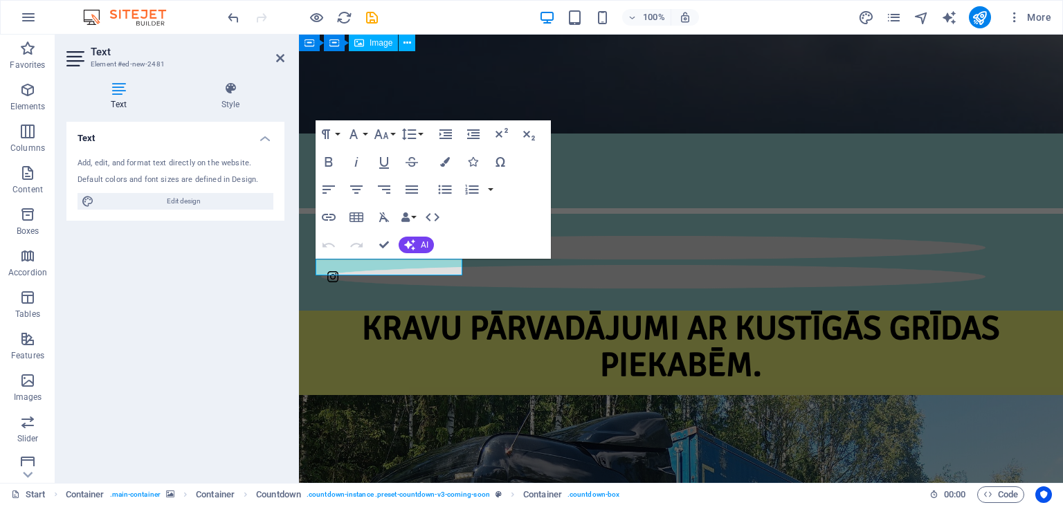
scroll to position [387, 0]
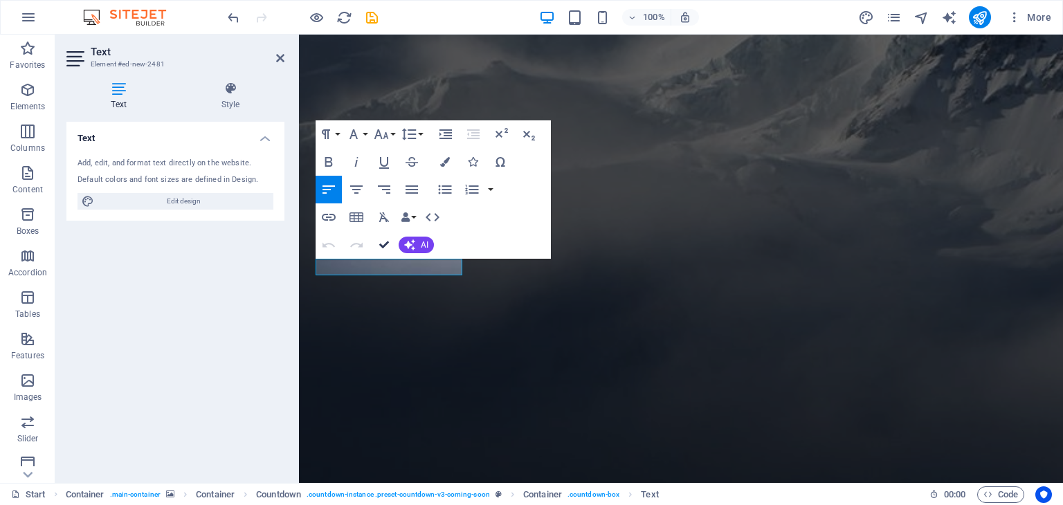
scroll to position [527, 0]
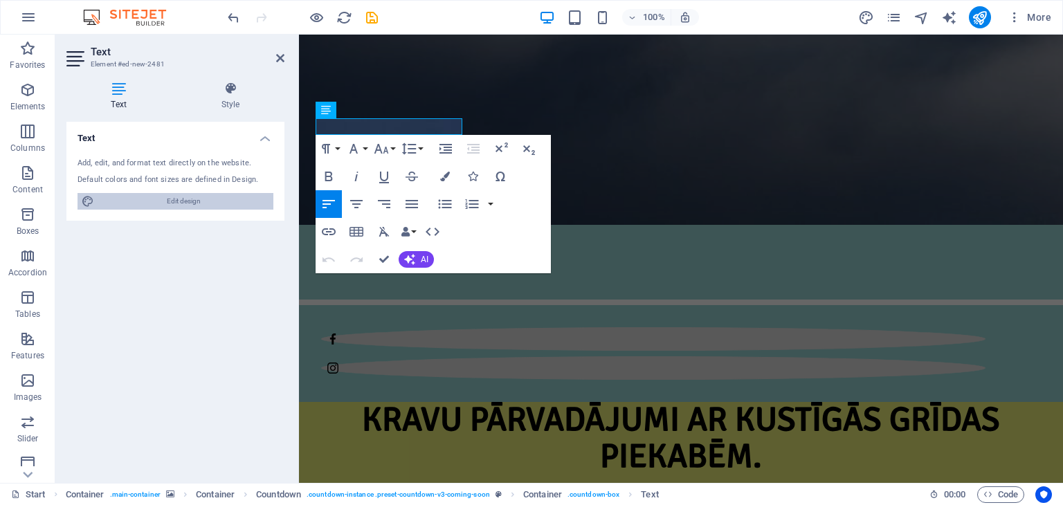
click at [205, 200] on span "Edit design" at bounding box center [183, 201] width 171 height 17
select select "px"
select select "300"
select select "px"
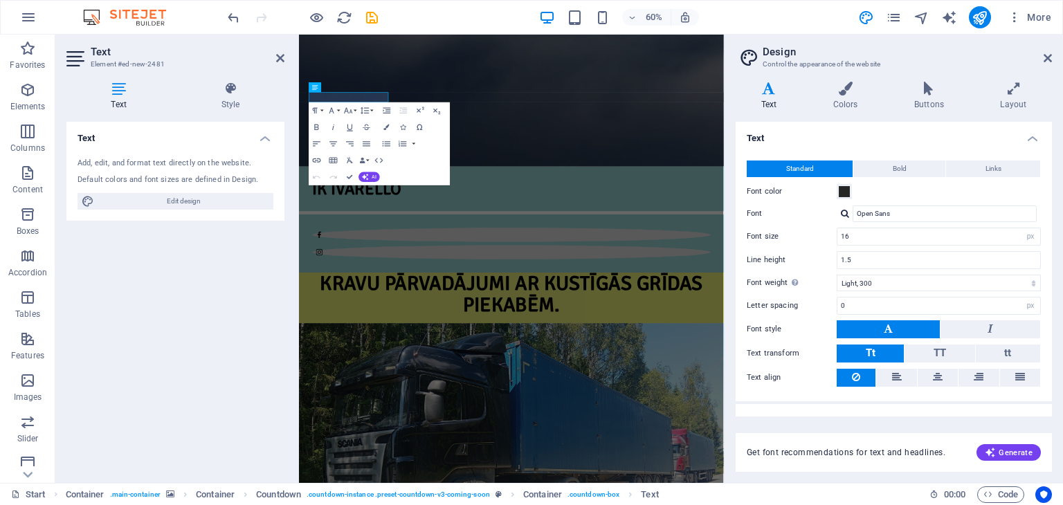
click at [129, 88] on icon at bounding box center [118, 89] width 105 height 14
click at [76, 52] on icon at bounding box center [76, 59] width 21 height 22
click at [245, 197] on span "Edit design" at bounding box center [183, 201] width 171 height 17
click at [770, 98] on h4 "Text" at bounding box center [772, 96] width 72 height 29
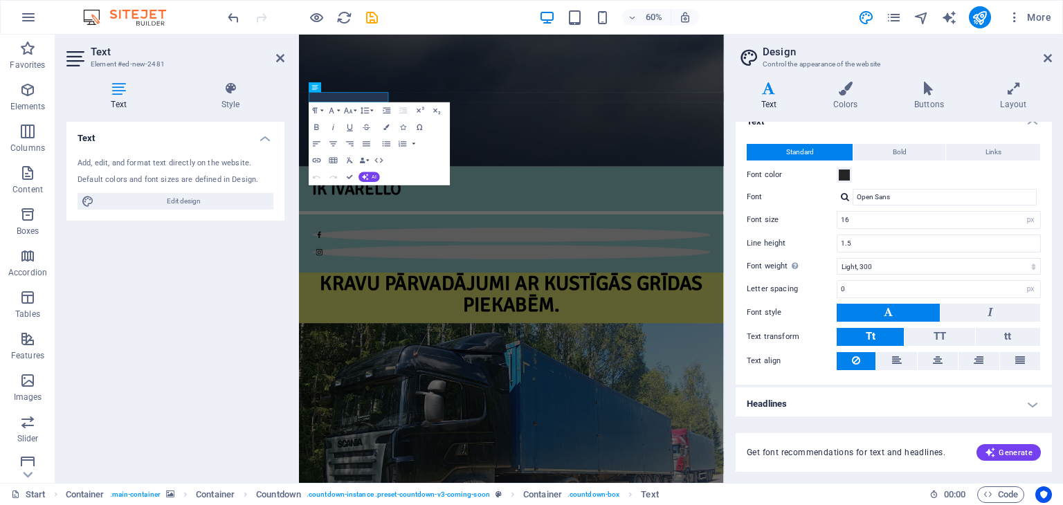
scroll to position [19, 0]
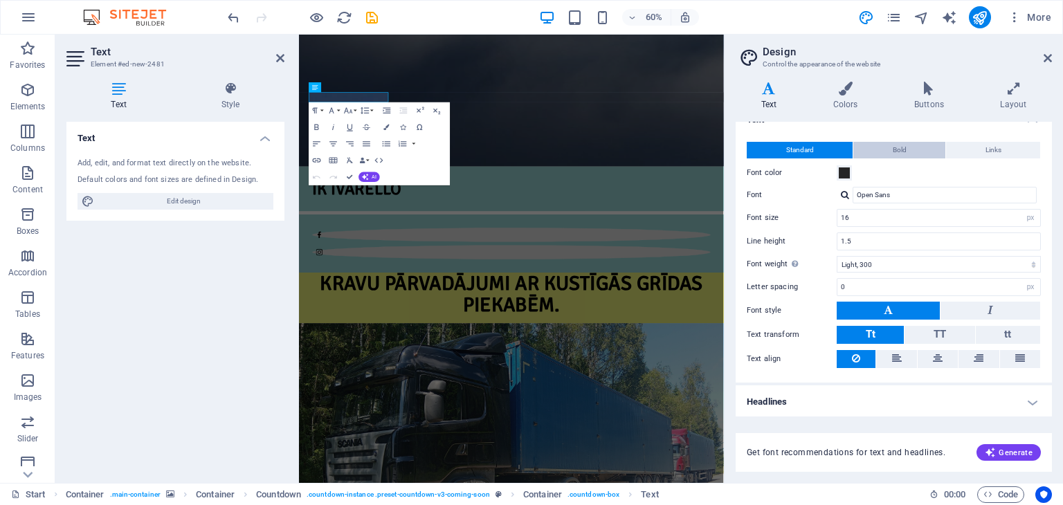
click at [910, 156] on button "Bold" at bounding box center [899, 150] width 92 height 17
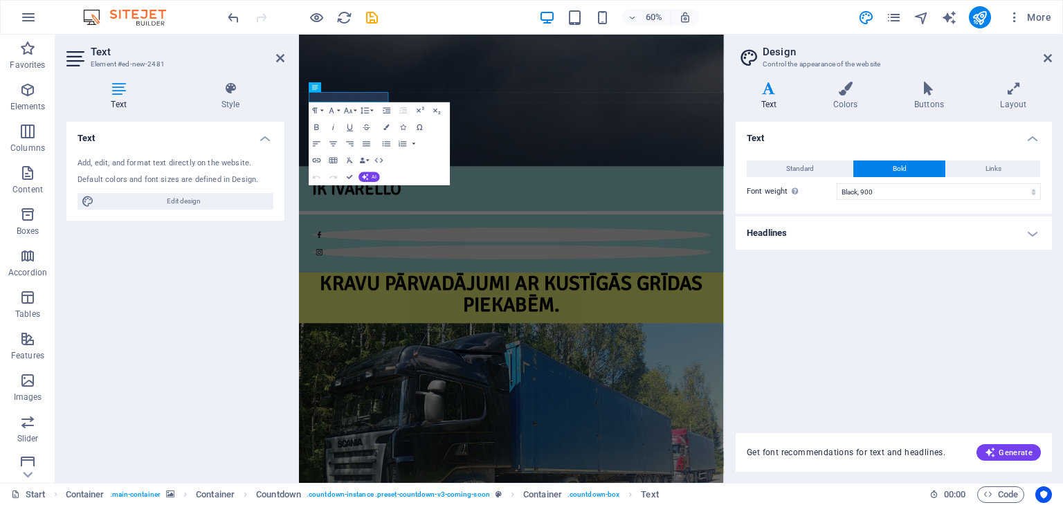
scroll to position [0, 0]
click at [991, 448] on icon "button" at bounding box center [990, 452] width 11 height 11
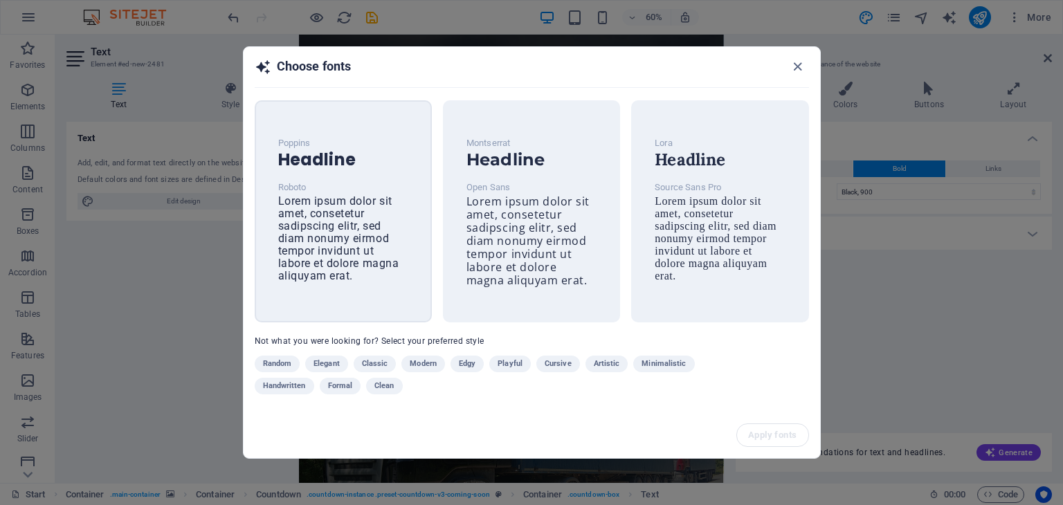
click at [336, 226] on span "Lorem ipsum dolor sit amet, consetetur sadipscing elitr, sed diam nonumy eirmod…" at bounding box center [338, 239] width 121 height 88
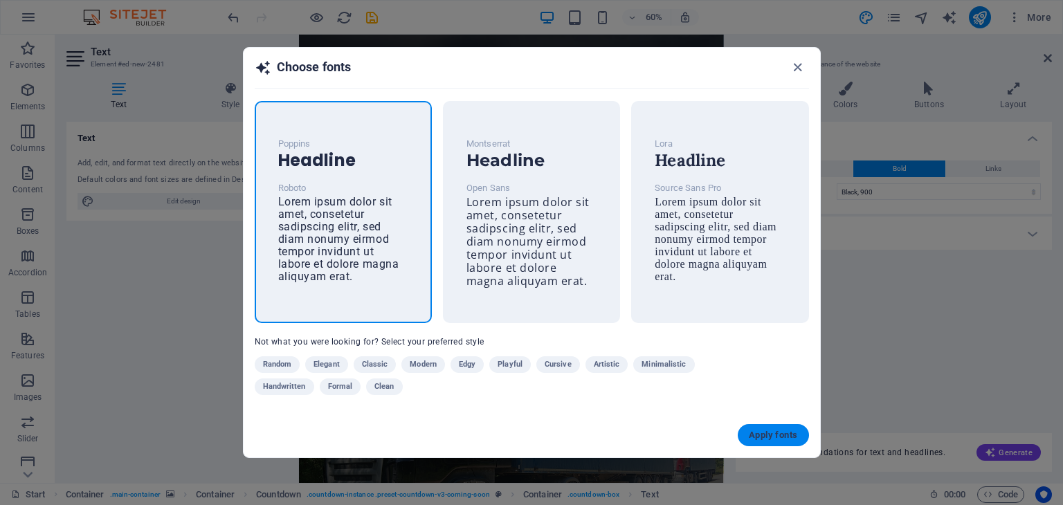
click at [786, 433] on span "Apply fonts" at bounding box center [773, 435] width 48 height 11
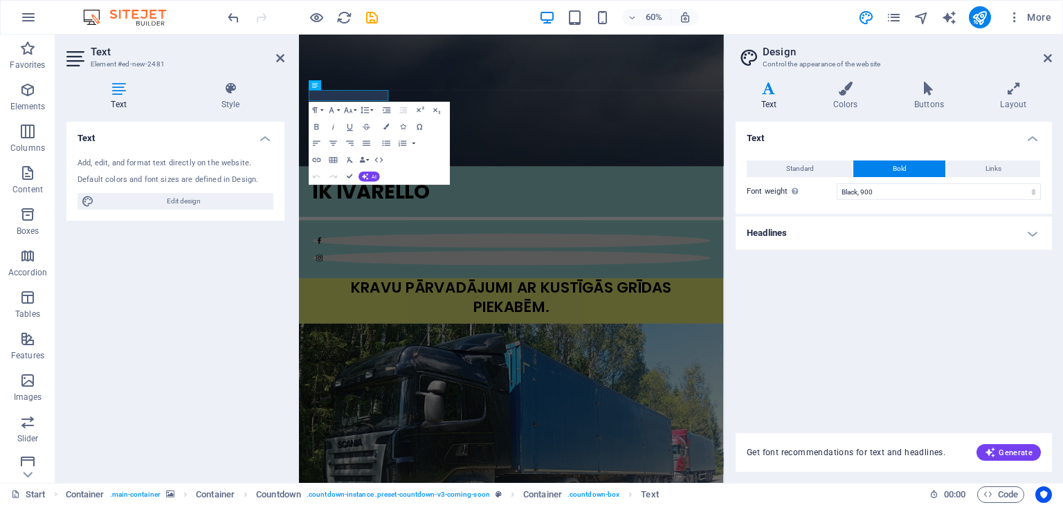
click at [846, 244] on h4 "Headlines" at bounding box center [894, 233] width 316 height 33
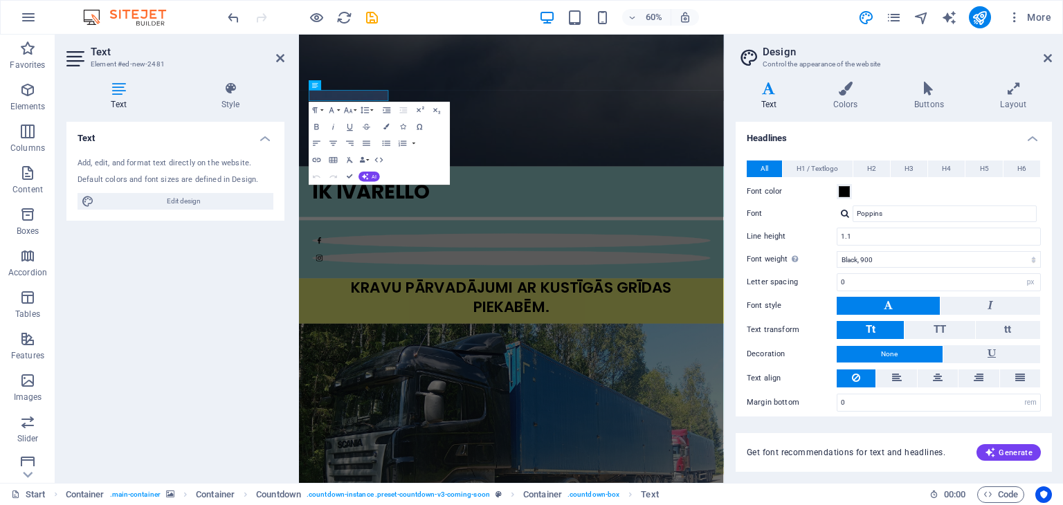
scroll to position [102, 0]
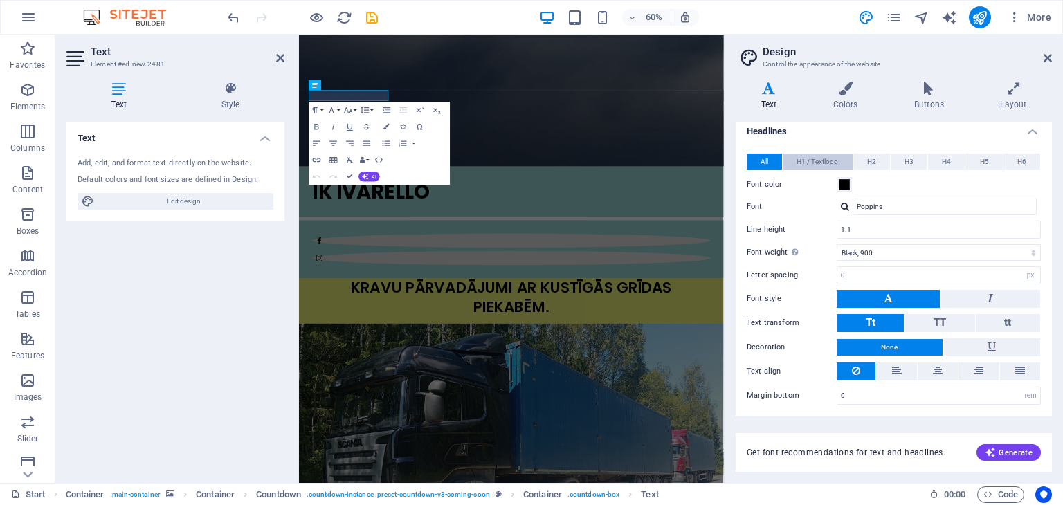
click at [825, 156] on span "H1 / Textlogo" at bounding box center [818, 162] width 42 height 17
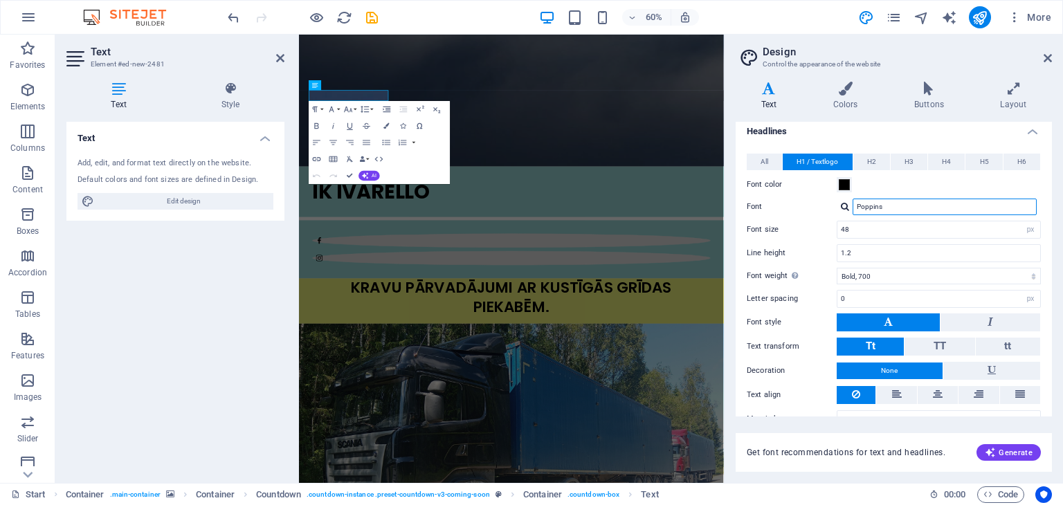
click at [880, 204] on input "Poppins" at bounding box center [945, 207] width 184 height 17
click at [278, 56] on icon at bounding box center [280, 58] width 8 height 11
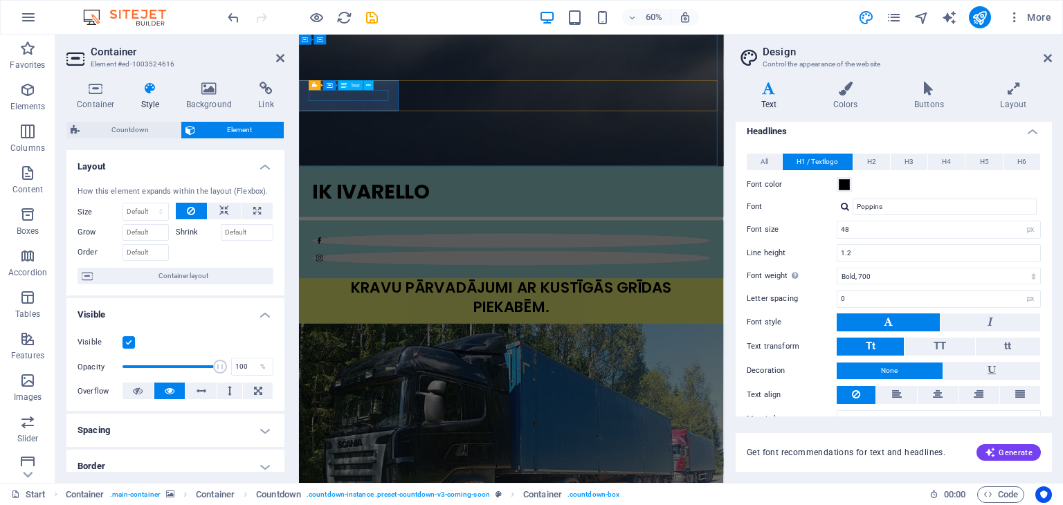
click at [357, 89] on div "Text" at bounding box center [350, 85] width 25 height 10
click at [280, 58] on icon at bounding box center [280, 58] width 8 height 11
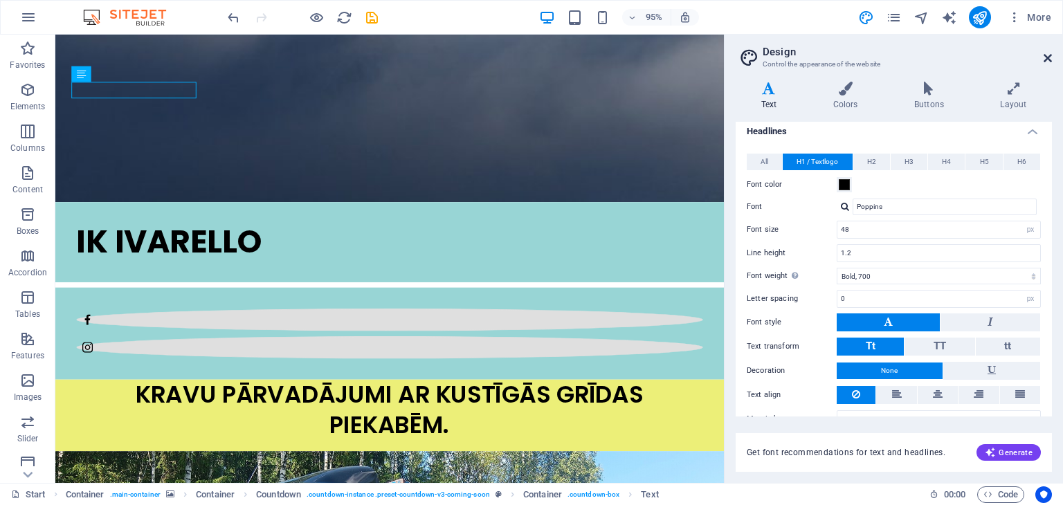
click at [1047, 53] on icon at bounding box center [1048, 58] width 8 height 11
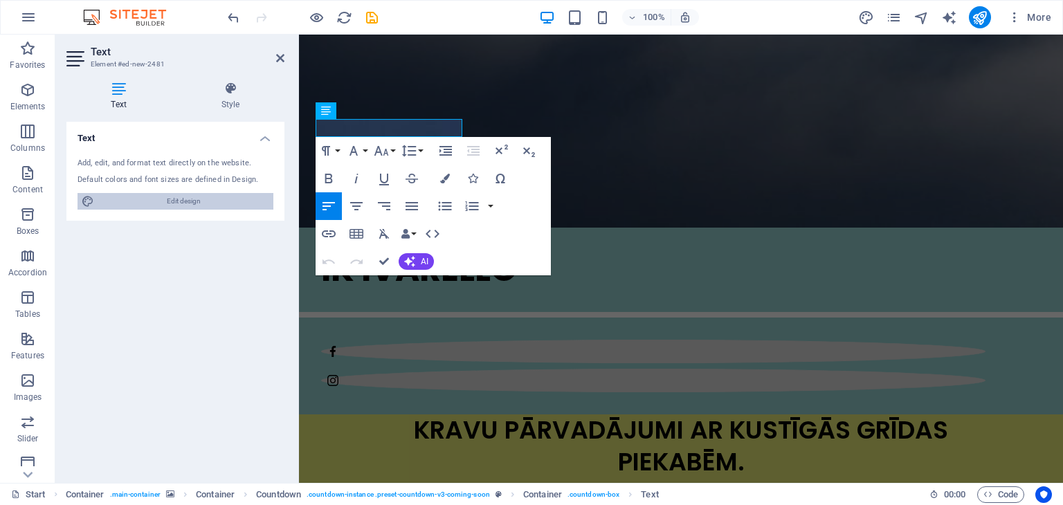
click at [203, 205] on span "Edit design" at bounding box center [183, 201] width 171 height 17
select select "900"
select select "px"
select select "700"
select select "px"
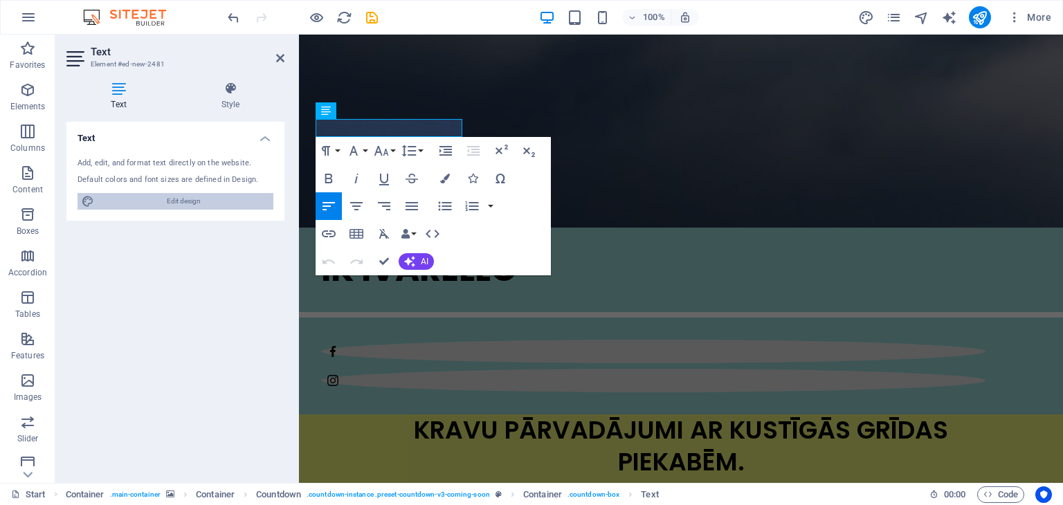
select select "rem"
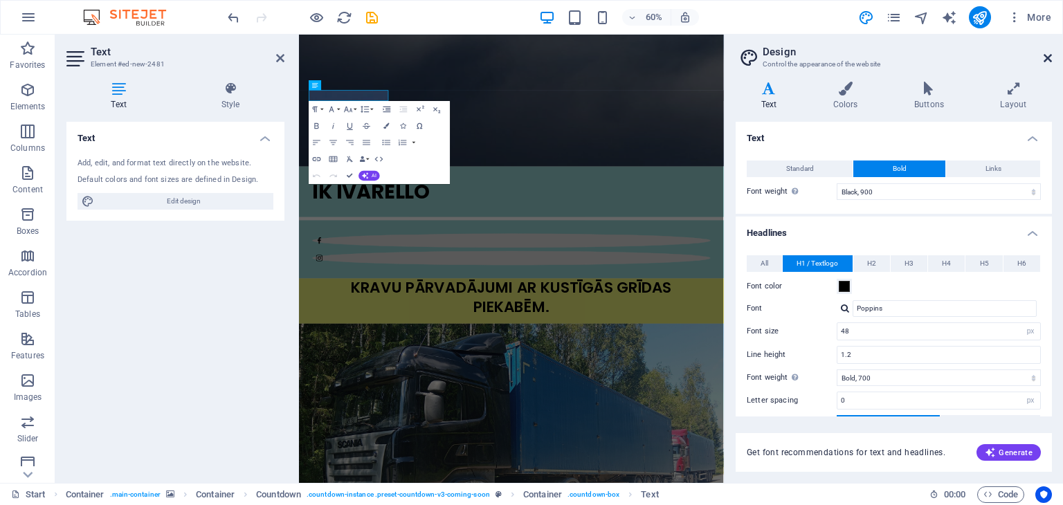
click at [1050, 53] on icon at bounding box center [1048, 58] width 8 height 11
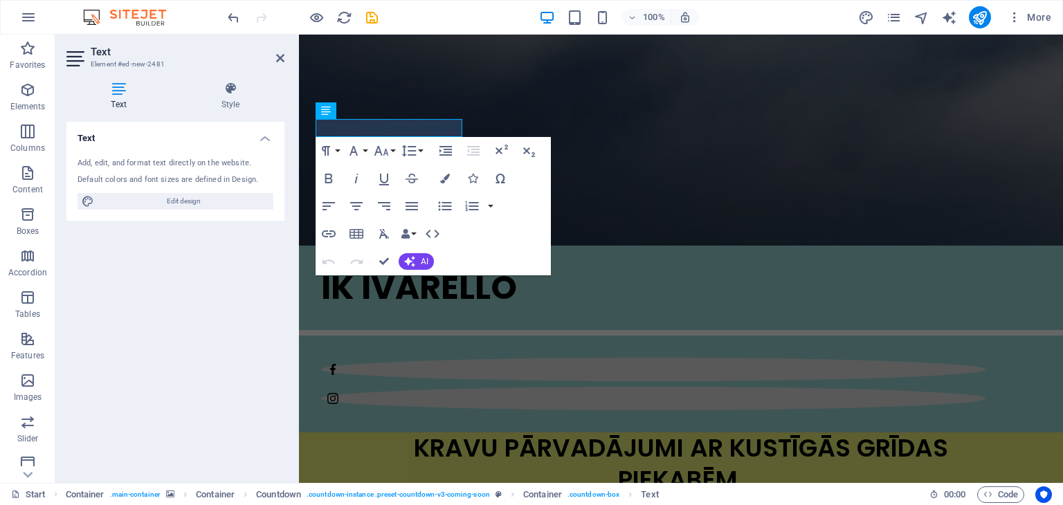
click at [461, 258] on div "Paragraph Format Normal Heading 1 Heading 2 Heading 3 Heading 4 Heading 5 Headi…" at bounding box center [433, 206] width 235 height 138
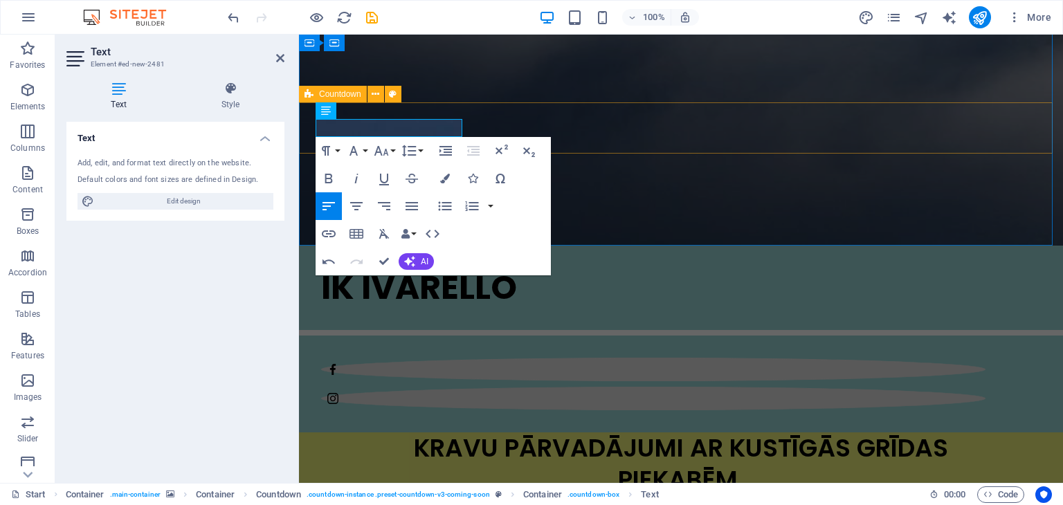
drag, startPoint x: 829, startPoint y: 282, endPoint x: 678, endPoint y: 116, distance: 224.0
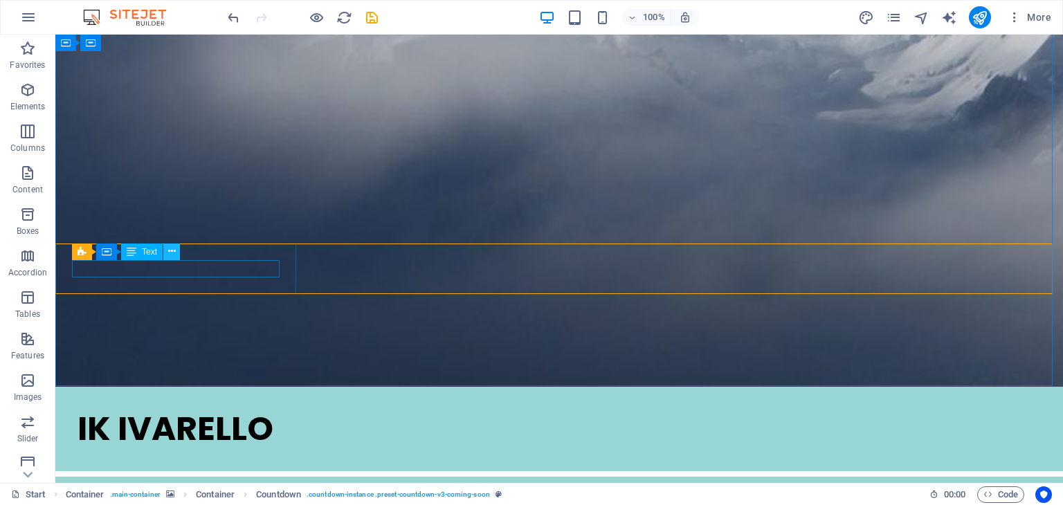
click at [170, 248] on icon at bounding box center [172, 251] width 8 height 15
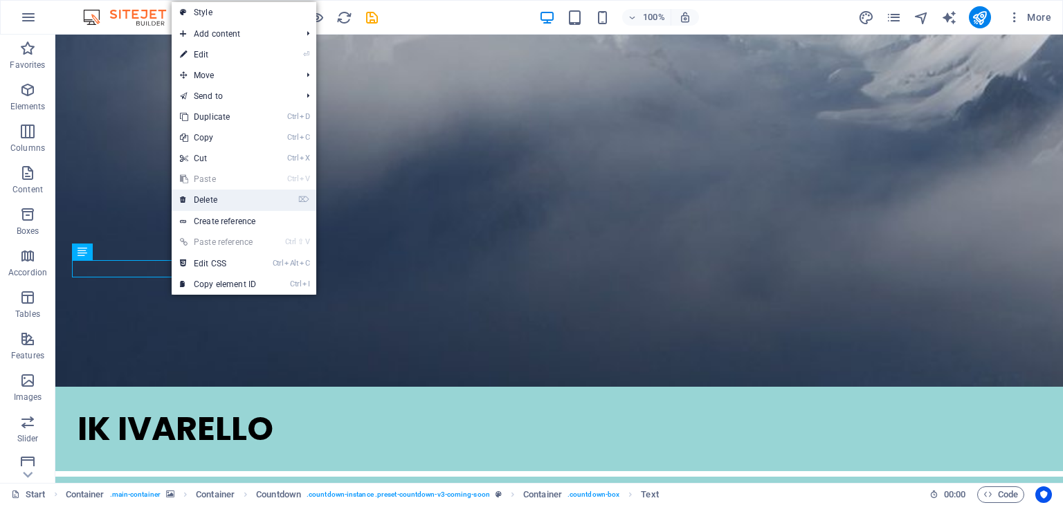
click at [210, 197] on link "⌦ Delete" at bounding box center [218, 200] width 93 height 21
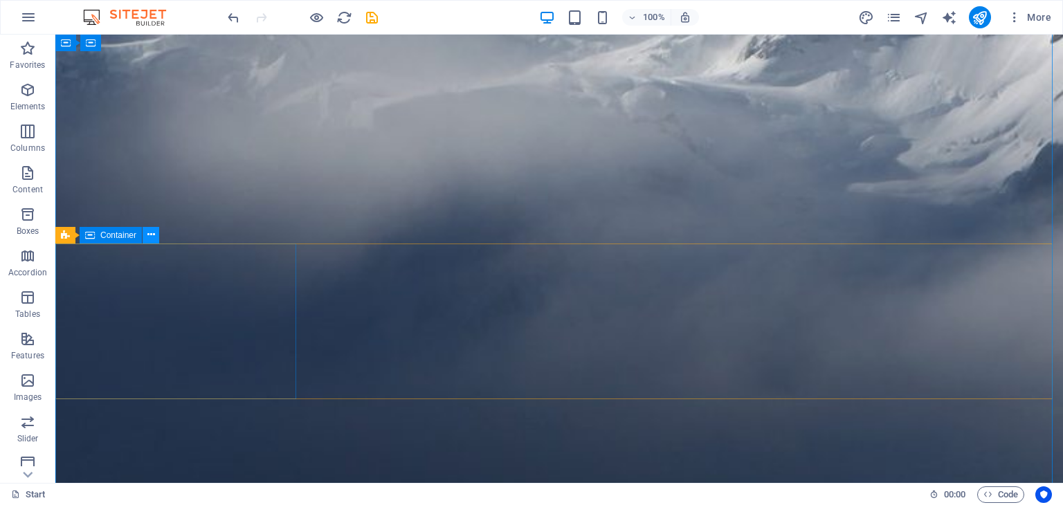
click at [153, 235] on icon at bounding box center [151, 235] width 8 height 15
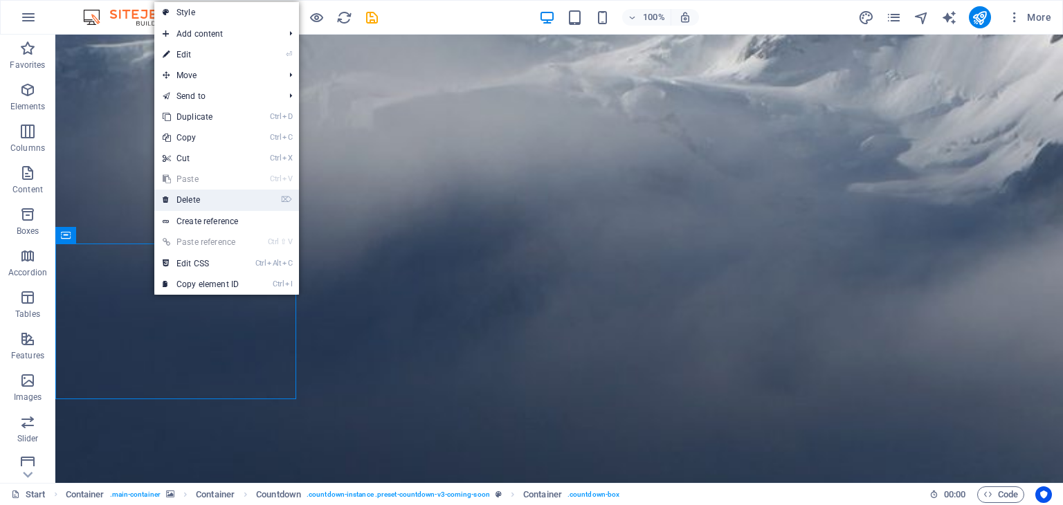
click at [195, 197] on link "⌦ Delete" at bounding box center [200, 200] width 93 height 21
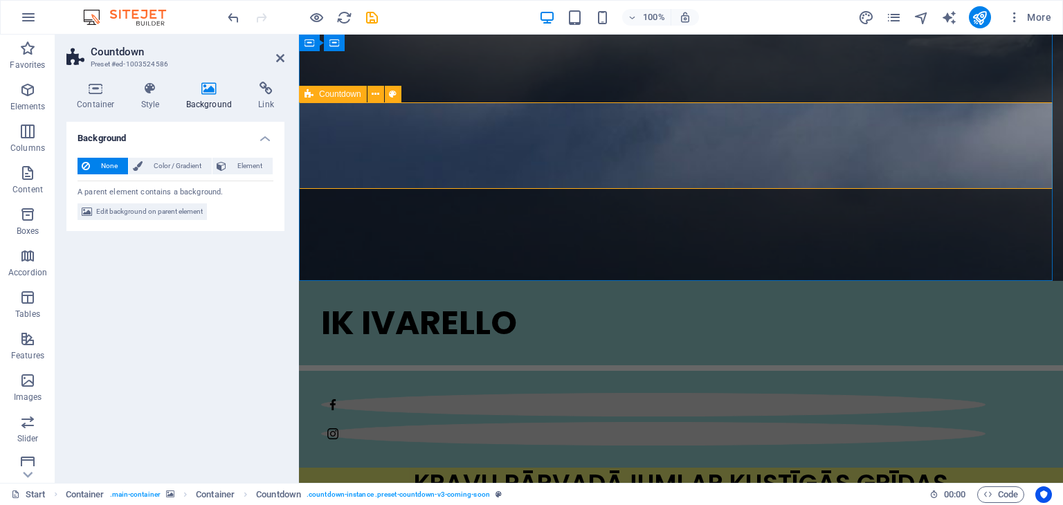
click at [377, 92] on icon at bounding box center [376, 94] width 8 height 15
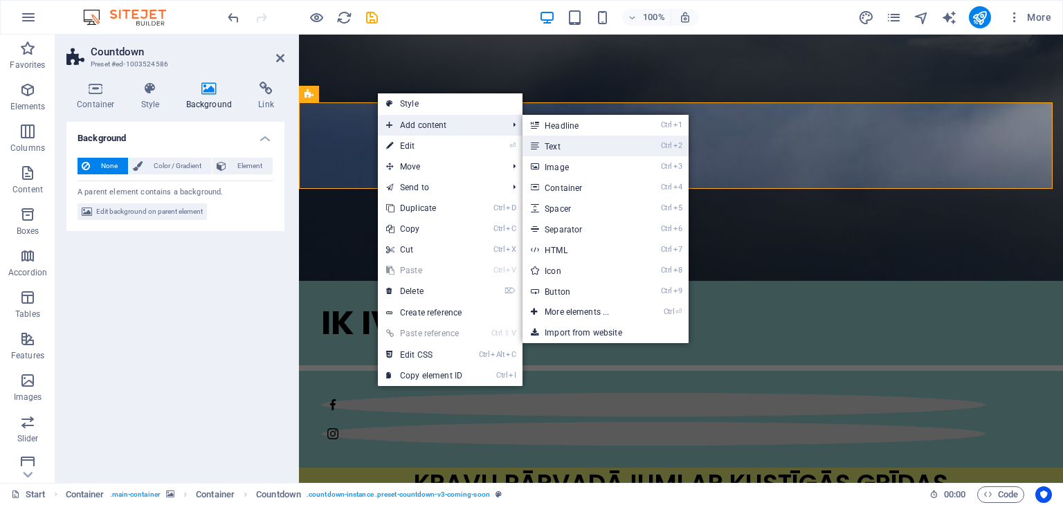
click at [562, 142] on link "Ctrl 2 Text" at bounding box center [580, 146] width 114 height 21
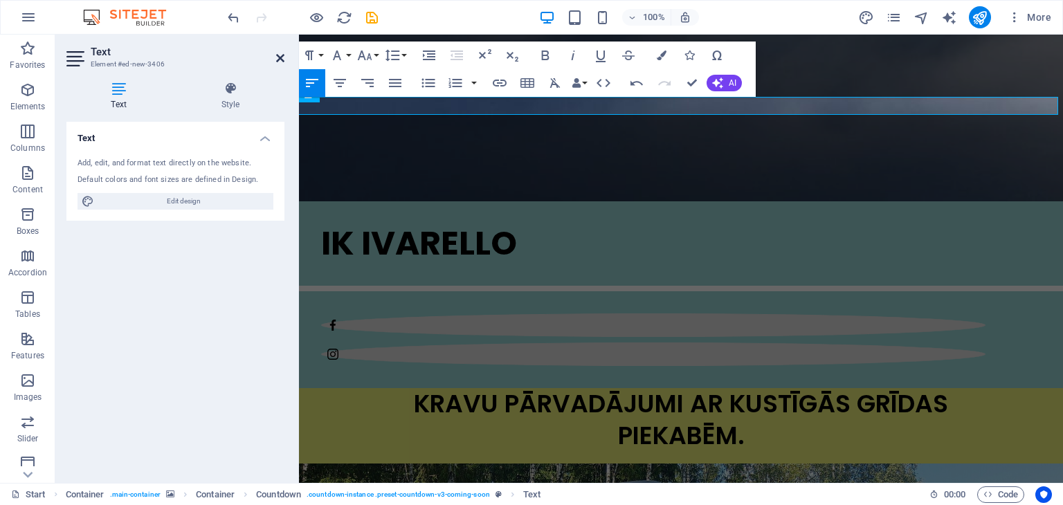
click at [280, 53] on icon at bounding box center [280, 58] width 8 height 11
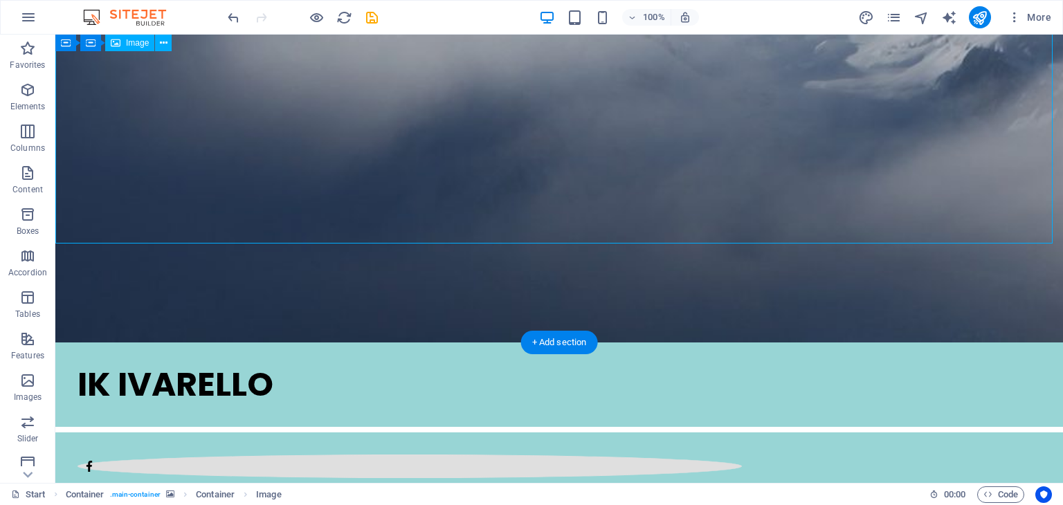
drag, startPoint x: 570, startPoint y: 234, endPoint x: 570, endPoint y: 242, distance: 8.3
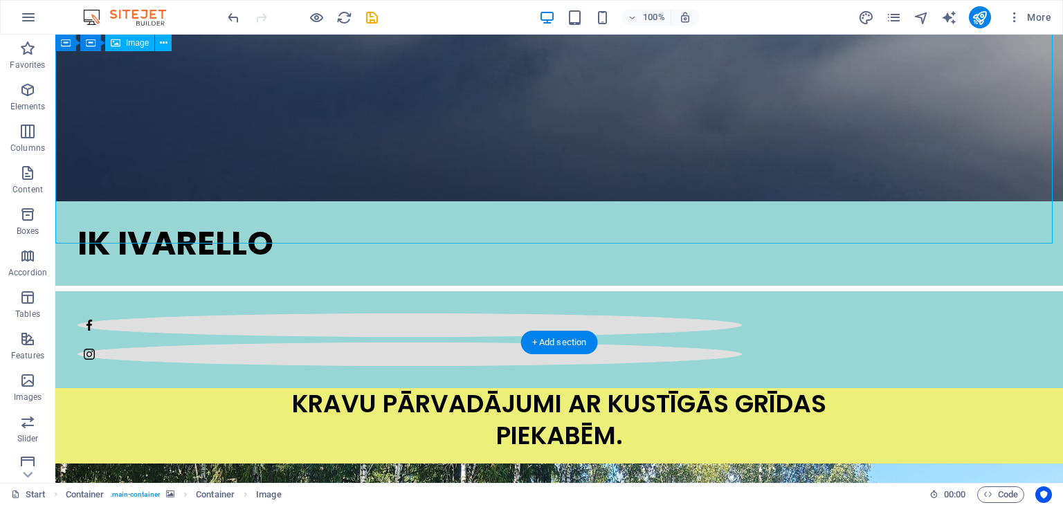
select select "%"
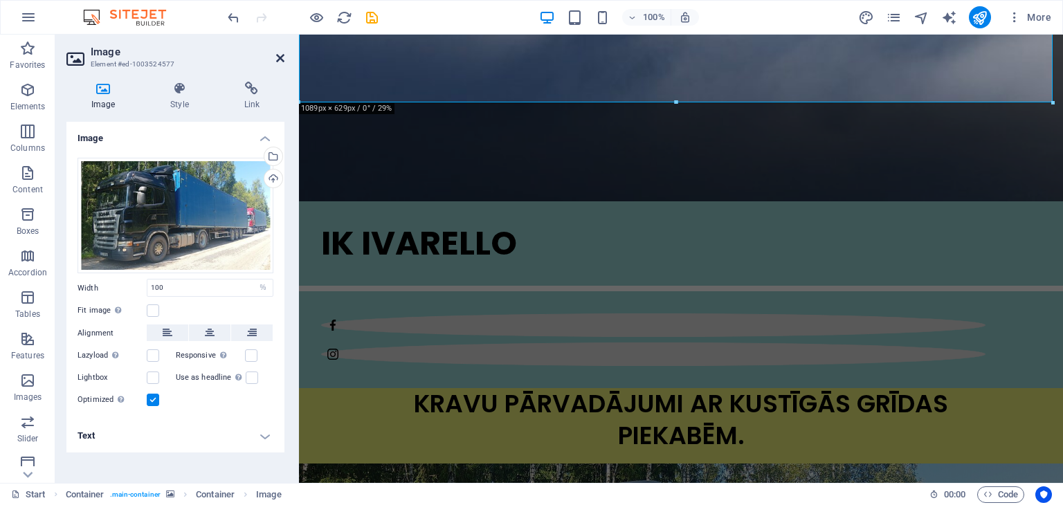
click at [280, 53] on icon at bounding box center [280, 58] width 8 height 11
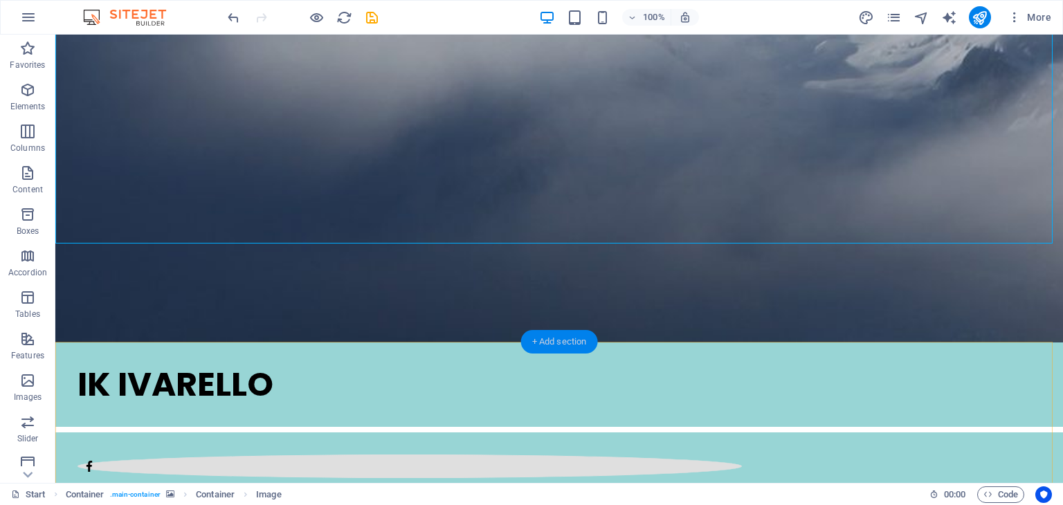
click at [557, 344] on div "+ Add section" at bounding box center [559, 342] width 77 height 24
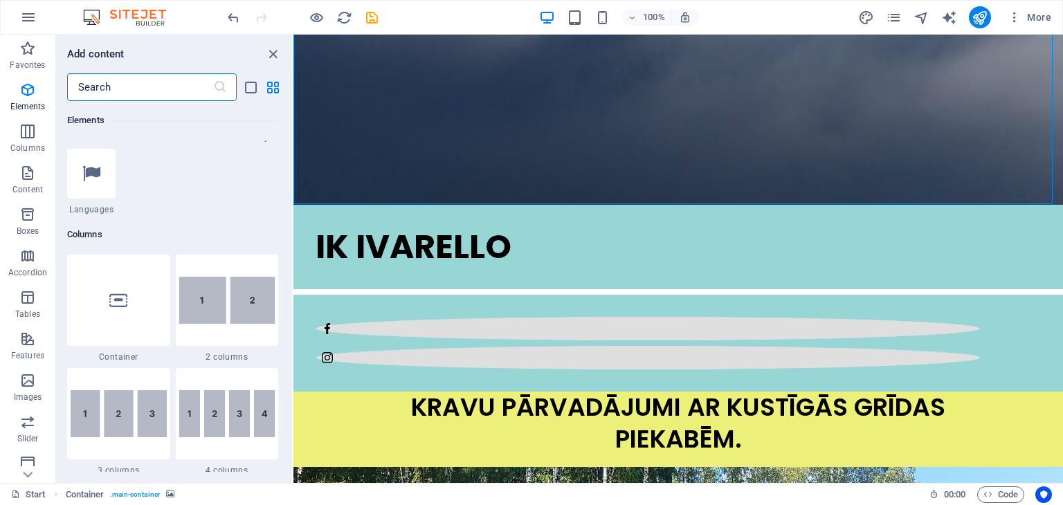
scroll to position [673, 0]
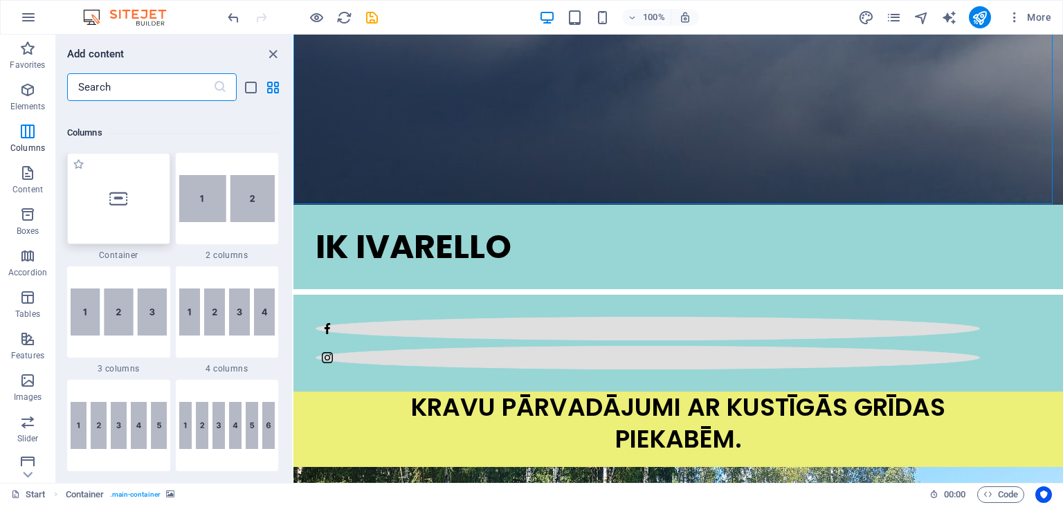
click at [107, 203] on div at bounding box center [118, 198] width 103 height 91
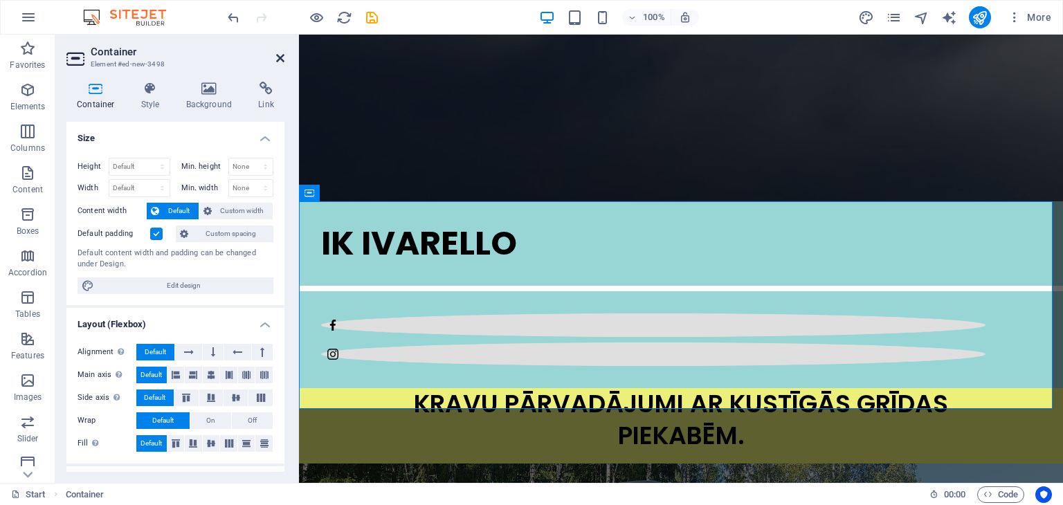
click at [280, 57] on icon at bounding box center [280, 58] width 8 height 11
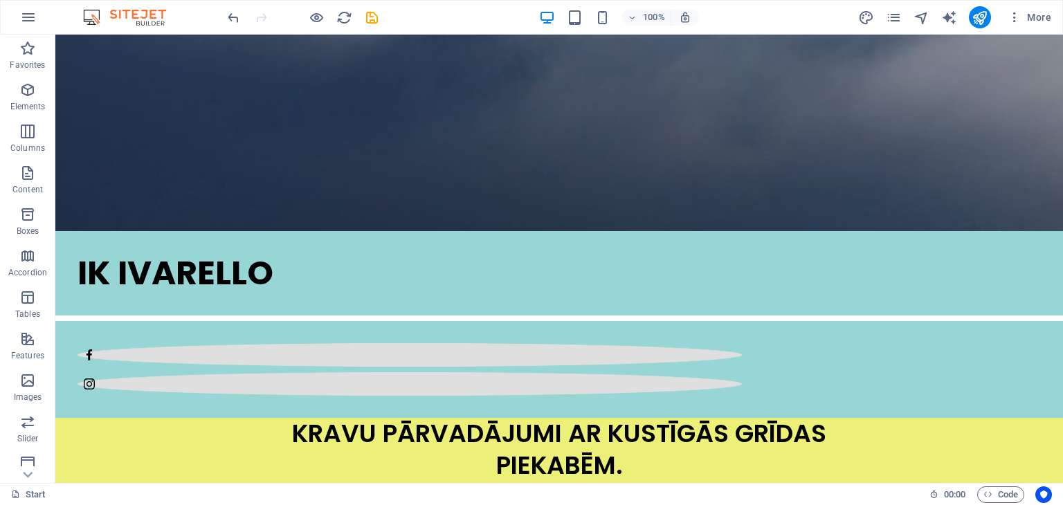
scroll to position [658, 0]
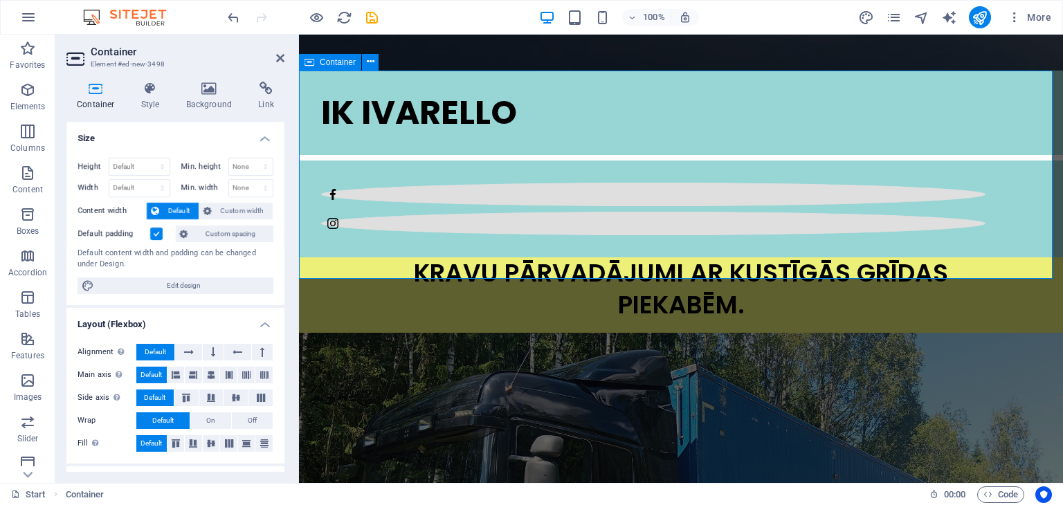
click at [370, 62] on icon at bounding box center [371, 62] width 8 height 15
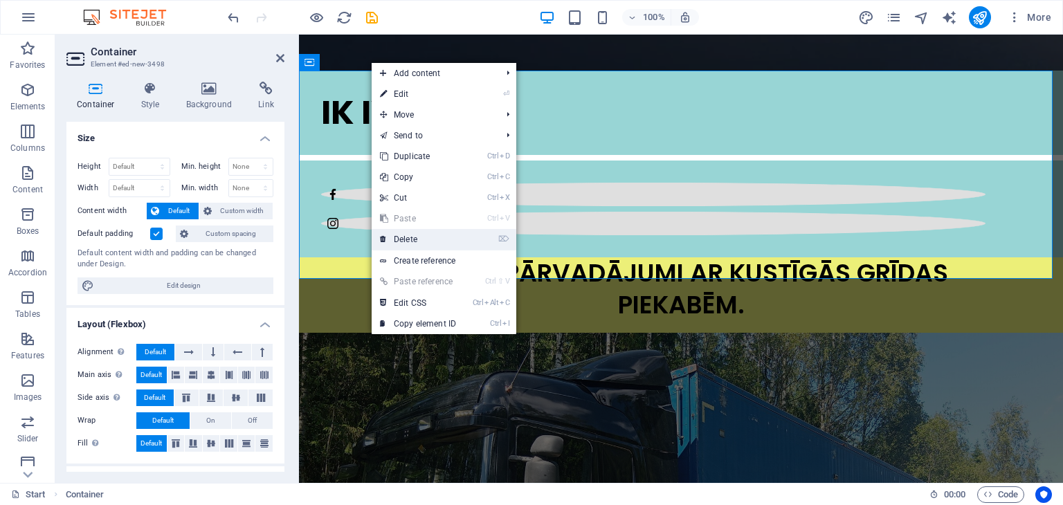
click at [409, 236] on link "⌦ Delete" at bounding box center [418, 239] width 93 height 21
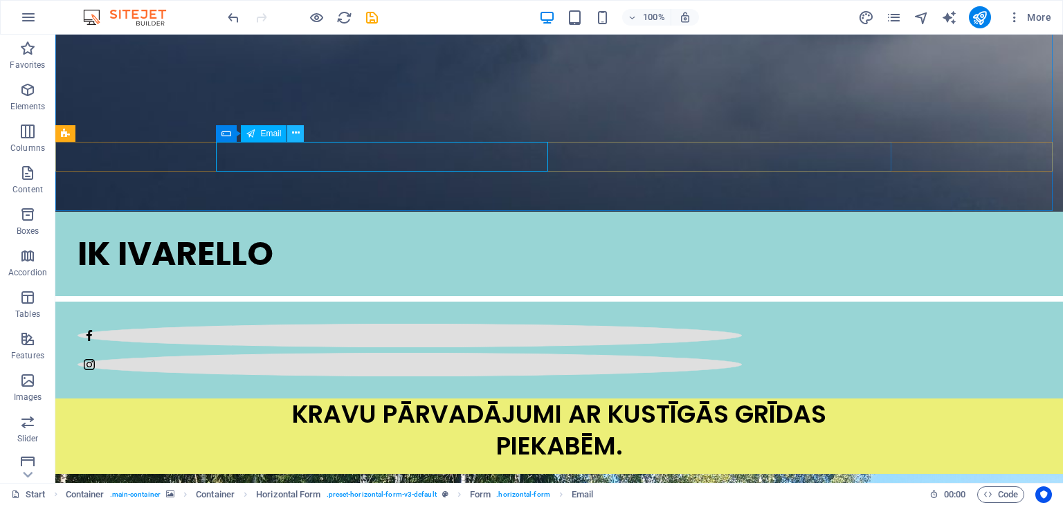
click at [293, 131] on icon at bounding box center [296, 133] width 8 height 15
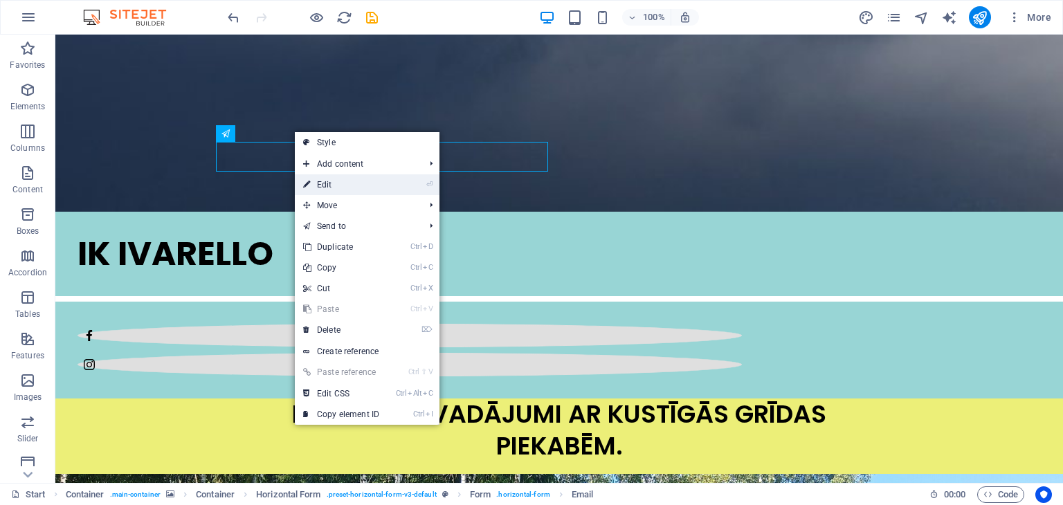
click at [346, 184] on link "⏎ Edit" at bounding box center [341, 184] width 93 height 21
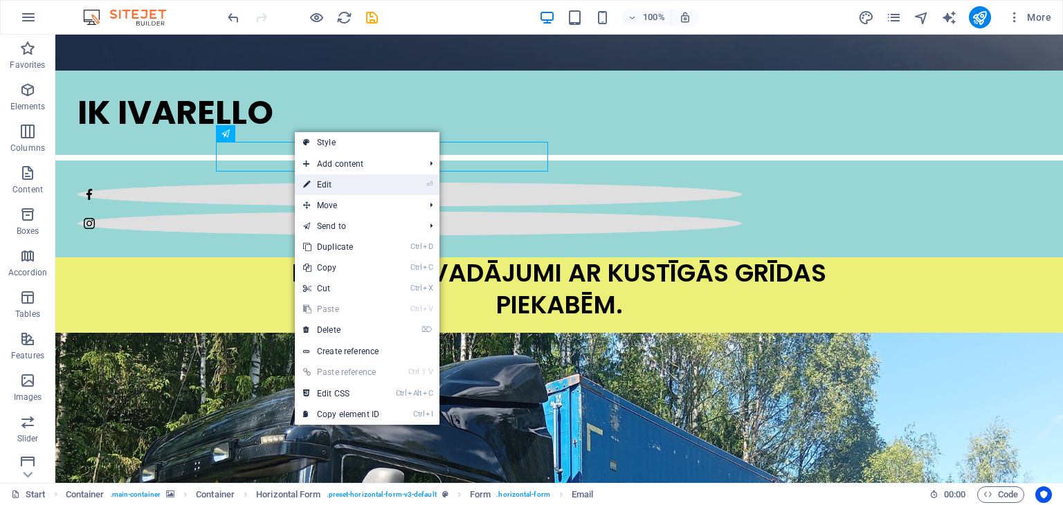
scroll to position [414, 0]
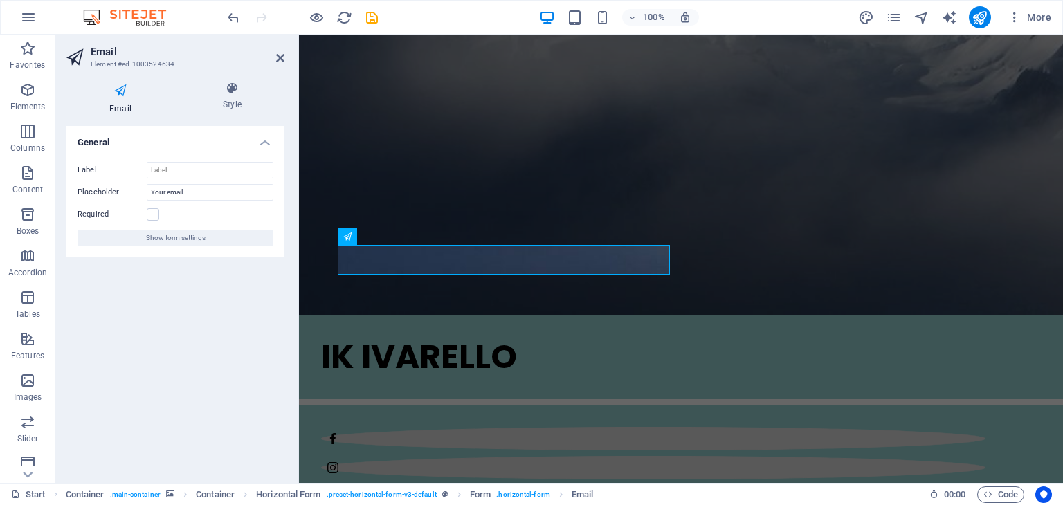
type input "[PERSON_NAME][EMAIL_ADDRESS][DOMAIN_NAME]"
click at [224, 318] on div "General Label Placeholder Your email Required Show form settings" at bounding box center [175, 299] width 218 height 346
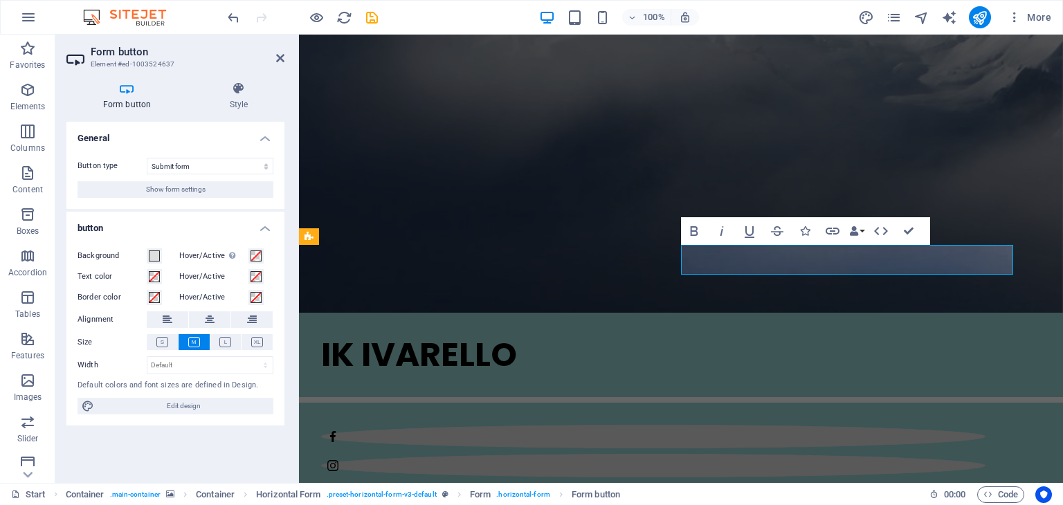
type button "Submit"
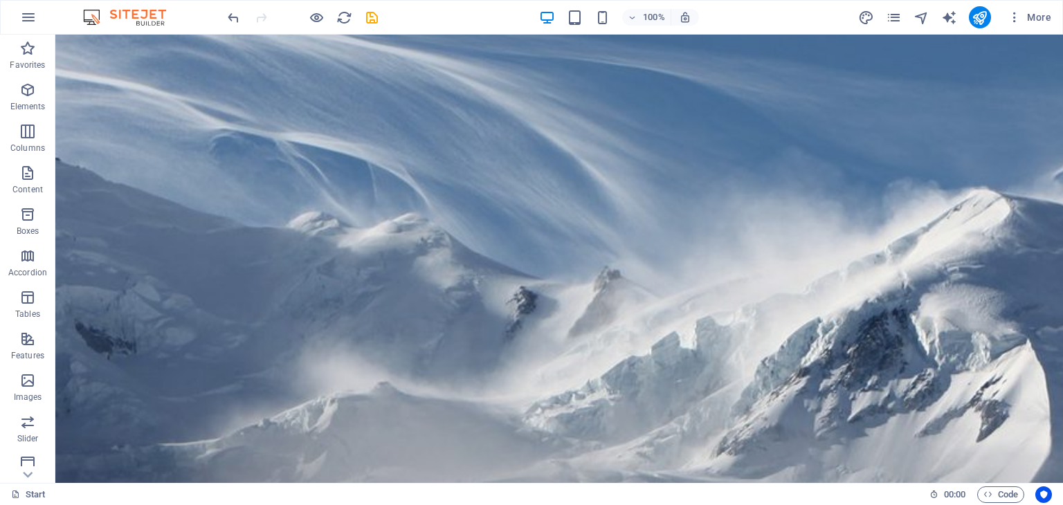
scroll to position [0, 0]
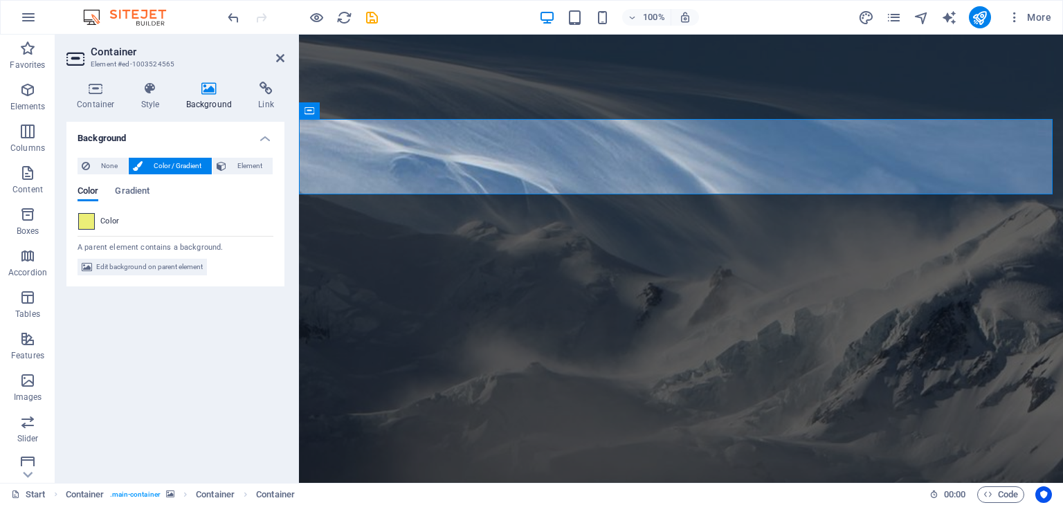
click at [91, 220] on span at bounding box center [86, 221] width 15 height 15
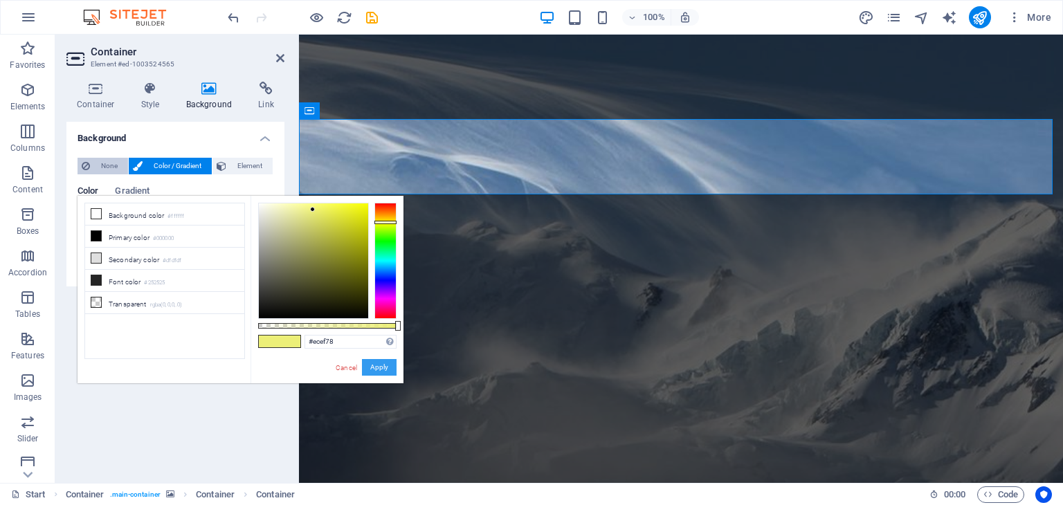
click at [107, 169] on span "None" at bounding box center [109, 166] width 30 height 17
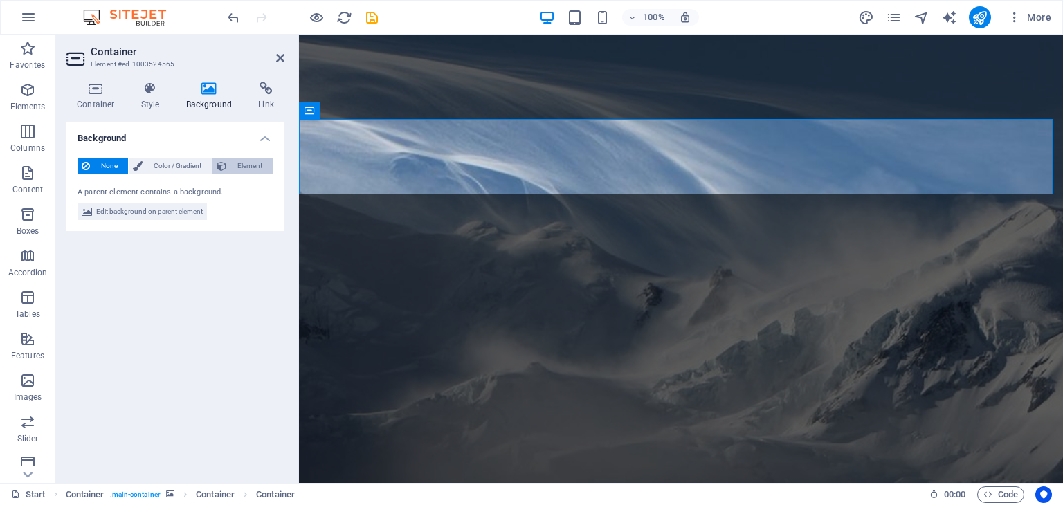
click at [237, 167] on span "Element" at bounding box center [249, 166] width 38 height 17
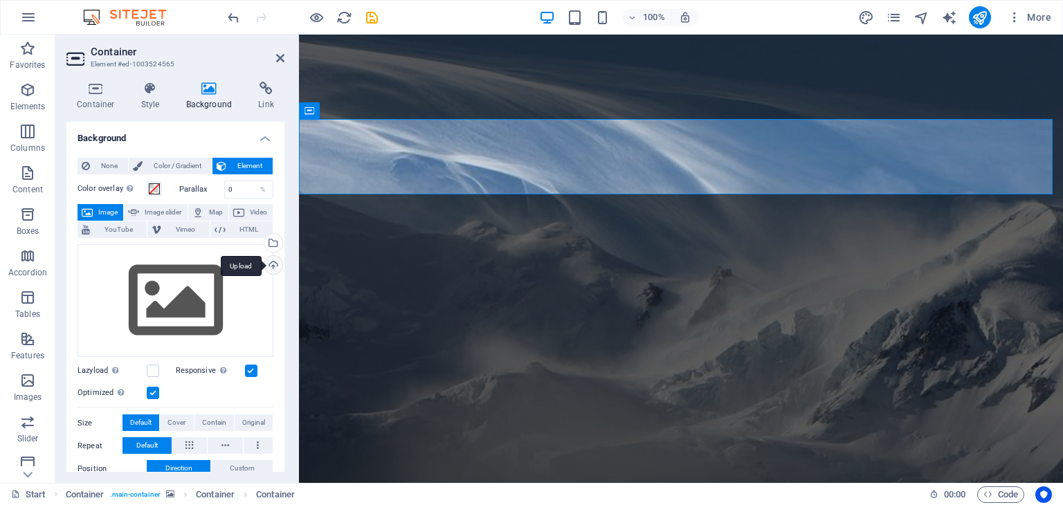
click at [272, 263] on div "Upload" at bounding box center [272, 266] width 21 height 21
click at [271, 238] on div "Select files from the file manager, stock photos, or upload file(s)" at bounding box center [272, 244] width 21 height 21
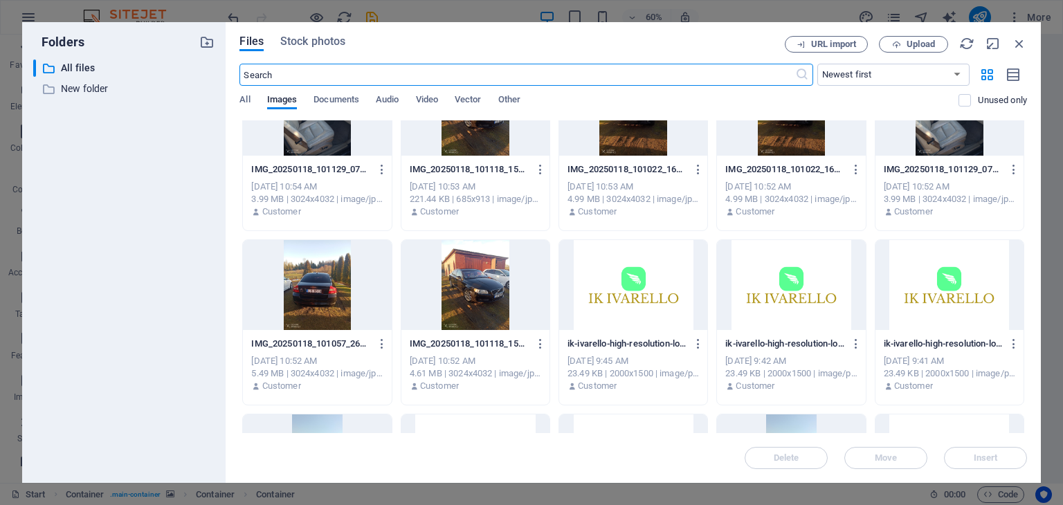
scroll to position [379, 0]
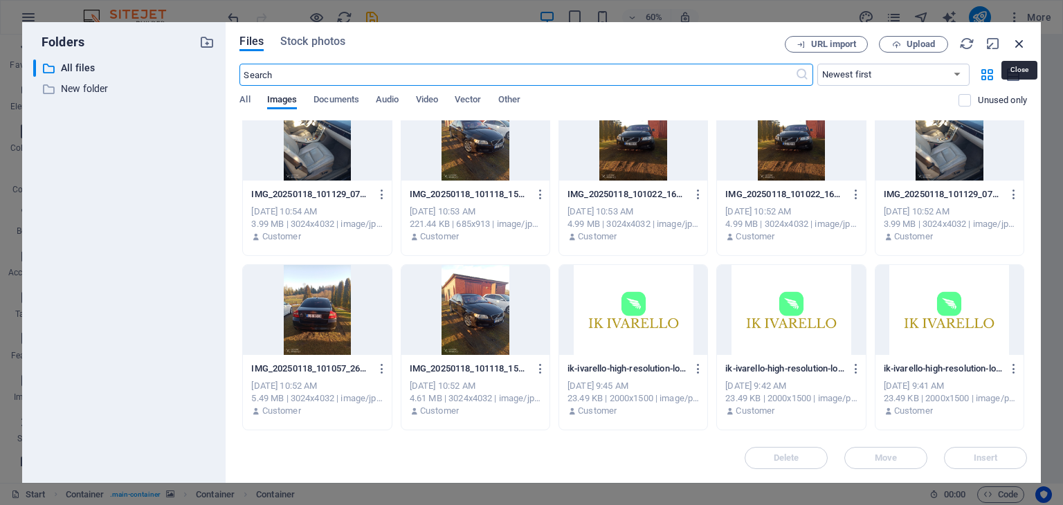
click at [1020, 42] on icon "button" at bounding box center [1019, 43] width 15 height 15
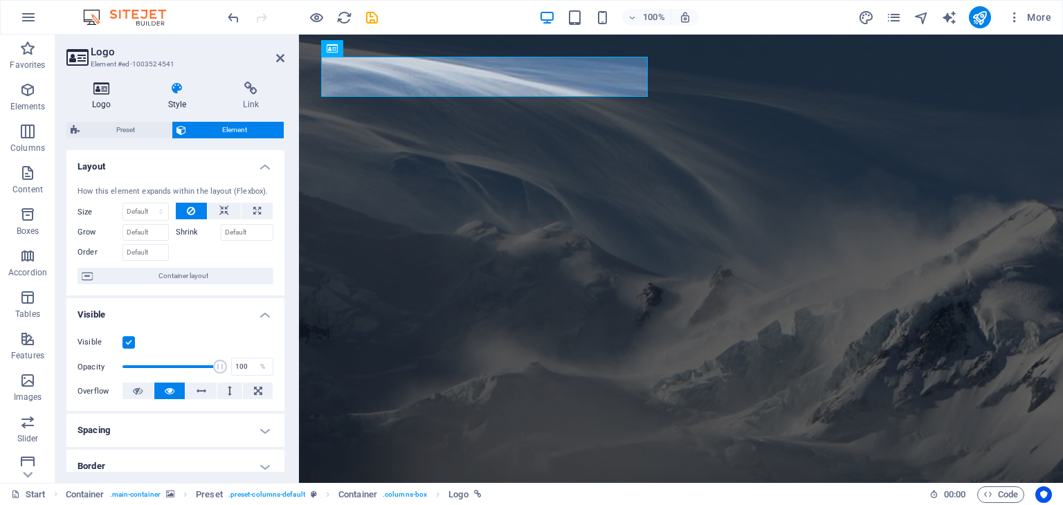
click at [102, 85] on icon at bounding box center [101, 89] width 71 height 14
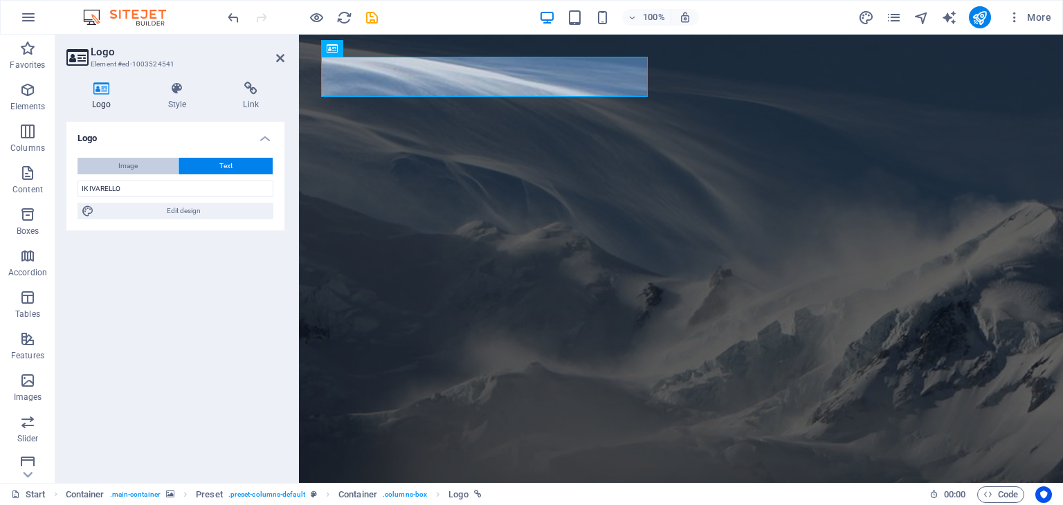
click at [141, 159] on button "Image" at bounding box center [128, 166] width 100 height 17
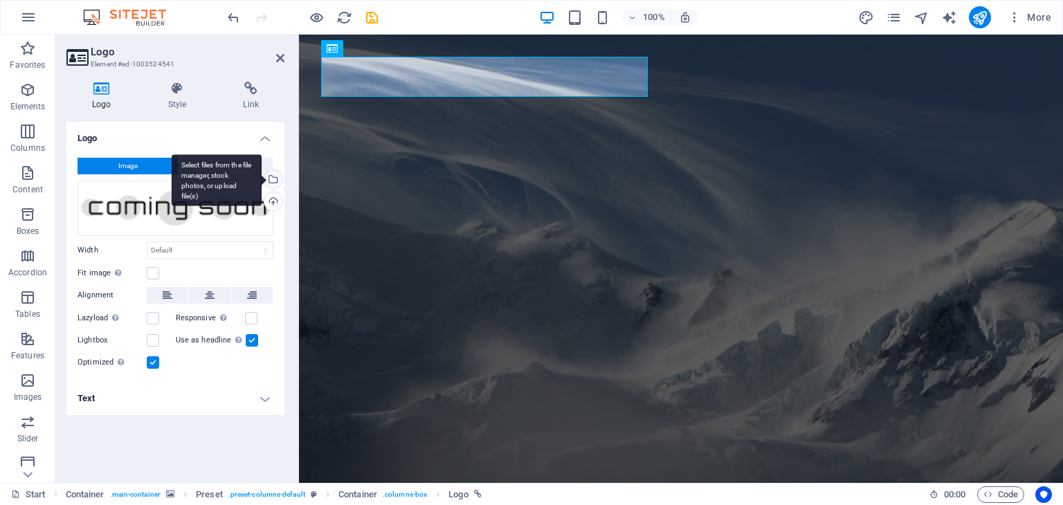
click at [275, 179] on div "Select files from the file manager, stock photos, or upload file(s)" at bounding box center [272, 180] width 21 height 21
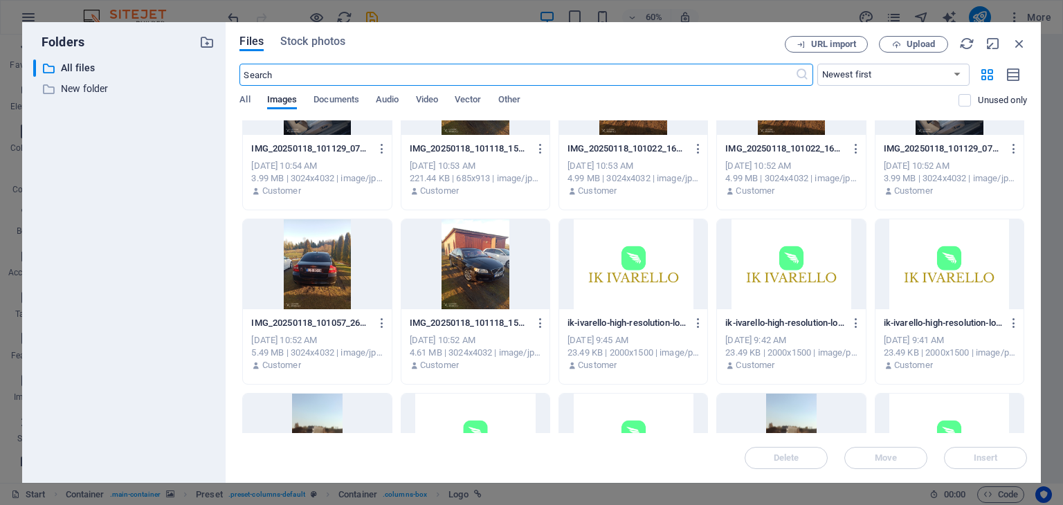
scroll to position [445, 0]
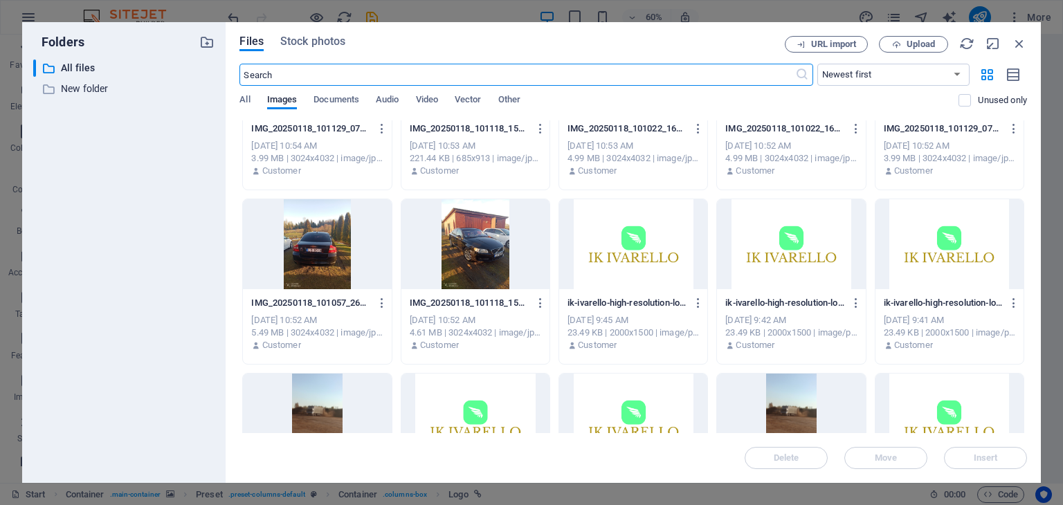
click at [941, 258] on div at bounding box center [950, 244] width 148 height 90
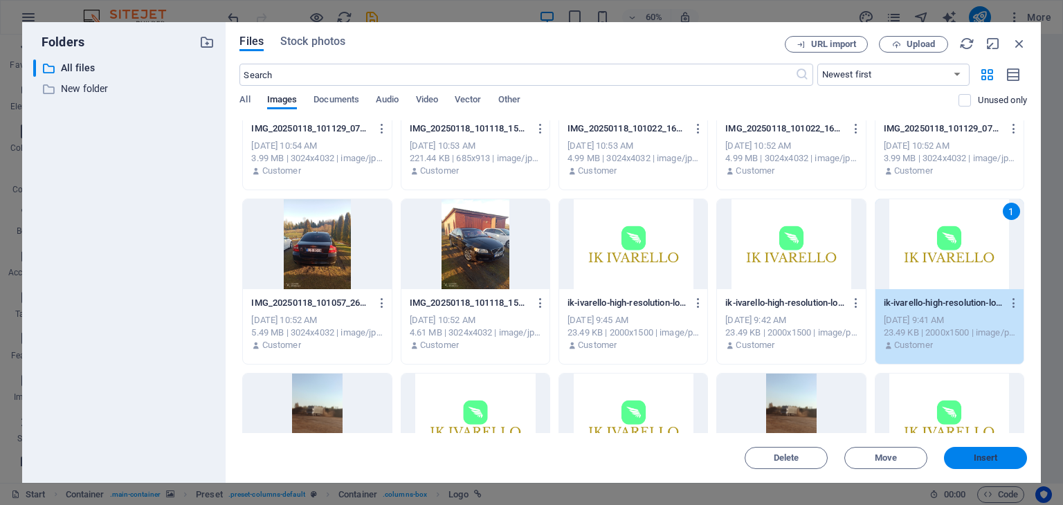
click at [1002, 451] on button "Insert" at bounding box center [985, 458] width 83 height 22
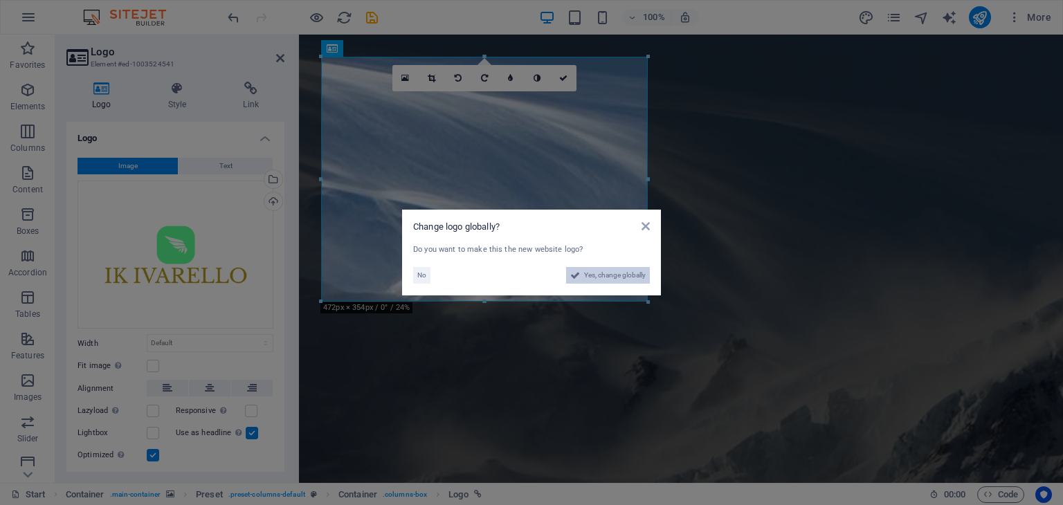
click at [611, 277] on span "Yes, change globally" at bounding box center [615, 275] width 62 height 17
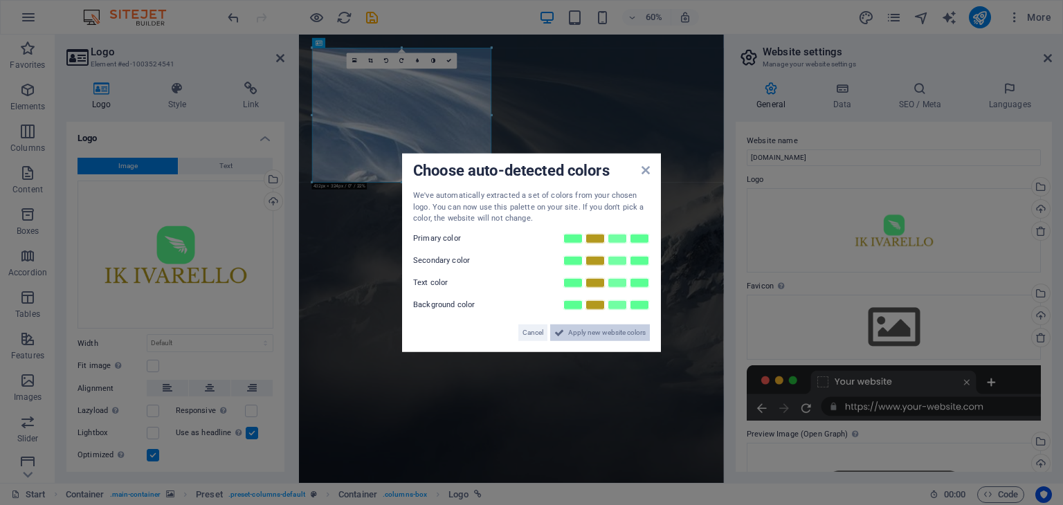
click at [592, 333] on span "Apply new website colors" at bounding box center [607, 332] width 78 height 17
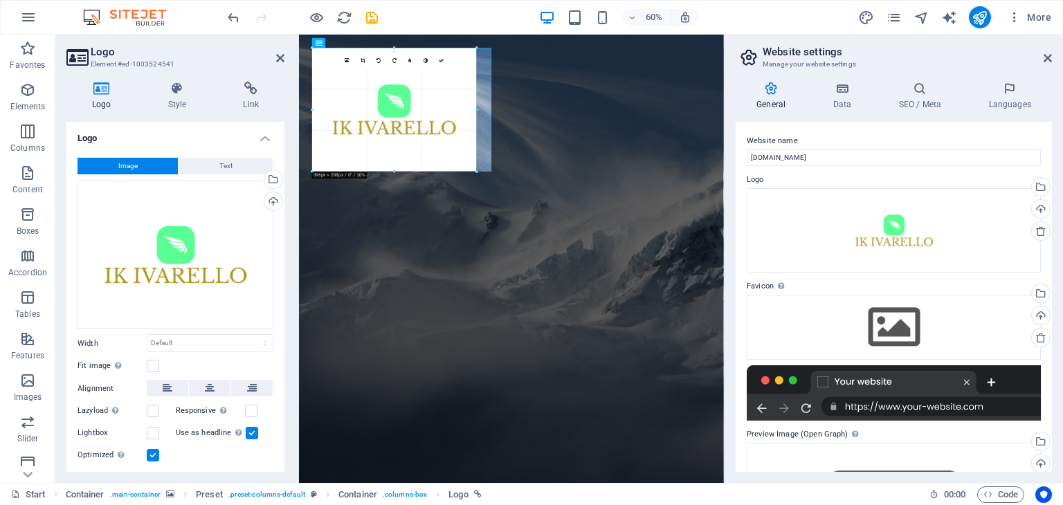
drag, startPoint x: 493, startPoint y: 181, endPoint x: 280, endPoint y: 170, distance: 212.8
type input "396"
select select "px"
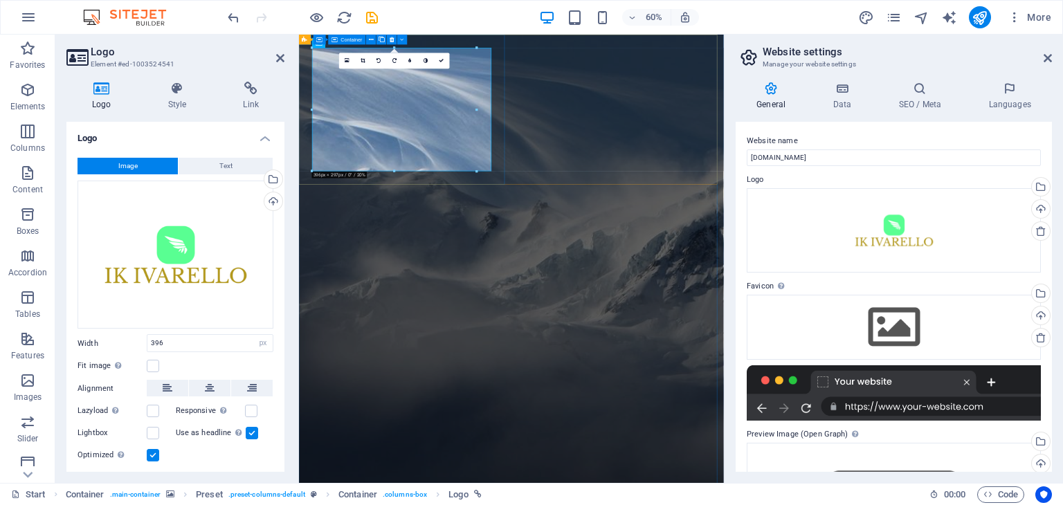
drag, startPoint x: 775, startPoint y: 142, endPoint x: 652, endPoint y: 150, distance: 123.4
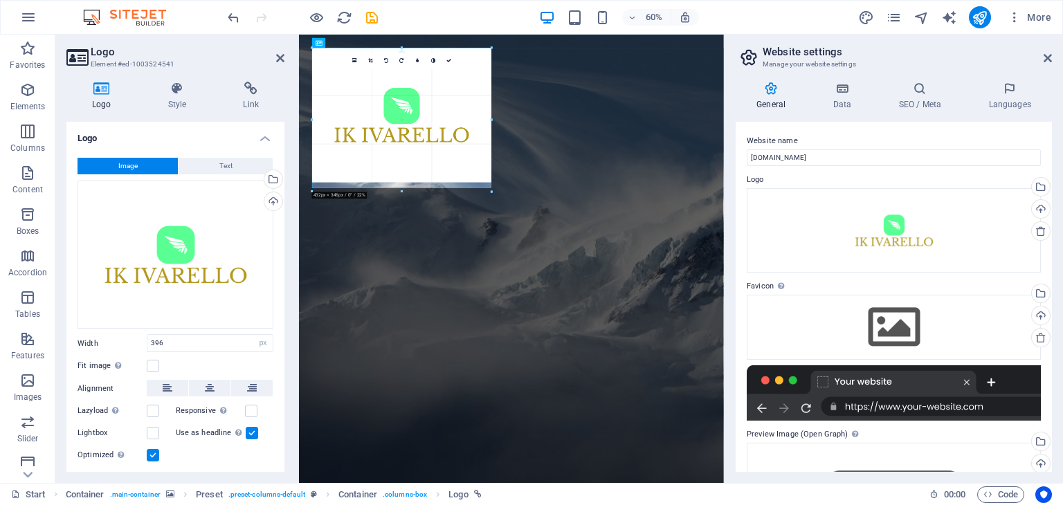
drag, startPoint x: 476, startPoint y: 109, endPoint x: 348, endPoint y: 124, distance: 129.0
type input "432"
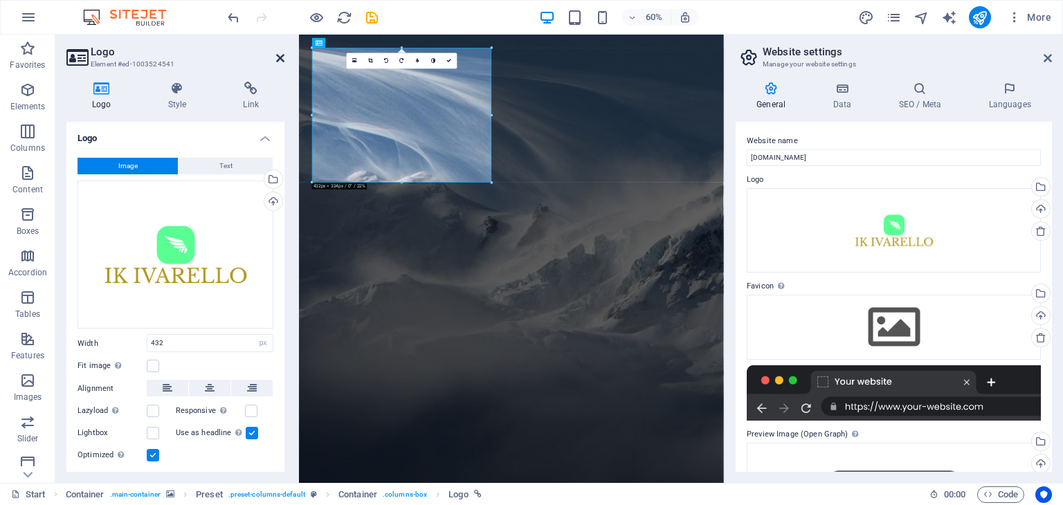
click at [281, 57] on icon at bounding box center [280, 58] width 8 height 11
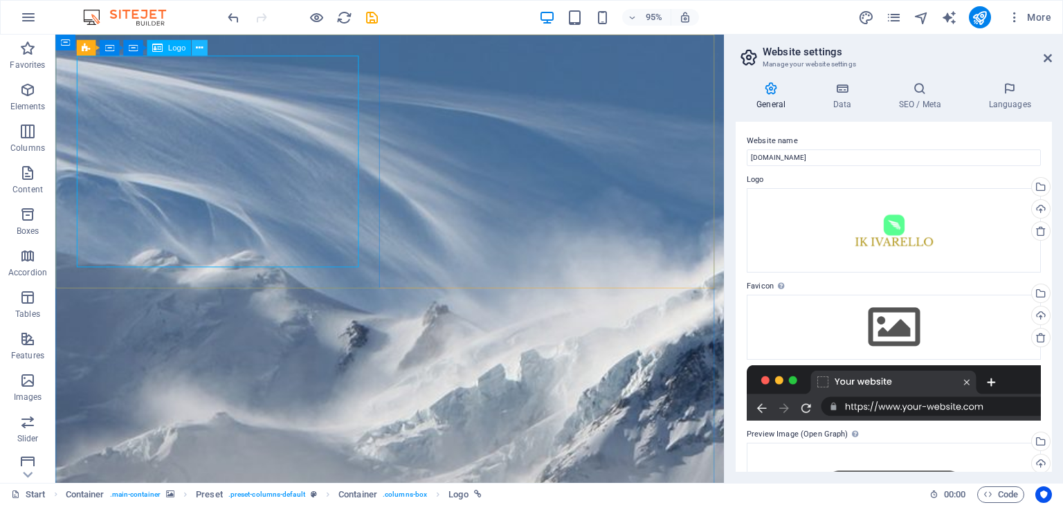
click at [197, 46] on icon at bounding box center [199, 48] width 7 height 14
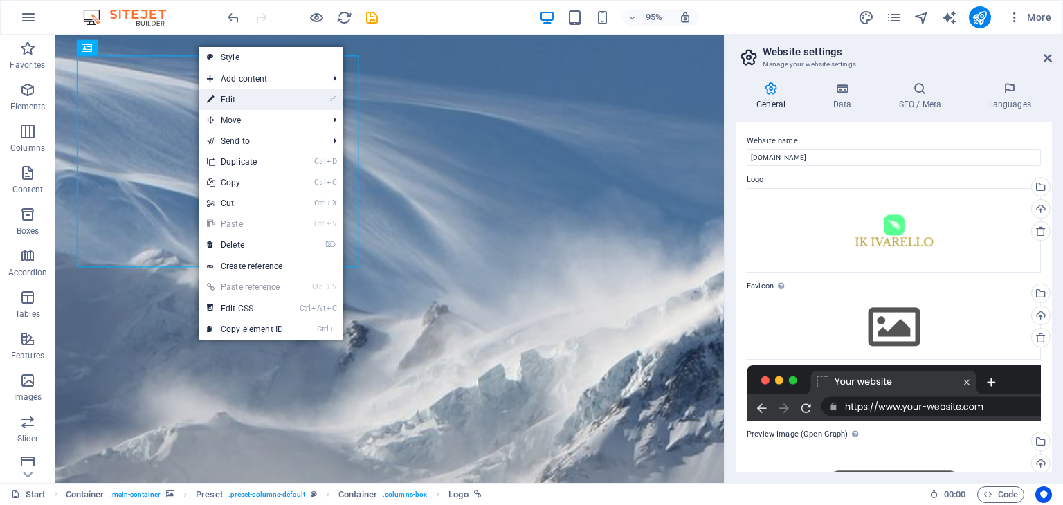
click at [233, 93] on link "⏎ Edit" at bounding box center [245, 99] width 93 height 21
select select "px"
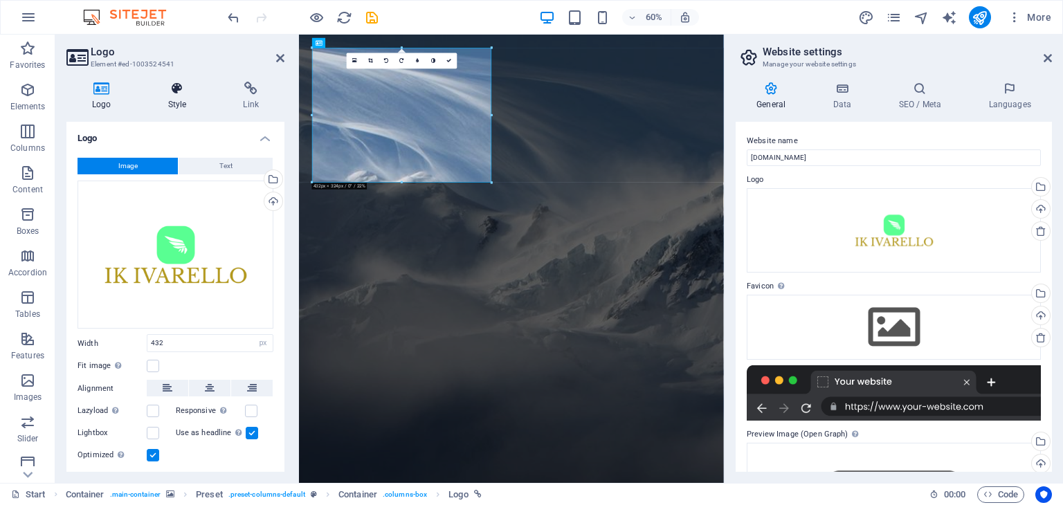
click at [177, 96] on h4 "Style" at bounding box center [180, 96] width 75 height 29
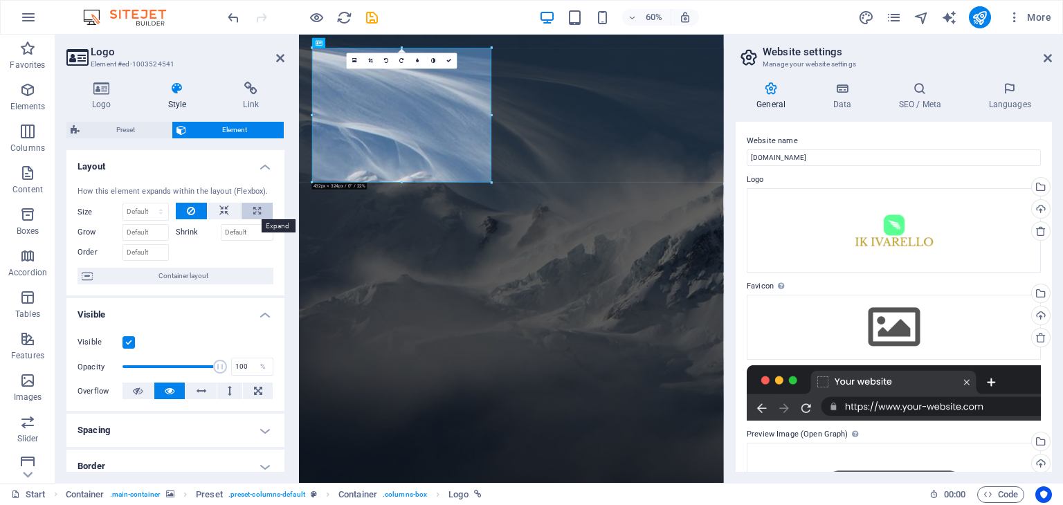
click at [249, 210] on button at bounding box center [257, 211] width 31 height 17
type input "100"
select select "%"
click at [145, 390] on button at bounding box center [138, 391] width 31 height 17
click at [248, 390] on button at bounding box center [258, 391] width 30 height 17
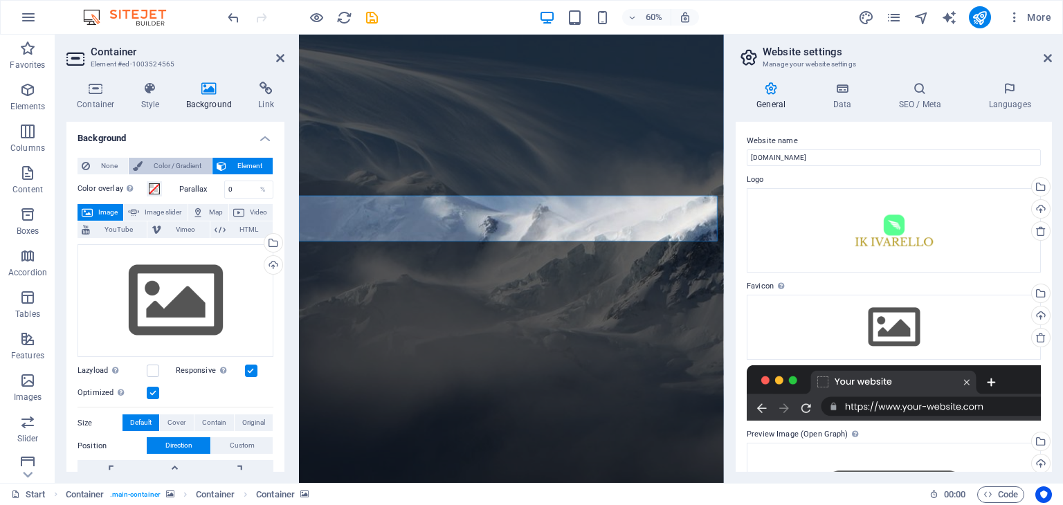
click at [156, 160] on span "Color / Gradient" at bounding box center [177, 166] width 61 height 17
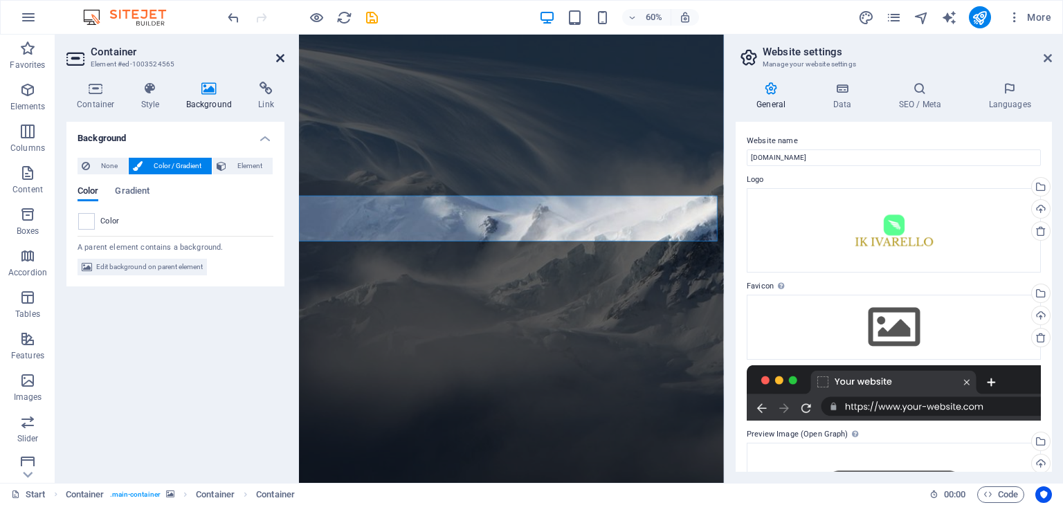
click at [280, 53] on icon at bounding box center [280, 58] width 8 height 11
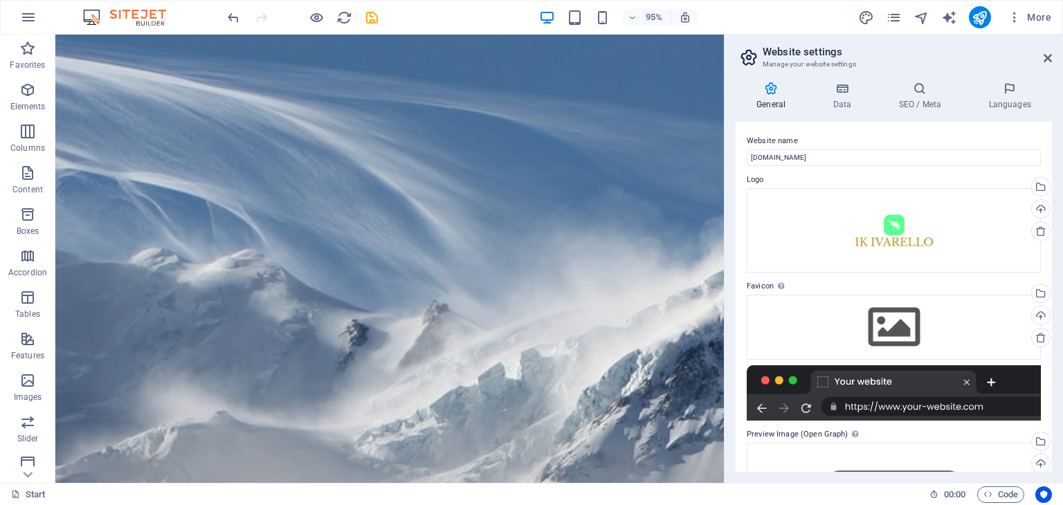
scroll to position [0, 0]
click at [23, 96] on icon "button" at bounding box center [27, 90] width 17 height 17
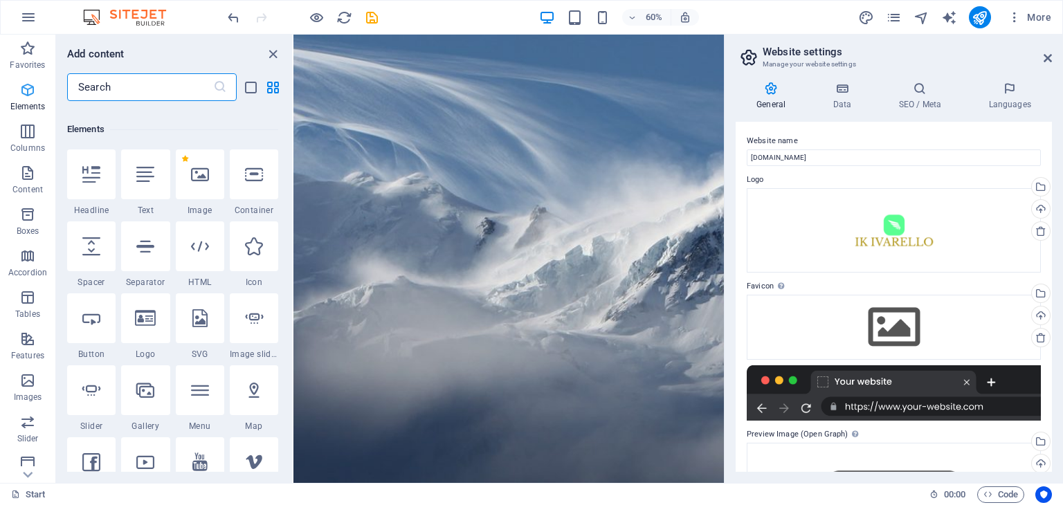
scroll to position [147, 0]
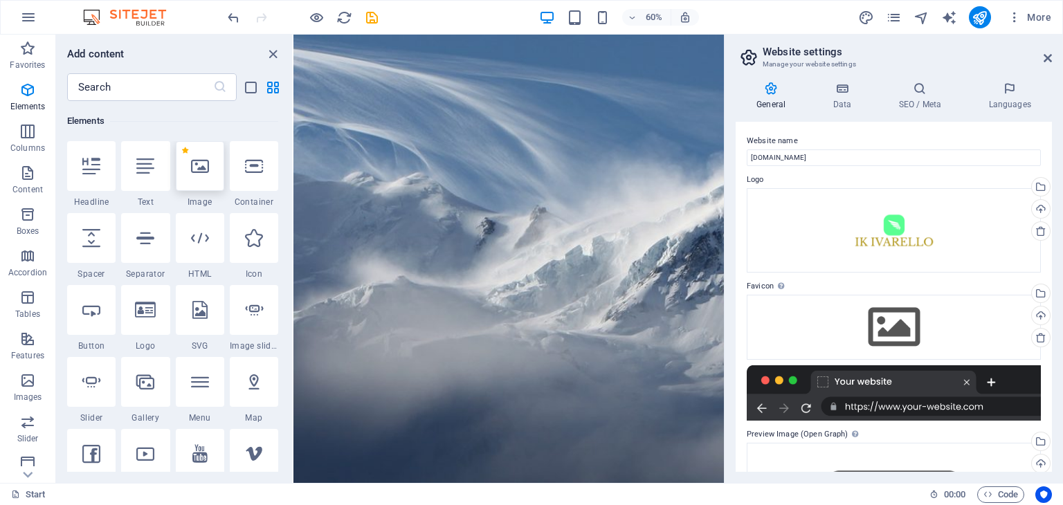
click at [200, 175] on div at bounding box center [200, 166] width 48 height 50
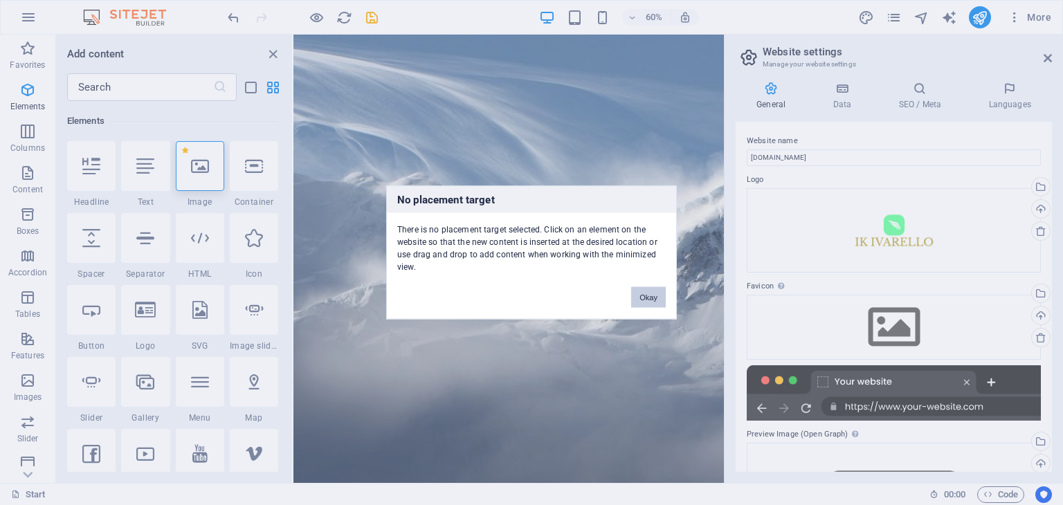
click at [656, 298] on button "Okay" at bounding box center [648, 297] width 35 height 21
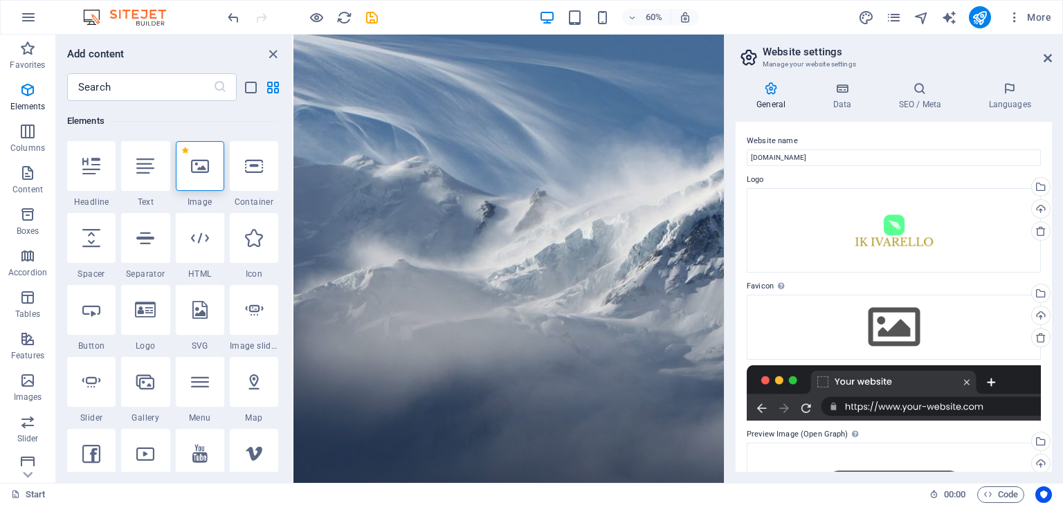
scroll to position [0, 0]
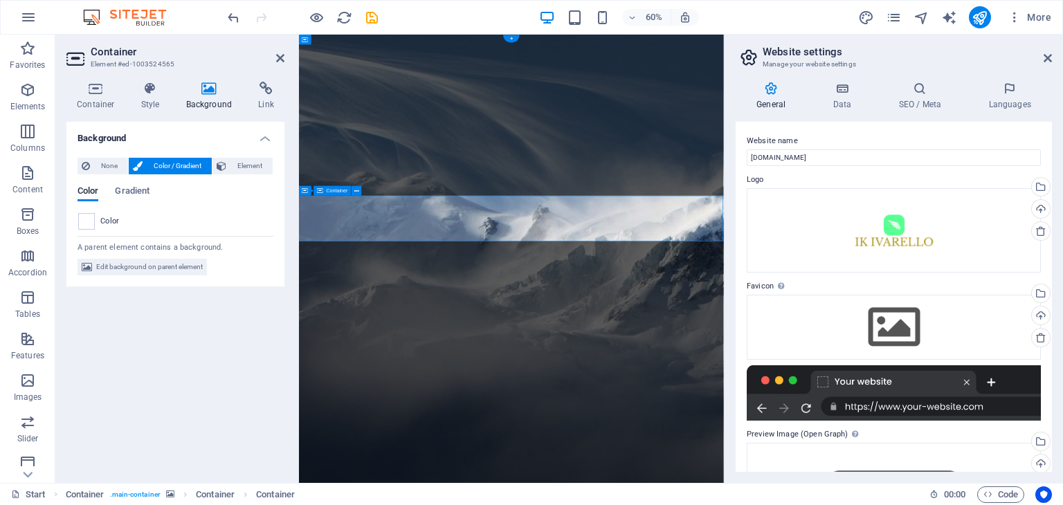
click at [231, 167] on span "Element" at bounding box center [249, 166] width 38 height 17
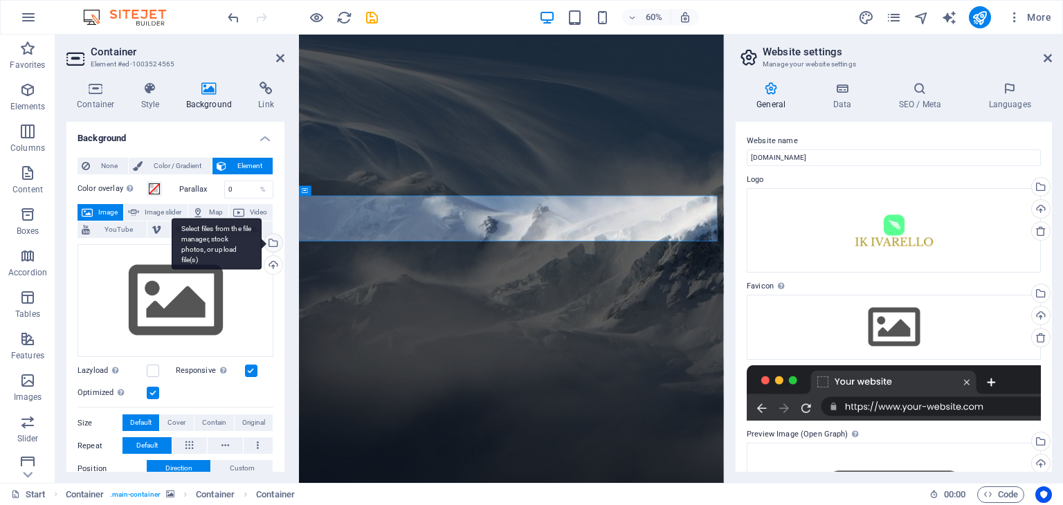
click at [270, 238] on div "Select files from the file manager, stock photos, or upload file(s)" at bounding box center [272, 244] width 21 height 21
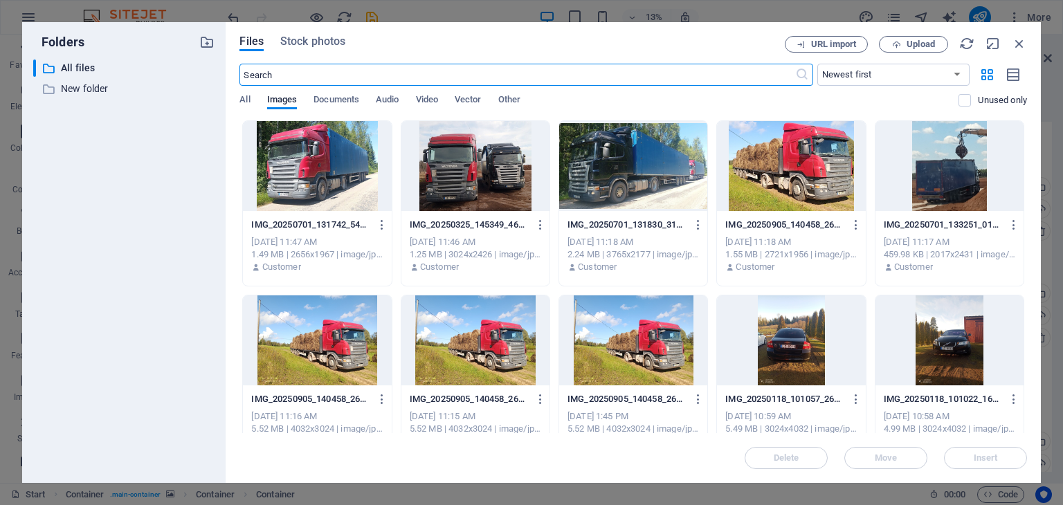
click at [960, 153] on div at bounding box center [950, 166] width 148 height 90
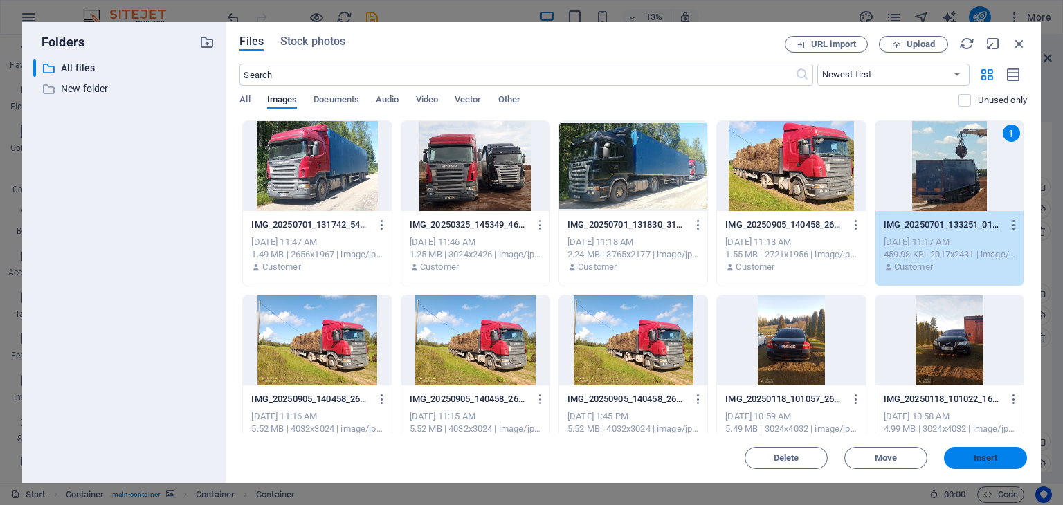
click at [959, 447] on button "Insert" at bounding box center [985, 458] width 83 height 22
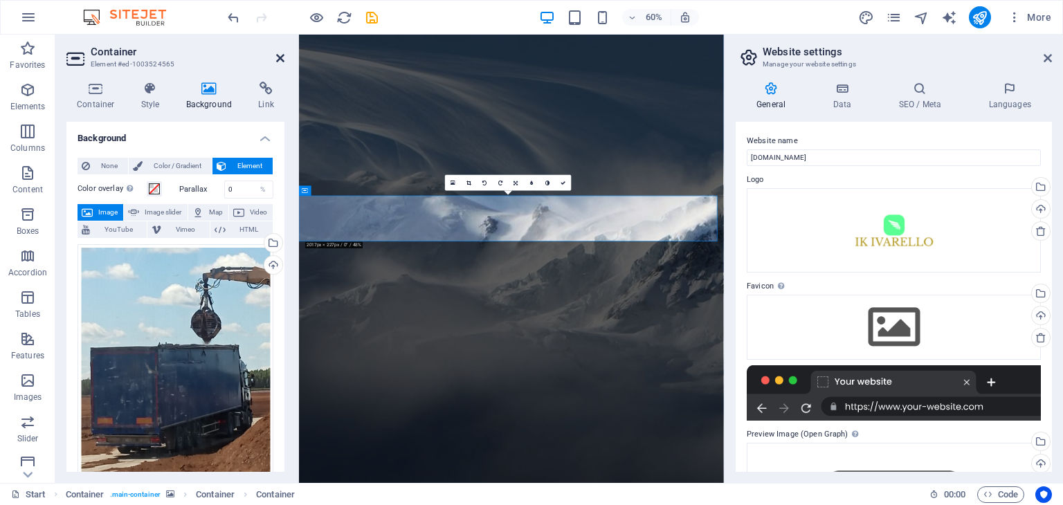
click at [279, 53] on icon at bounding box center [280, 58] width 8 height 11
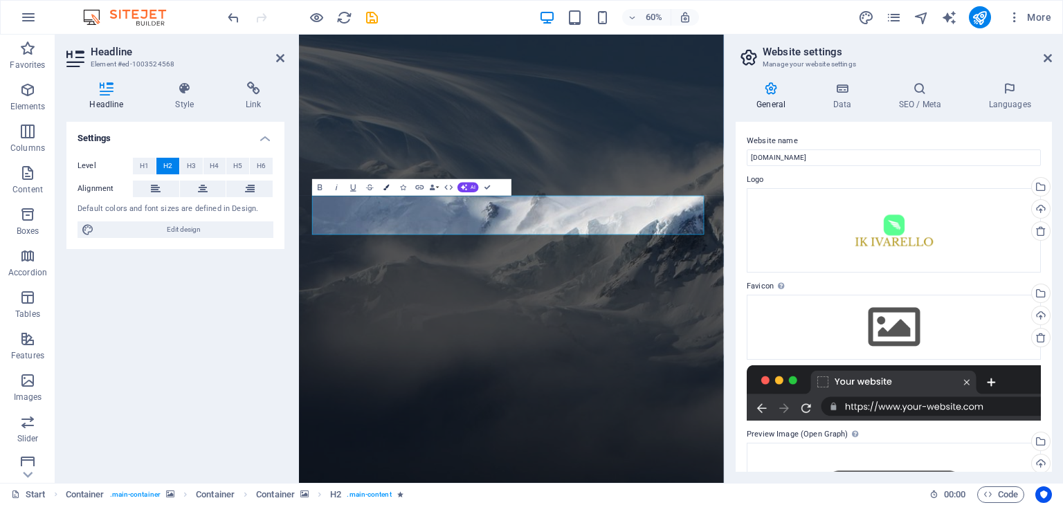
click at [387, 186] on icon "button" at bounding box center [386, 188] width 6 height 6
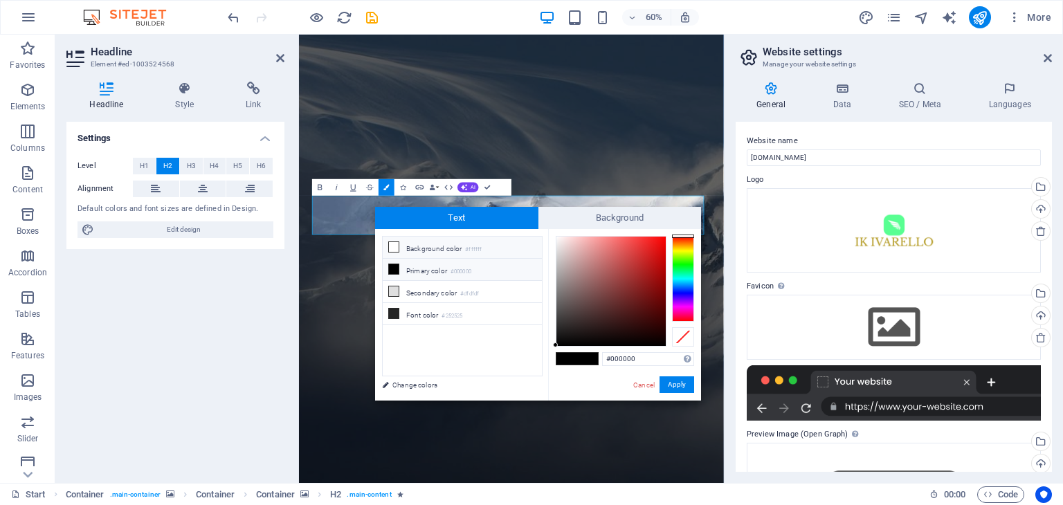
click at [394, 248] on icon at bounding box center [394, 247] width 10 height 10
type input "#ffffff"
click at [670, 382] on button "Apply" at bounding box center [677, 385] width 35 height 17
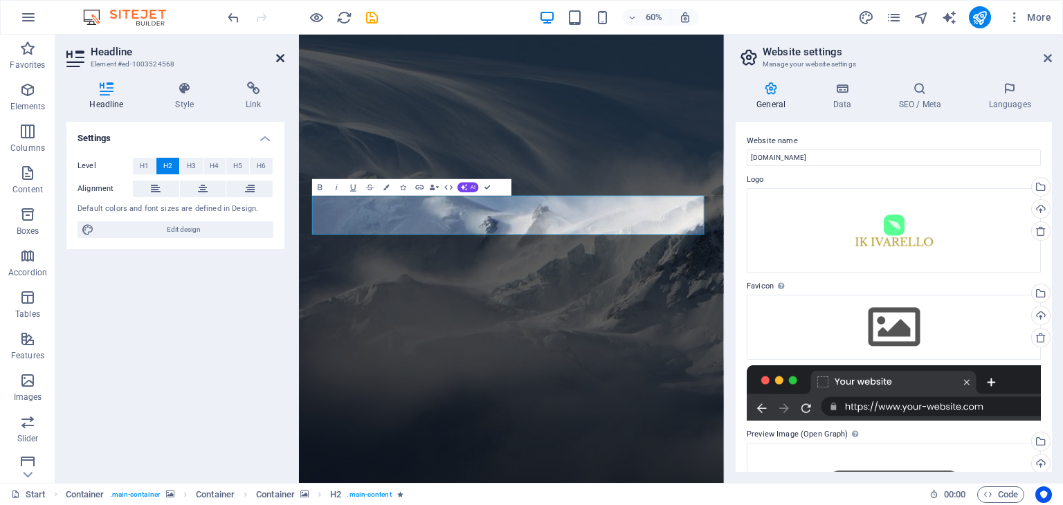
click at [280, 55] on icon at bounding box center [280, 58] width 8 height 11
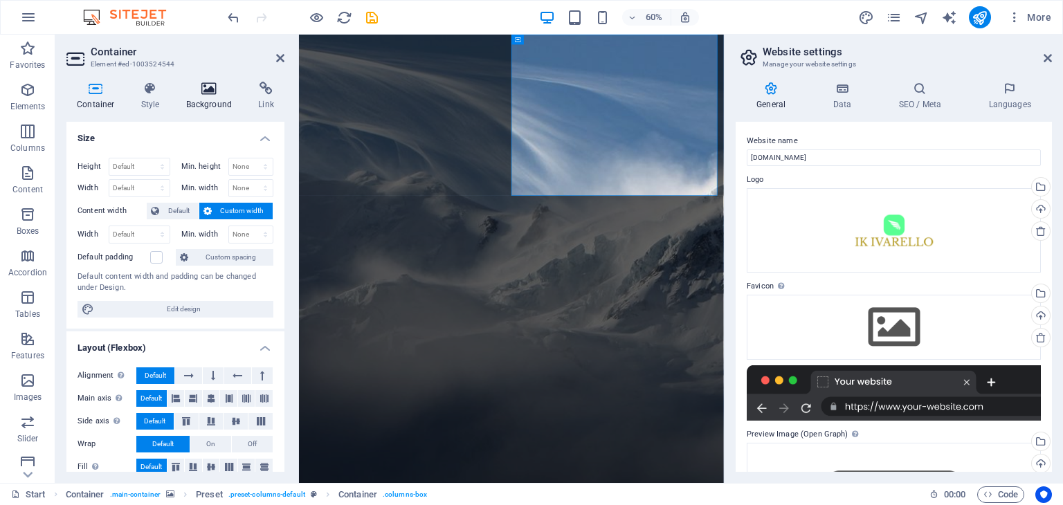
click at [212, 89] on icon at bounding box center [209, 89] width 67 height 14
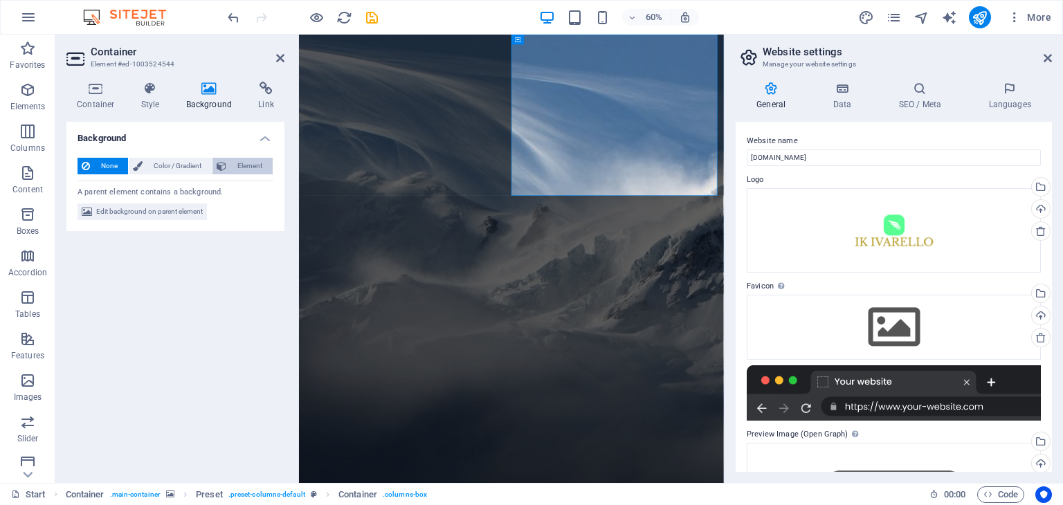
click at [227, 162] on button "Element" at bounding box center [243, 166] width 60 height 17
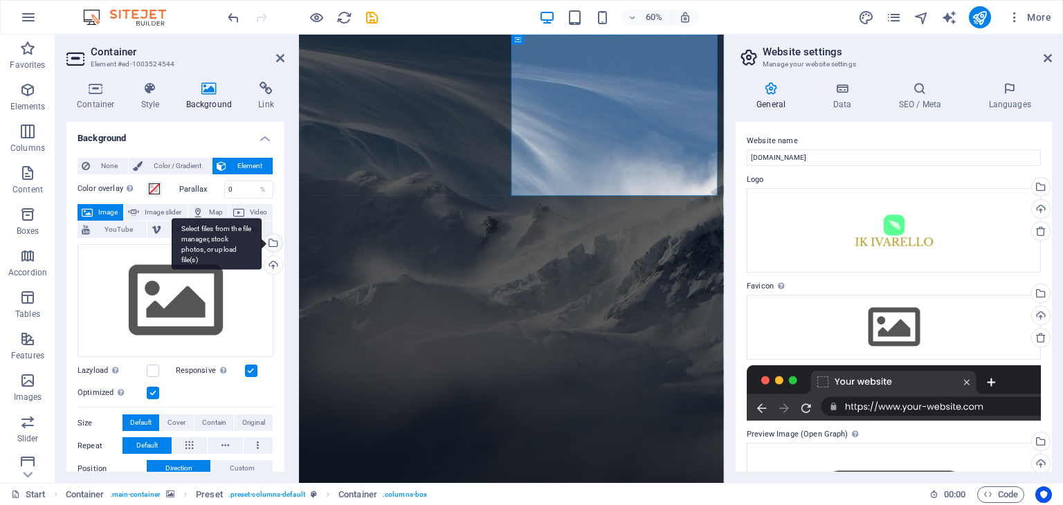
click at [271, 242] on div "Select files from the file manager, stock photos, or upload file(s)" at bounding box center [272, 244] width 21 height 21
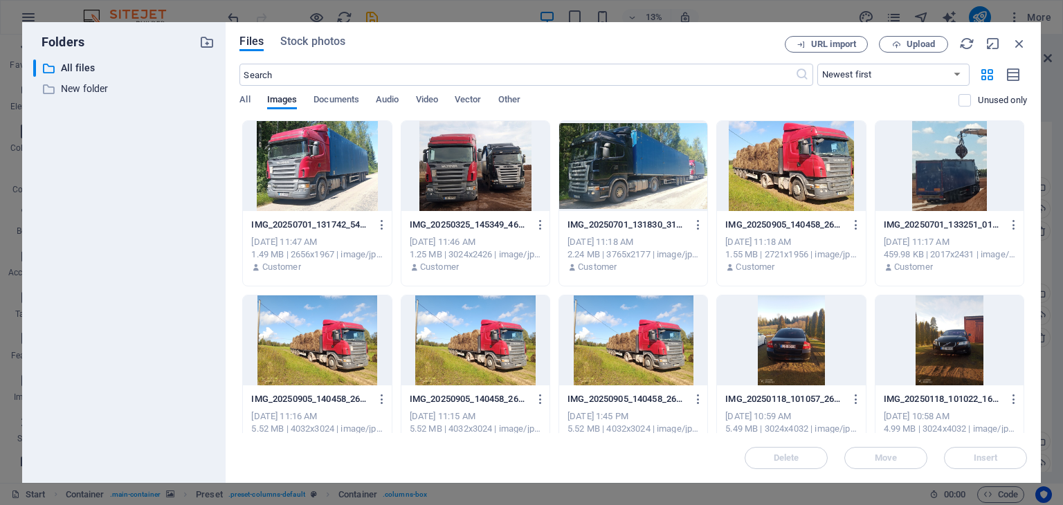
click at [341, 172] on div at bounding box center [317, 166] width 148 height 90
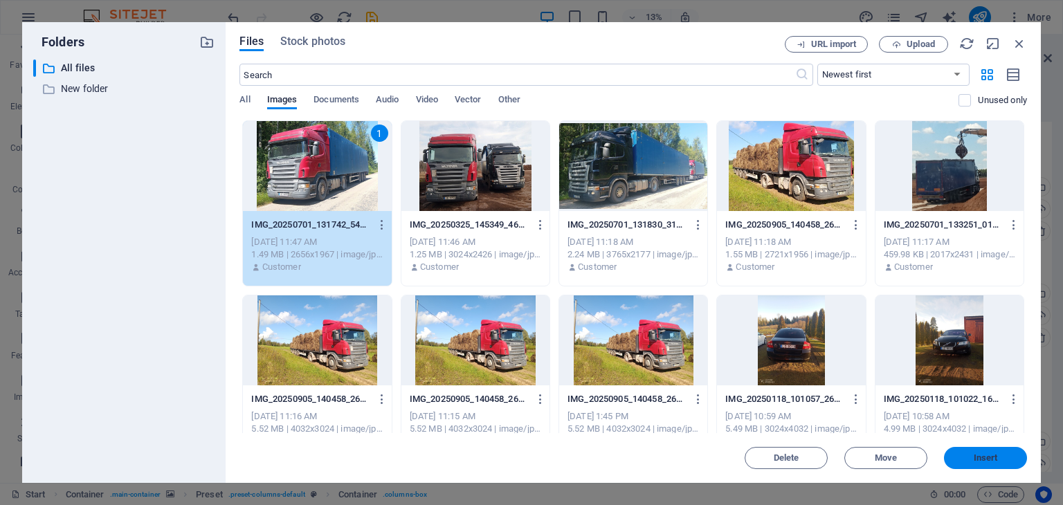
click at [972, 451] on button "Insert" at bounding box center [985, 458] width 83 height 22
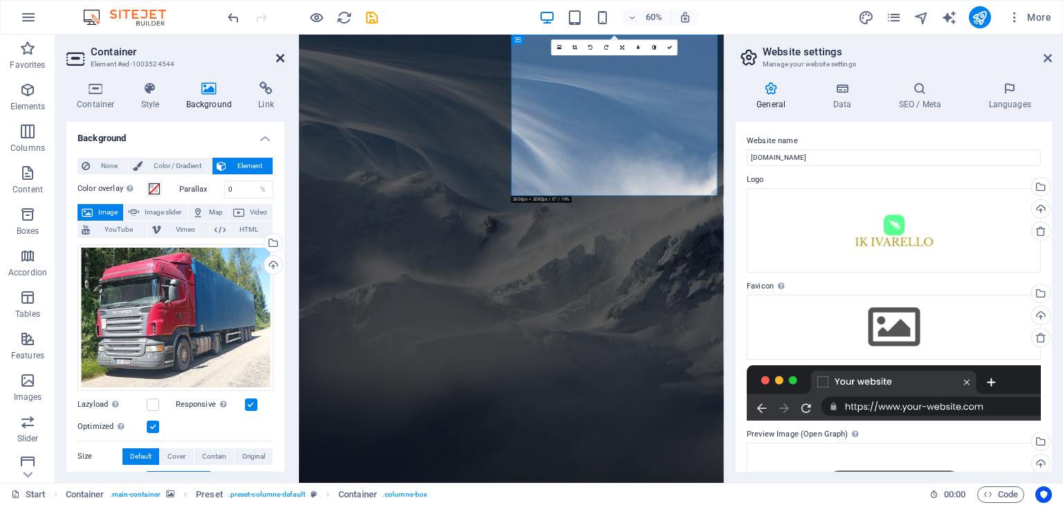
click at [280, 57] on icon at bounding box center [280, 58] width 8 height 11
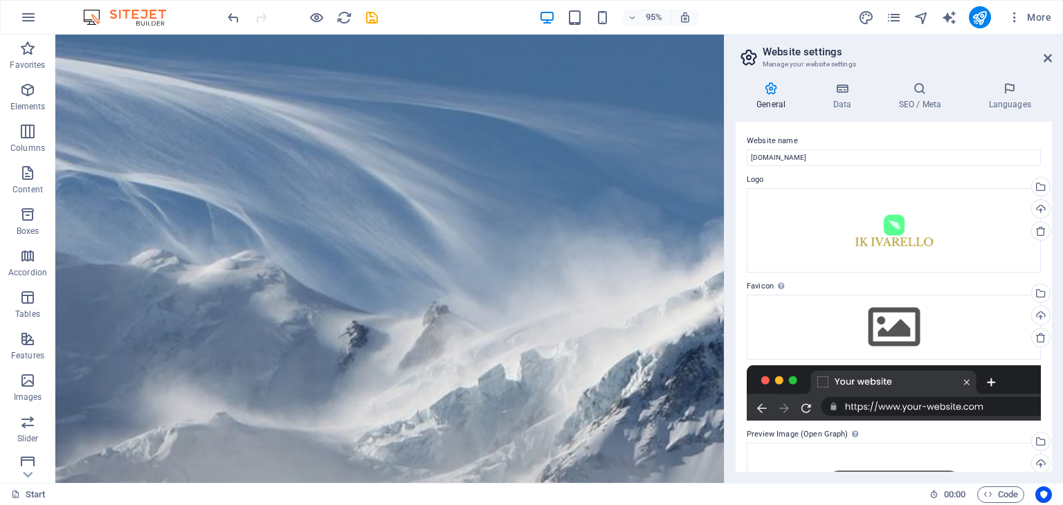
drag, startPoint x: 754, startPoint y: 123, endPoint x: 781, endPoint y: 132, distance: 28.5
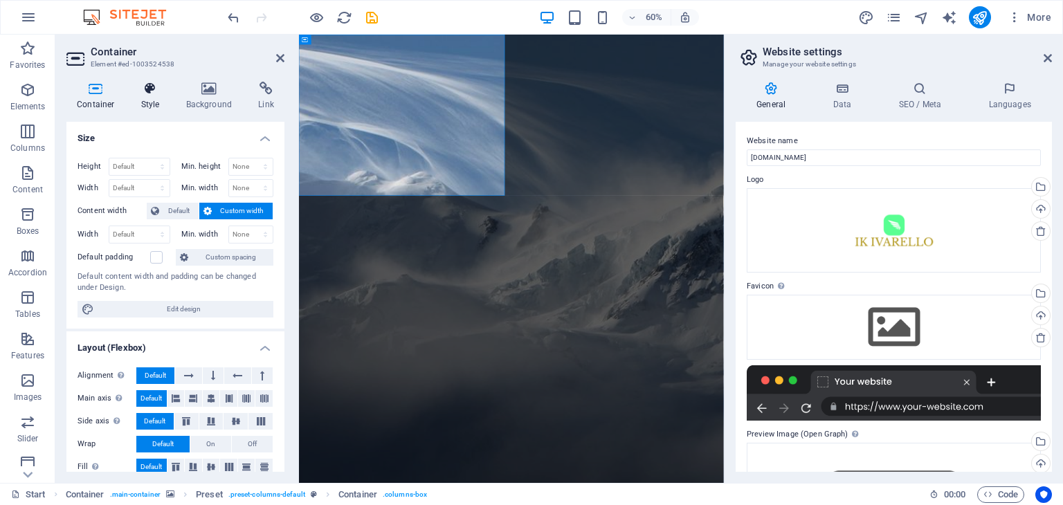
click at [149, 85] on icon at bounding box center [150, 89] width 39 height 14
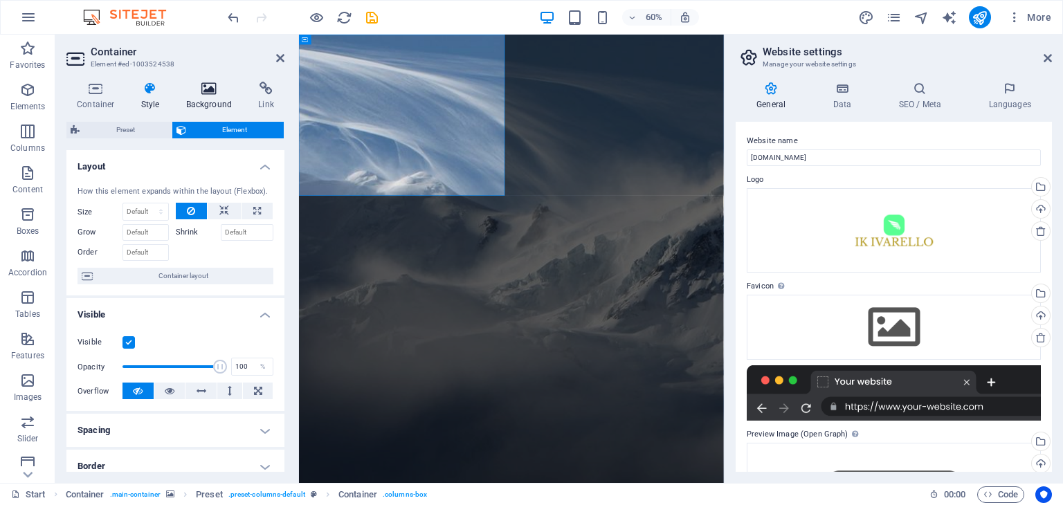
click at [209, 90] on icon at bounding box center [209, 89] width 67 height 14
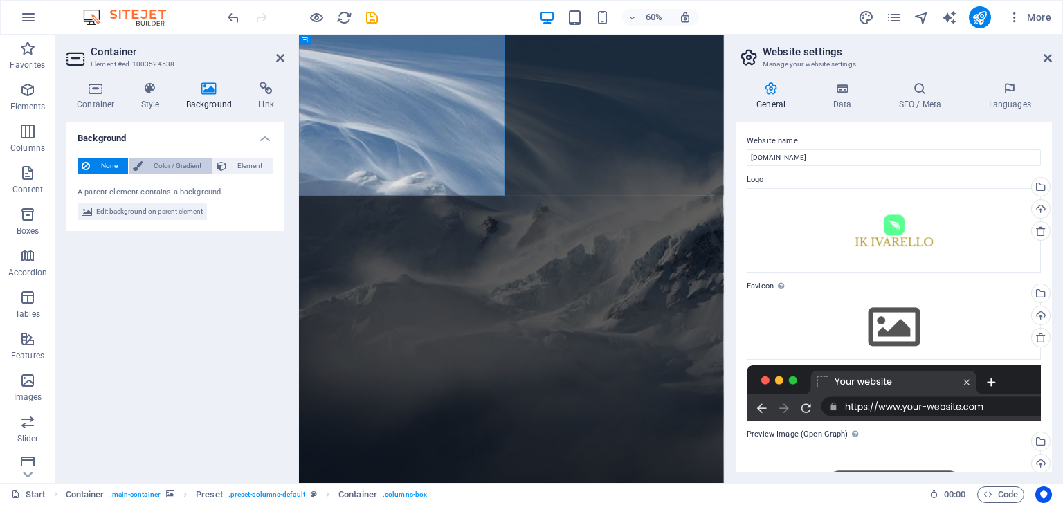
click at [153, 169] on span "Color / Gradient" at bounding box center [177, 166] width 61 height 17
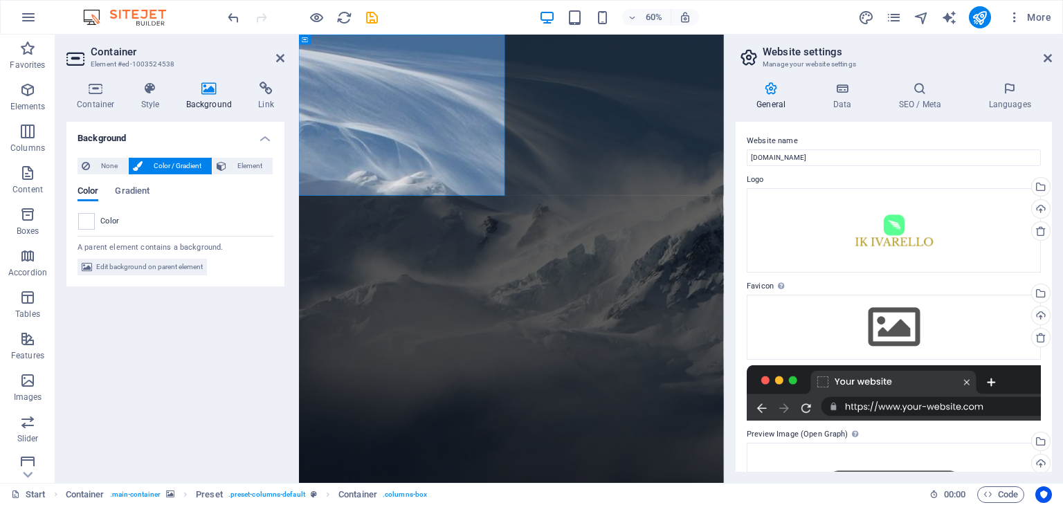
click at [153, 169] on span "Color / Gradient" at bounding box center [177, 166] width 61 height 17
click at [89, 222] on span at bounding box center [86, 221] width 15 height 15
type input "#ffffff"
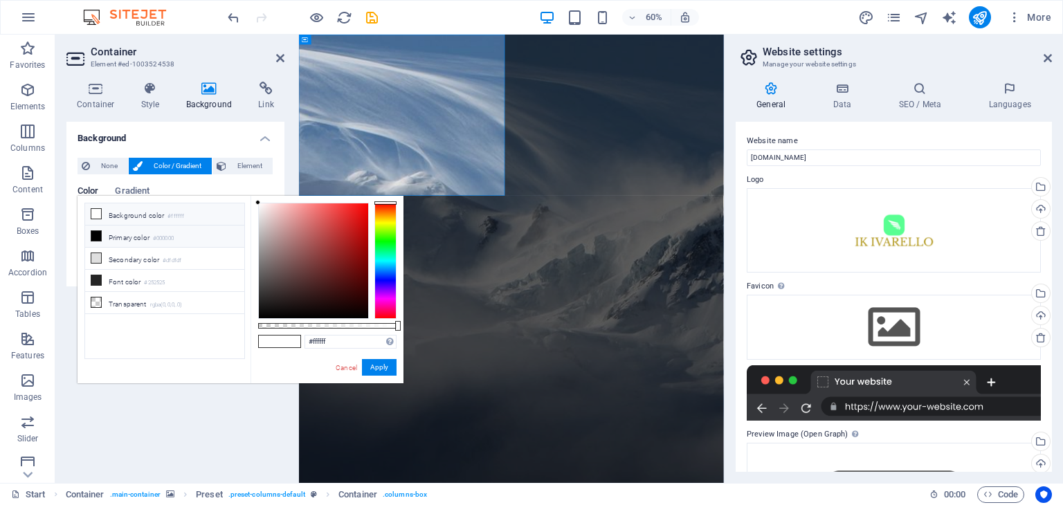
click at [94, 215] on icon at bounding box center [96, 214] width 10 height 10
click at [377, 366] on button "Apply" at bounding box center [379, 367] width 35 height 17
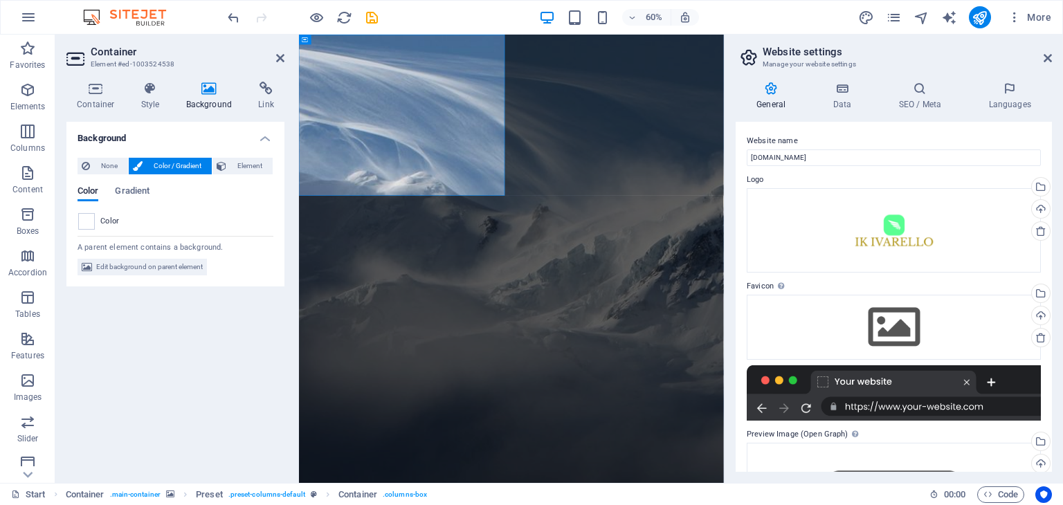
click at [224, 358] on div "Background None Color / Gradient Element Stretch background to full-width Color…" at bounding box center [175, 297] width 218 height 350
click at [279, 56] on icon at bounding box center [280, 58] width 8 height 11
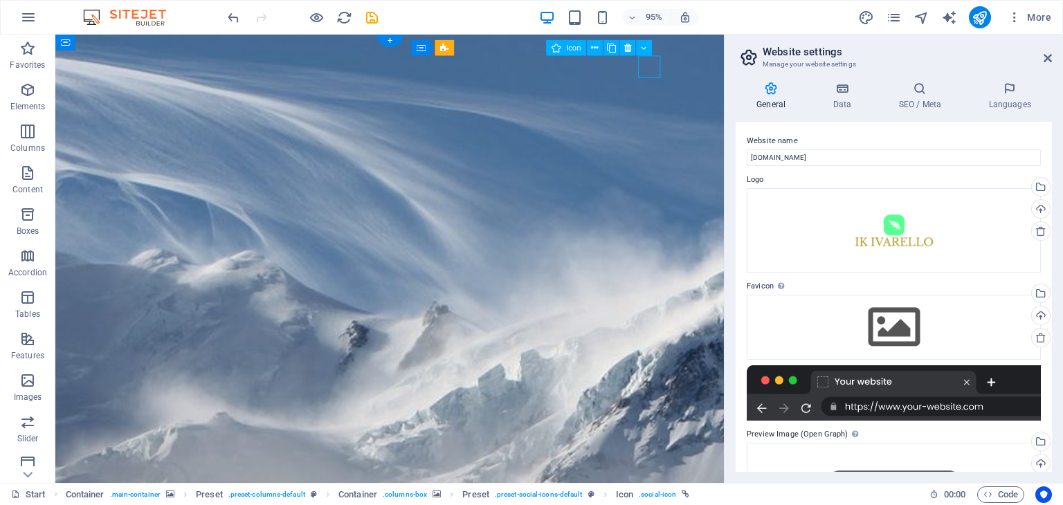
select select "xMidYMid"
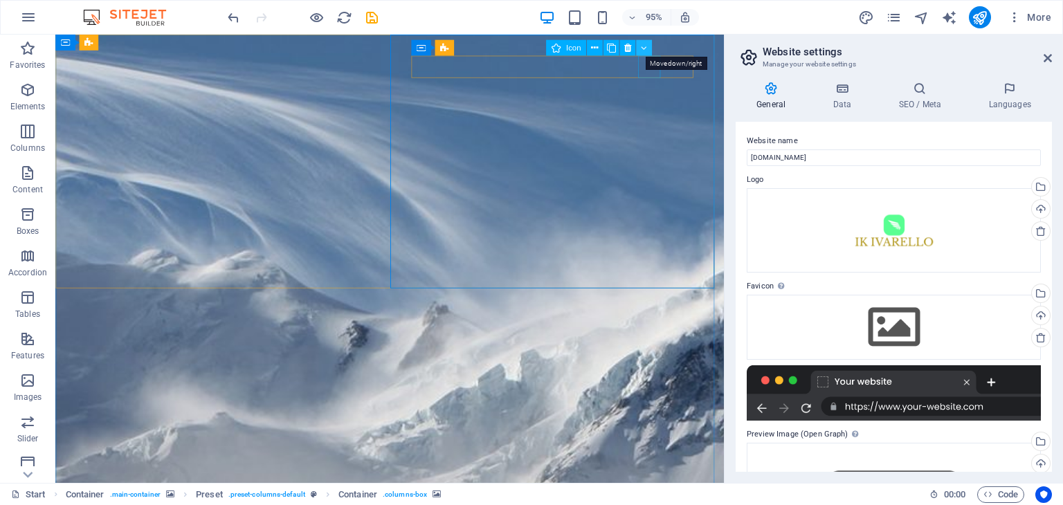
click at [642, 44] on icon at bounding box center [644, 48] width 6 height 14
click at [642, 46] on icon at bounding box center [644, 48] width 6 height 14
click at [678, 45] on icon at bounding box center [676, 48] width 6 height 14
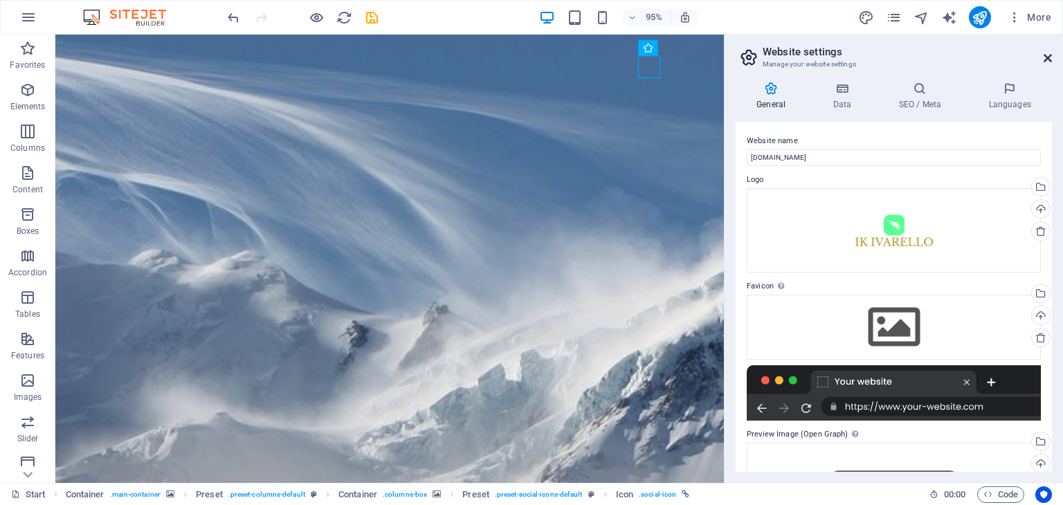
drag, startPoint x: 828, startPoint y: 143, endPoint x: 1047, endPoint y: 54, distance: 236.0
click at [1047, 54] on aside "Website settings Manage your website settings General Data SEO / Meta Languages…" at bounding box center [893, 259] width 339 height 449
click at [1047, 54] on icon at bounding box center [1048, 58] width 8 height 11
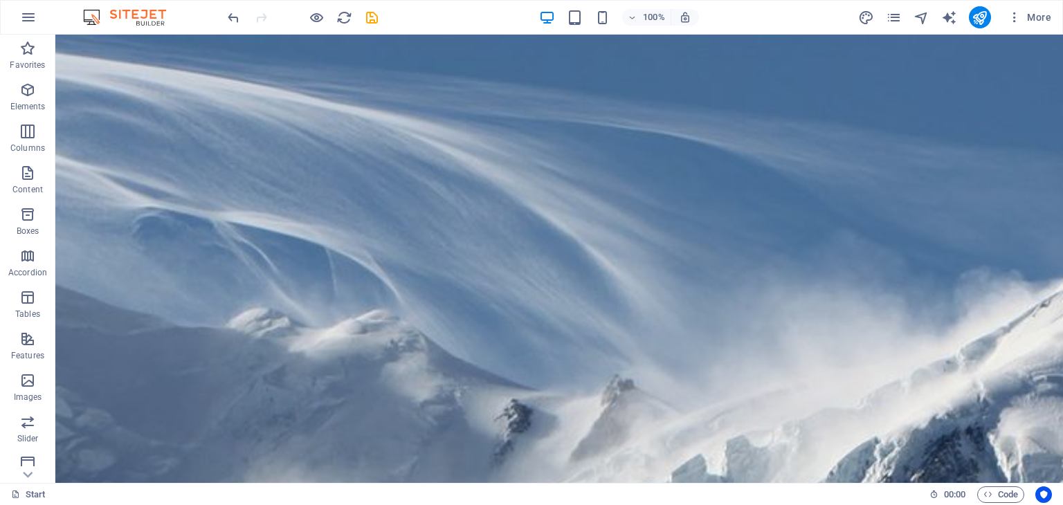
drag, startPoint x: 1058, startPoint y: 72, endPoint x: 1076, endPoint y: 45, distance: 32.4
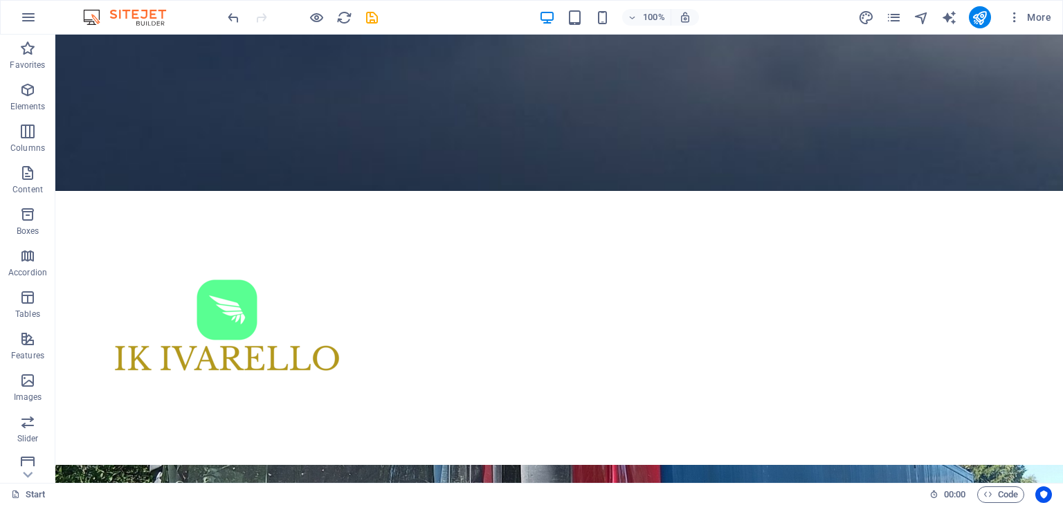
scroll to position [919, 0]
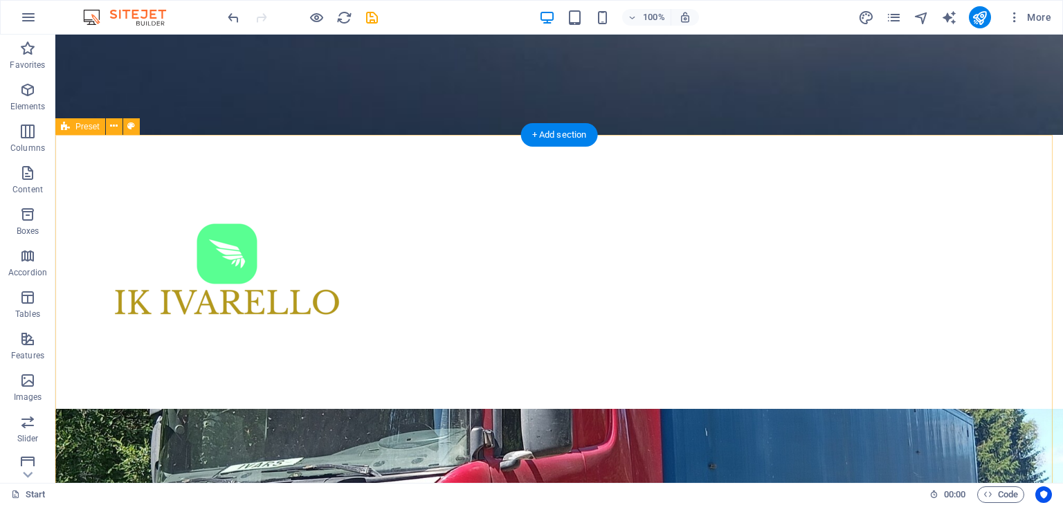
click at [114, 122] on icon at bounding box center [114, 126] width 8 height 15
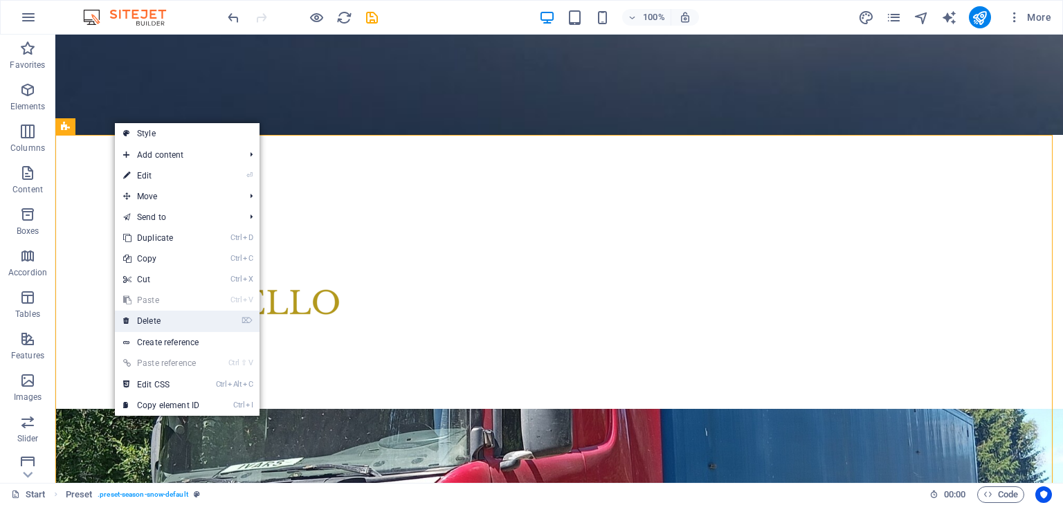
click at [154, 321] on link "⌦ Delete" at bounding box center [161, 321] width 93 height 21
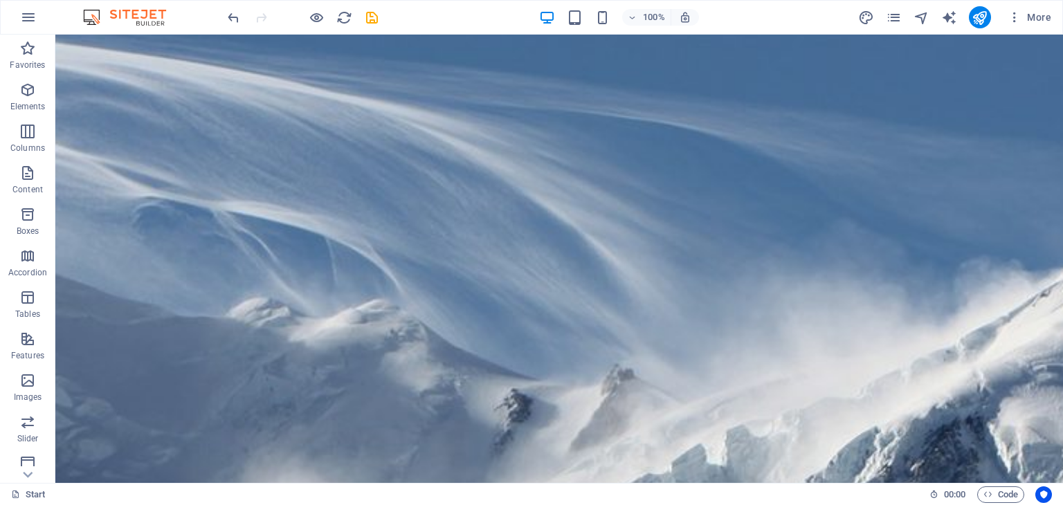
scroll to position [0, 0]
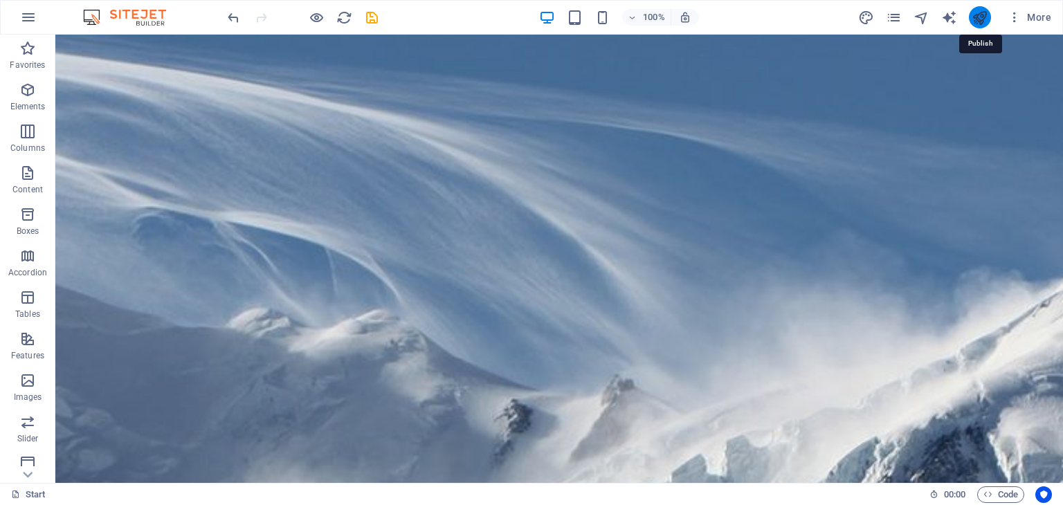
click at [975, 15] on icon "publish" at bounding box center [980, 18] width 16 height 16
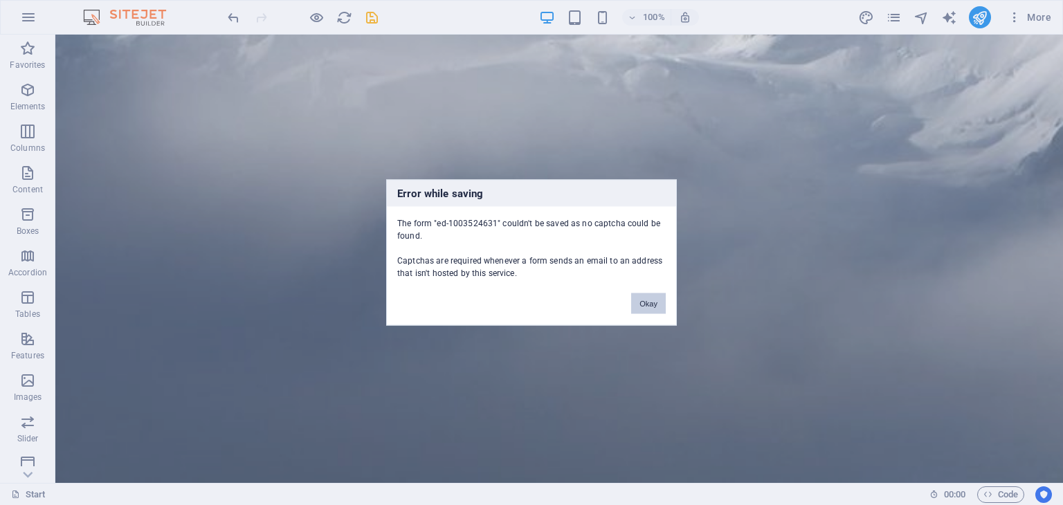
click at [651, 305] on button "Okay" at bounding box center [648, 303] width 35 height 21
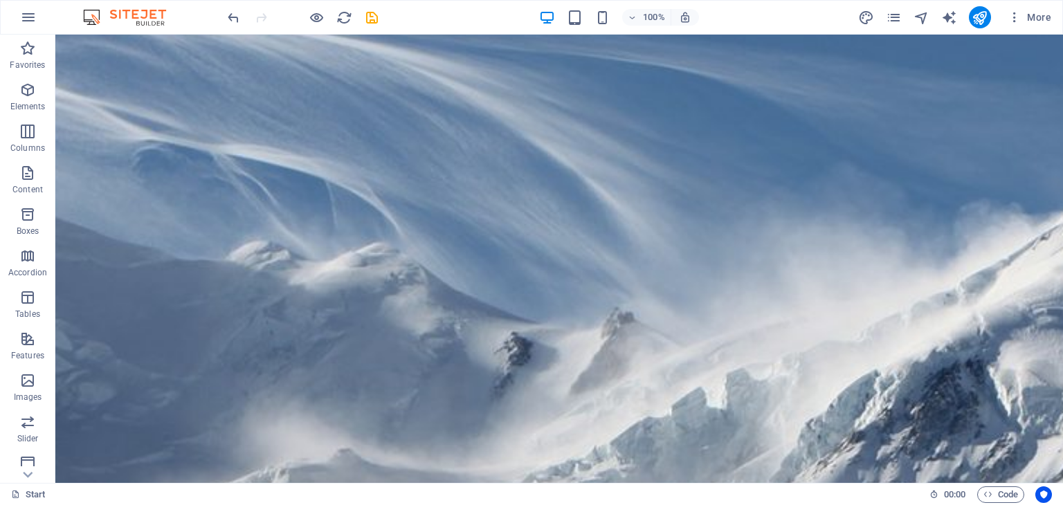
scroll to position [0, 0]
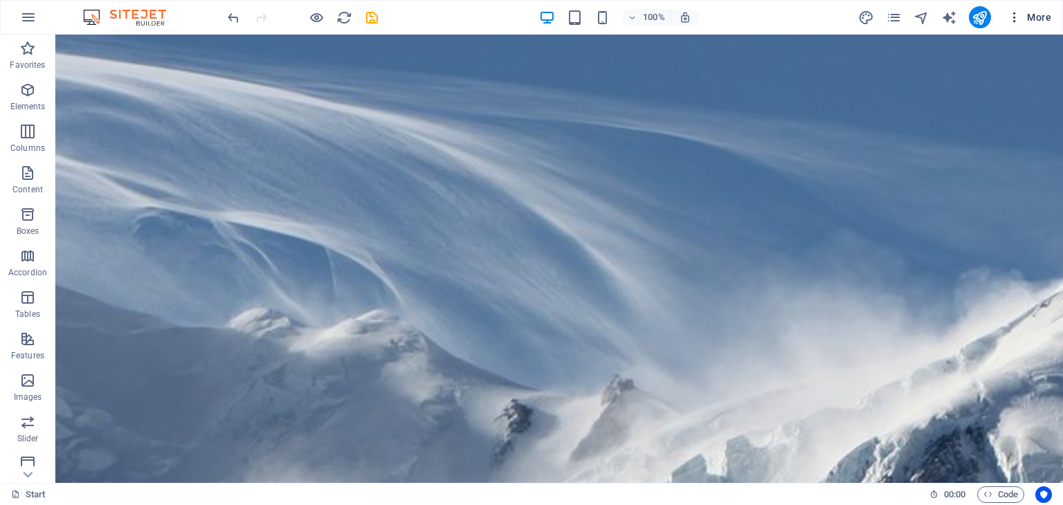
click at [1038, 17] on span "More" at bounding box center [1030, 17] width 44 height 14
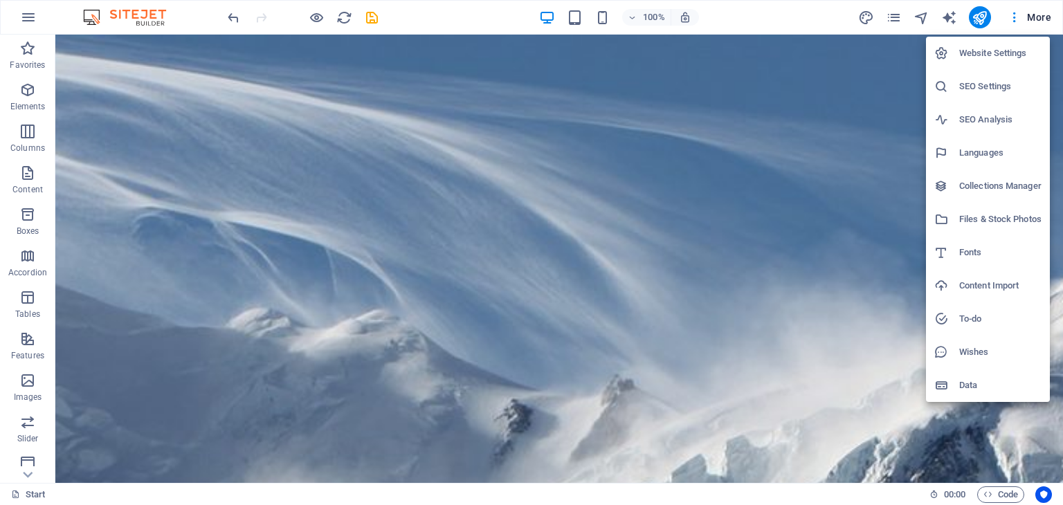
click at [372, 15] on div at bounding box center [531, 252] width 1063 height 505
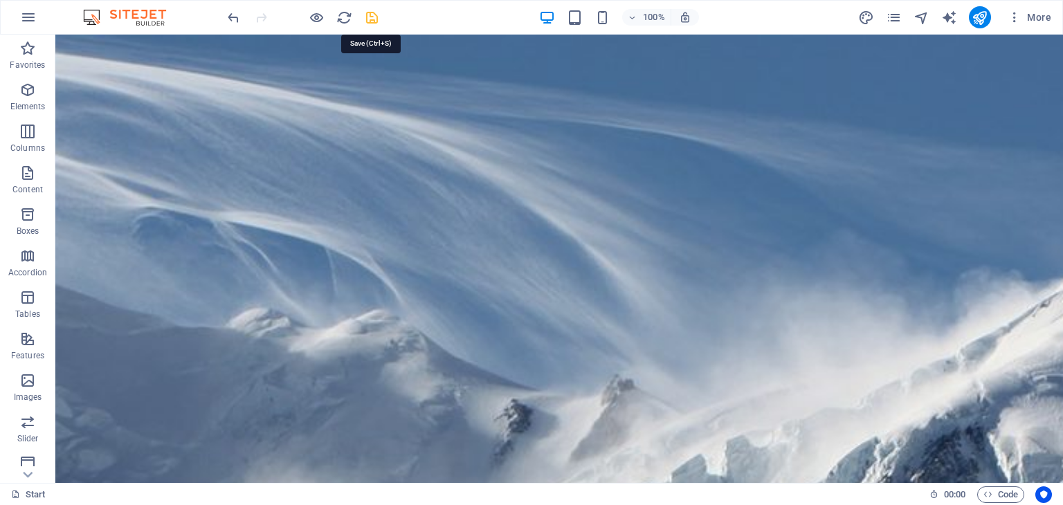
click at [369, 15] on icon "save" at bounding box center [372, 18] width 16 height 16
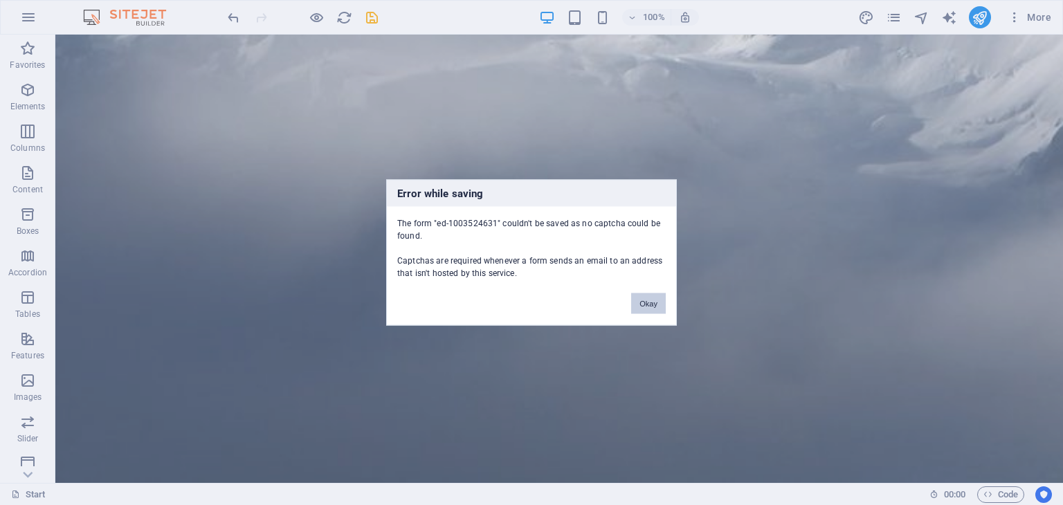
click at [650, 305] on button "Okay" at bounding box center [648, 303] width 35 height 21
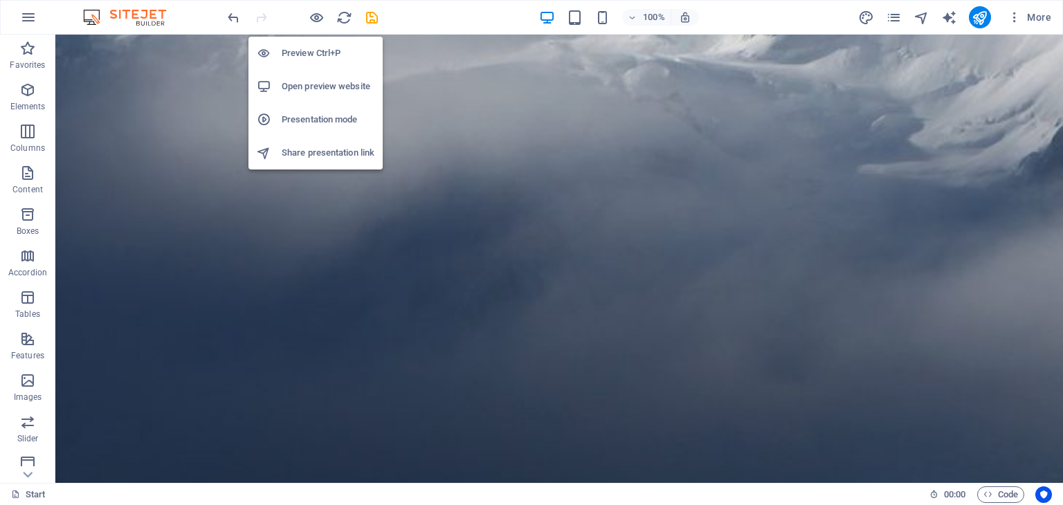
click at [316, 117] on h6 "Presentation mode" at bounding box center [328, 119] width 93 height 17
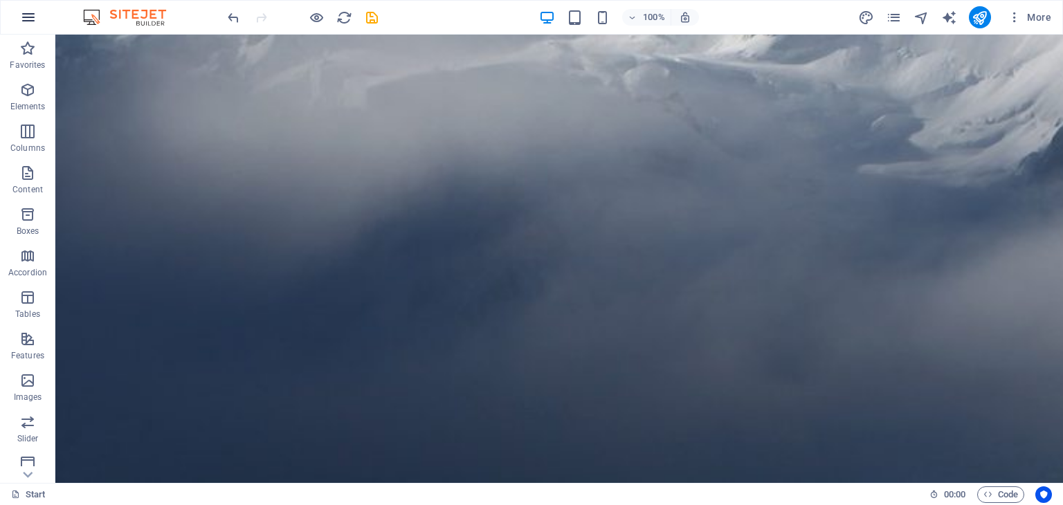
click at [29, 19] on icon "button" at bounding box center [28, 17] width 17 height 17
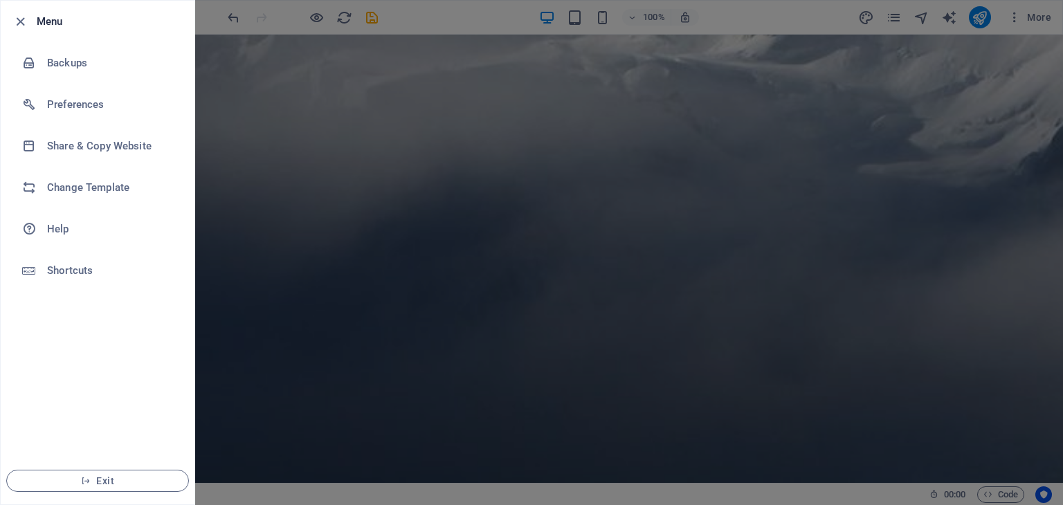
click at [277, 166] on div at bounding box center [531, 252] width 1063 height 505
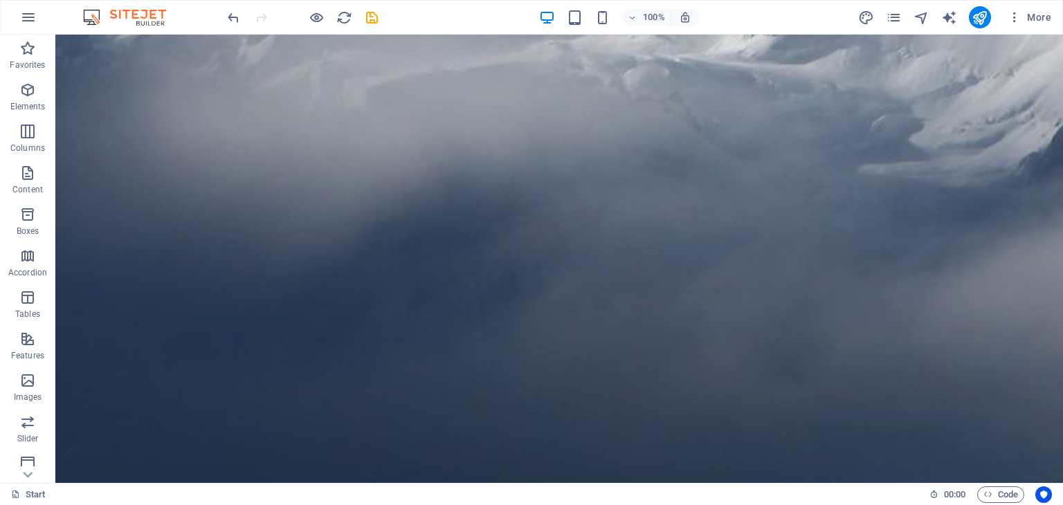
click at [94, 15] on img at bounding box center [132, 17] width 104 height 17
click at [33, 491] on link "Start" at bounding box center [28, 495] width 35 height 17
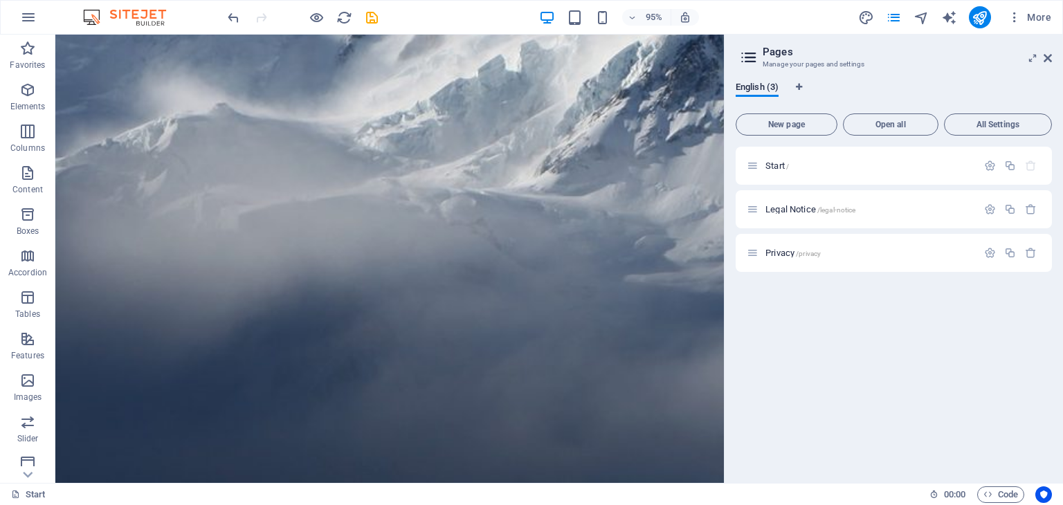
scroll to position [366, 0]
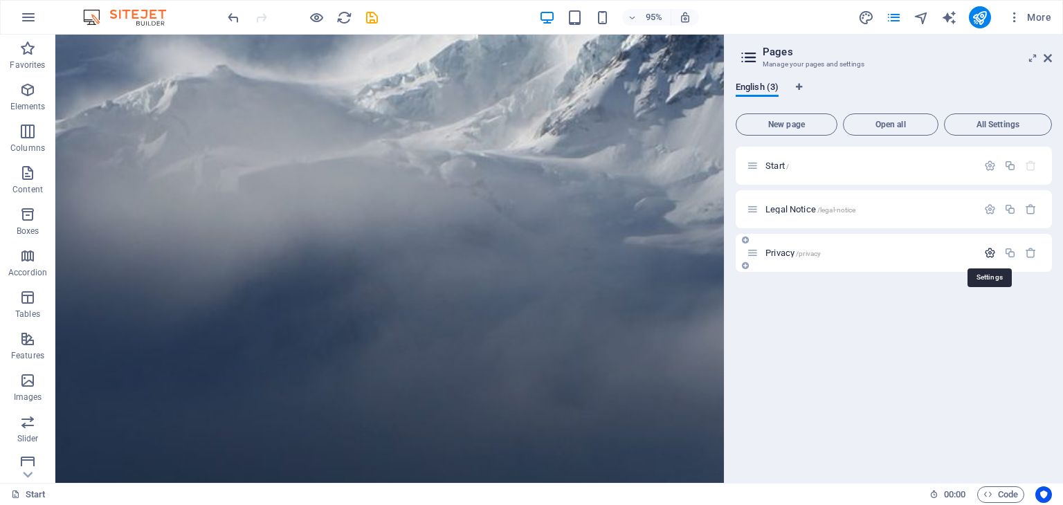
click at [988, 248] on icon "button" at bounding box center [990, 253] width 12 height 12
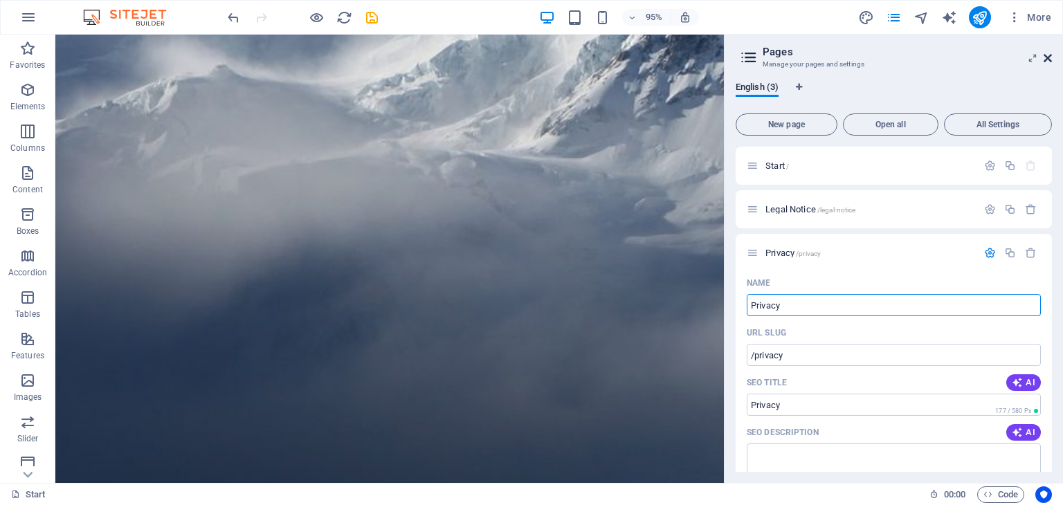
click at [1047, 55] on icon at bounding box center [1048, 58] width 8 height 11
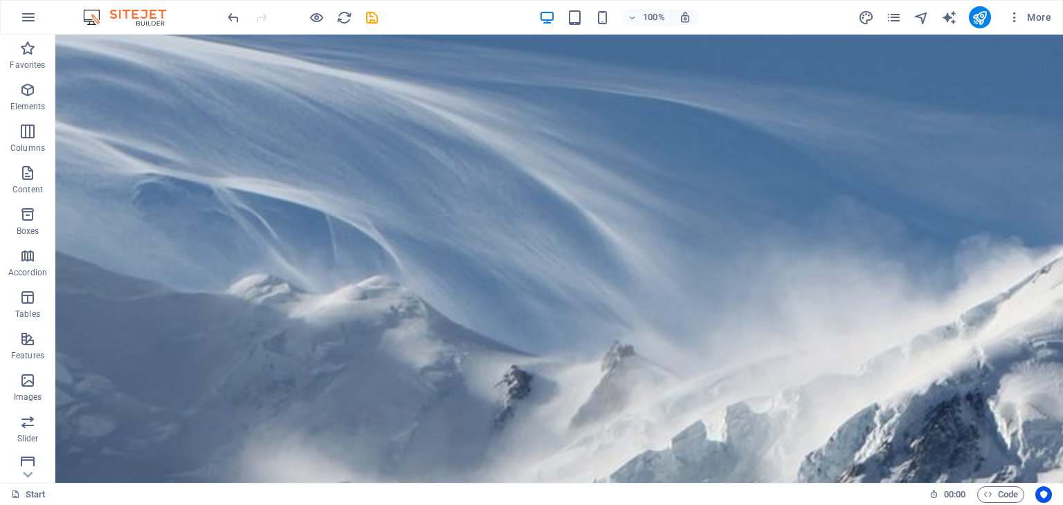
scroll to position [0, 0]
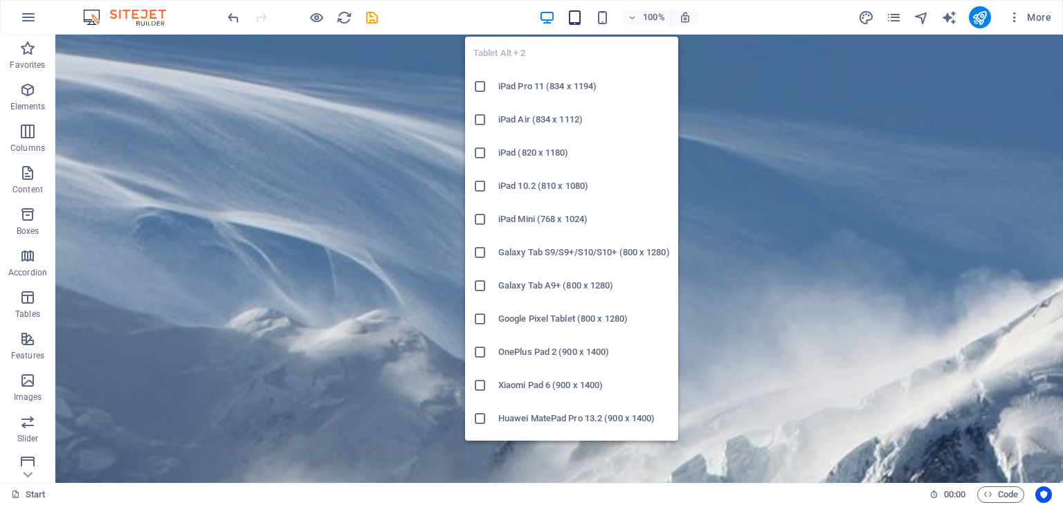
click at [577, 17] on icon "button" at bounding box center [575, 18] width 16 height 16
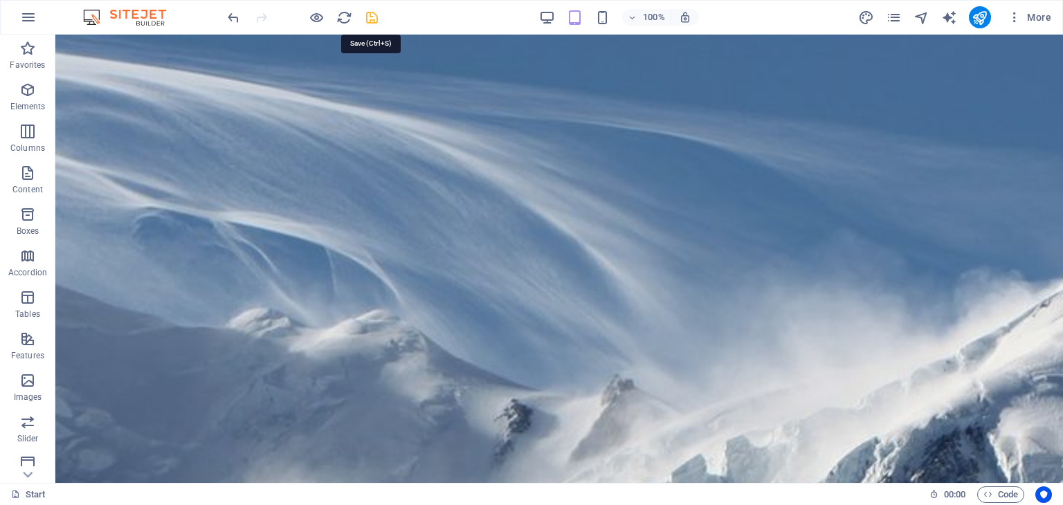
click at [371, 12] on icon "save" at bounding box center [372, 18] width 16 height 16
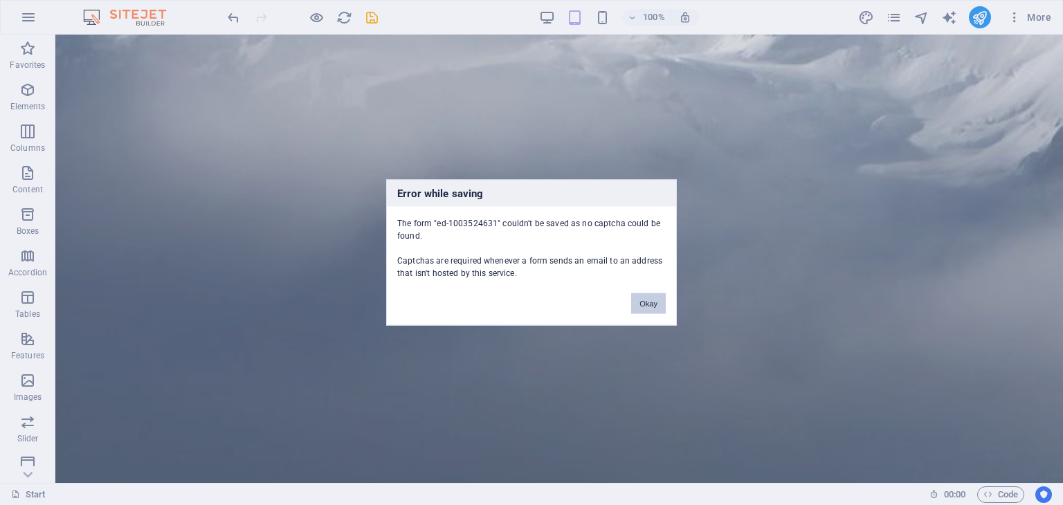
click at [647, 307] on button "Okay" at bounding box center [648, 303] width 35 height 21
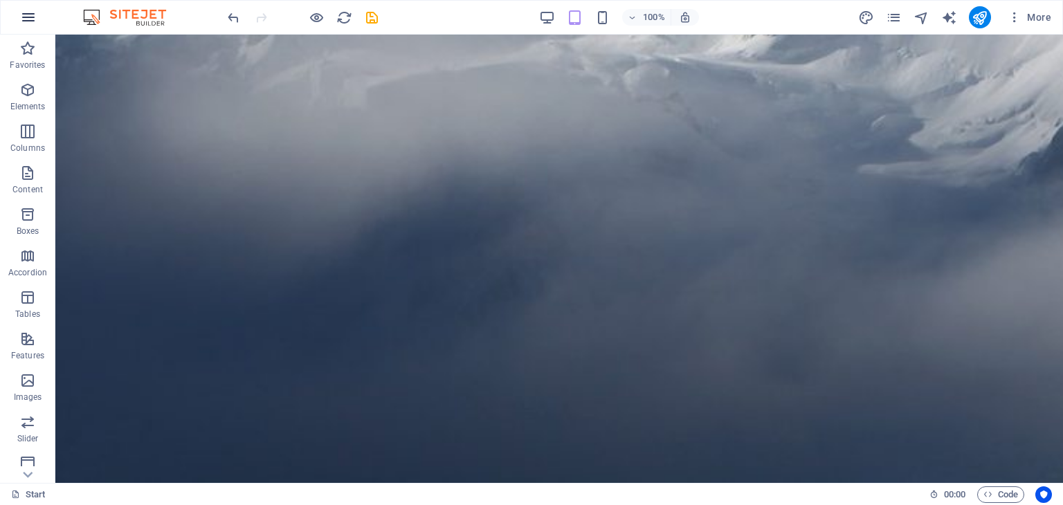
click at [27, 15] on icon "button" at bounding box center [28, 17] width 17 height 17
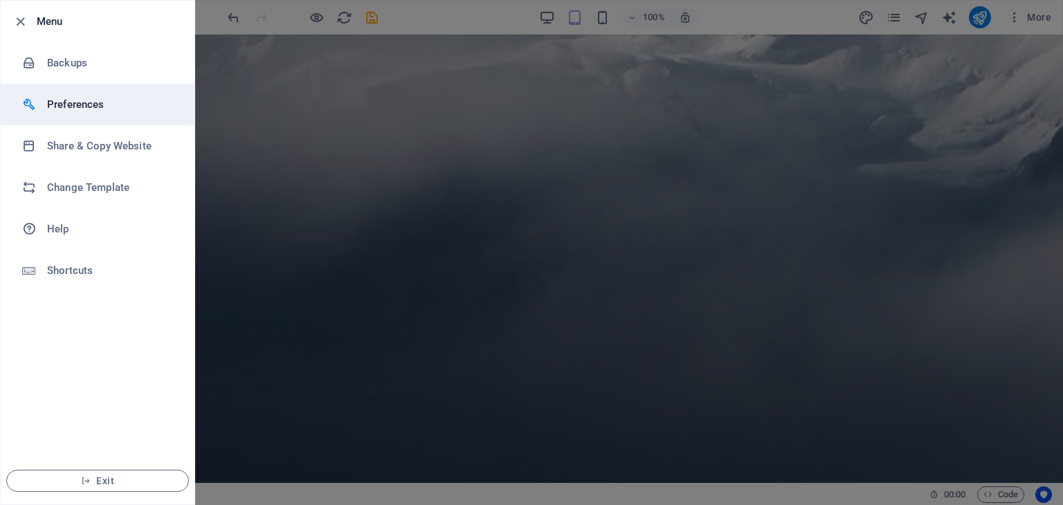
click at [102, 109] on h6 "Preferences" at bounding box center [111, 104] width 128 height 17
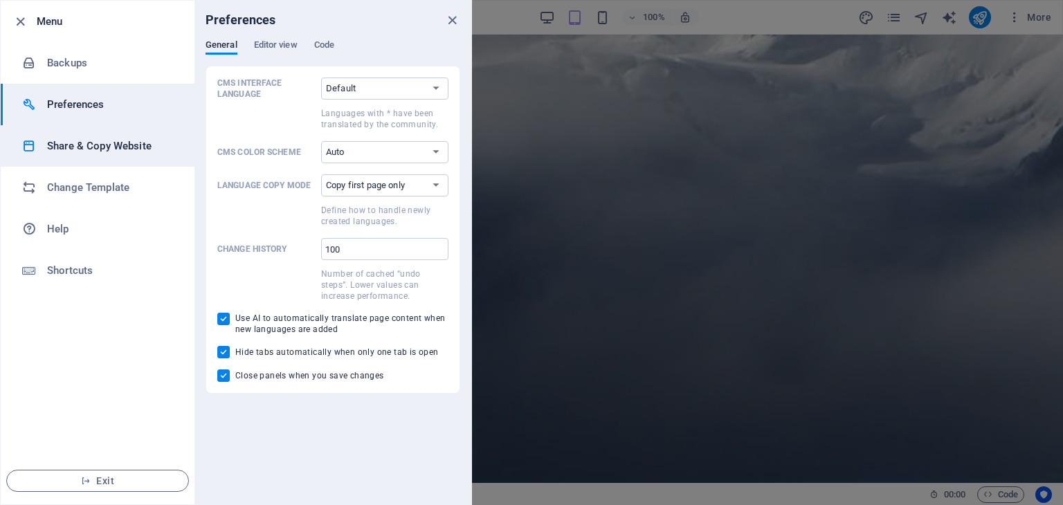
click at [114, 140] on h6 "Share & Copy Website" at bounding box center [111, 146] width 128 height 17
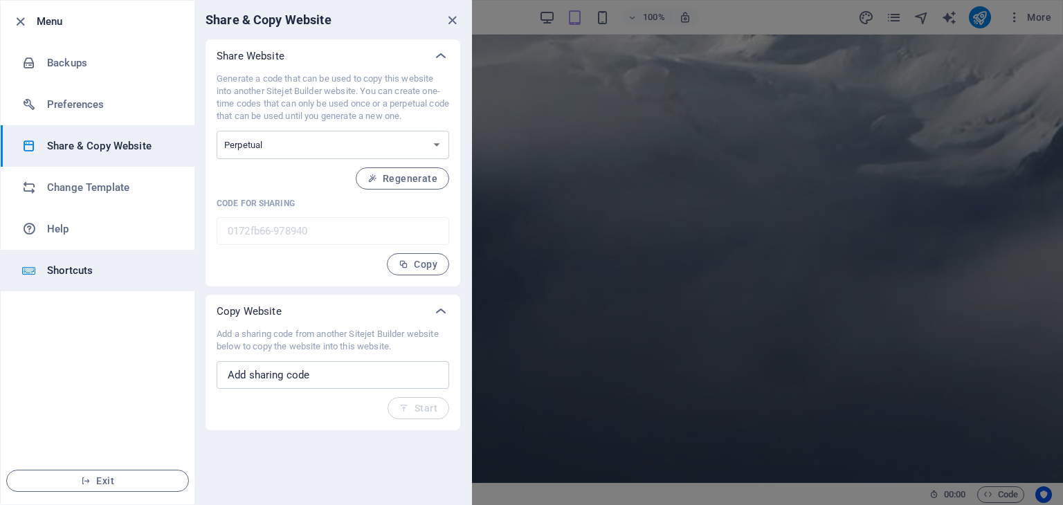
click at [80, 269] on h6 "Shortcuts" at bounding box center [111, 270] width 128 height 17
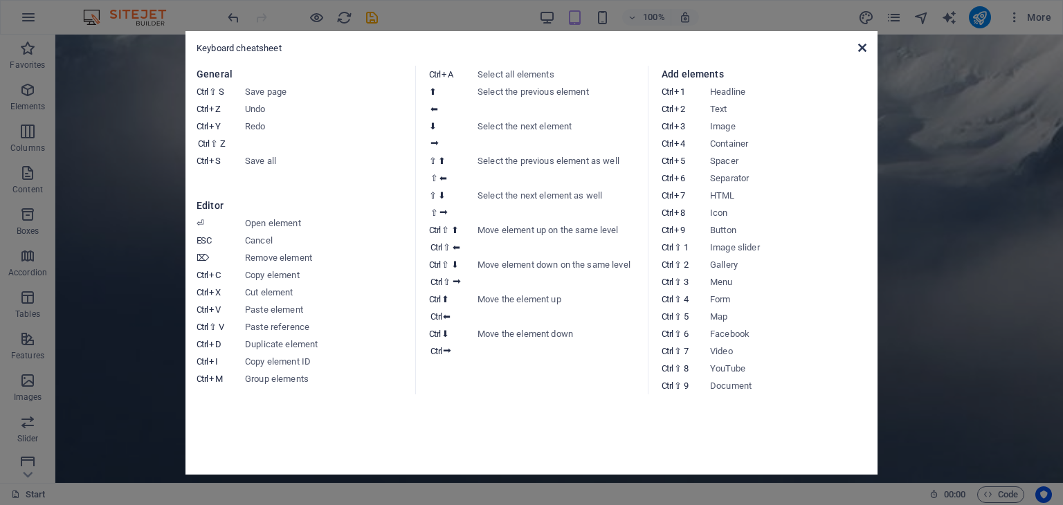
click at [861, 43] on icon at bounding box center [862, 47] width 8 height 11
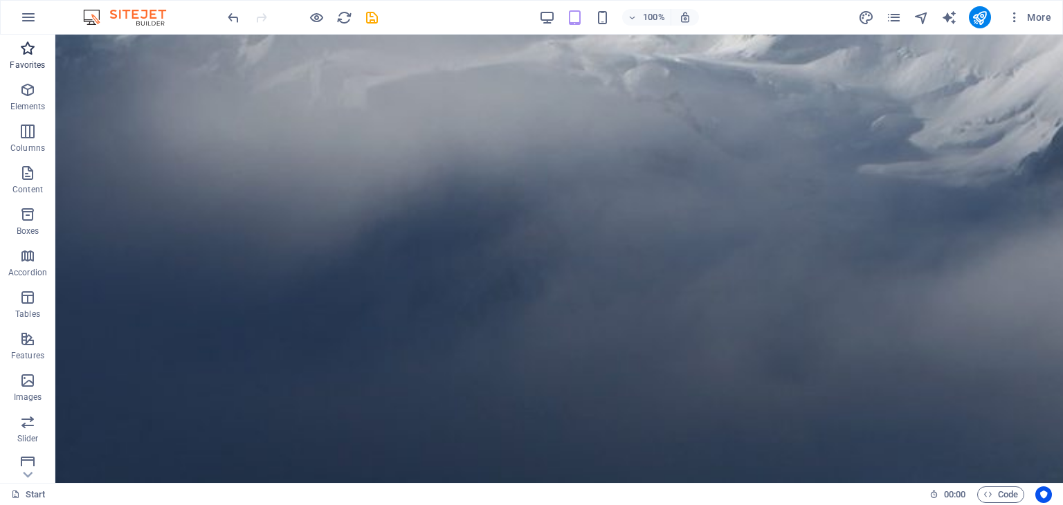
click at [28, 48] on icon "button" at bounding box center [27, 48] width 17 height 17
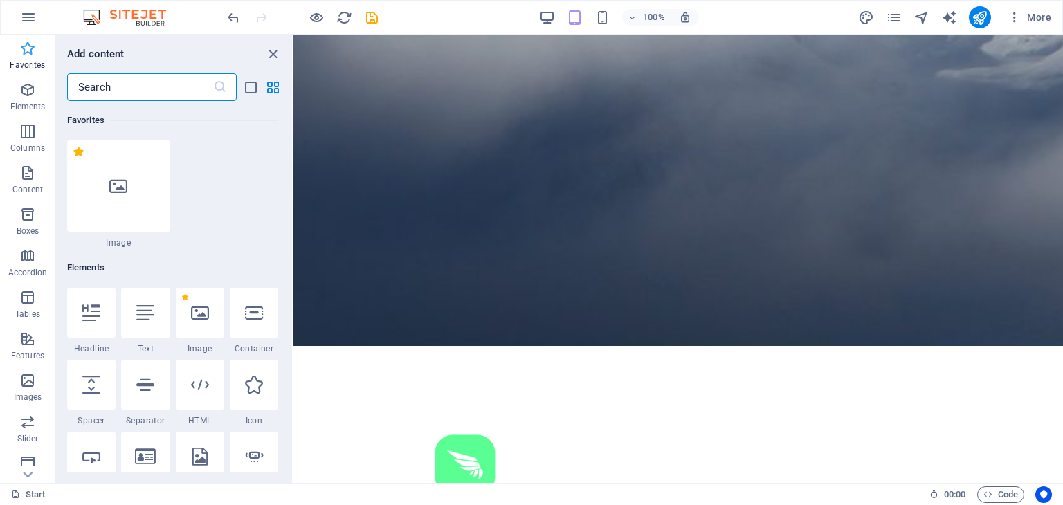
scroll to position [433, 0]
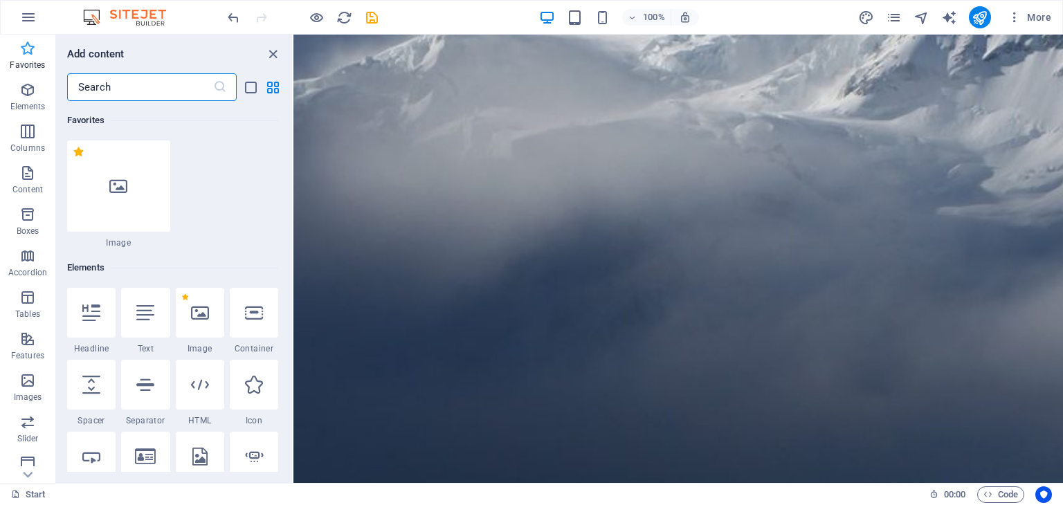
click at [28, 48] on icon "button" at bounding box center [27, 48] width 17 height 17
click at [273, 53] on icon "close panel" at bounding box center [273, 54] width 16 height 16
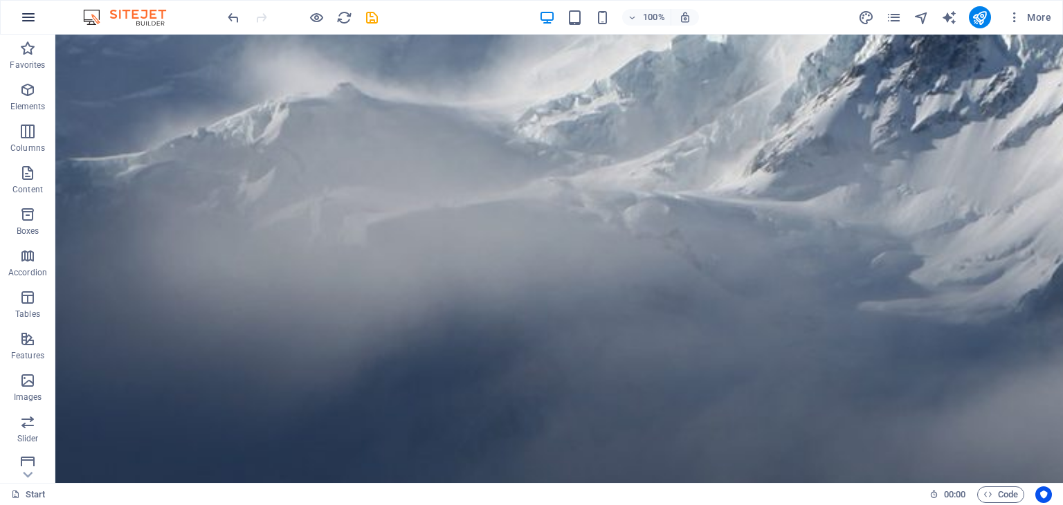
click at [29, 19] on icon "button" at bounding box center [28, 17] width 17 height 17
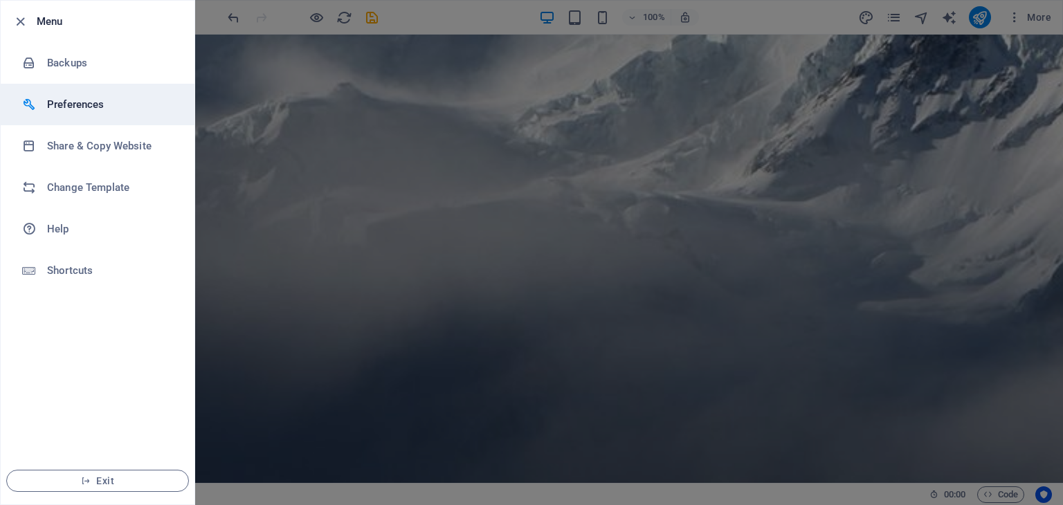
click at [84, 100] on h6 "Preferences" at bounding box center [111, 104] width 128 height 17
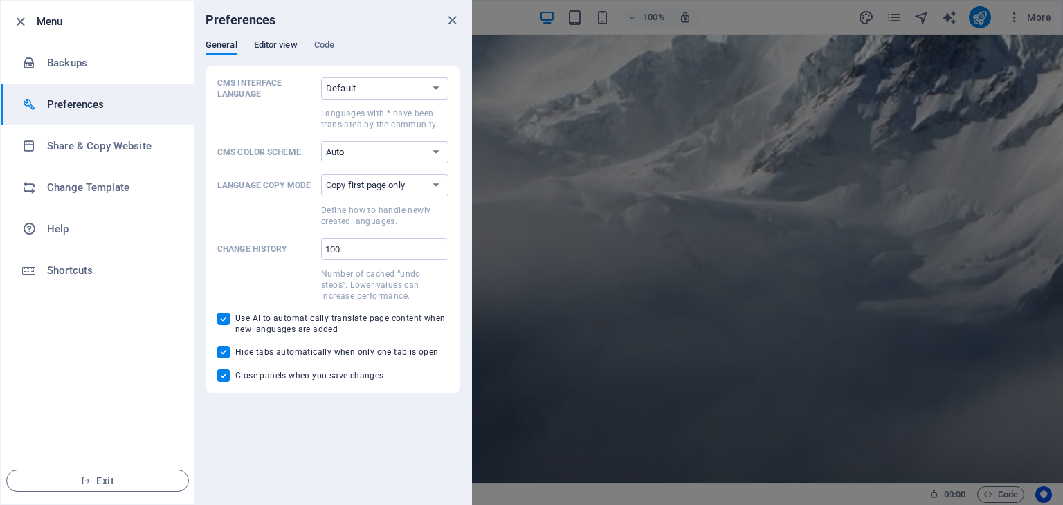
click at [280, 42] on span "Editor view" at bounding box center [276, 46] width 44 height 19
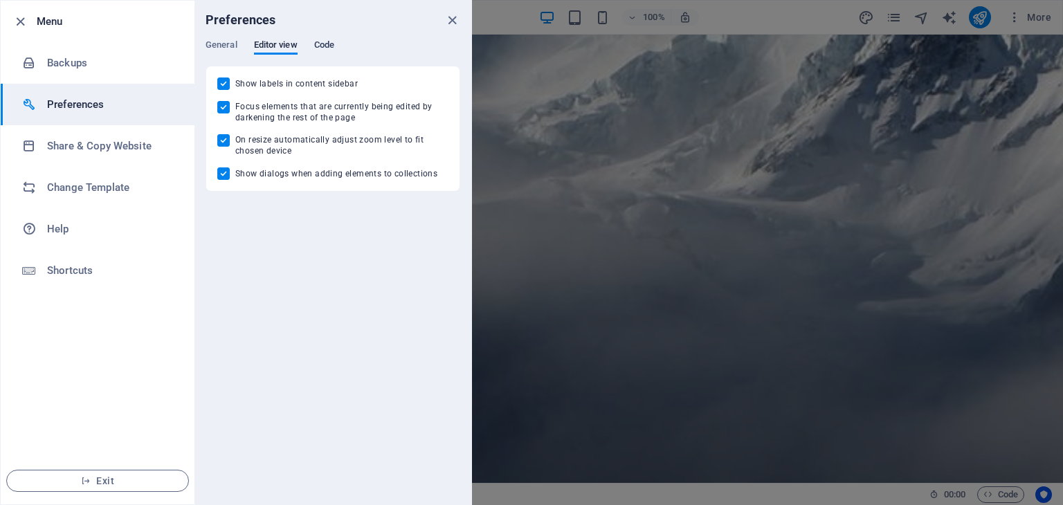
click at [326, 44] on span "Code" at bounding box center [324, 46] width 20 height 19
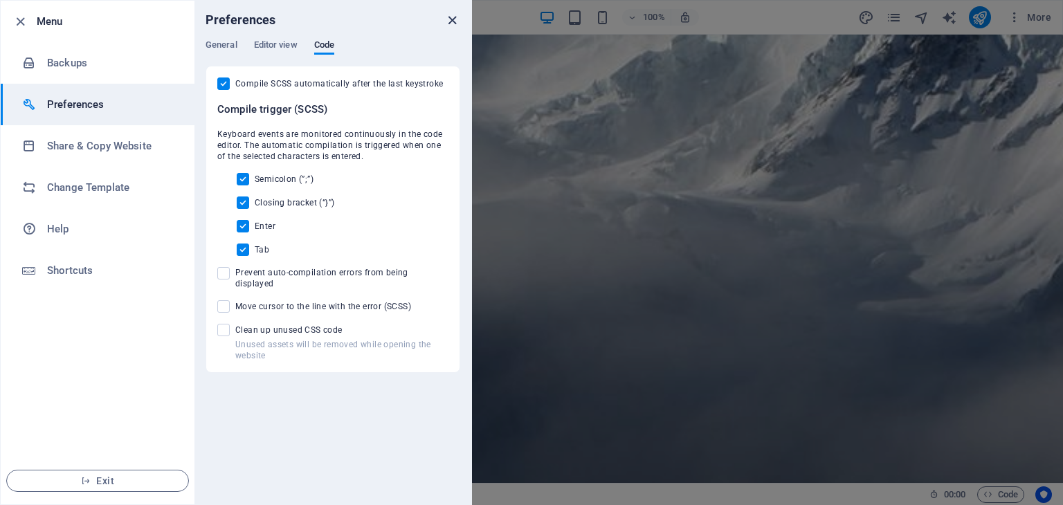
click at [453, 15] on icon "close" at bounding box center [452, 20] width 16 height 16
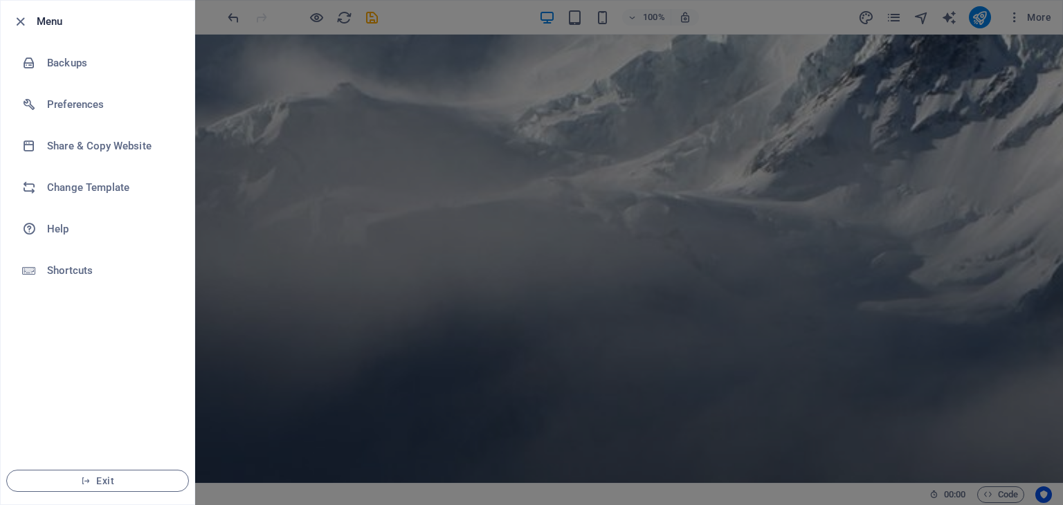
drag, startPoint x: 127, startPoint y: 485, endPoint x: 658, endPoint y: 71, distance: 672.7
click at [127, 485] on span "Exit" at bounding box center [97, 481] width 159 height 11
click at [21, 17] on icon "button" at bounding box center [20, 22] width 16 height 16
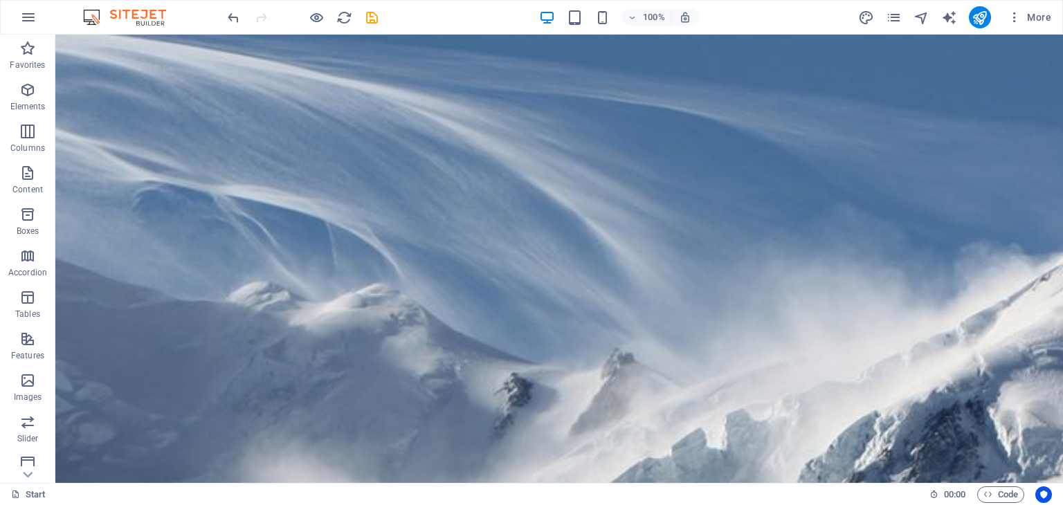
scroll to position [0, 0]
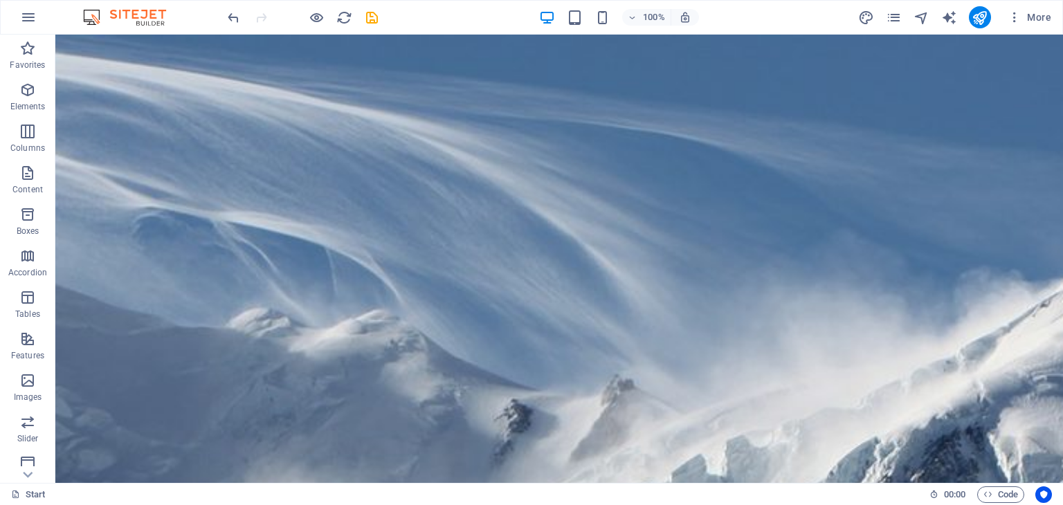
drag, startPoint x: 1060, startPoint y: 244, endPoint x: 1099, endPoint y: 50, distance: 197.8
click at [981, 15] on icon "publish" at bounding box center [980, 18] width 16 height 16
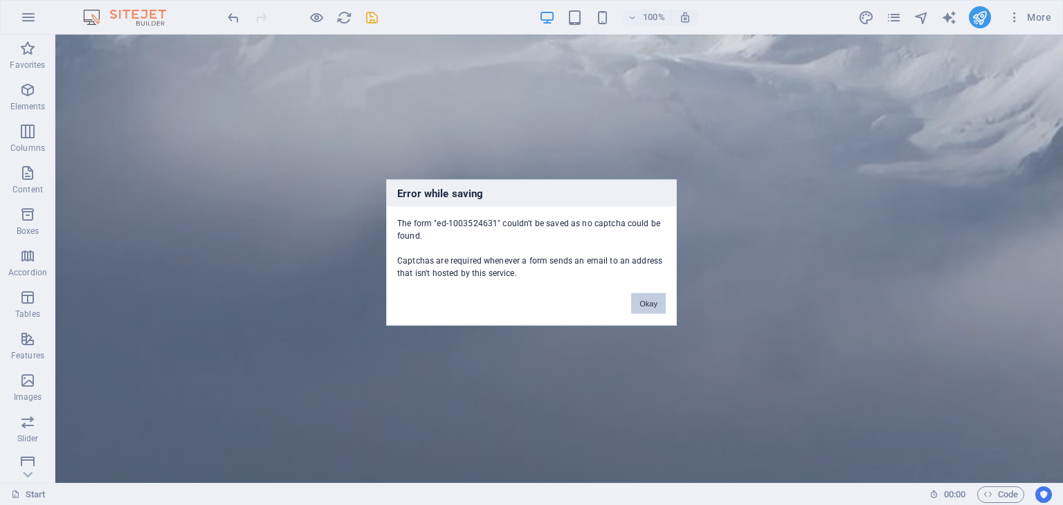
click at [651, 302] on button "Okay" at bounding box center [648, 303] width 35 height 21
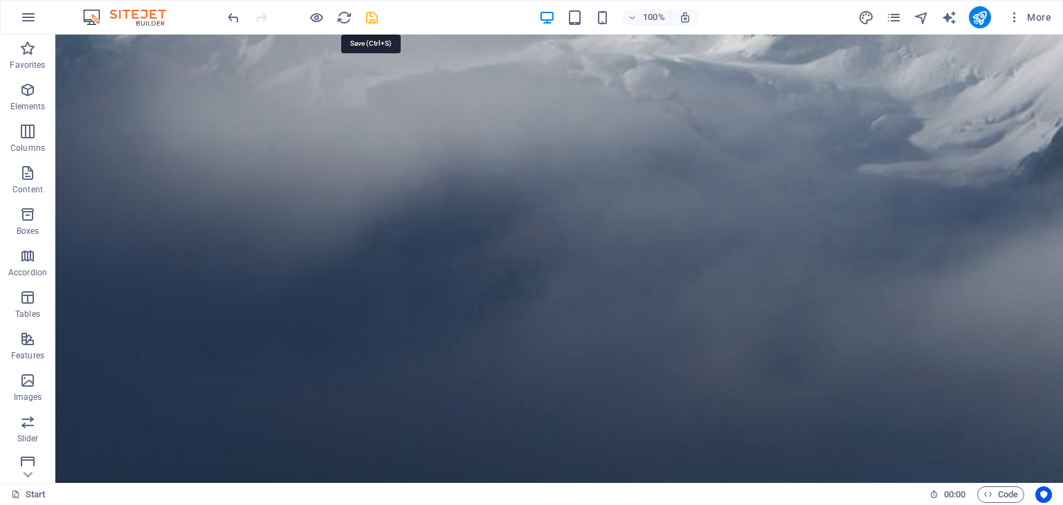
click at [372, 19] on icon "save" at bounding box center [372, 18] width 16 height 16
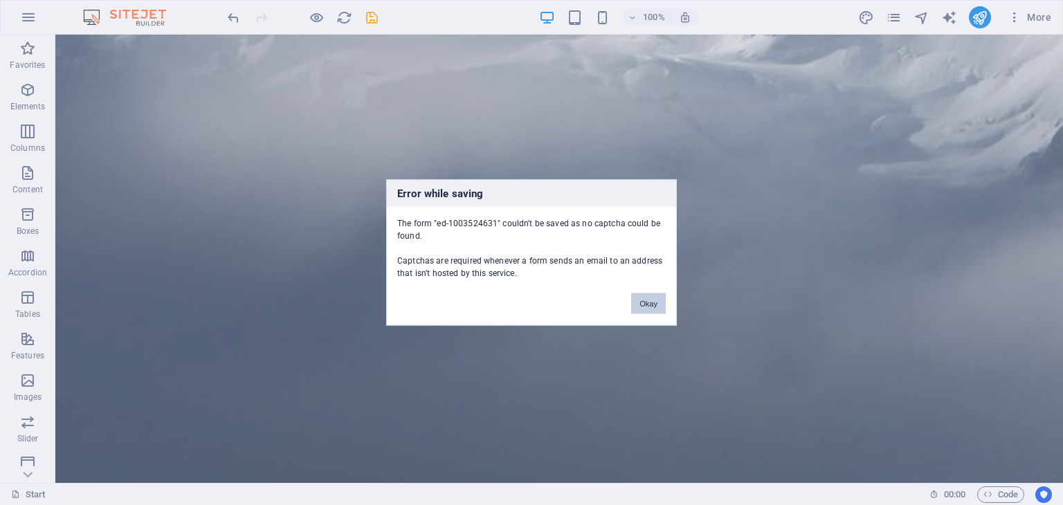
click at [645, 301] on button "Okay" at bounding box center [648, 303] width 35 height 21
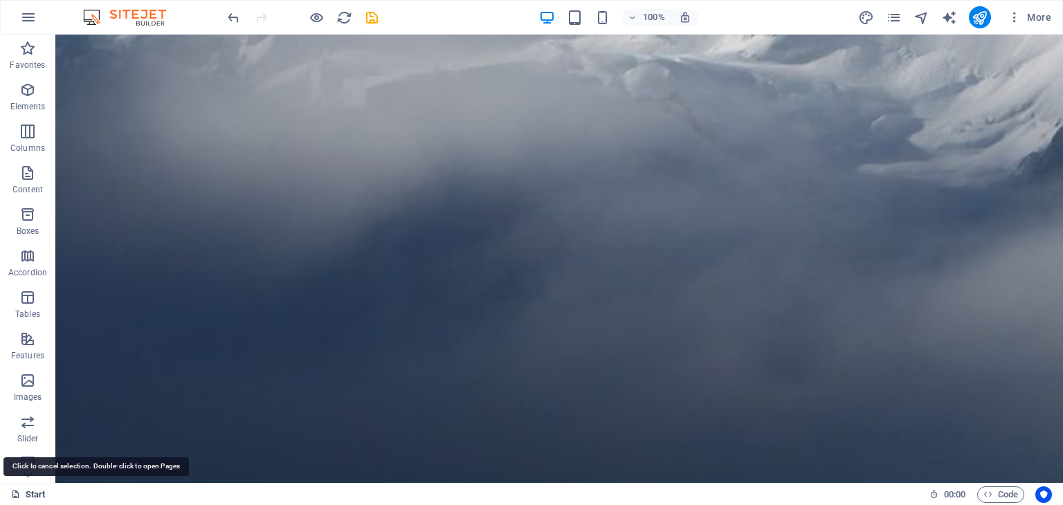
click at [33, 494] on link "Start" at bounding box center [28, 495] width 35 height 17
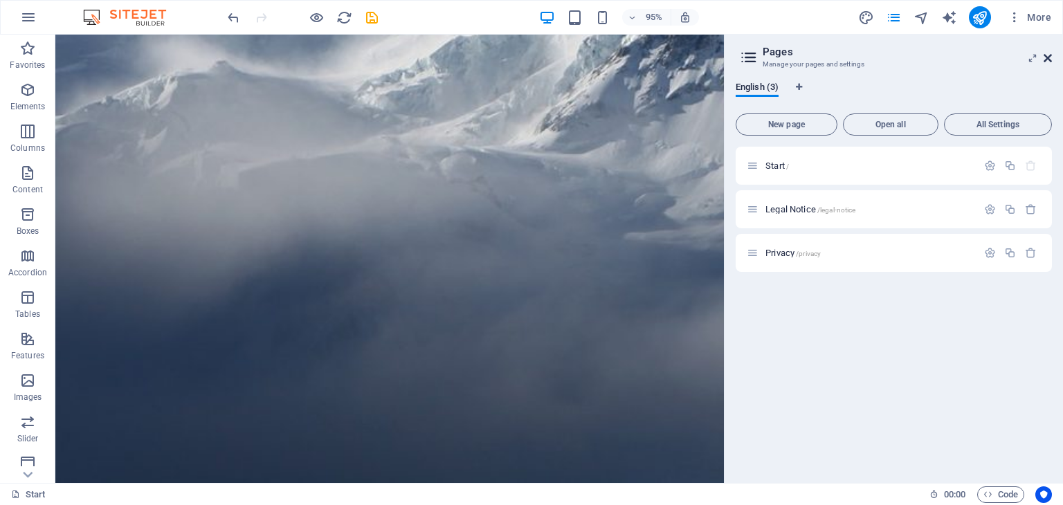
click at [1049, 56] on icon at bounding box center [1048, 58] width 8 height 11
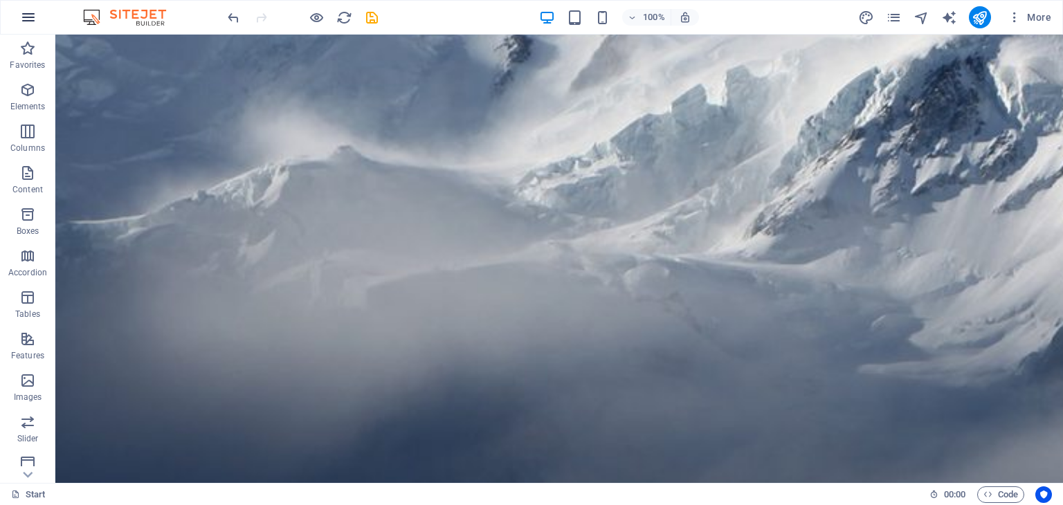
click at [24, 11] on icon "button" at bounding box center [28, 17] width 17 height 17
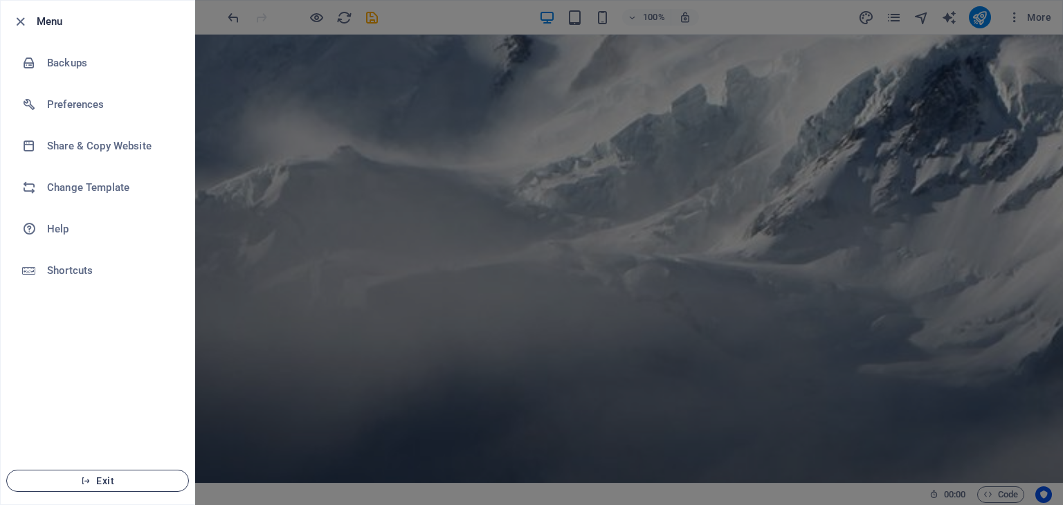
click at [118, 483] on span "Exit" at bounding box center [97, 481] width 159 height 11
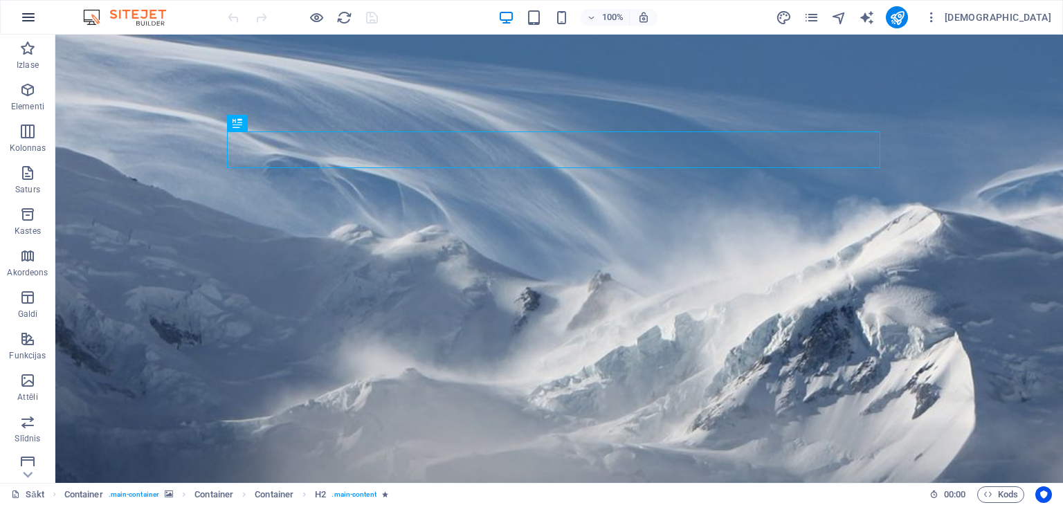
click at [32, 13] on icon "button" at bounding box center [28, 17] width 17 height 17
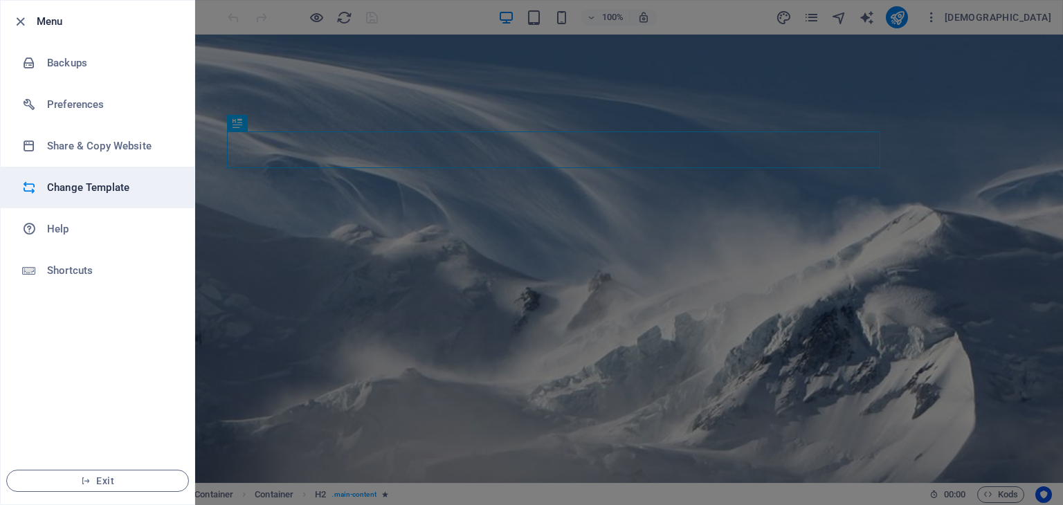
click at [86, 181] on h6 "Change Template" at bounding box center [111, 187] width 128 height 17
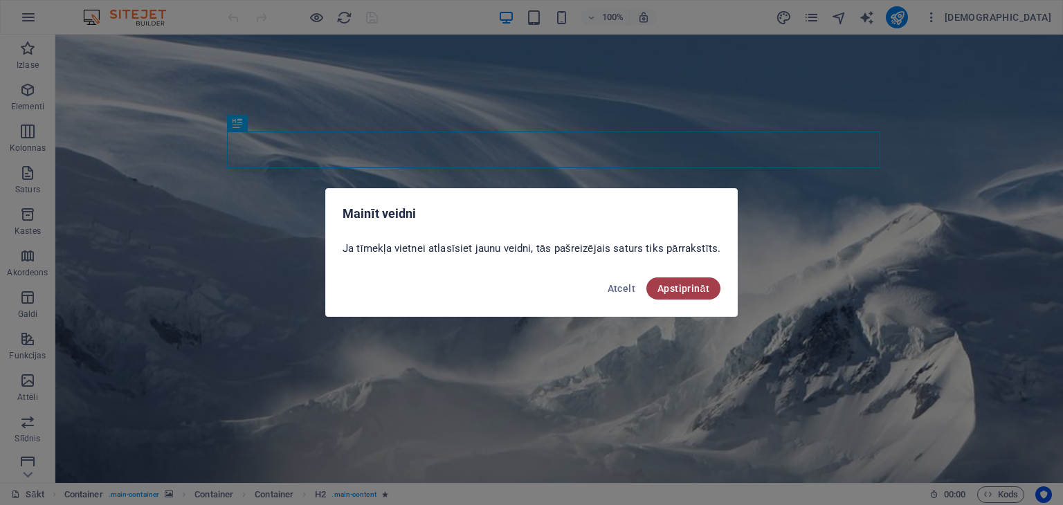
click at [678, 289] on font "Apstiprināt" at bounding box center [684, 288] width 52 height 11
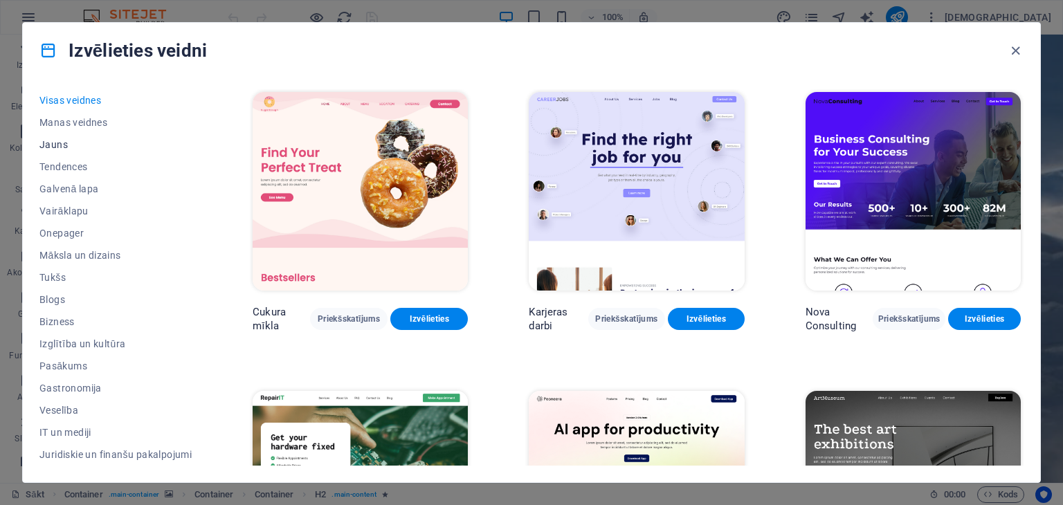
click at [57, 144] on font "Jauns" at bounding box center [53, 144] width 28 height 11
click at [75, 188] on font "Galvenā lapa" at bounding box center [69, 188] width 60 height 11
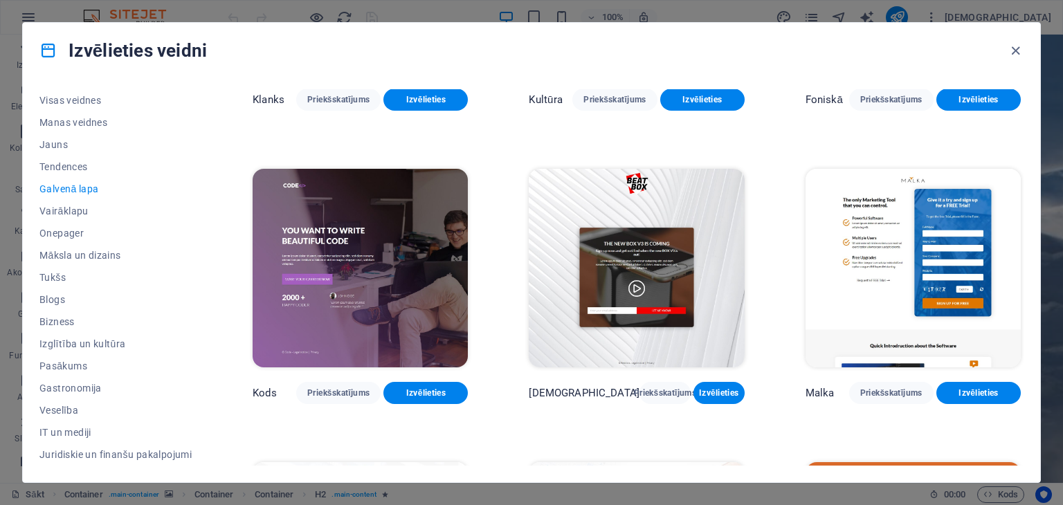
scroll to position [168, 0]
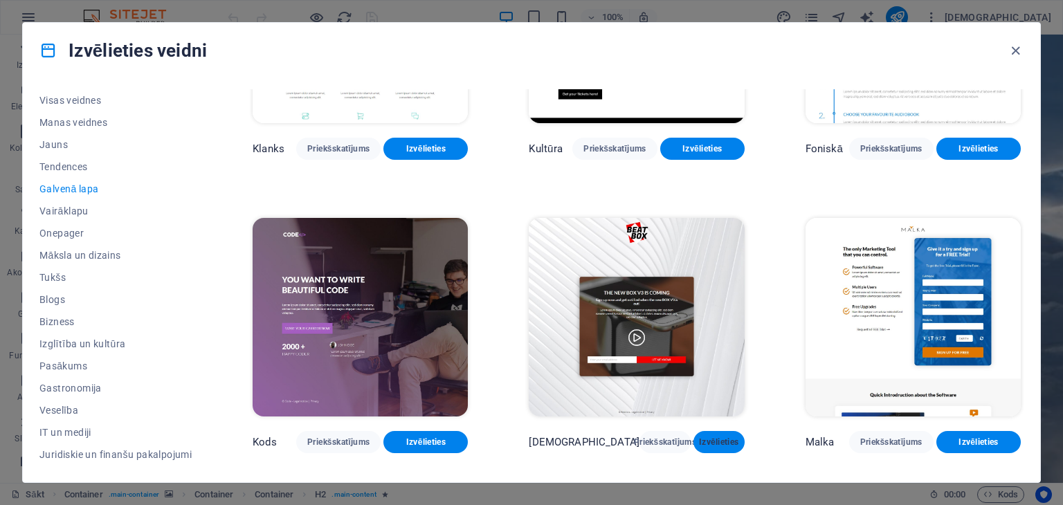
click at [699, 437] on font "Izvēlieties" at bounding box center [718, 442] width 39 height 10
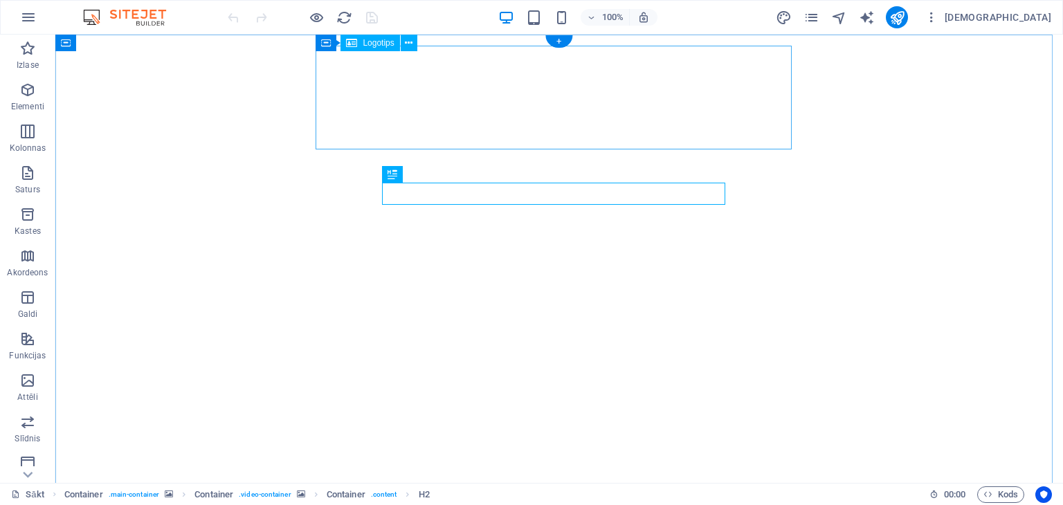
select select "px"
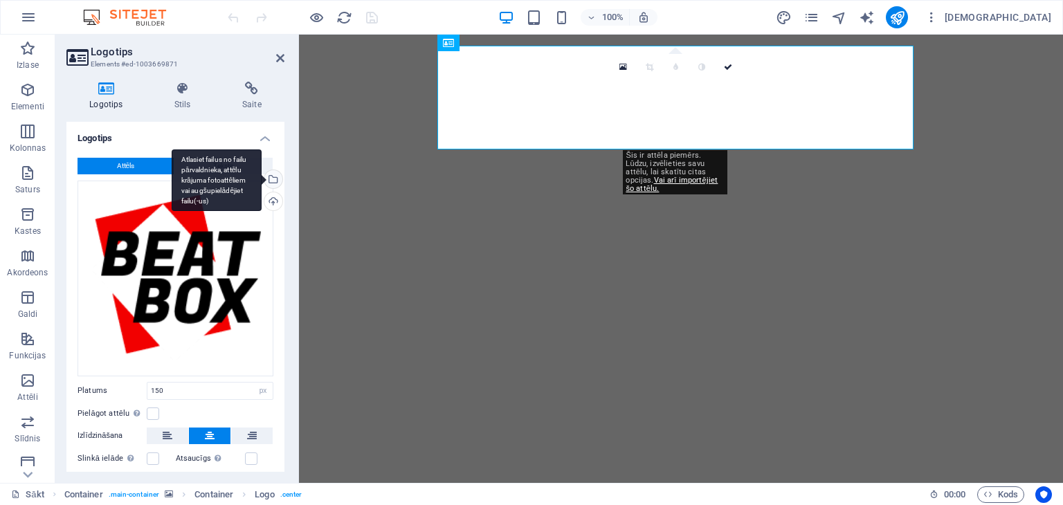
click at [270, 177] on div "Atlasiet failus no failu pārvaldnieka, attēlu krājuma fotoattēliem vai augšupie…" at bounding box center [272, 180] width 21 height 21
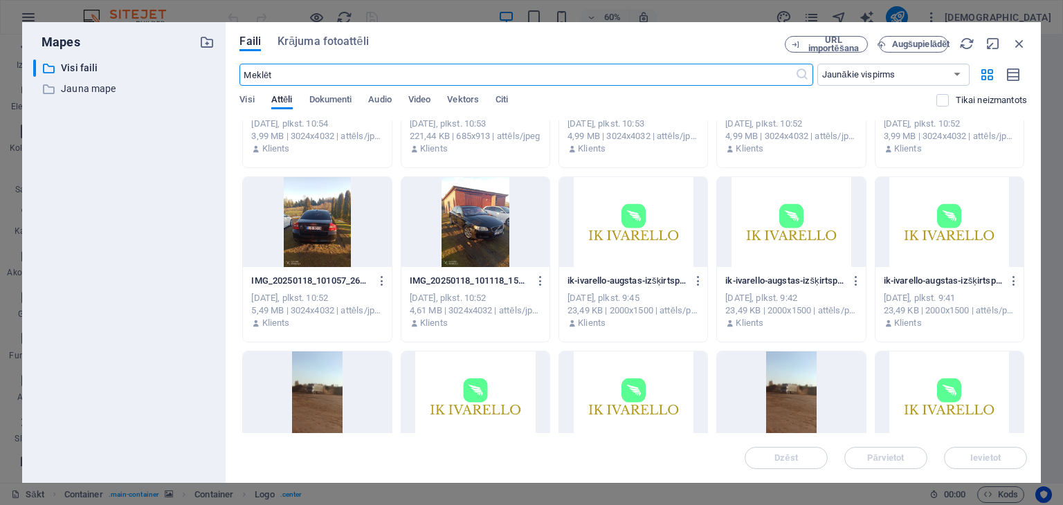
scroll to position [478, 0]
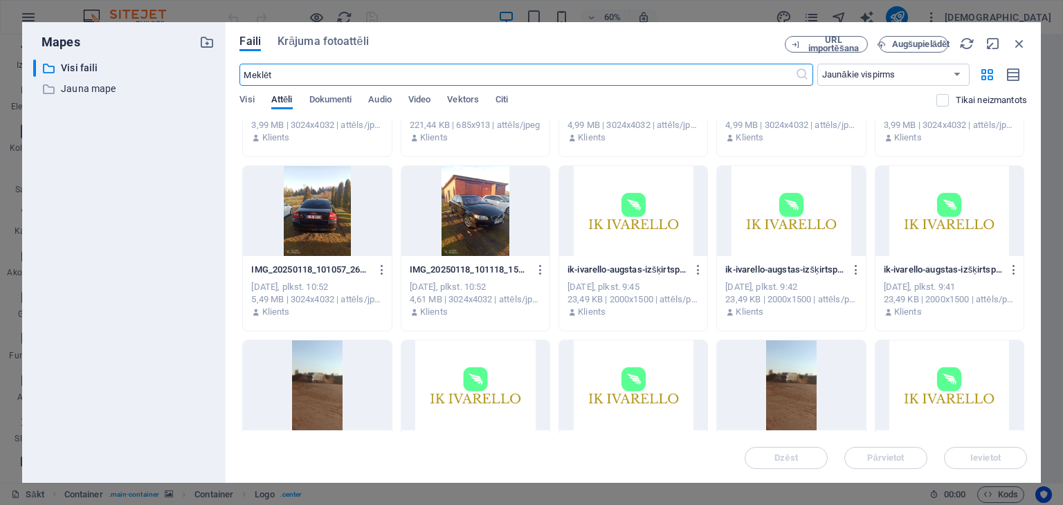
click at [928, 220] on div at bounding box center [950, 211] width 148 height 90
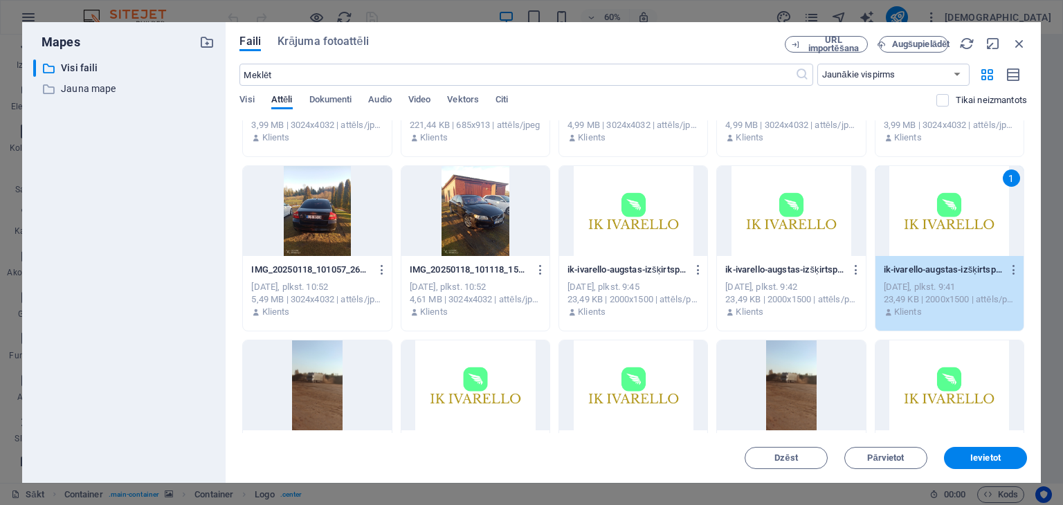
click at [928, 220] on div "1" at bounding box center [950, 211] width 148 height 90
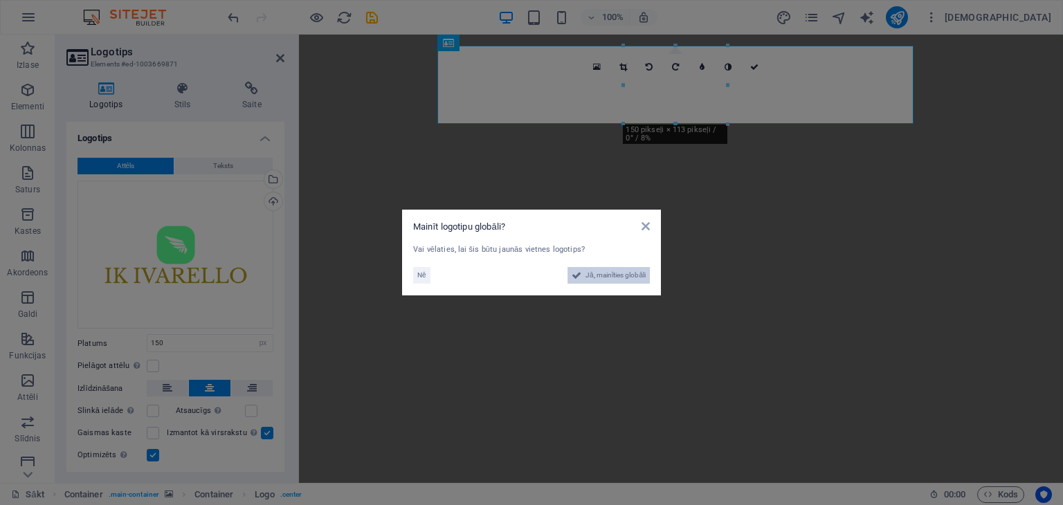
click at [631, 275] on font "Jā, mainīties globāli" at bounding box center [616, 275] width 60 height 8
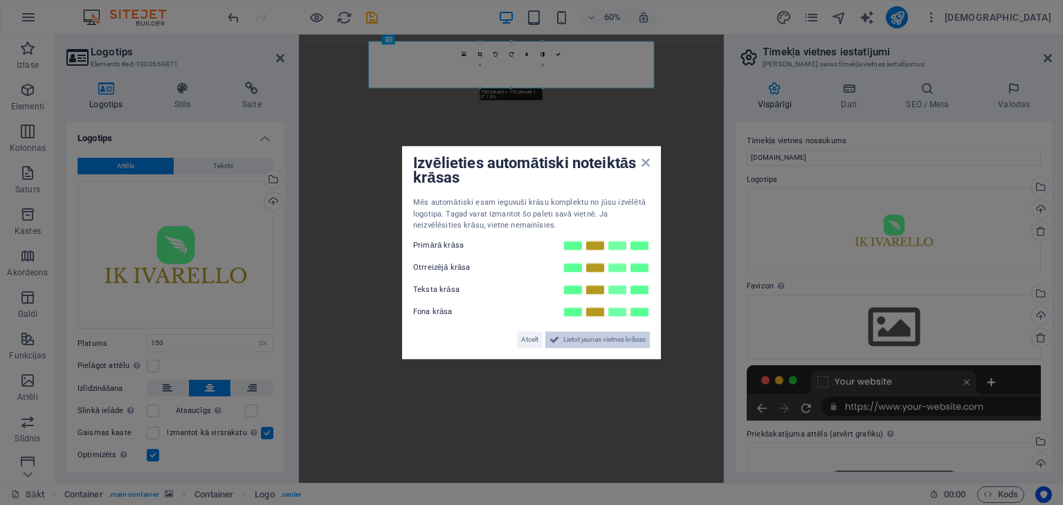
click at [563, 336] on font "Lietot jaunas vietnes krāsas" at bounding box center [604, 340] width 82 height 8
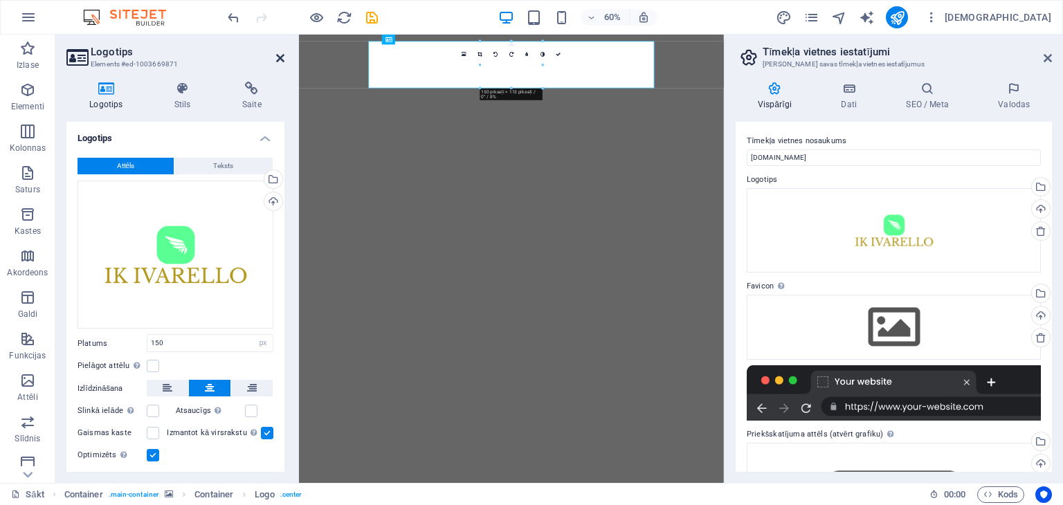
click at [281, 57] on icon at bounding box center [280, 58] width 8 height 11
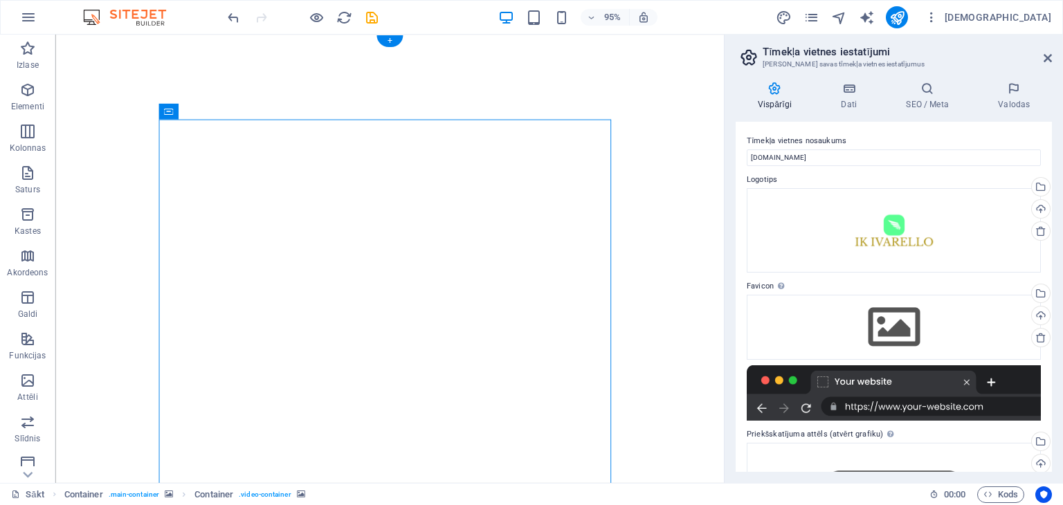
select select "vh"
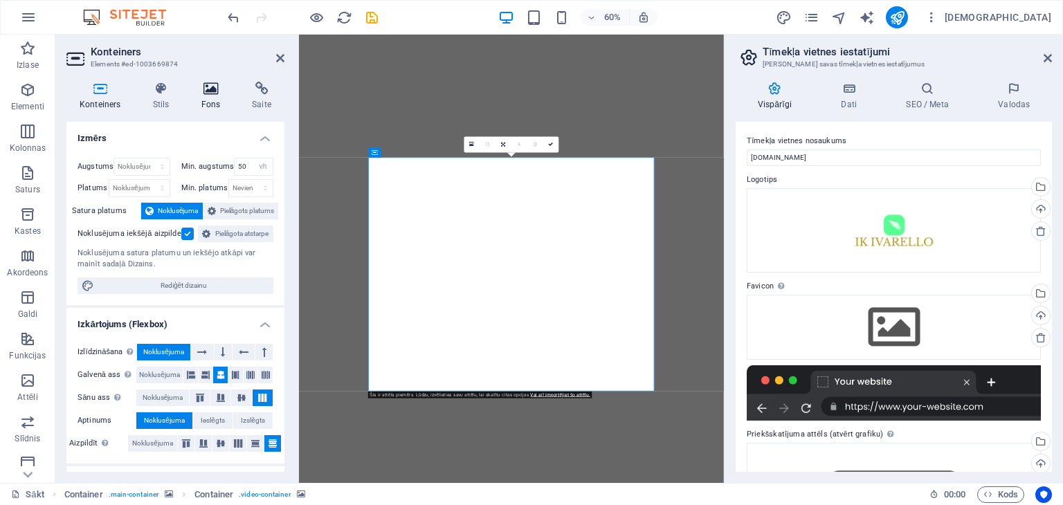
click at [213, 89] on icon at bounding box center [211, 89] width 46 height 14
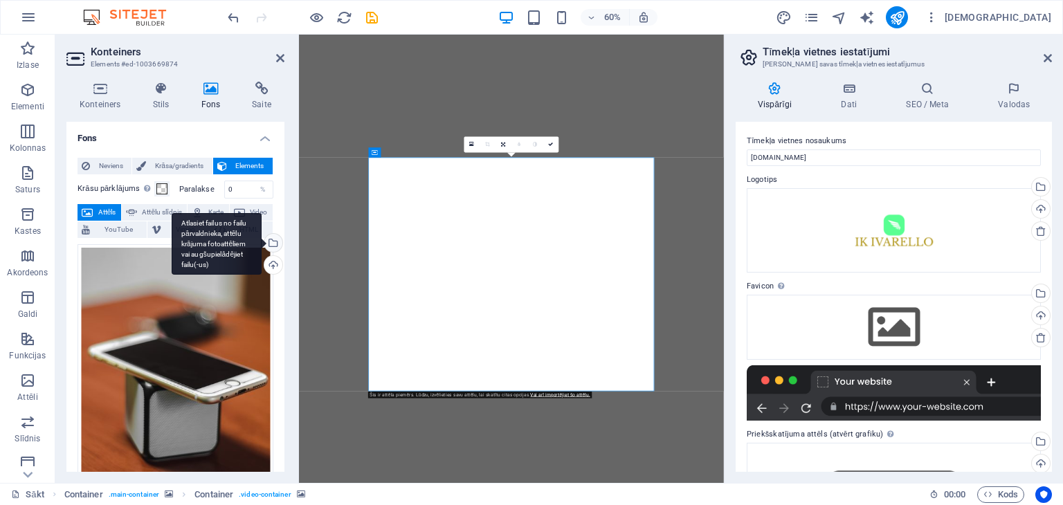
click at [271, 241] on div "Atlasiet failus no failu pārvaldnieka, attēlu krājuma fotoattēliem vai augšupie…" at bounding box center [272, 244] width 21 height 21
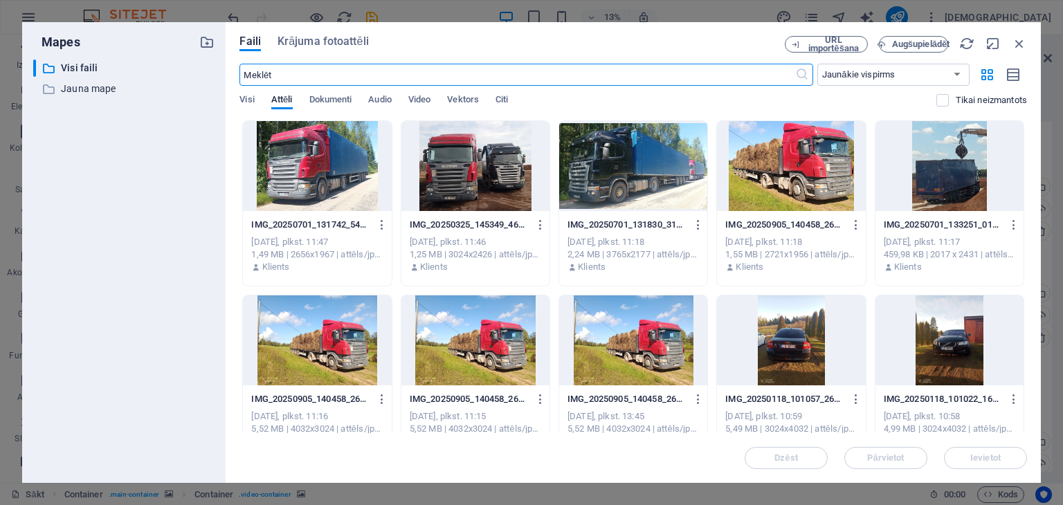
click at [464, 170] on div at bounding box center [475, 166] width 148 height 90
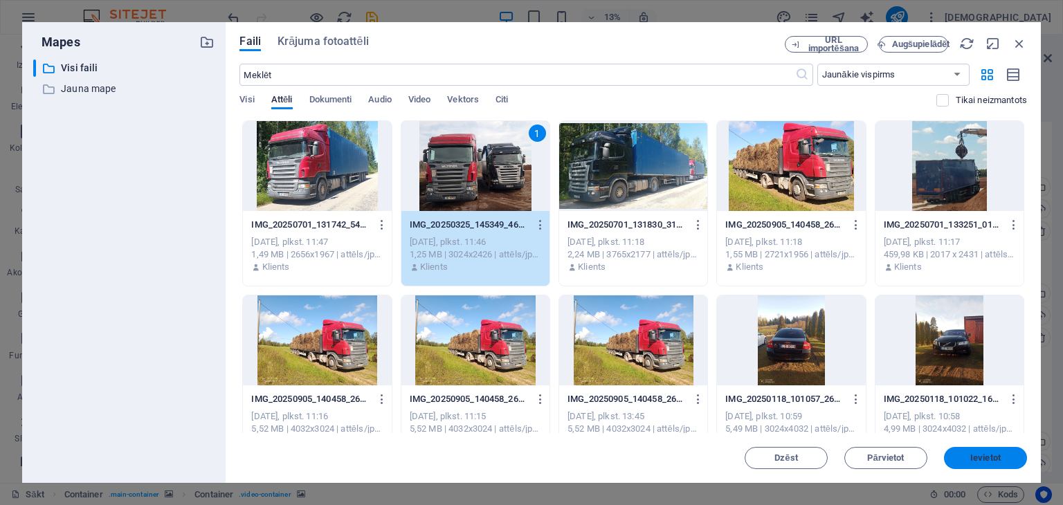
click at [979, 455] on font "Ievietot" at bounding box center [985, 458] width 30 height 10
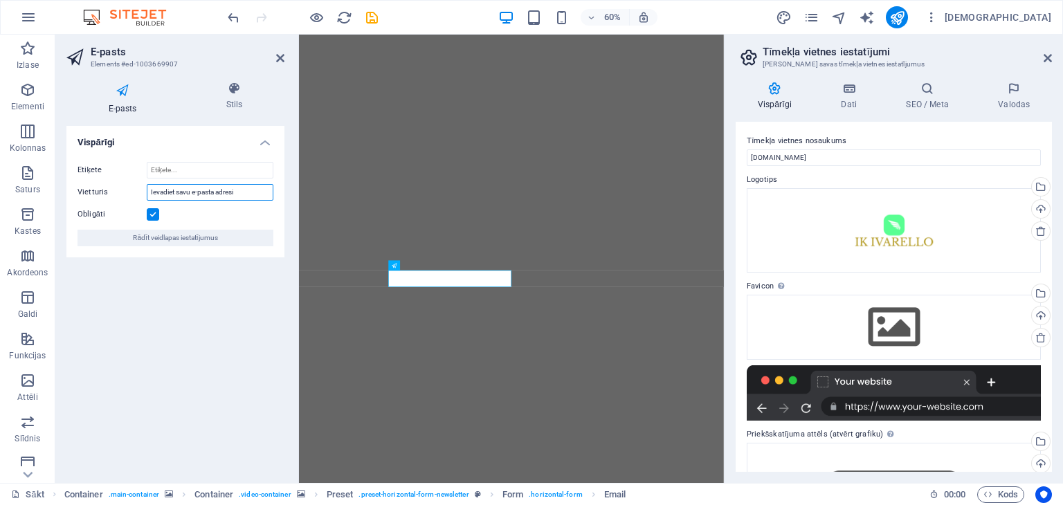
click at [190, 192] on input "Ievadiet savu e-pasta adresi" at bounding box center [210, 192] width 127 height 17
click at [211, 190] on input "Manae-pasta adresi" at bounding box center [210, 192] width 127 height 17
click at [166, 192] on input "Manae-pasta adrese" at bounding box center [210, 192] width 127 height 17
click at [216, 193] on input "Mana e-pasta adrese" at bounding box center [210, 192] width 127 height 17
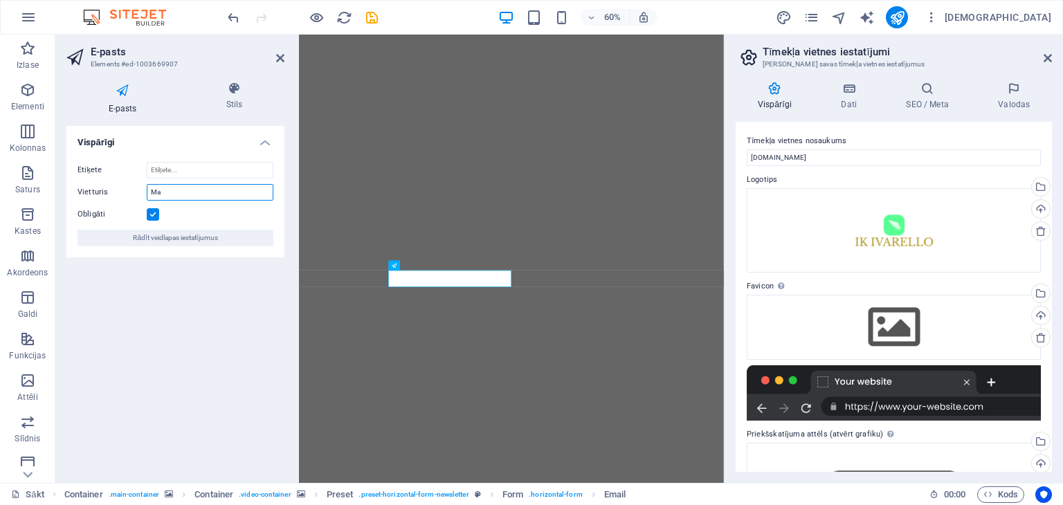
type input "M"
type input "[PERSON_NAME][EMAIL_ADDRESS][DOMAIN_NAME]"
click at [280, 56] on icon at bounding box center [280, 58] width 8 height 11
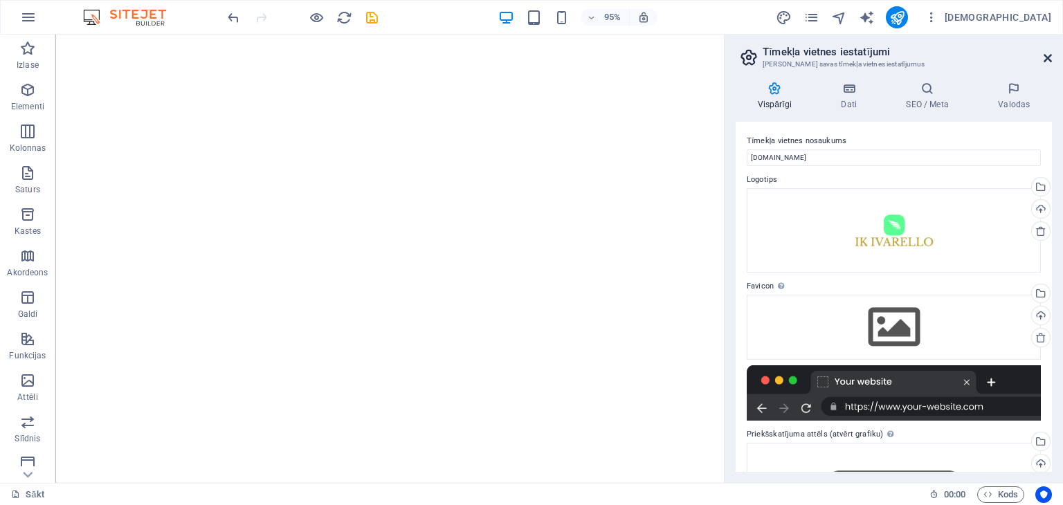
click at [1047, 56] on icon at bounding box center [1048, 58] width 8 height 11
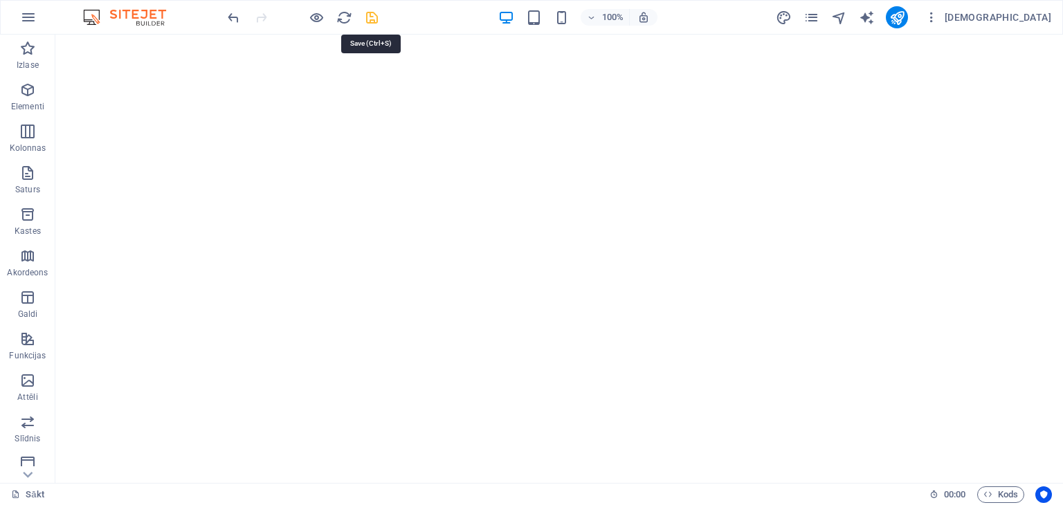
click at [368, 17] on icon "saglabāt" at bounding box center [372, 18] width 16 height 16
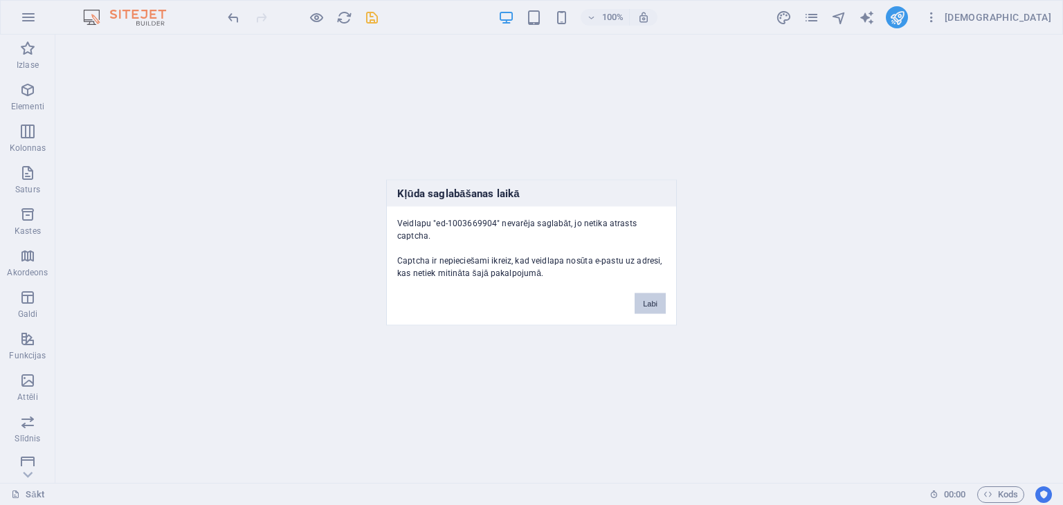
click at [655, 300] on font "Labi" at bounding box center [650, 304] width 15 height 8
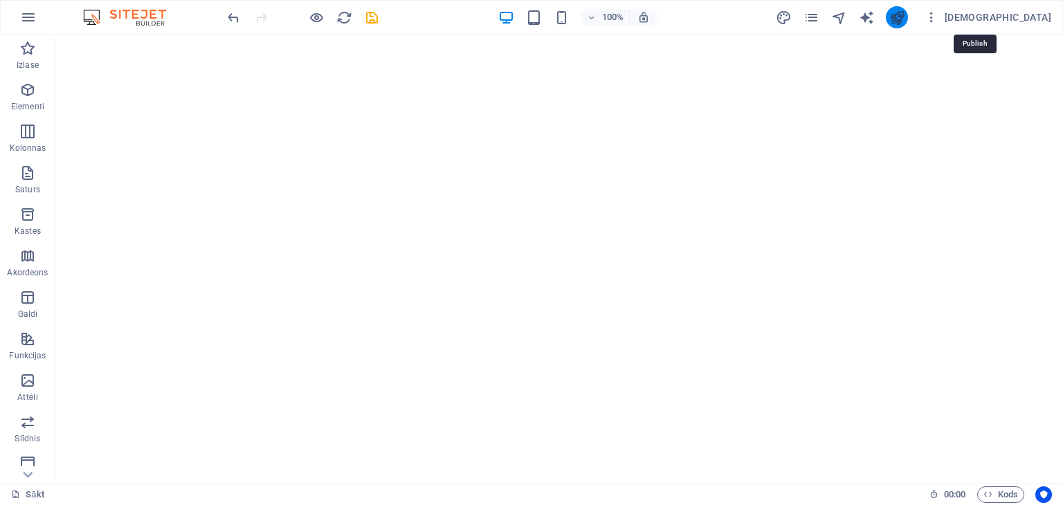
click at [905, 19] on icon "publicēt" at bounding box center [897, 18] width 16 height 16
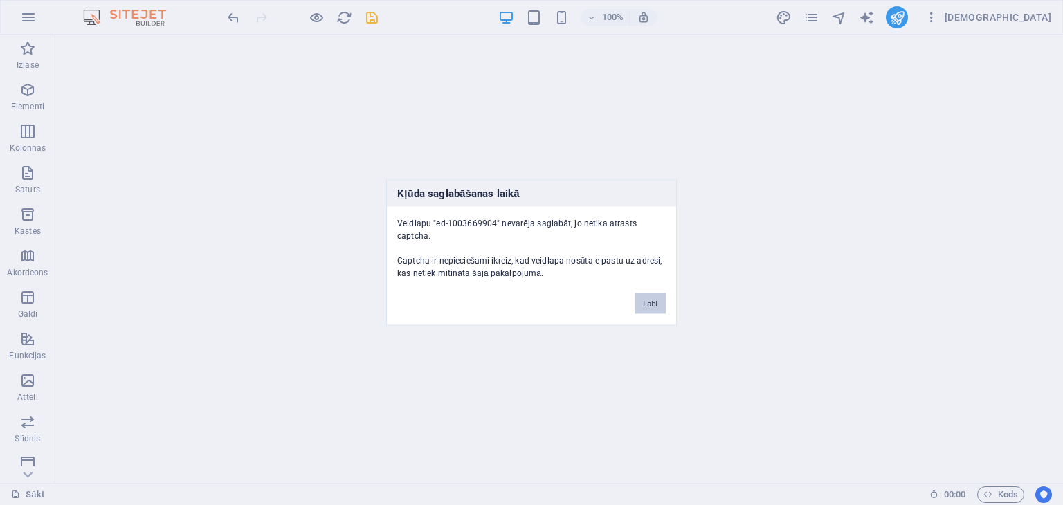
click at [650, 300] on font "Labi" at bounding box center [650, 304] width 15 height 8
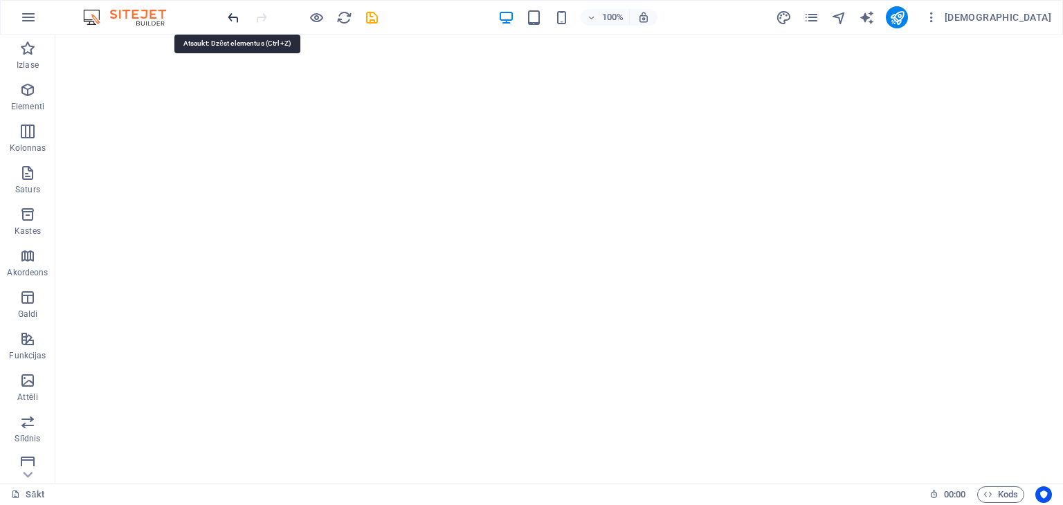
click at [230, 17] on icon "atsaukt" at bounding box center [234, 18] width 16 height 16
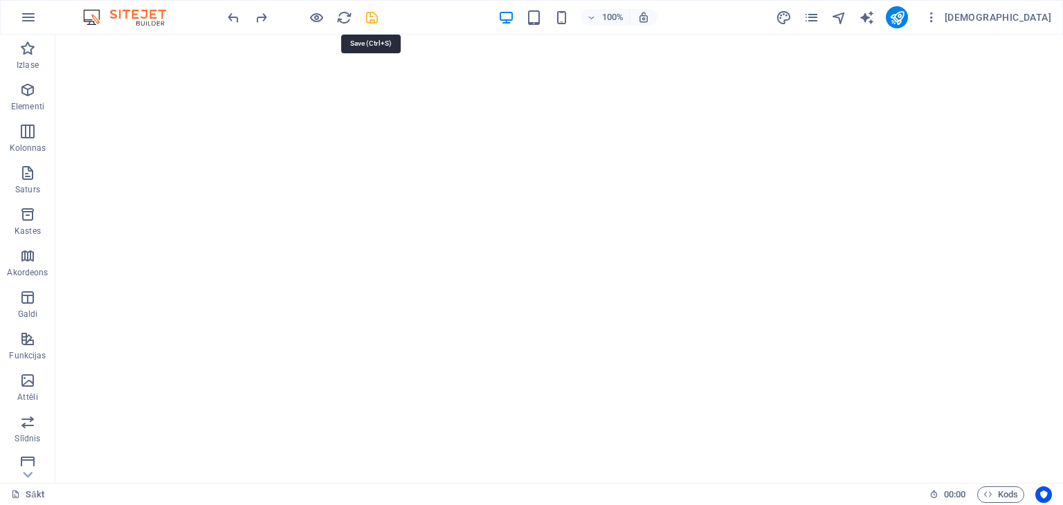
click at [374, 15] on icon "saglabāt" at bounding box center [372, 18] width 16 height 16
